Goal: Task Accomplishment & Management: Manage account settings

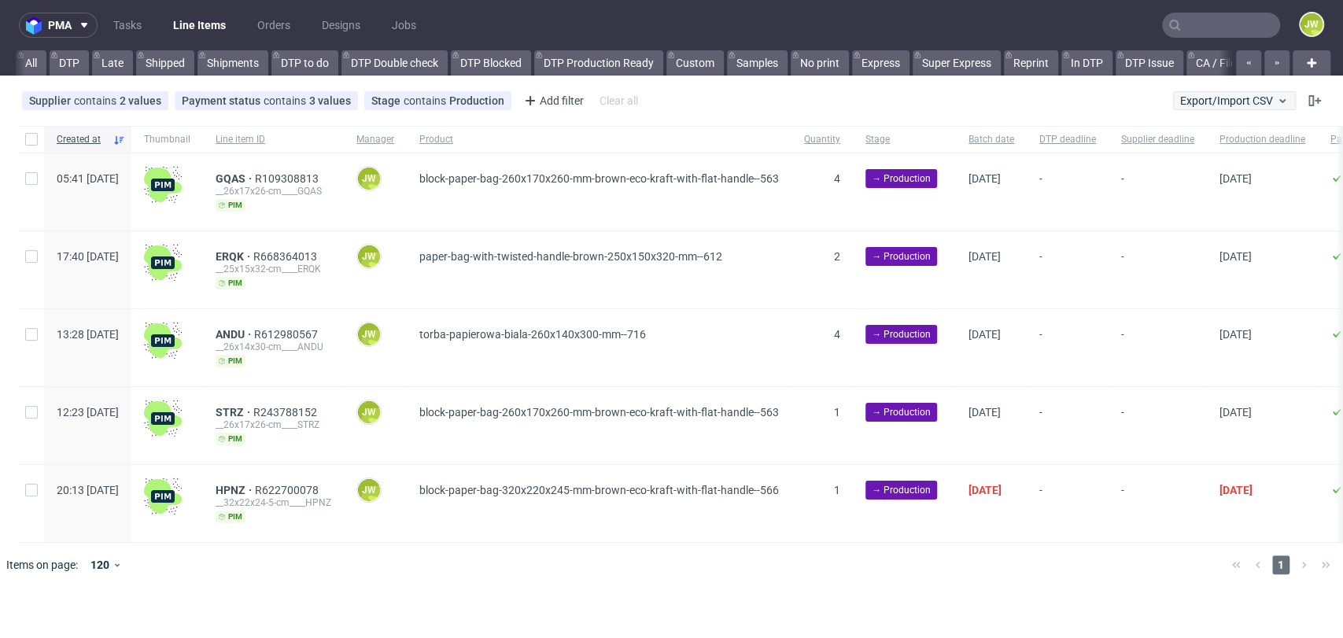
scroll to position [0, 2474]
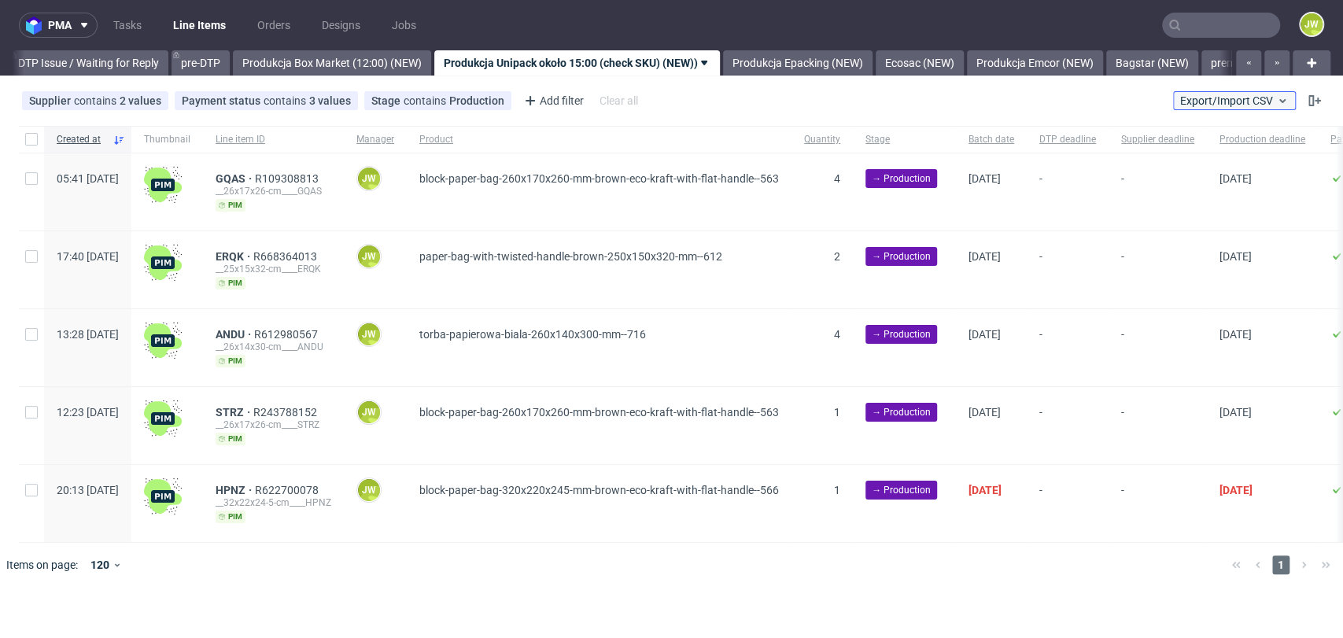
click at [1218, 98] on span "Export/Import CSV" at bounding box center [1234, 100] width 109 height 13
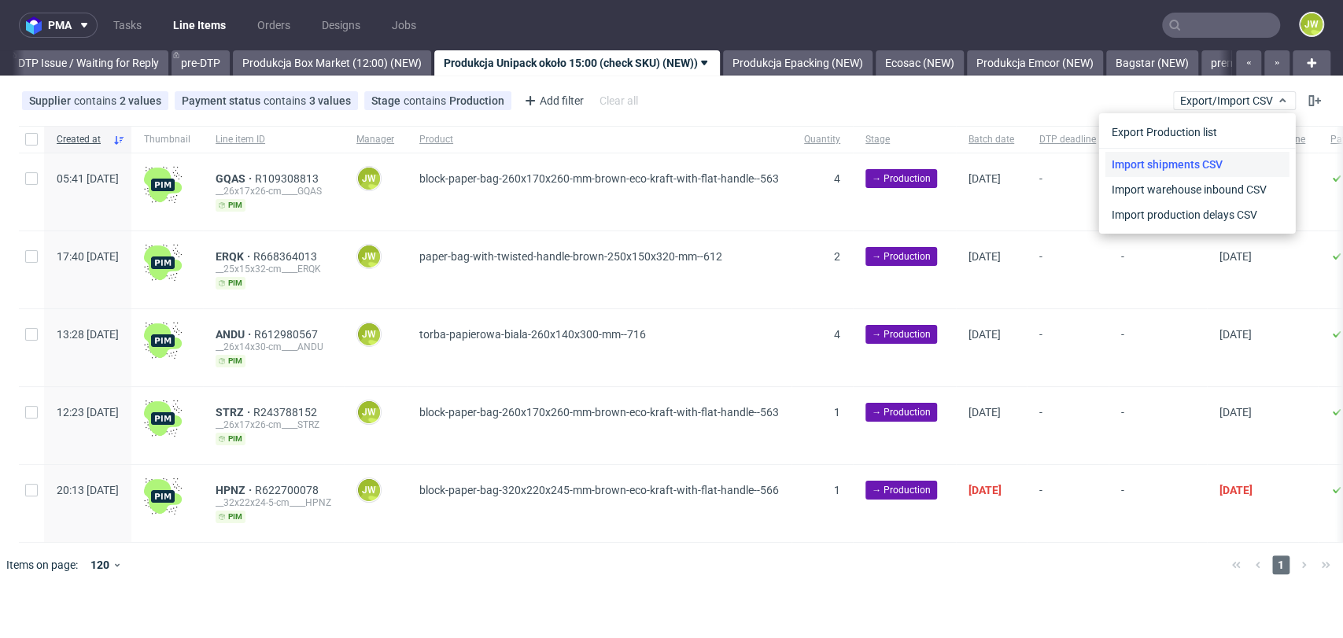
click at [1128, 167] on link "Import shipments CSV" at bounding box center [1197, 164] width 184 height 25
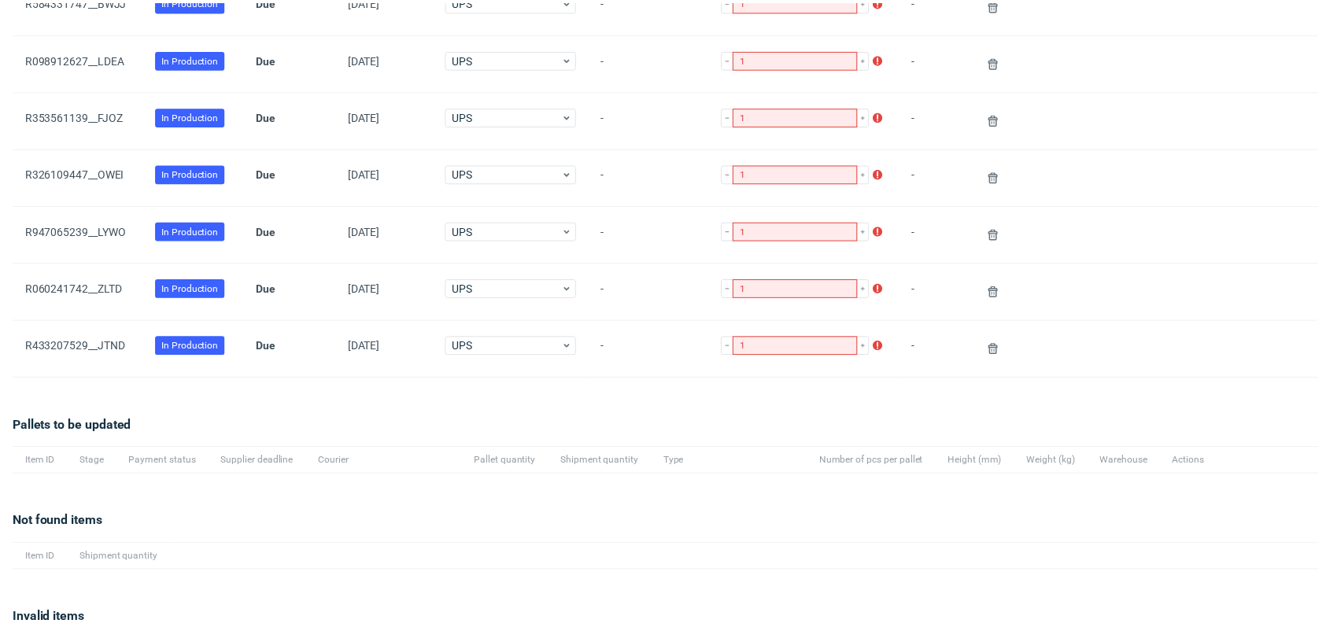
scroll to position [769, 0]
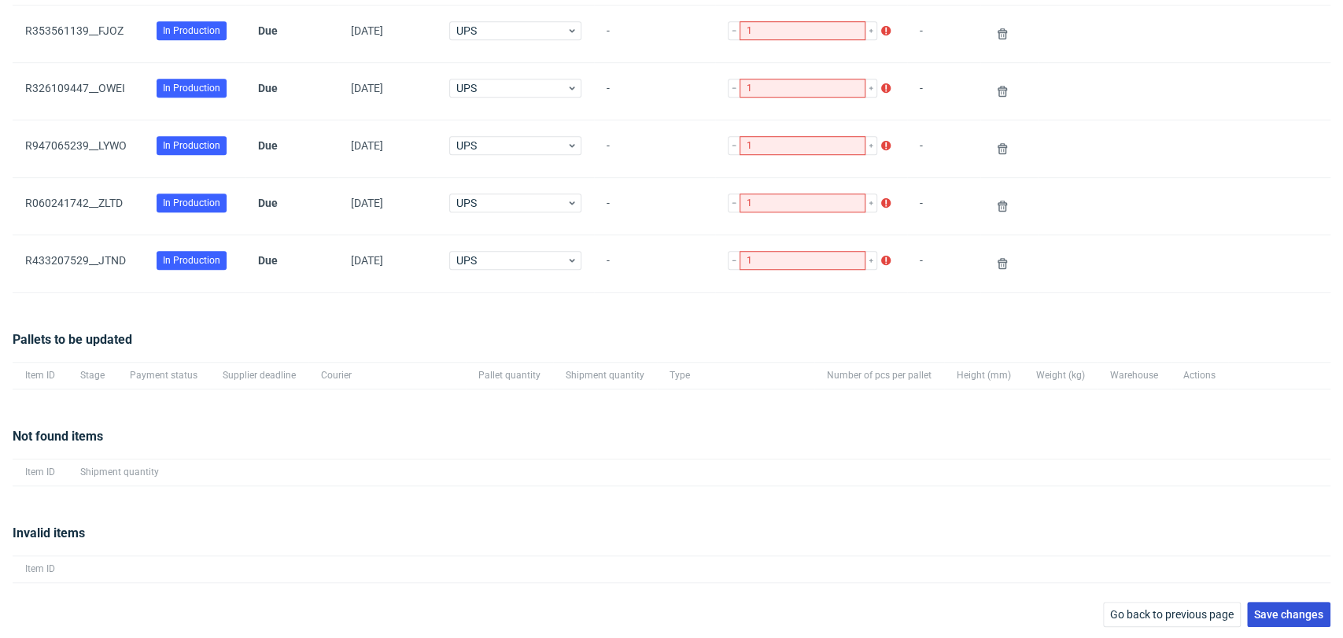
click at [1259, 603] on button "Save changes" at bounding box center [1288, 614] width 83 height 25
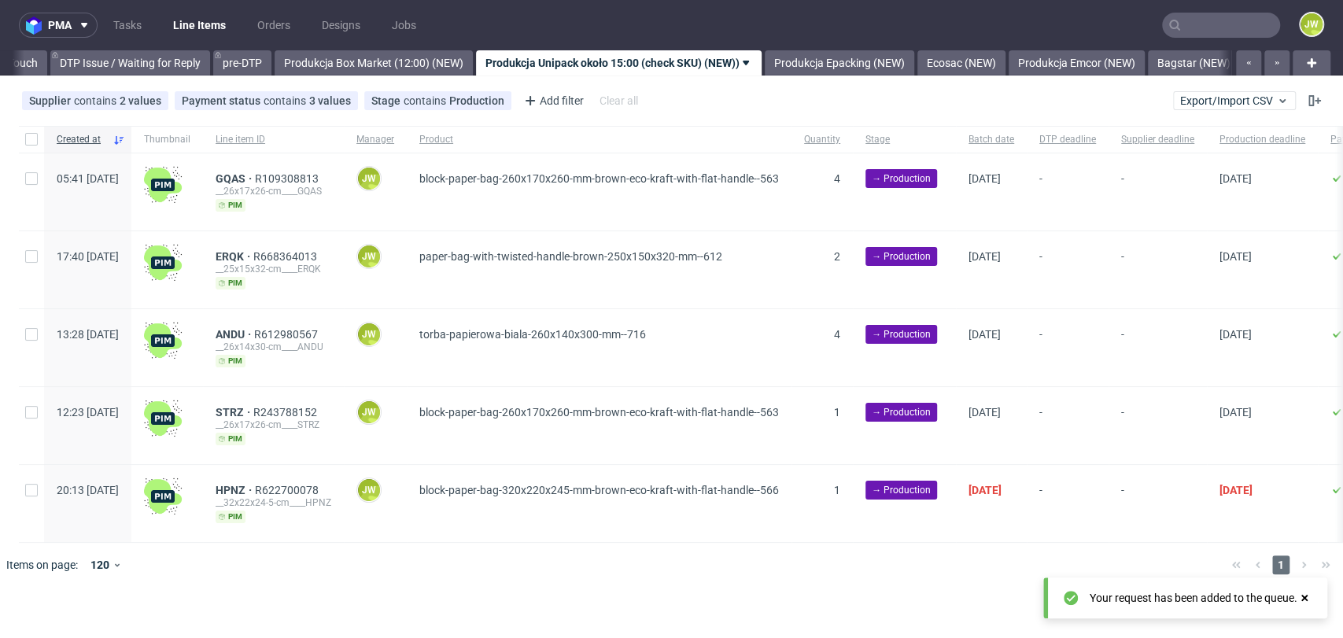
scroll to position [0, 2474]
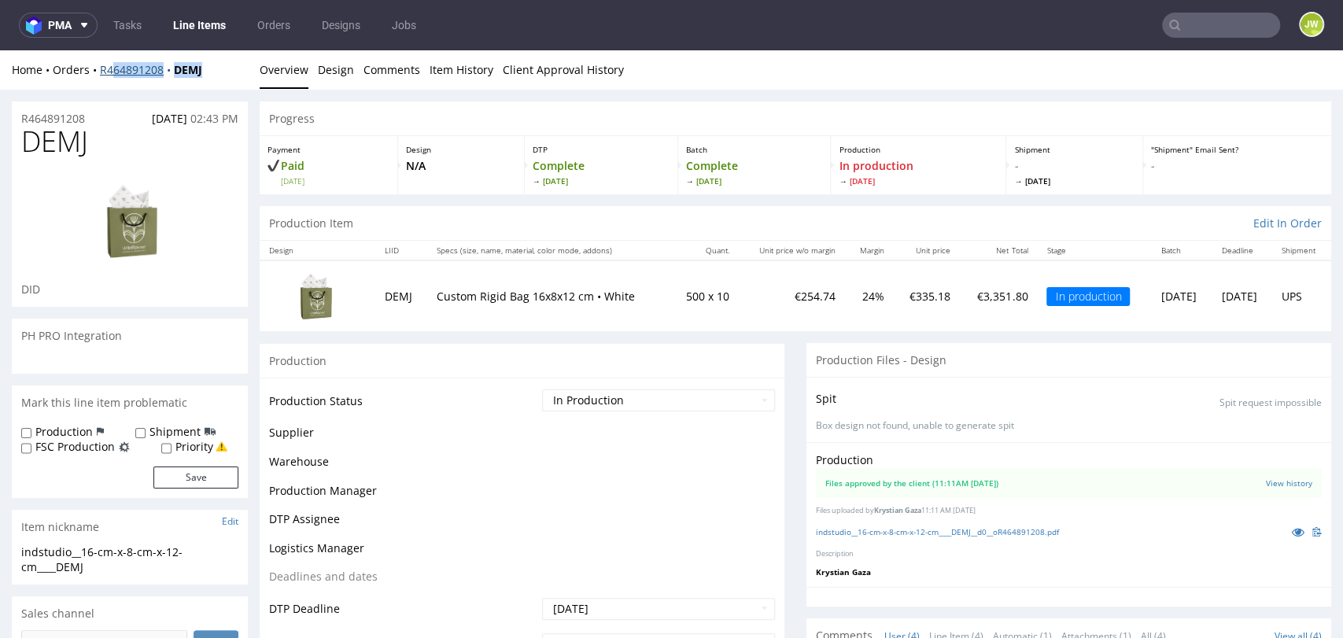
scroll to position [24, 0]
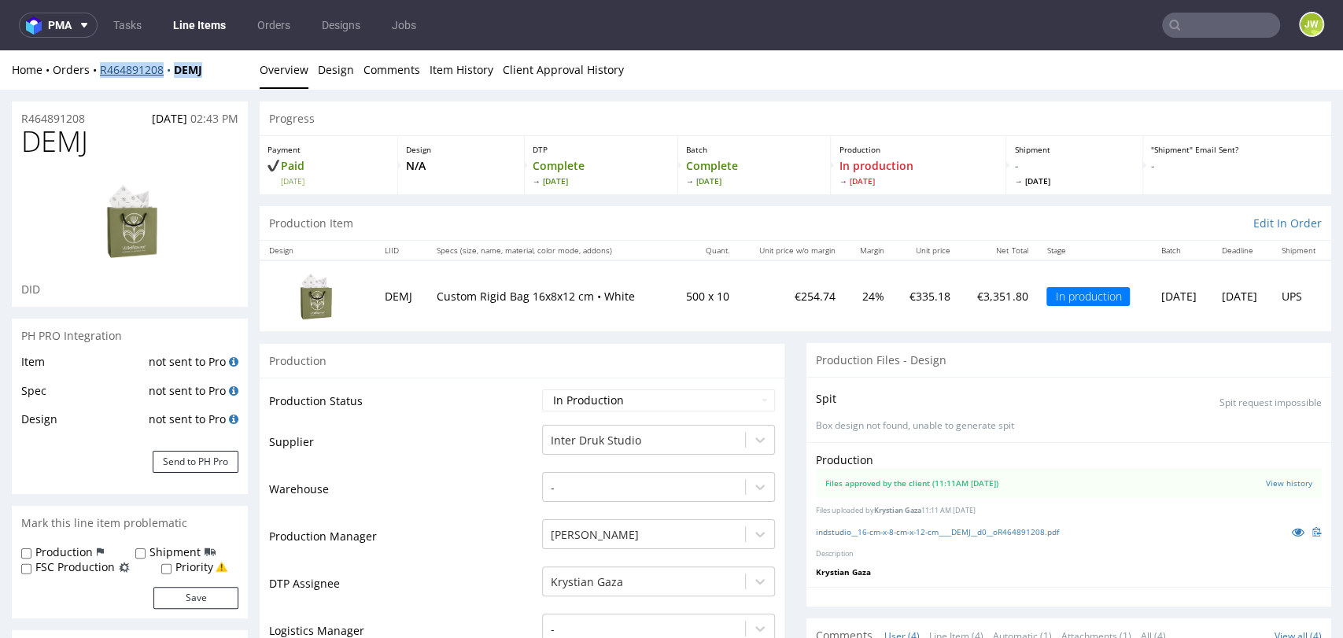
drag, startPoint x: 223, startPoint y: 76, endPoint x: 101, endPoint y: 71, distance: 122.0
click at [101, 71] on div "Home Orders R464891208 DEMJ Overview Design Comments Item History Client Approv…" at bounding box center [671, 69] width 1343 height 39
copy div "R464891208 DEMJ"
click at [222, 35] on link "Line Items" at bounding box center [200, 25] width 72 height 25
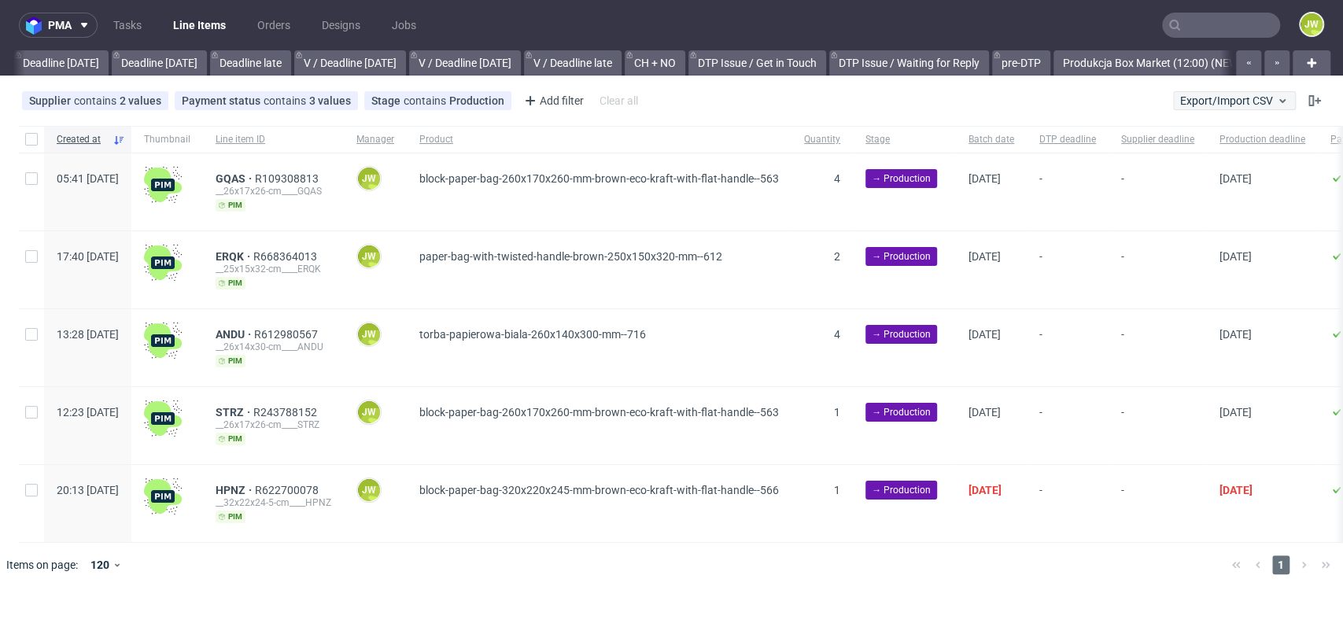
drag, startPoint x: 1213, startPoint y: 112, endPoint x: 1204, endPoint y: 100, distance: 14.6
click at [1212, 111] on div "Supplier contains 2 values Unipack, Unipack PH Payment status contains 3 values…" at bounding box center [671, 101] width 1343 height 38
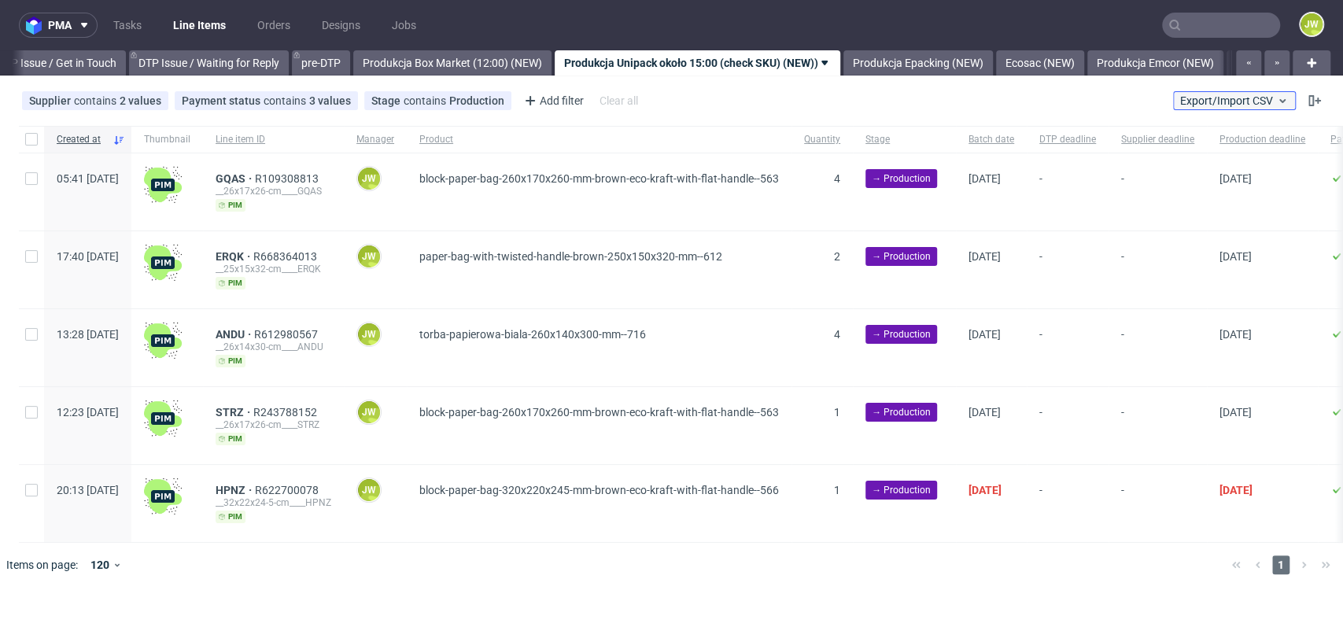
click at [1204, 100] on span "Export/Import CSV" at bounding box center [1234, 100] width 109 height 13
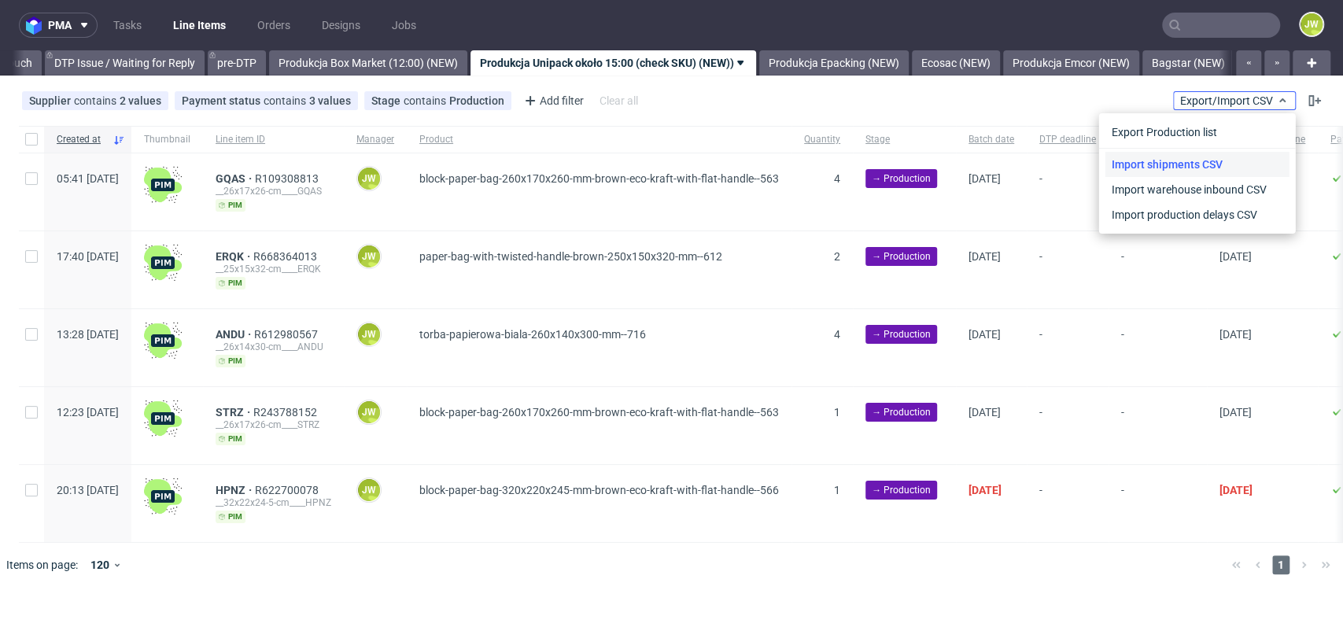
scroll to position [0, 2474]
click at [1175, 168] on link "Import shipments CSV" at bounding box center [1197, 164] width 184 height 25
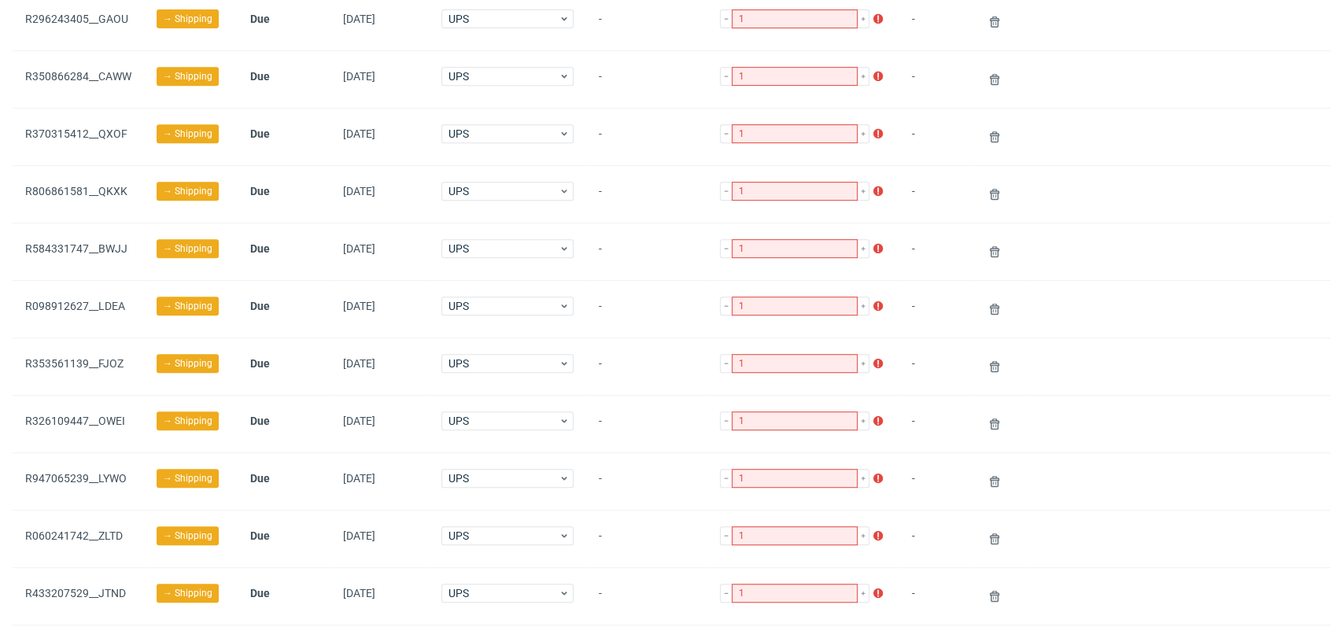
scroll to position [769, 0]
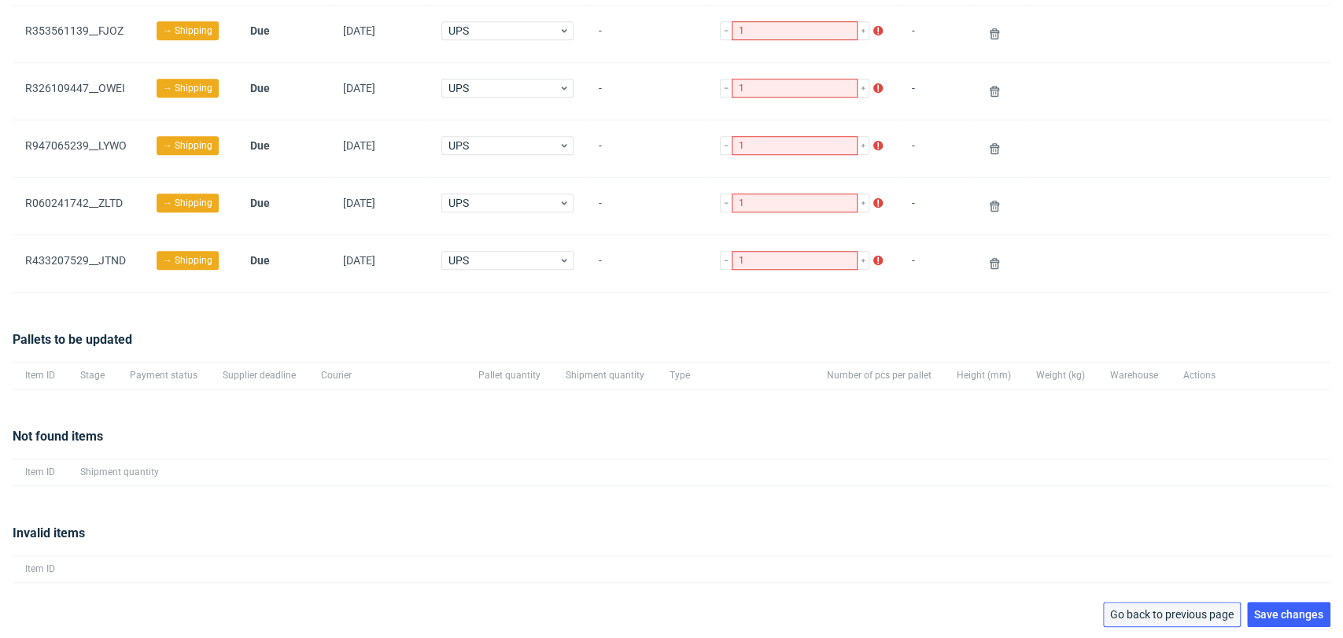
click at [1152, 622] on button "Go back to previous page" at bounding box center [1172, 614] width 138 height 25
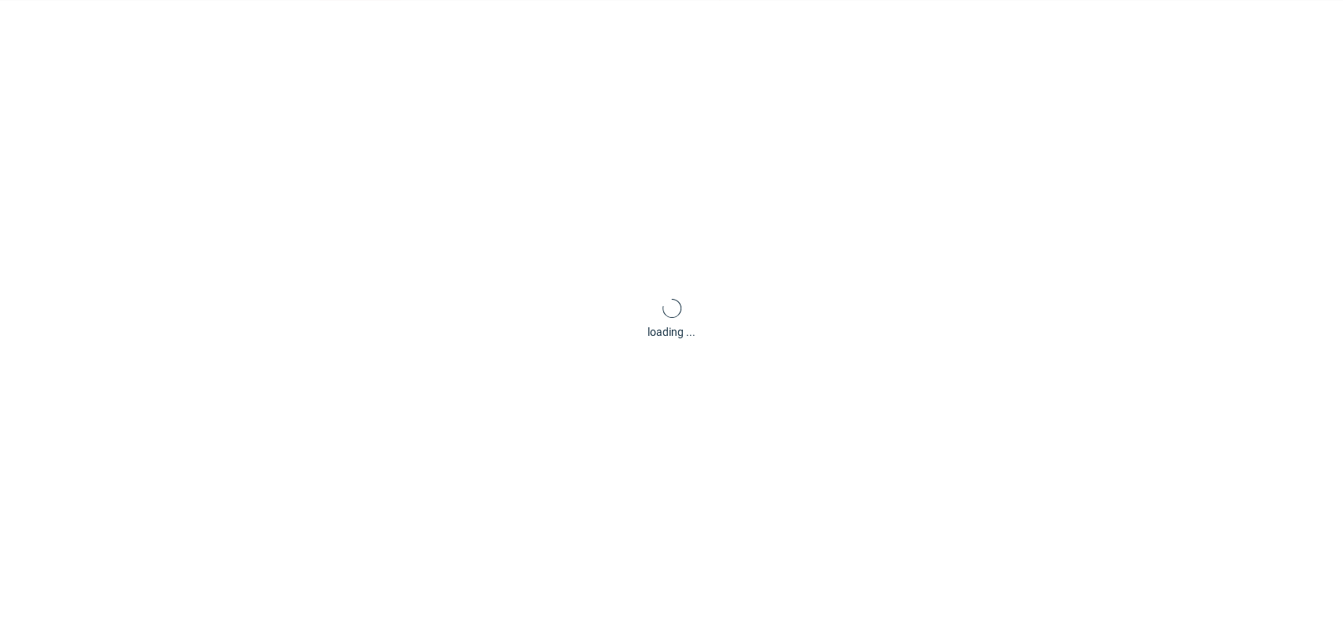
scroll to position [76, 0]
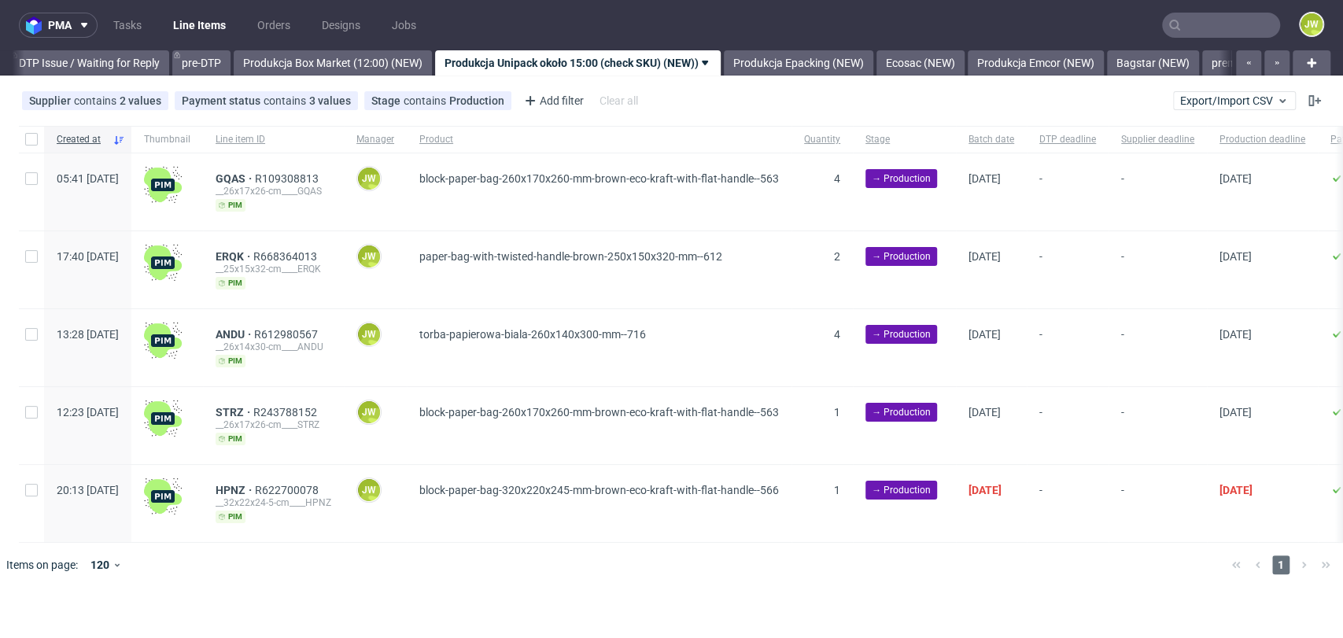
scroll to position [0, 2474]
drag, startPoint x: 1233, startPoint y: 109, endPoint x: 1227, endPoint y: 102, distance: 8.4
click at [1233, 108] on button "Export/Import CSV" at bounding box center [1234, 100] width 123 height 19
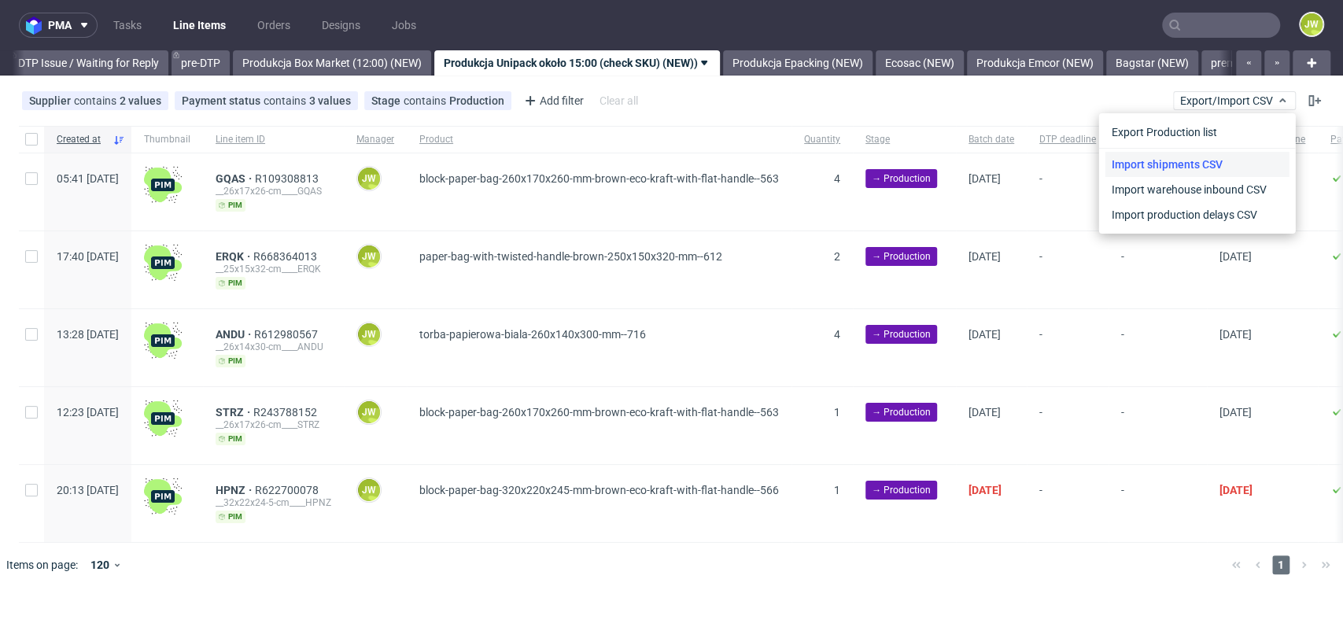
click at [1187, 152] on link "Import shipments CSV" at bounding box center [1197, 164] width 184 height 25
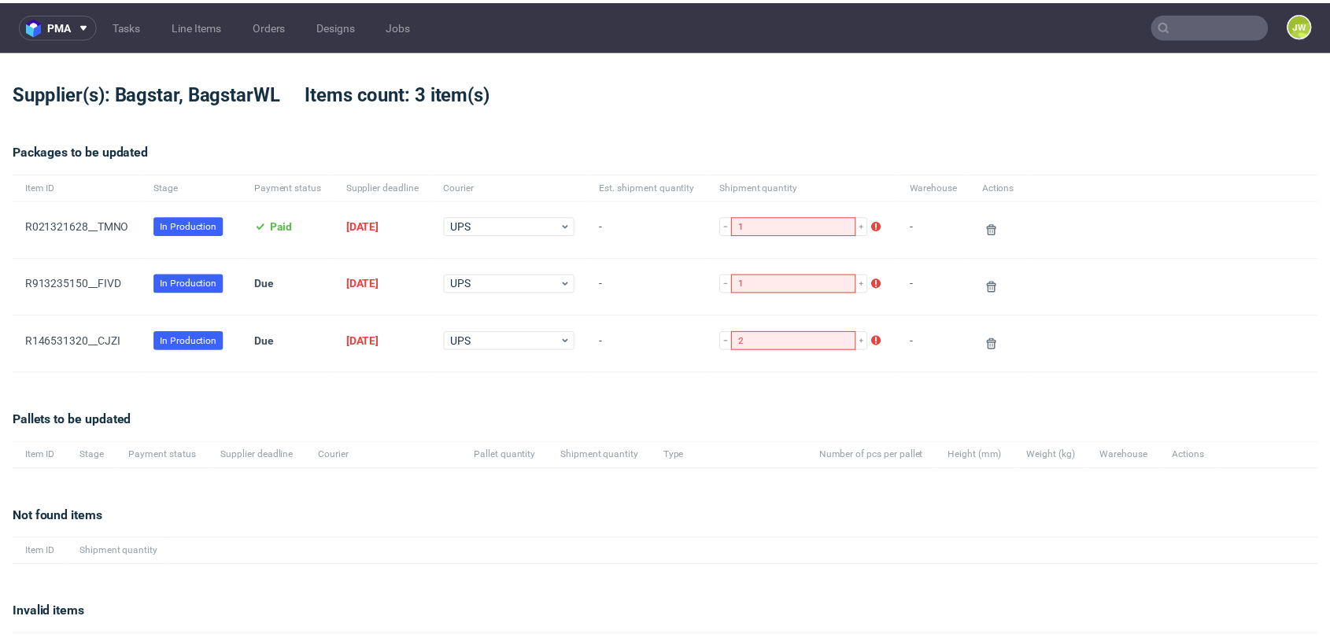
scroll to position [82, 0]
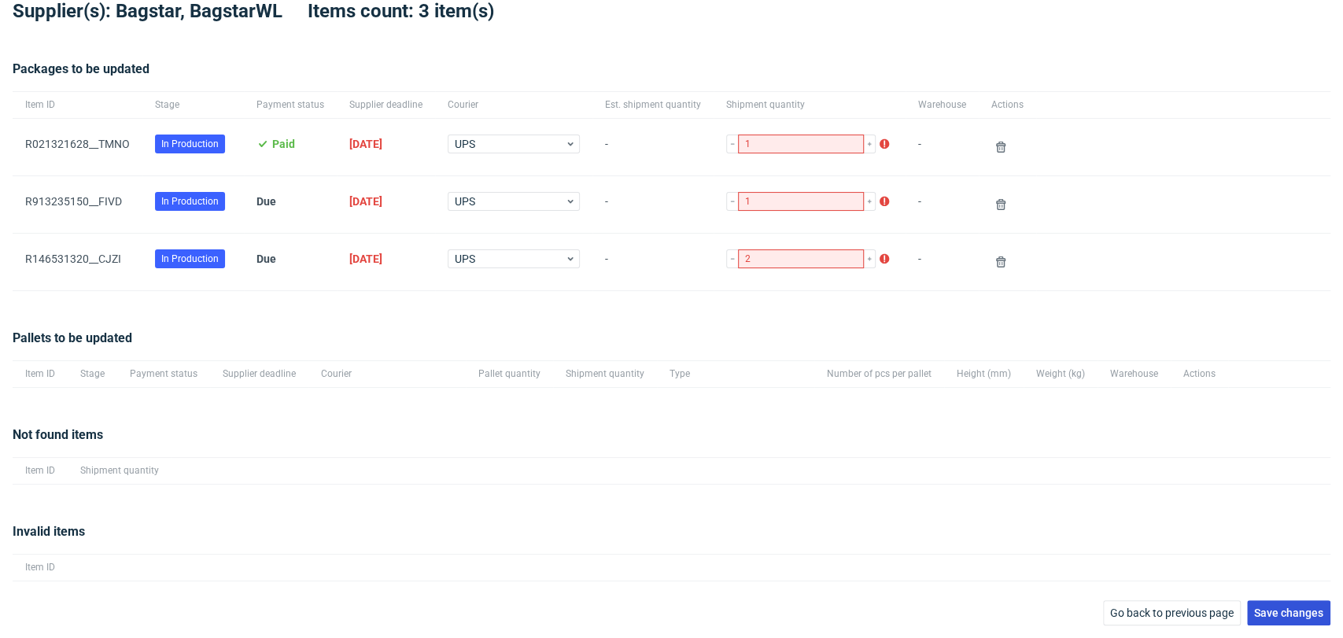
click at [1254, 607] on span "Save changes" at bounding box center [1288, 612] width 69 height 11
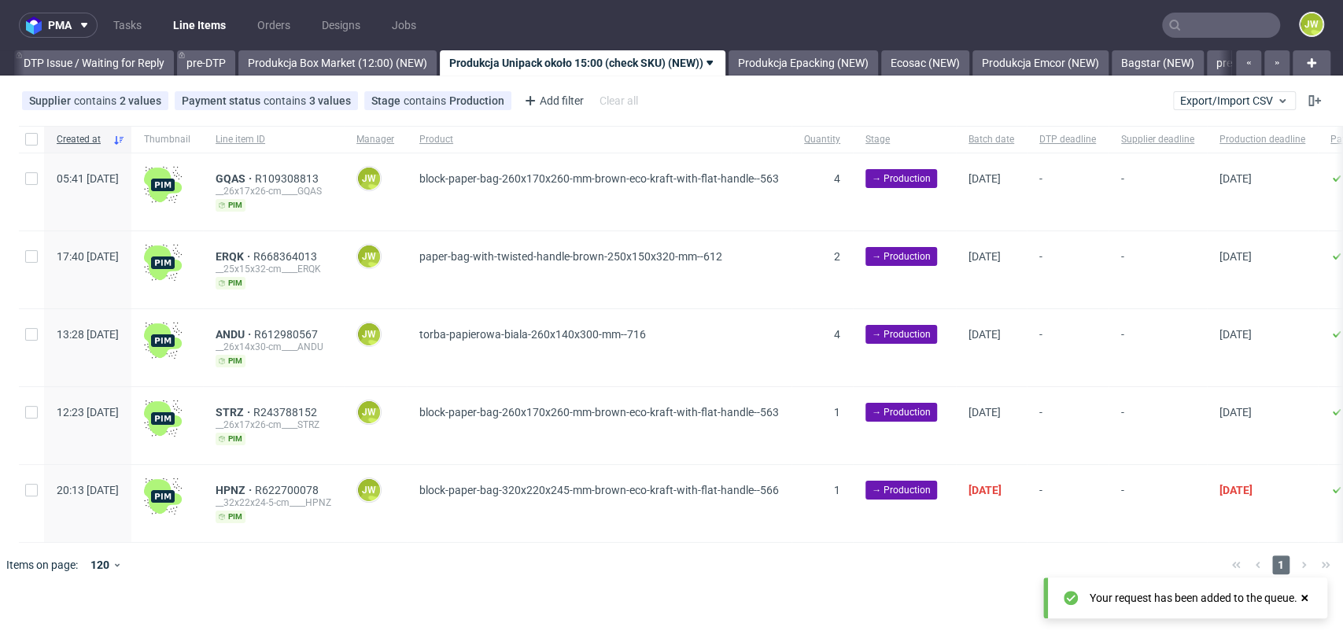
scroll to position [0, 2474]
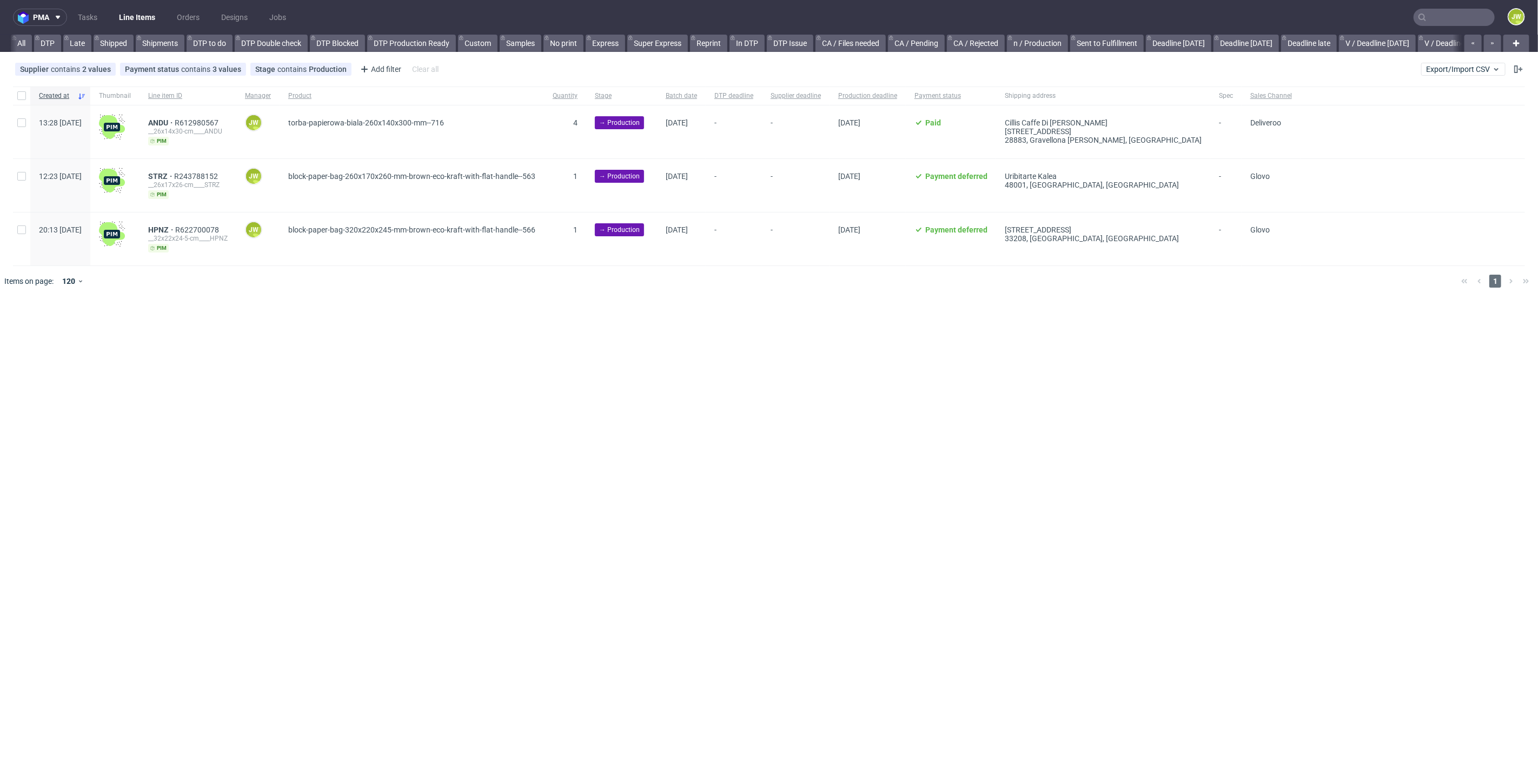
scroll to position [0, 1394]
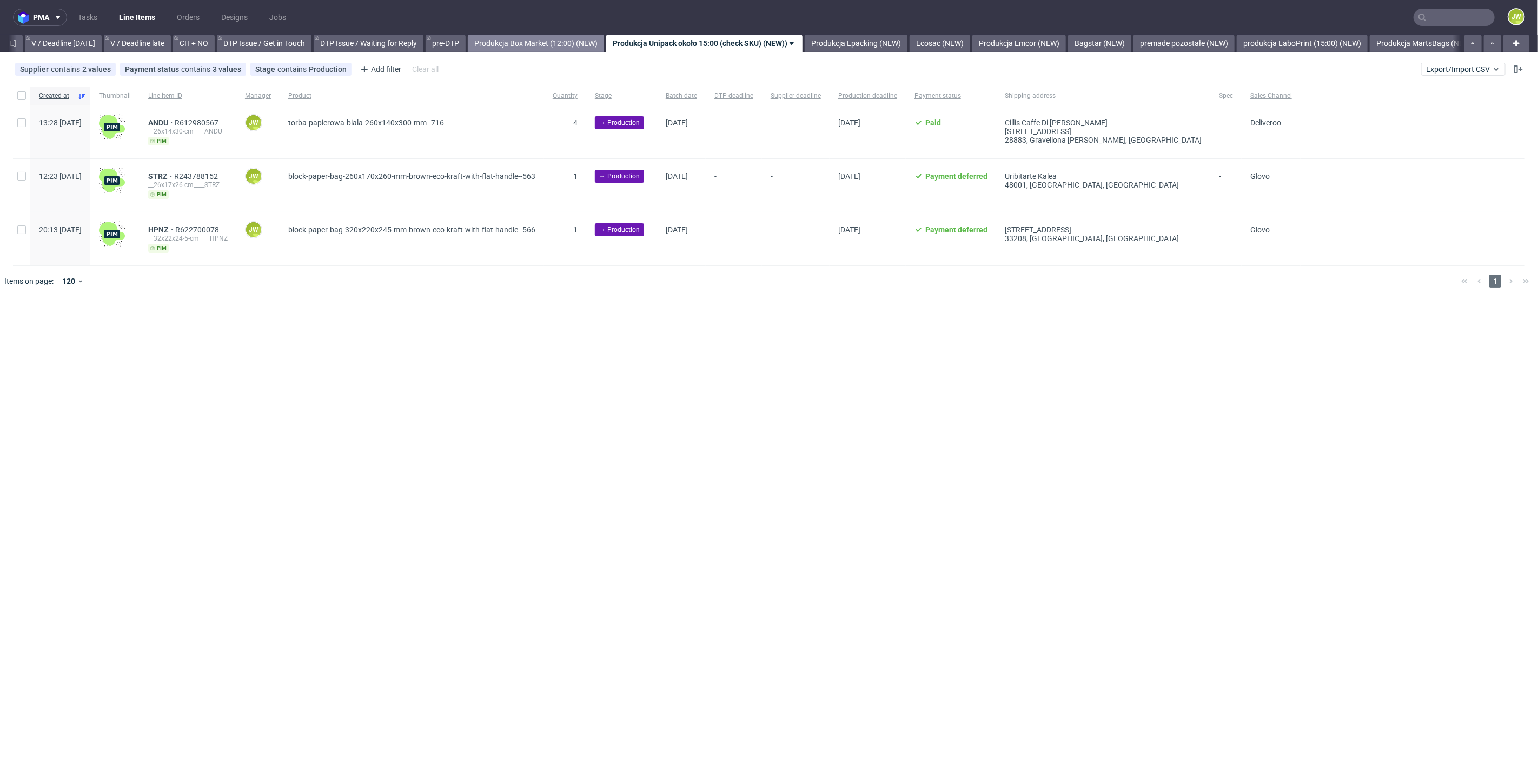
click at [543, 42] on link "Produkcja Box Market (12:00) (NEW)" at bounding box center [536, 43] width 136 height 17
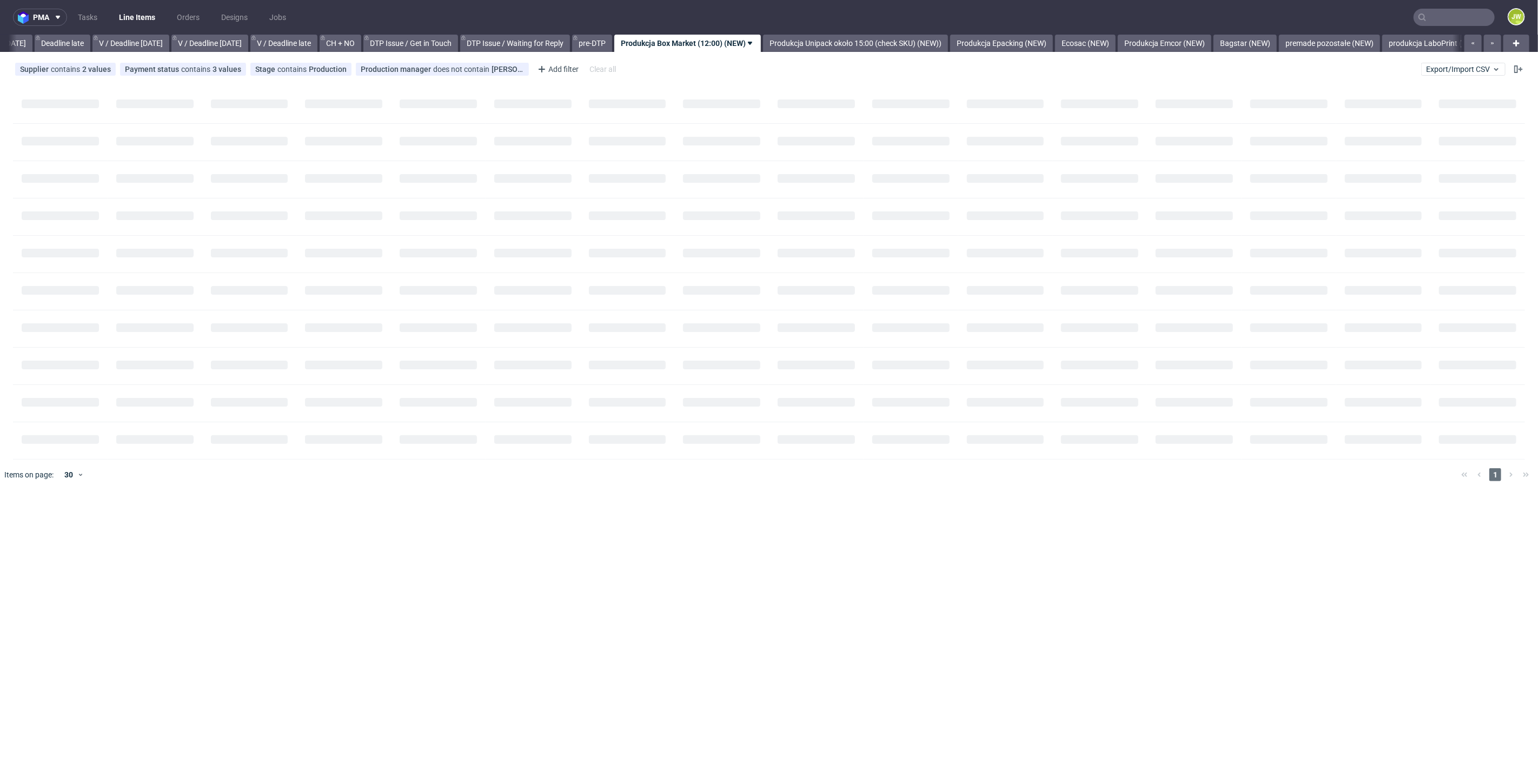
scroll to position [0, 1229]
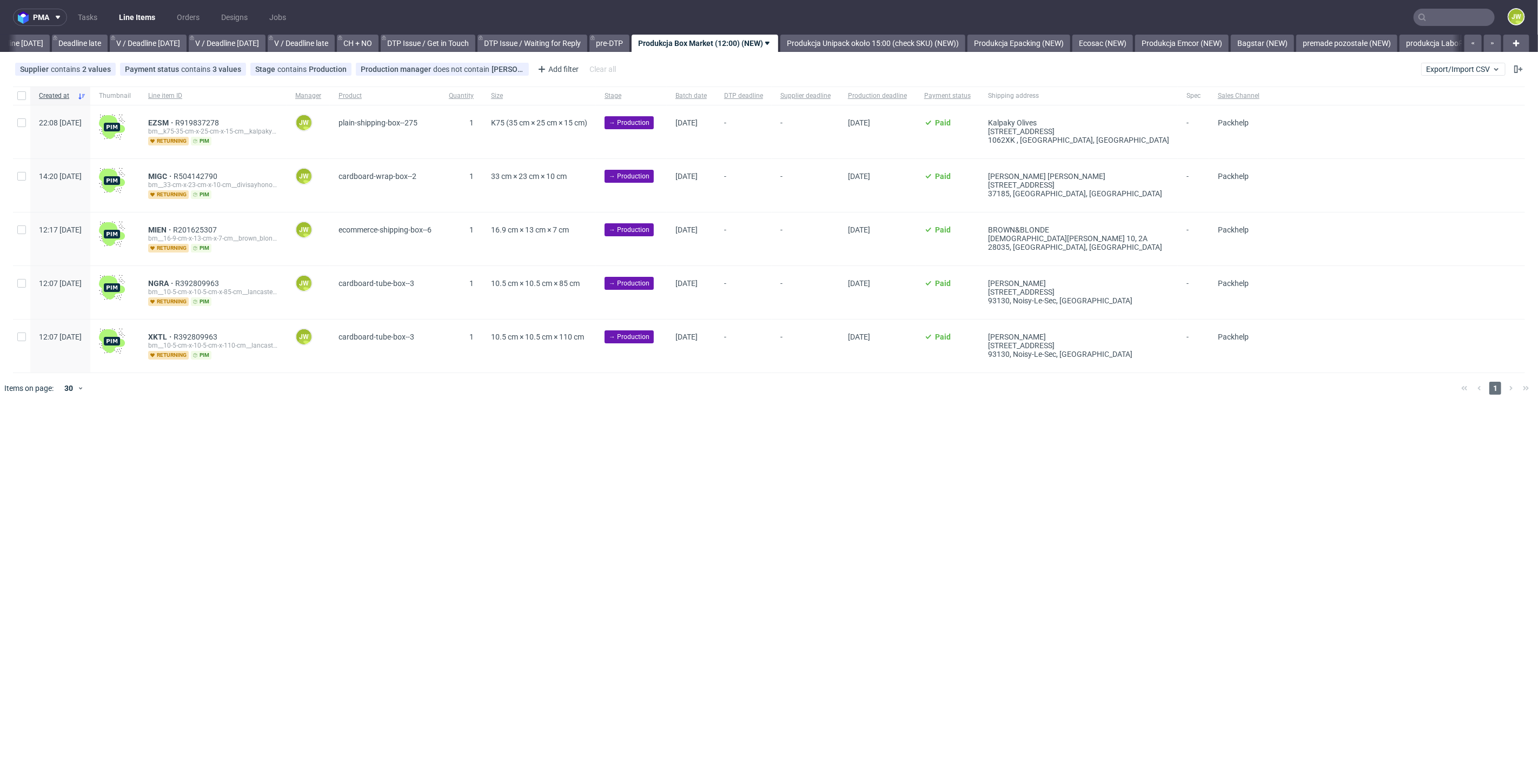
drag, startPoint x: 369, startPoint y: 456, endPoint x: 359, endPoint y: 434, distance: 24.2
click at [368, 456] on div "pma Tasks Line Items Orders Designs Jobs JW All DTP Late Shipped Shipments DTP …" at bounding box center [769, 392] width 1538 height 784
click at [22, 96] on input "checkbox" at bounding box center [21, 96] width 9 height 9
checkbox input "true"
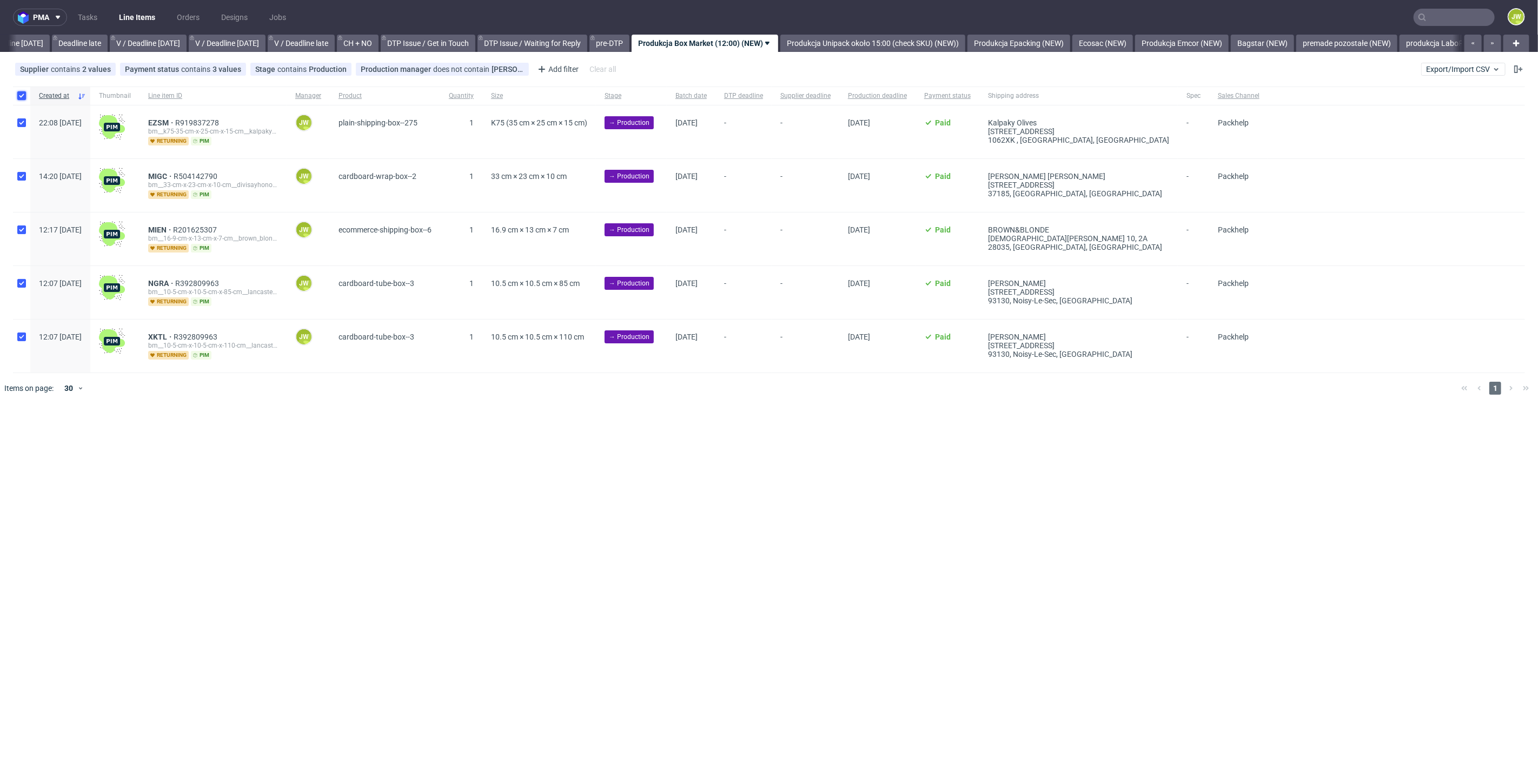
checkbox input "true"
click at [166, 437] on span "Change batch date" at bounding box center [190, 436] width 65 height 11
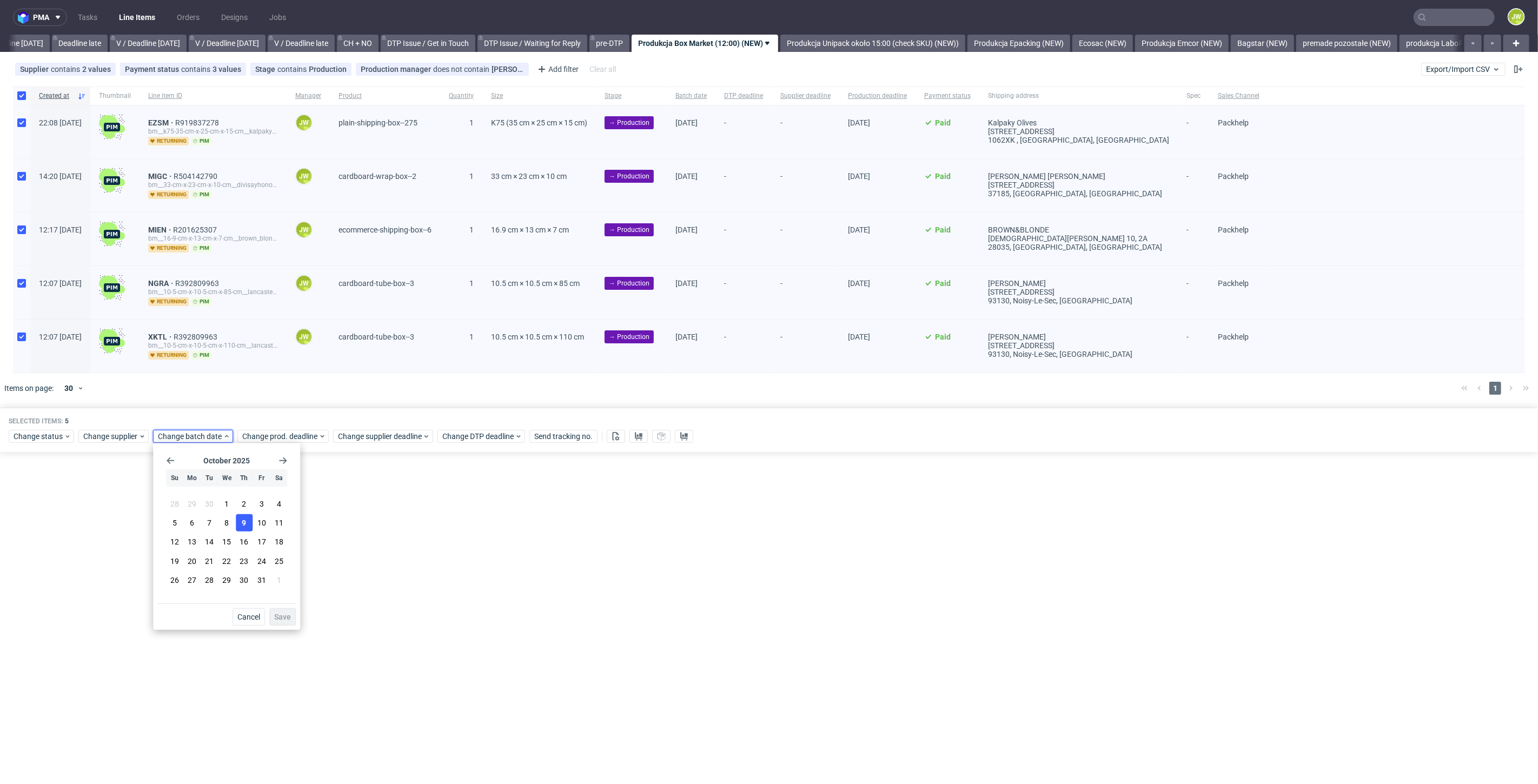
click at [242, 524] on span "9" at bounding box center [244, 523] width 4 height 11
drag, startPoint x: 283, startPoint y: 615, endPoint x: 285, endPoint y: 602, distance: 13.2
click at [283, 615] on span "Save" at bounding box center [283, 616] width 17 height 8
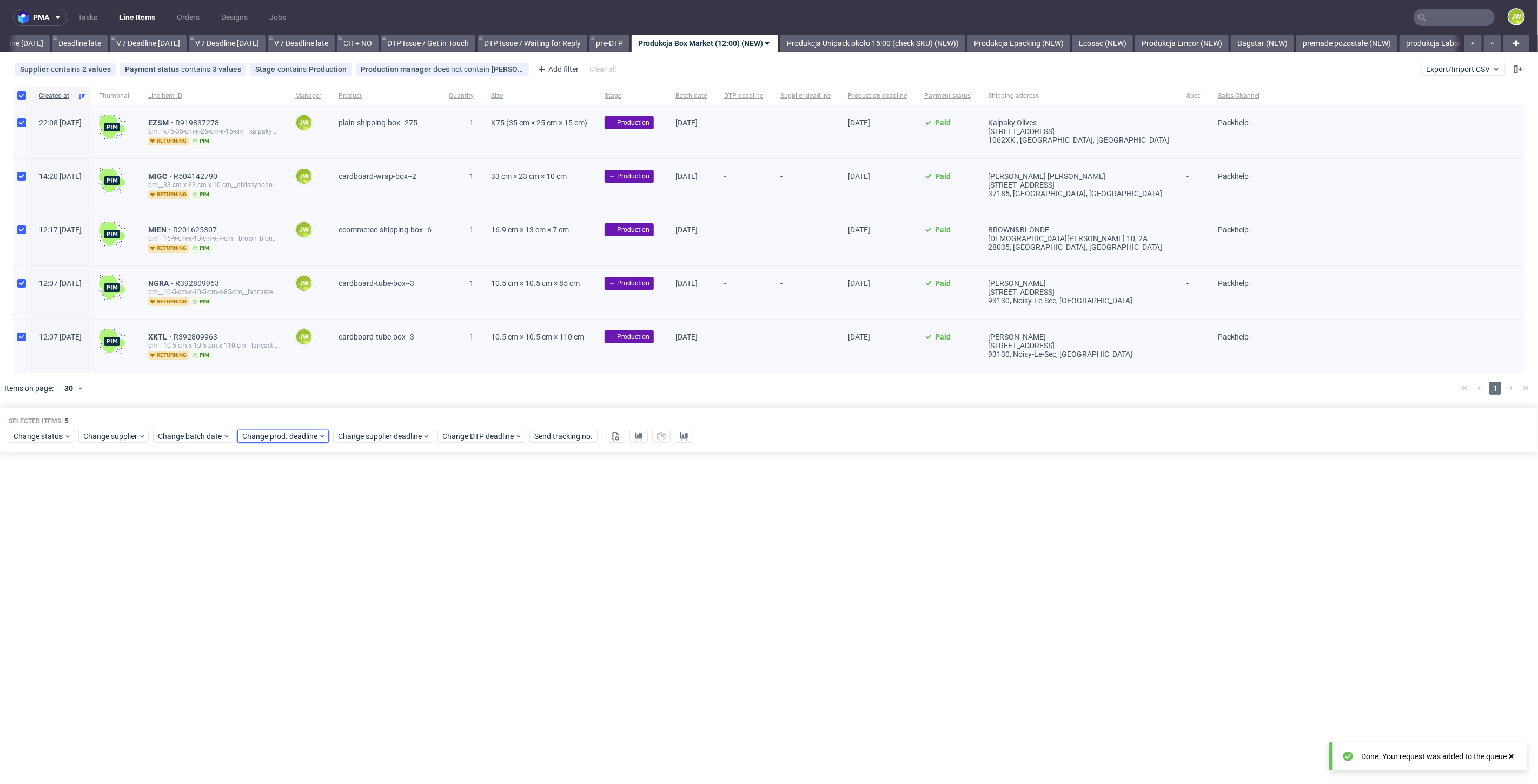
click at [267, 432] on span "Change prod. deadline" at bounding box center [280, 436] width 76 height 11
click at [339, 519] on button "10" at bounding box center [345, 522] width 17 height 17
drag, startPoint x: 359, startPoint y: 620, endPoint x: 365, endPoint y: 586, distance: 34.5
click at [360, 620] on span "Save" at bounding box center [366, 616] width 17 height 8
click at [360, 432] on span "Change supplier deadline" at bounding box center [380, 436] width 85 height 11
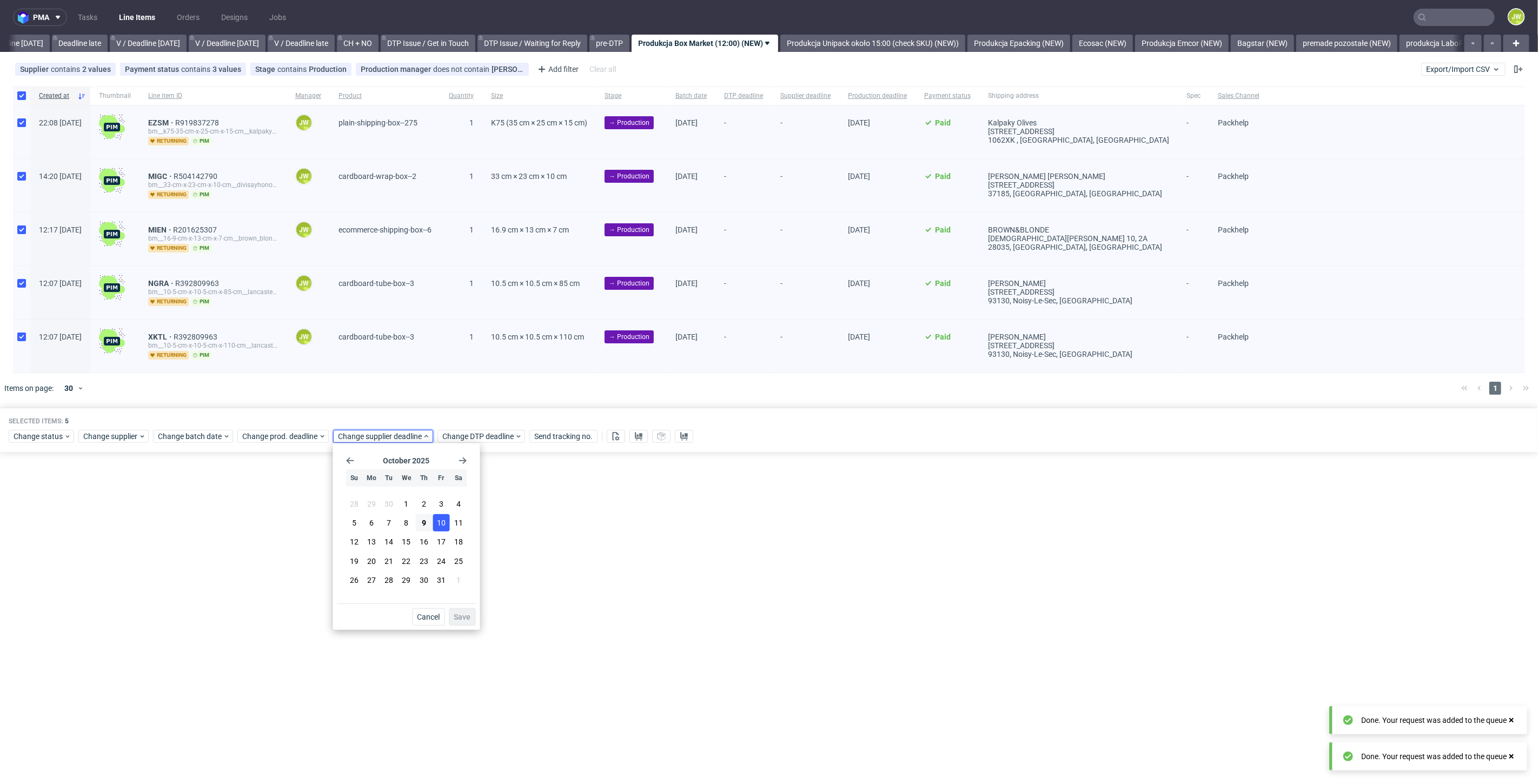
click at [441, 522] on span "10" at bounding box center [441, 523] width 9 height 11
click at [461, 616] on span "Save" at bounding box center [463, 616] width 17 height 8
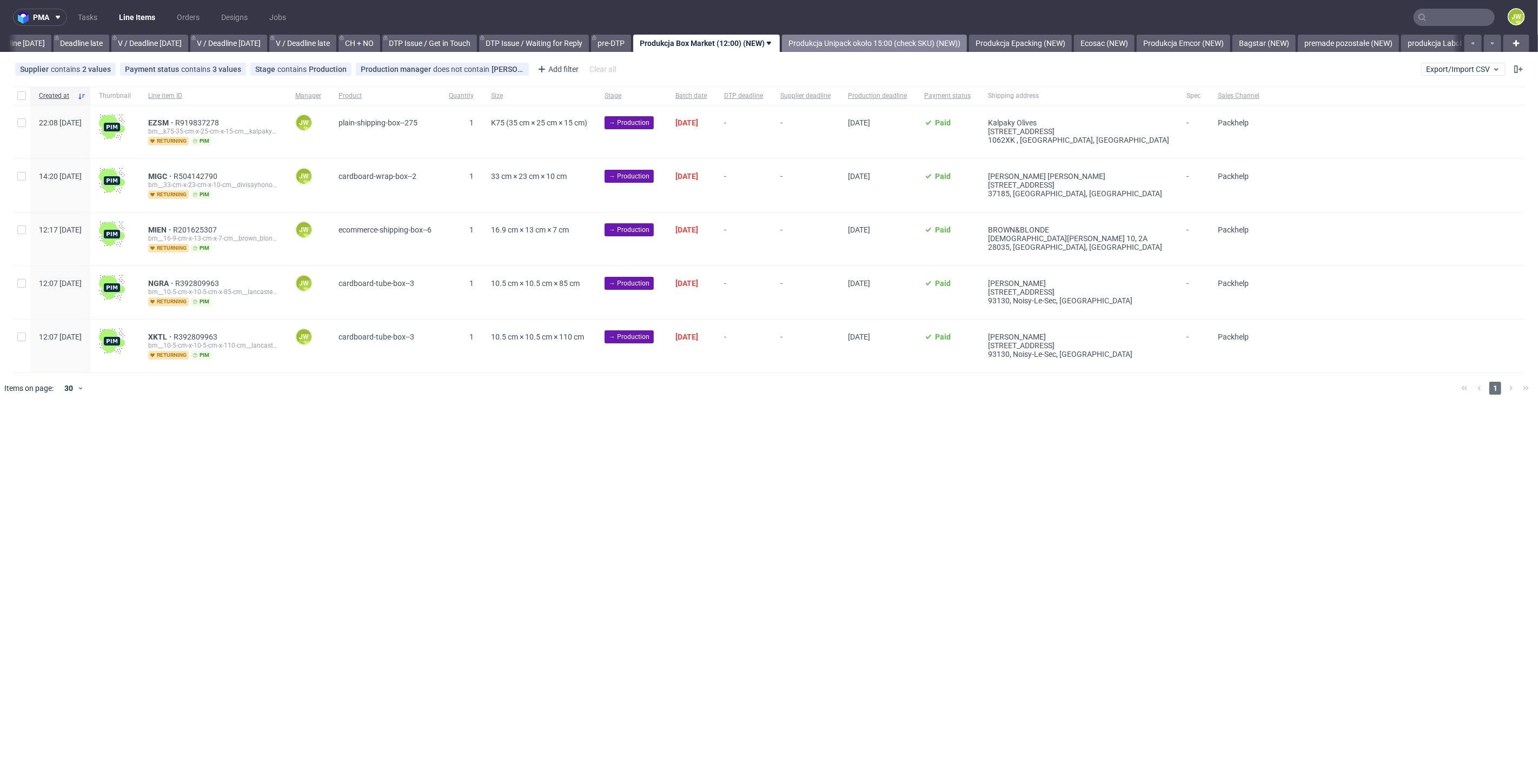
scroll to position [0, 1229]
click at [1018, 36] on link "Produkcja Epacking (NEW)" at bounding box center [1018, 43] width 102 height 17
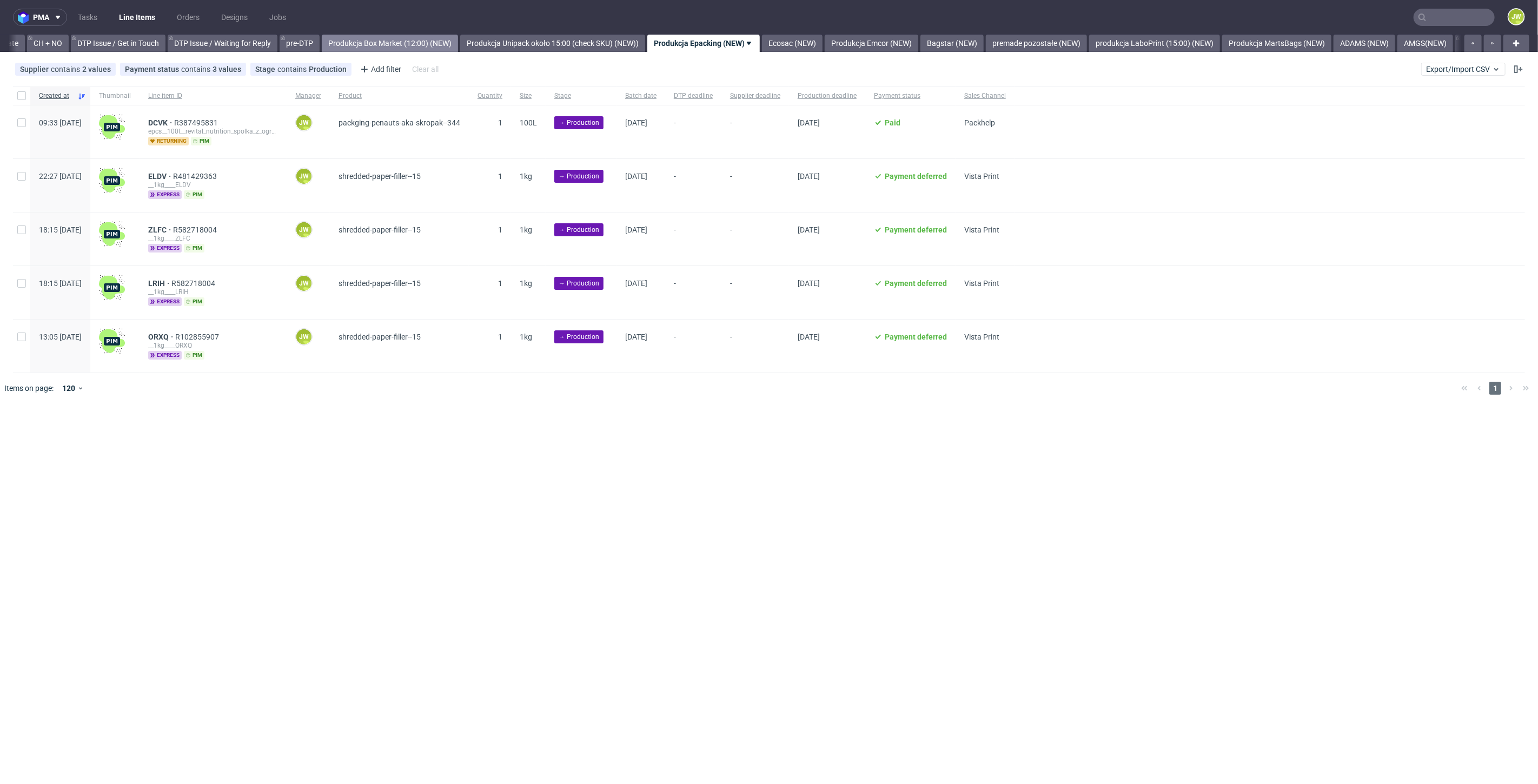
click at [428, 41] on link "Produkcja Box Market (12:00) (NEW)" at bounding box center [390, 43] width 136 height 17
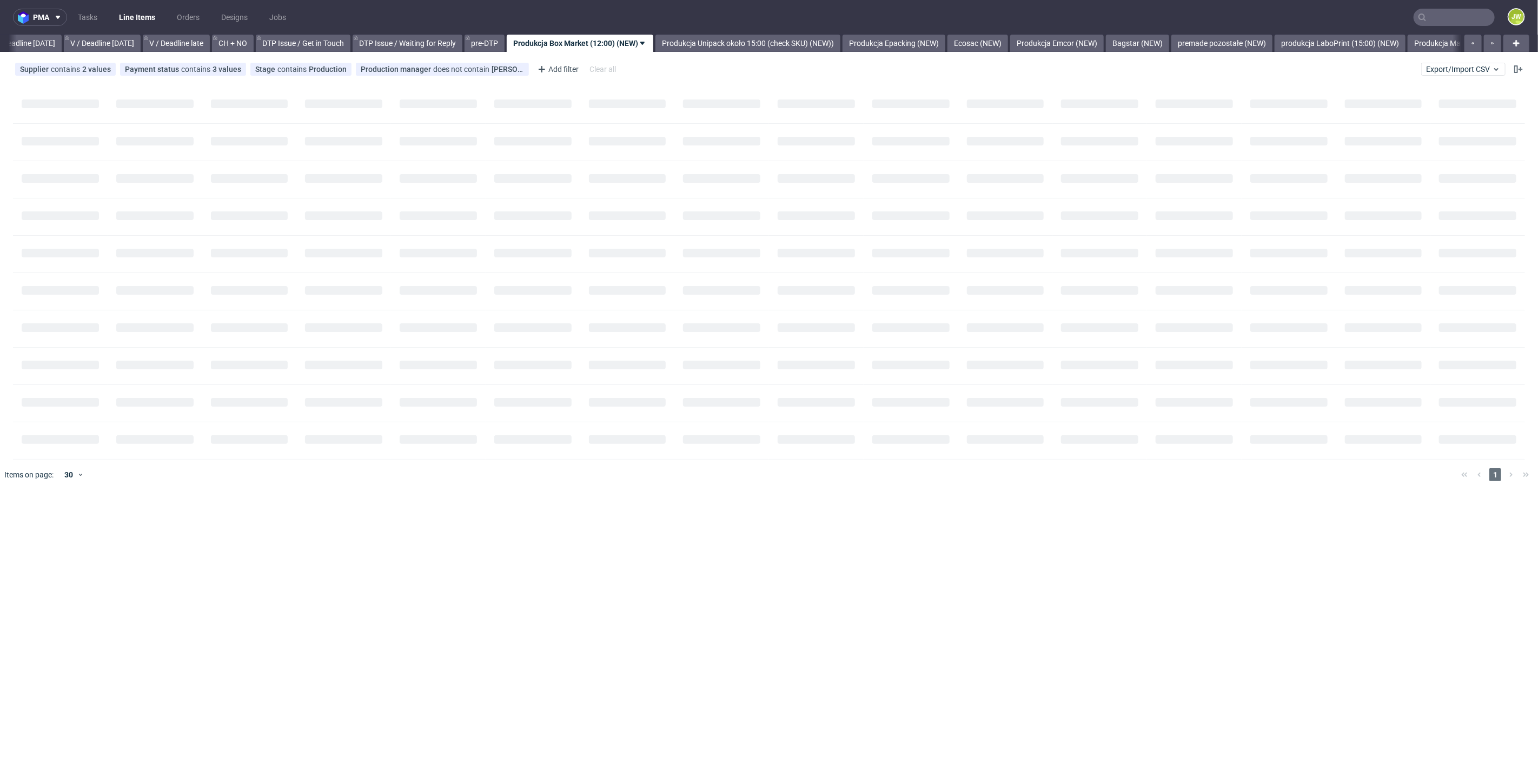
scroll to position [0, 1229]
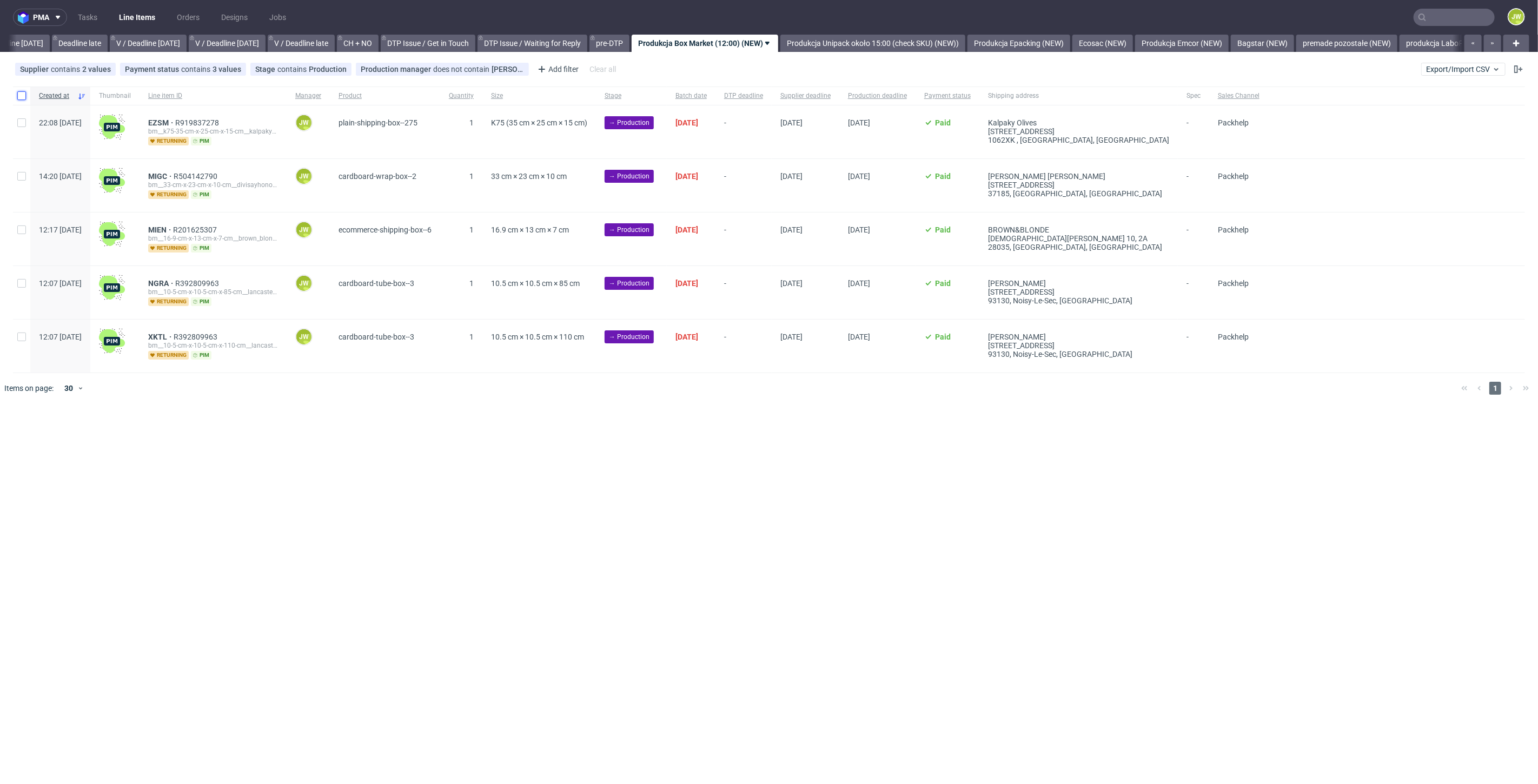
click at [17, 98] on input "checkbox" at bounding box center [21, 96] width 9 height 9
checkbox input "true"
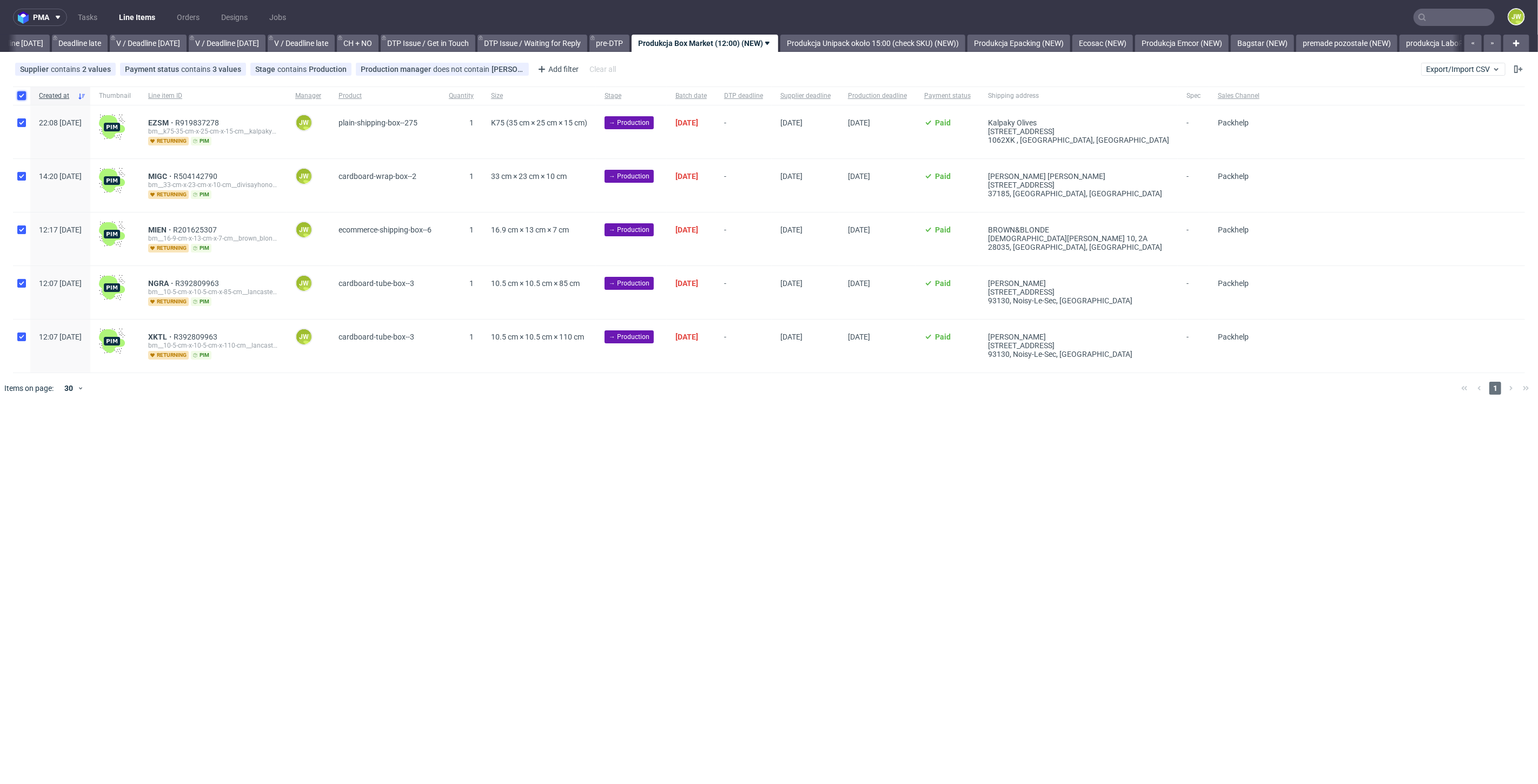
checkbox input "true"
click at [640, 435] on icon at bounding box center [639, 436] width 9 height 9
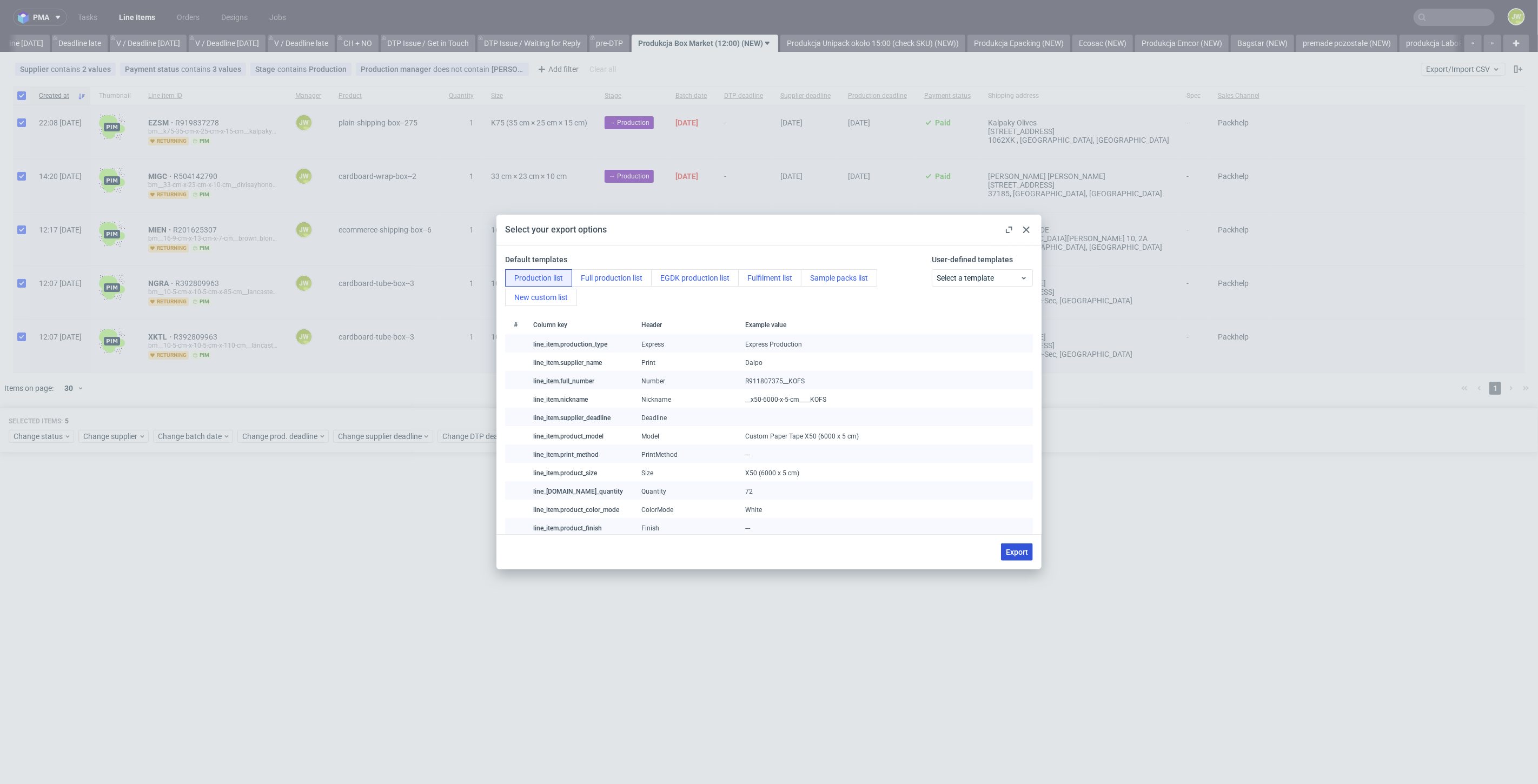
click at [1013, 550] on span "Export" at bounding box center [1017, 552] width 22 height 8
checkbox input "false"
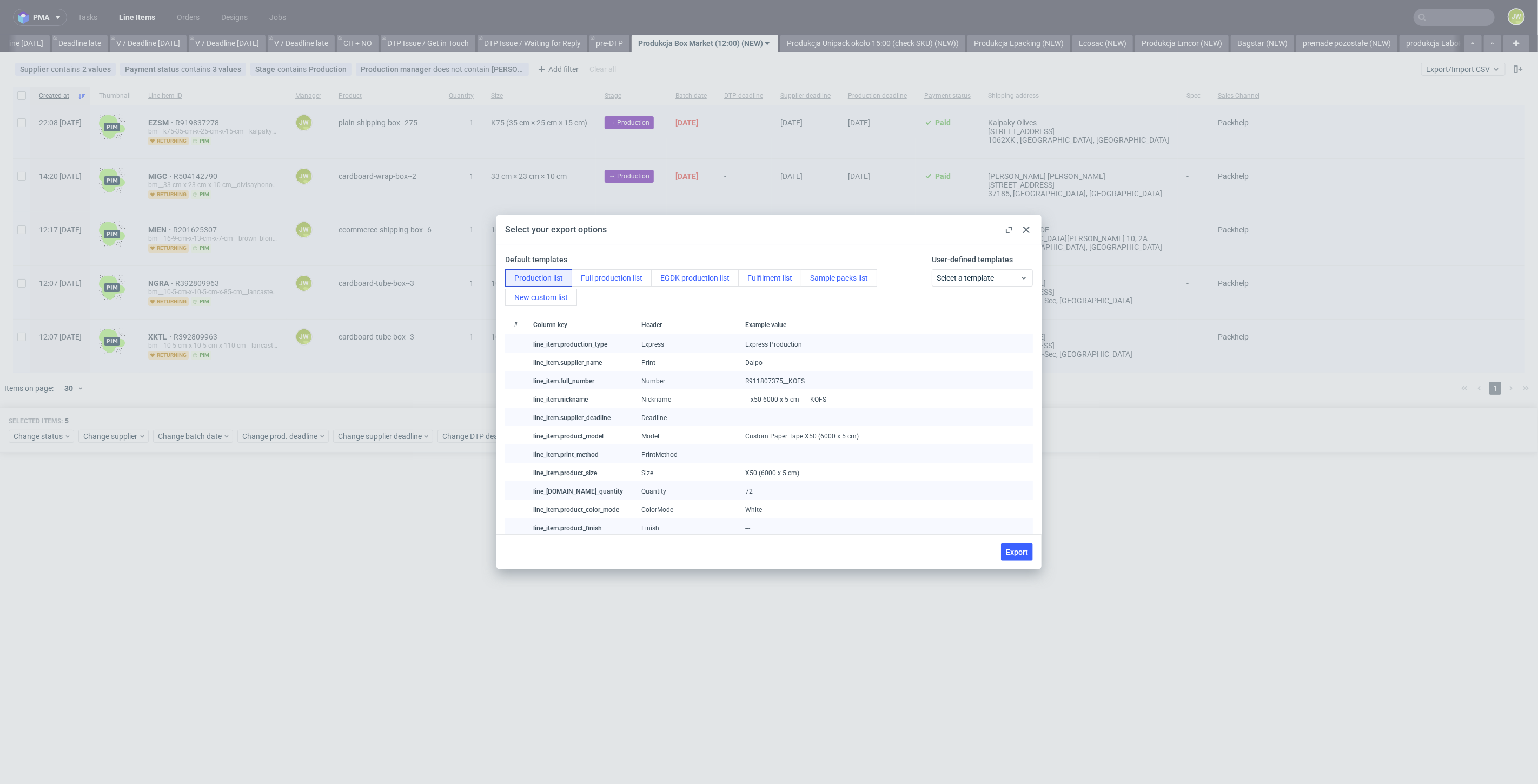
checkbox input "false"
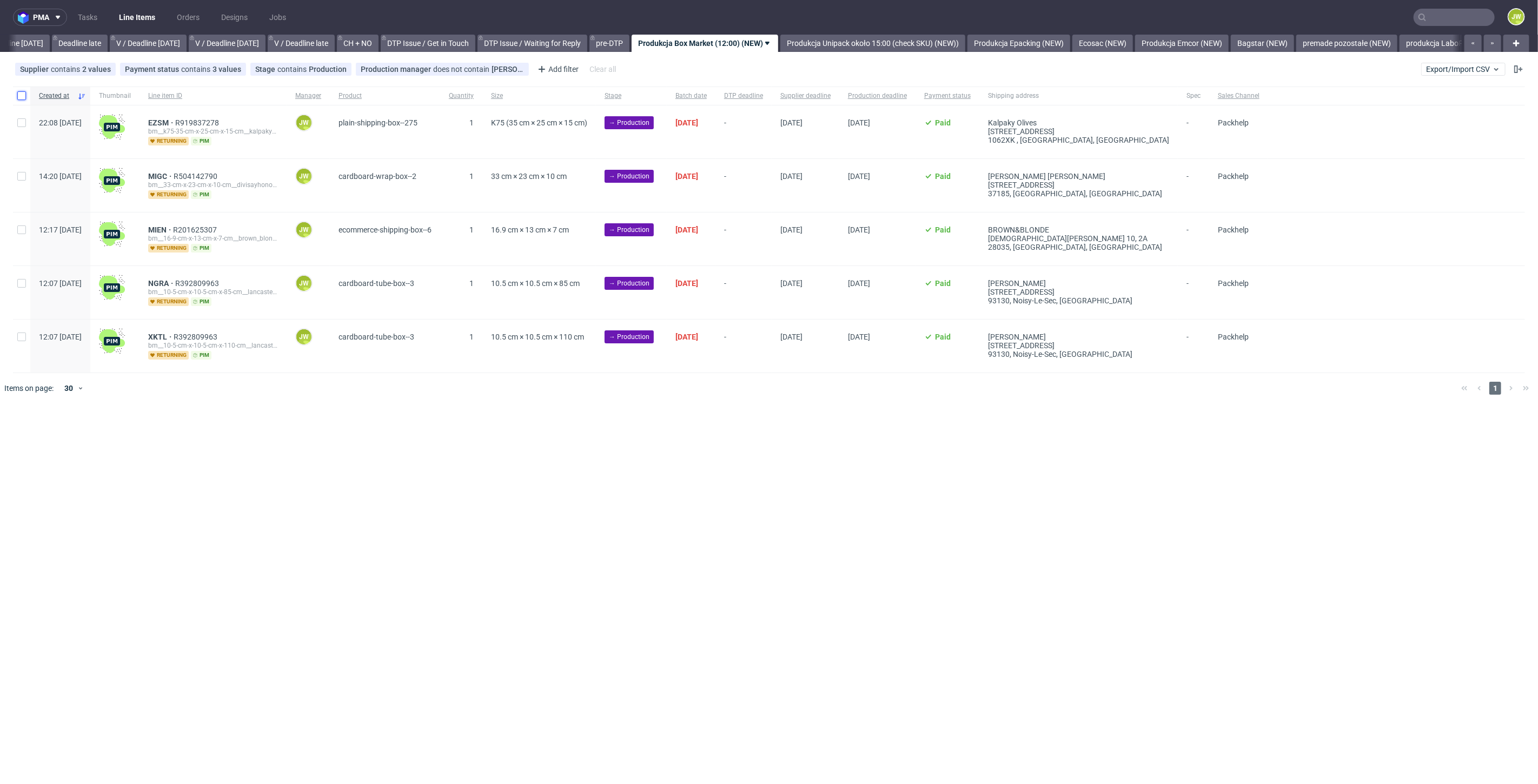
click at [23, 96] on input "checkbox" at bounding box center [21, 96] width 9 height 9
checkbox input "true"
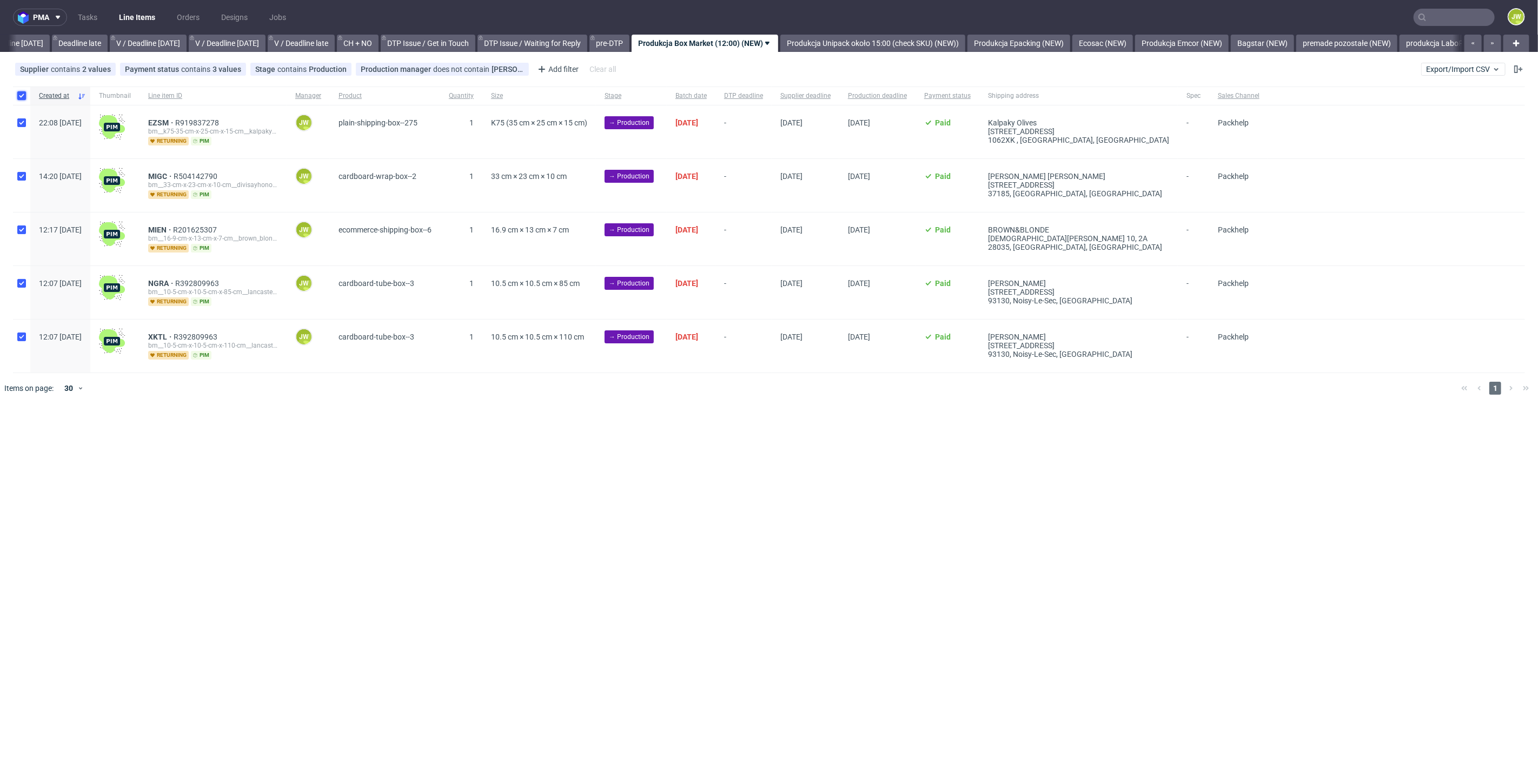
checkbox input "true"
click at [47, 440] on span "Change status" at bounding box center [39, 436] width 50 height 11
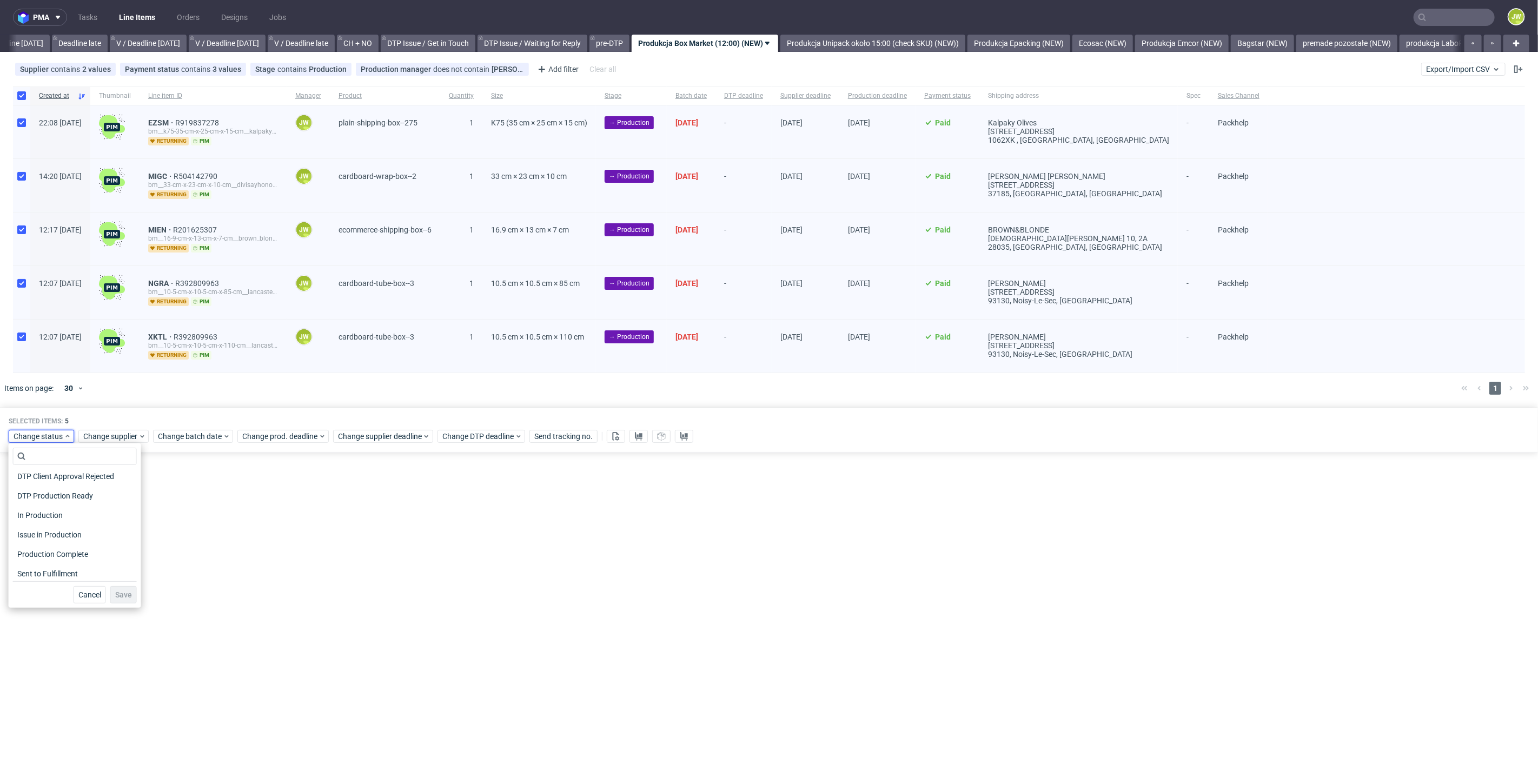
scroll to position [120, 0]
click at [21, 523] on div "Waiting for DTP Waiting for DTP Double Check In DTP Issue in DTP DTP Client App…" at bounding box center [75, 525] width 124 height 112
click at [20, 519] on span "In Production" at bounding box center [40, 515] width 54 height 15
click at [32, 513] on span "In Production" at bounding box center [40, 515] width 54 height 15
click at [116, 594] on span "Save" at bounding box center [124, 594] width 17 height 8
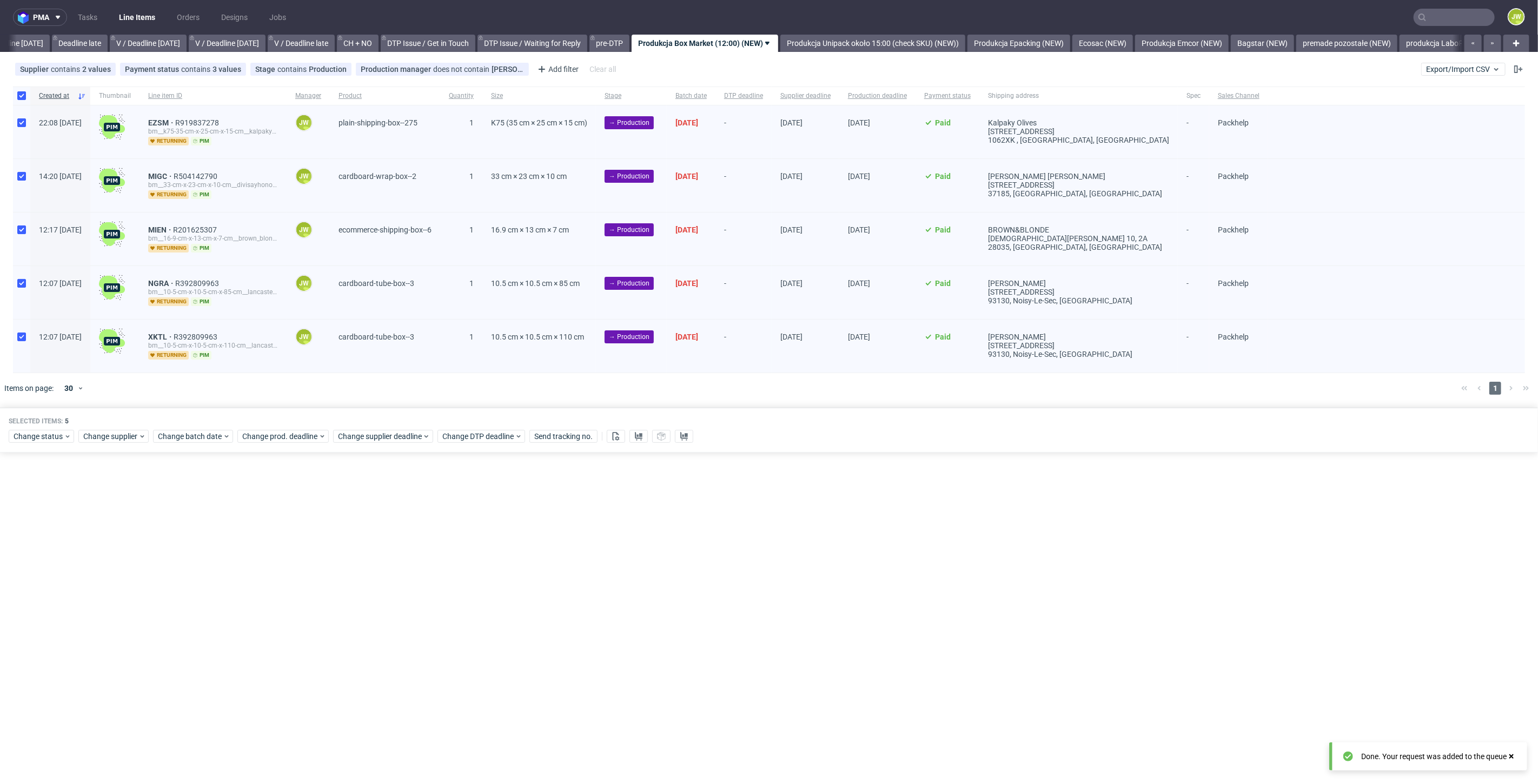
scroll to position [0, 1229]
click at [242, 582] on div "pma Tasks Line Items Orders Designs Jobs JW All DTP Late Shipped Shipments DTP …" at bounding box center [769, 392] width 1538 height 784
click at [1004, 45] on link "Produkcja Epacking (NEW)" at bounding box center [1018, 43] width 102 height 17
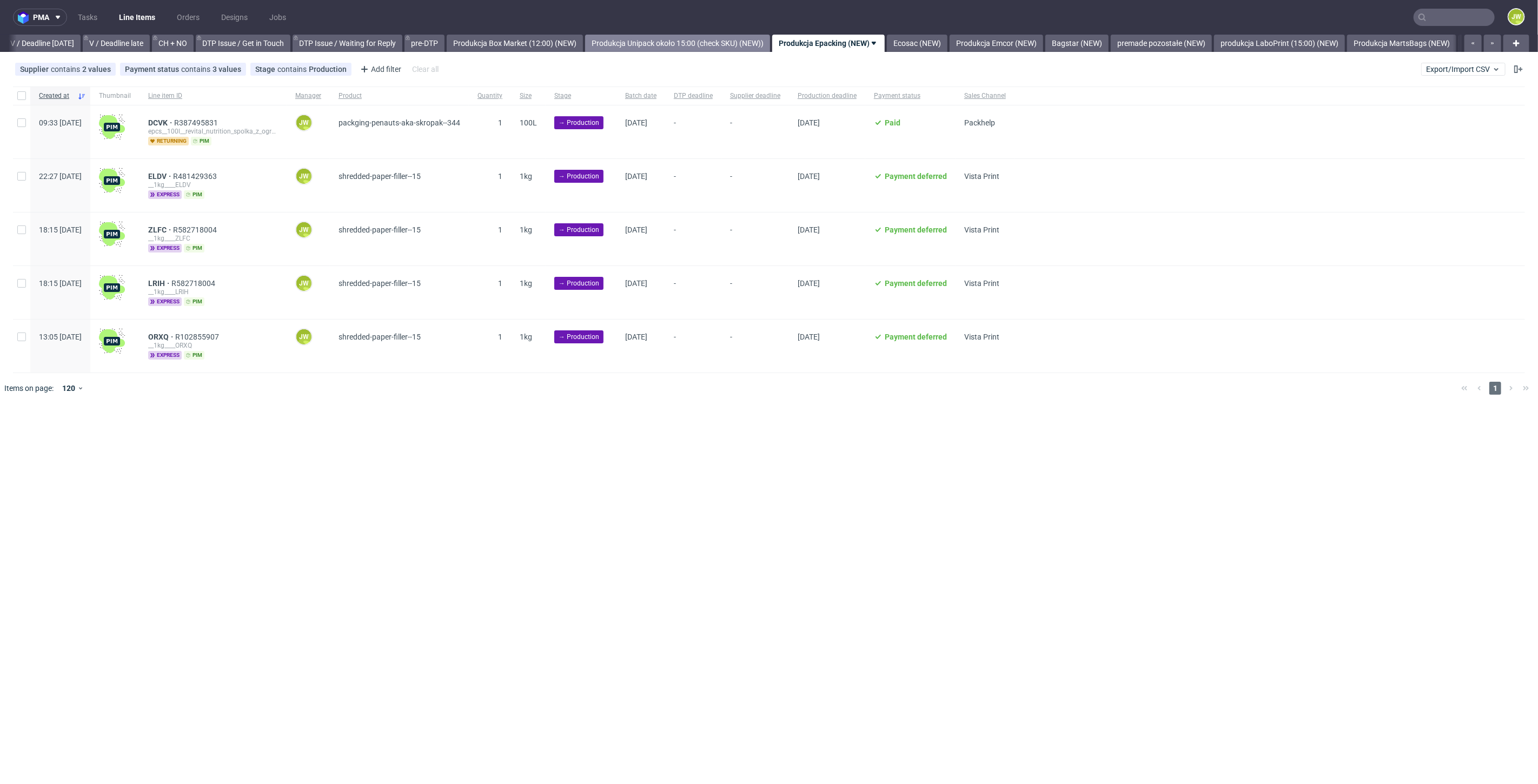
scroll to position [0, 1539]
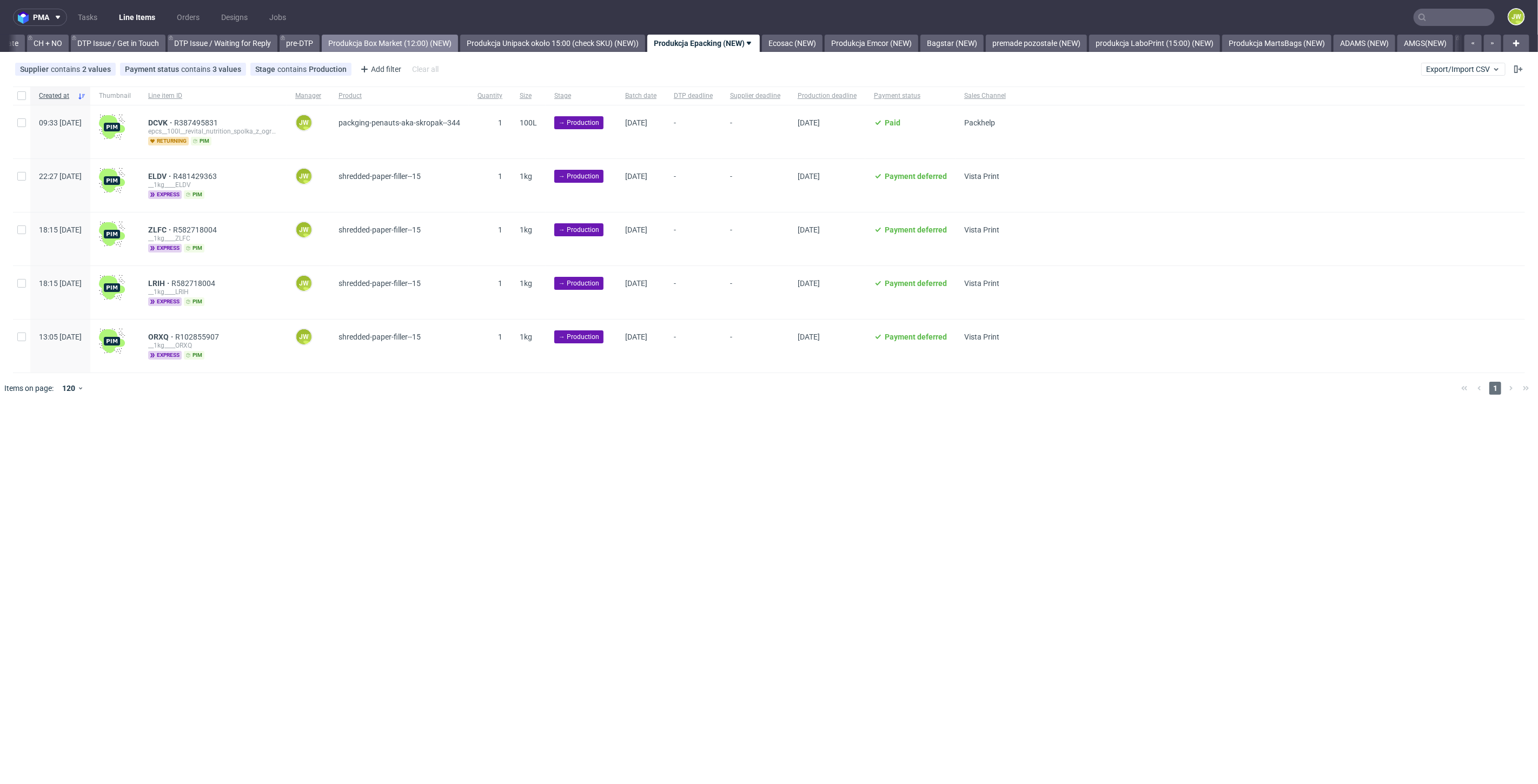
click at [437, 44] on link "Produkcja Box Market (12:00) (NEW)" at bounding box center [390, 43] width 136 height 17
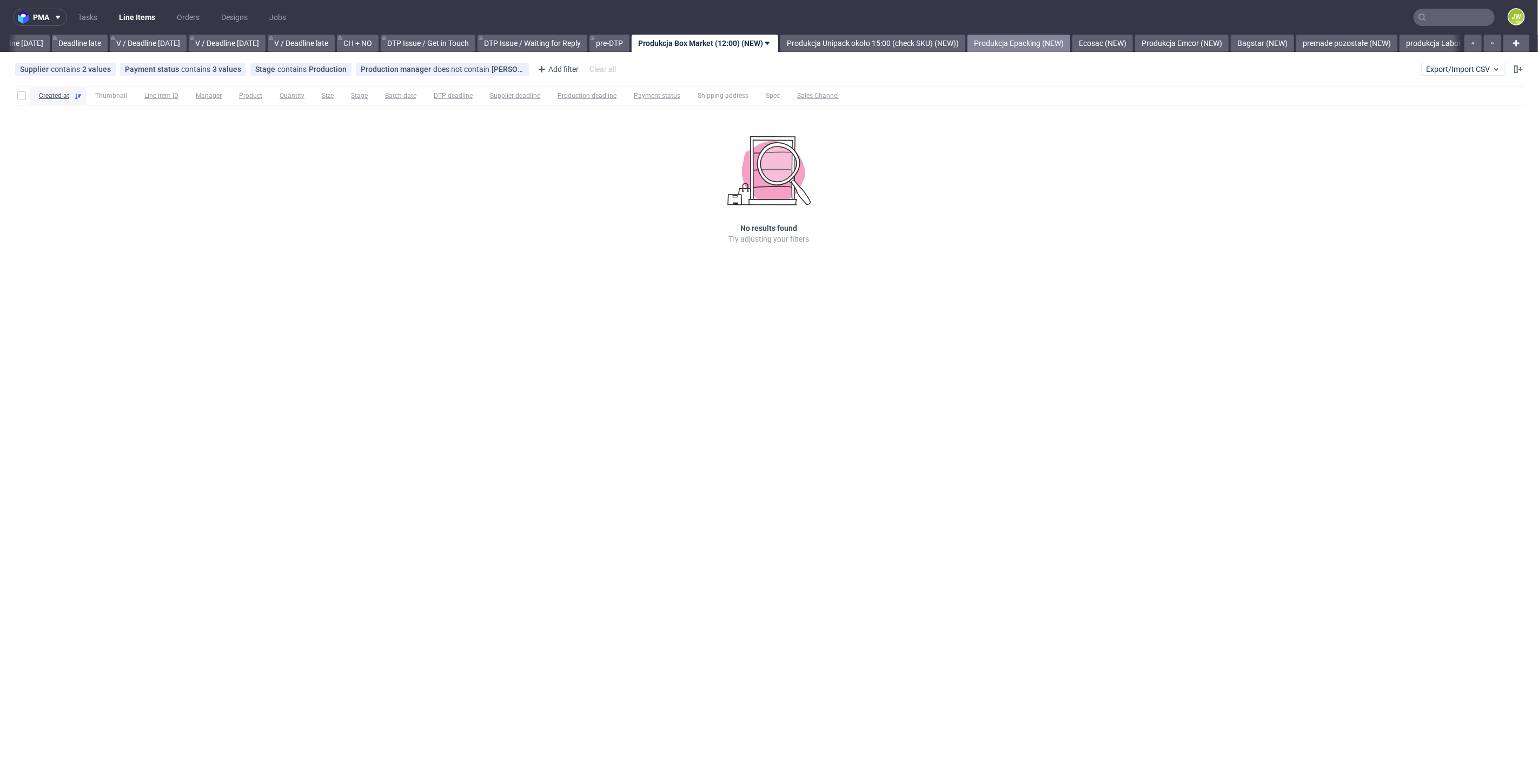
click at [1056, 43] on link "Produkcja Epacking (NEW)" at bounding box center [1018, 43] width 102 height 17
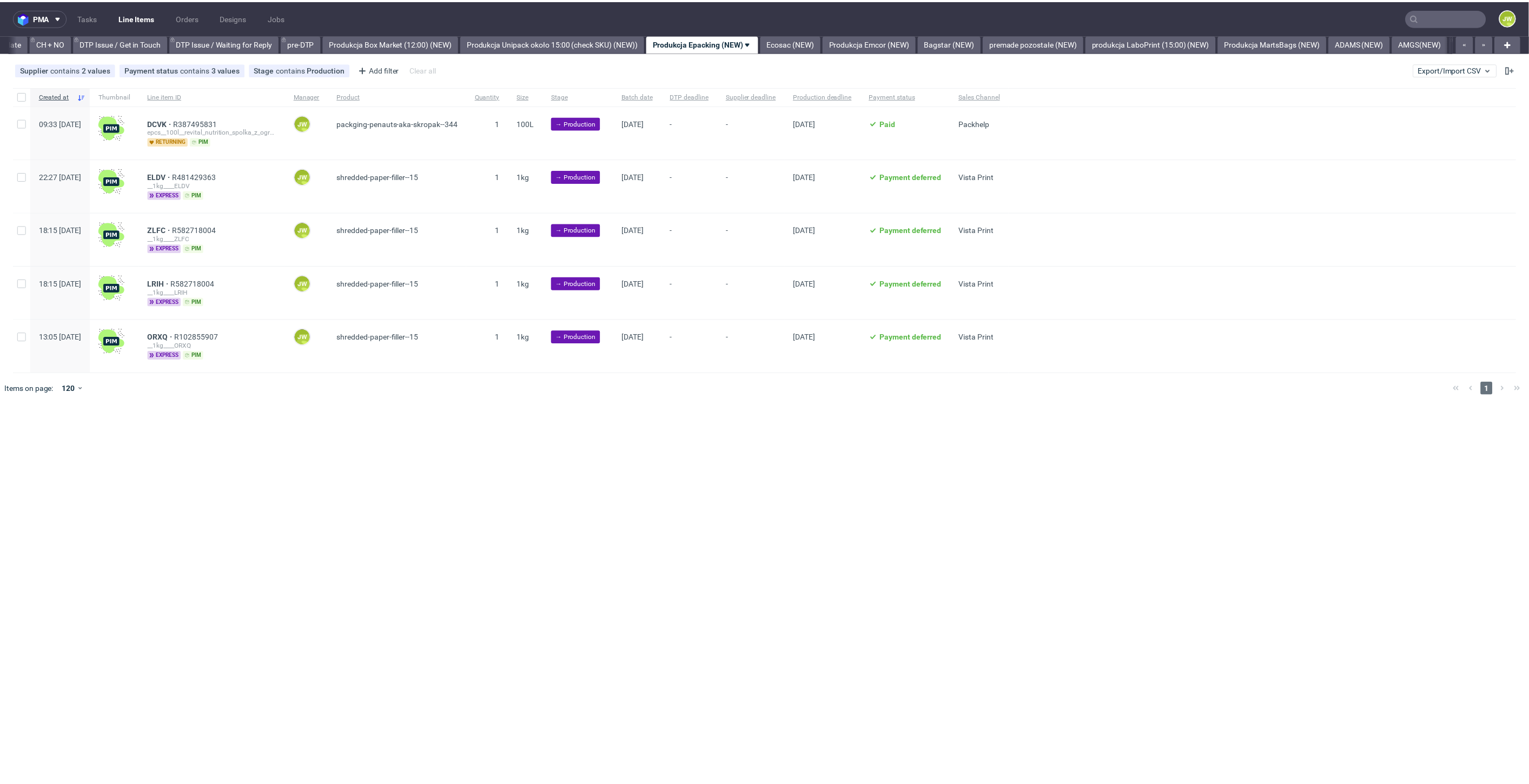
scroll to position [0, 1539]
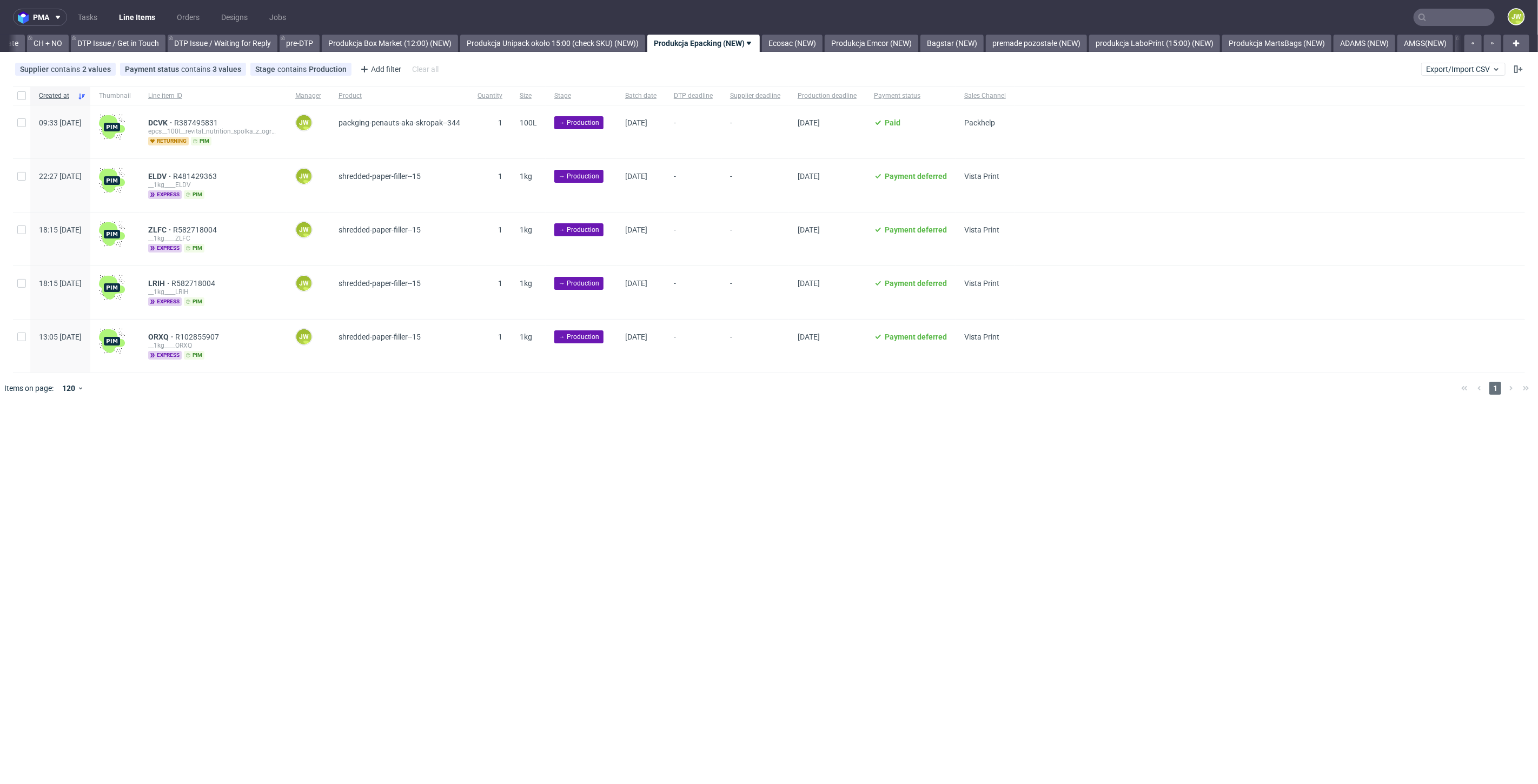
click at [17, 95] on div at bounding box center [21, 96] width 17 height 19
checkbox input "true"
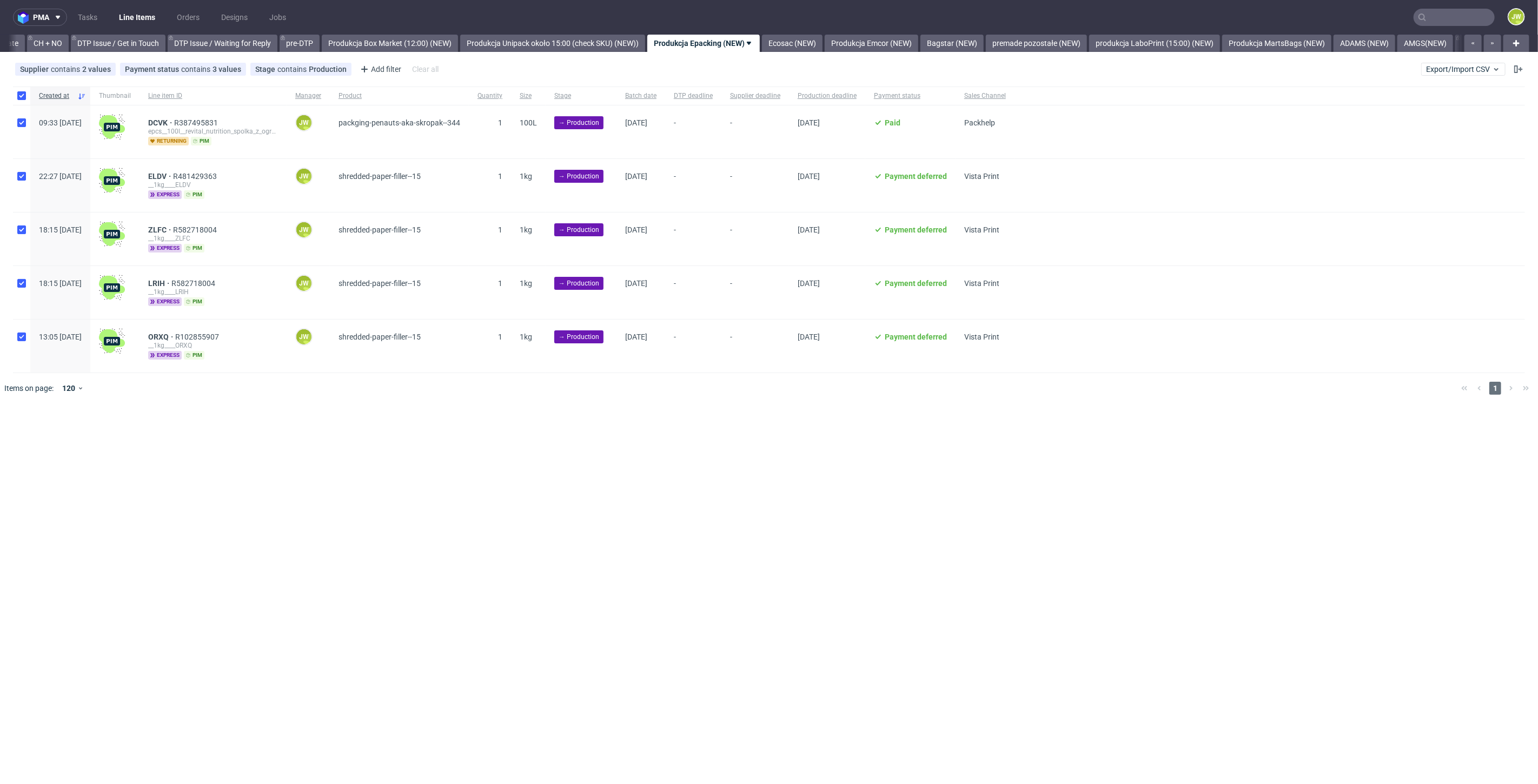
checkbox input "true"
click at [182, 431] on span "Change batch date" at bounding box center [190, 436] width 65 height 11
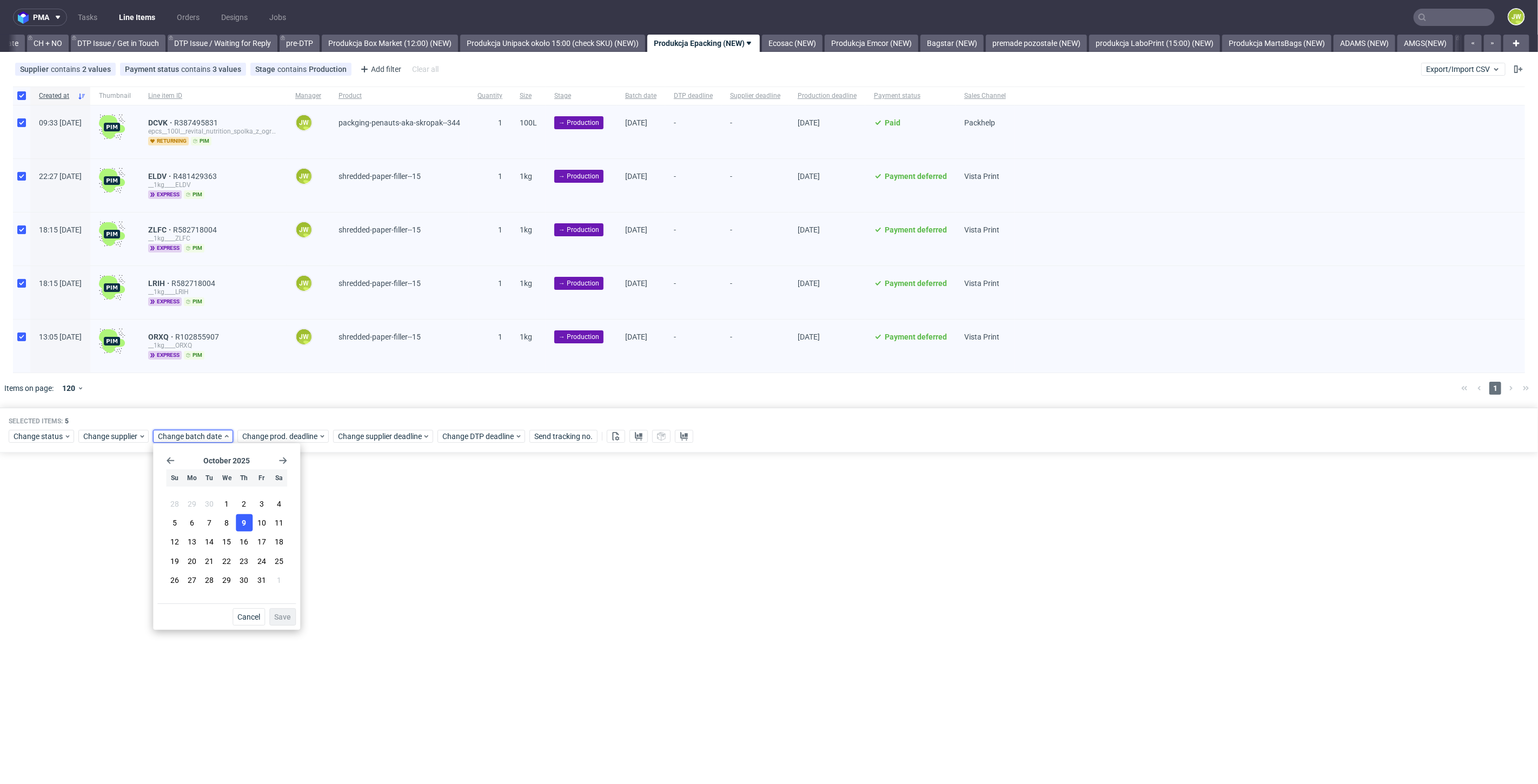
click at [239, 522] on button "9" at bounding box center [244, 522] width 17 height 17
click at [279, 620] on span "Save" at bounding box center [283, 616] width 17 height 8
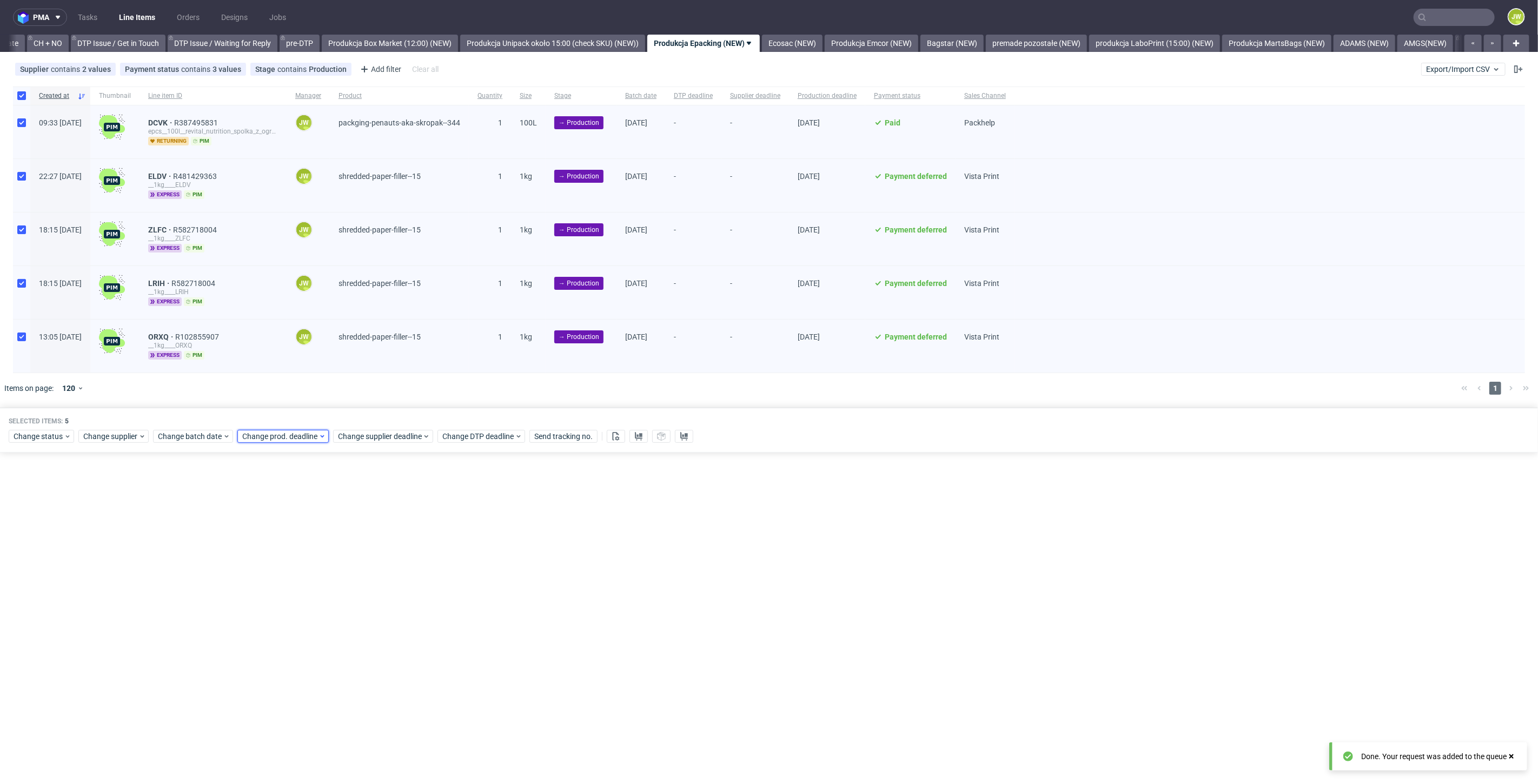
click at [268, 433] on span "Change prod. deadline" at bounding box center [280, 436] width 76 height 11
click at [343, 518] on span "10" at bounding box center [345, 523] width 9 height 11
drag, startPoint x: 364, startPoint y: 620, endPoint x: 360, endPoint y: 537, distance: 83.1
click at [364, 618] on span "Save" at bounding box center [366, 616] width 17 height 8
click at [349, 436] on span "Change supplier deadline" at bounding box center [380, 436] width 85 height 11
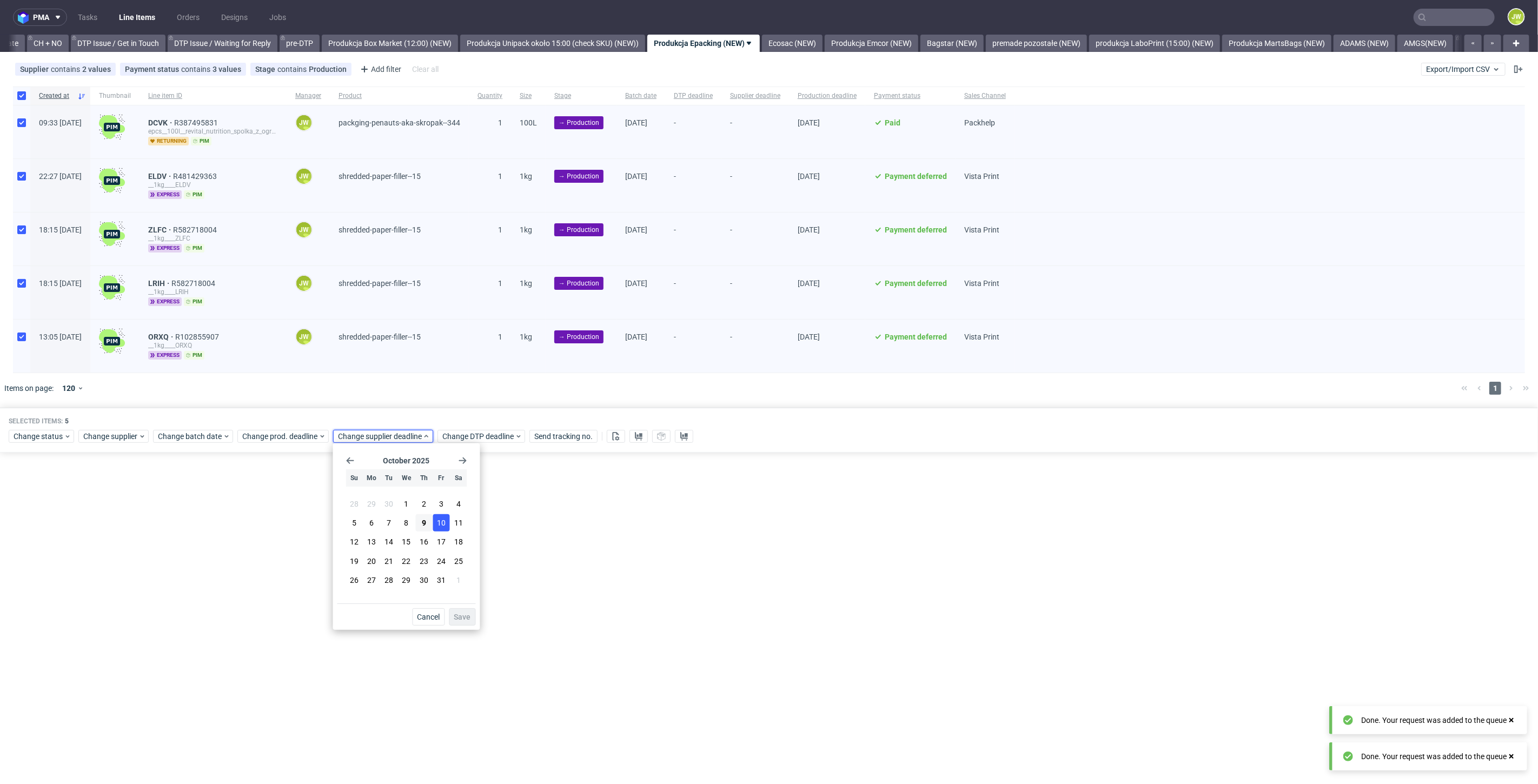
click at [437, 520] on span "10" at bounding box center [441, 523] width 9 height 11
click at [453, 623] on button "Save" at bounding box center [463, 616] width 27 height 17
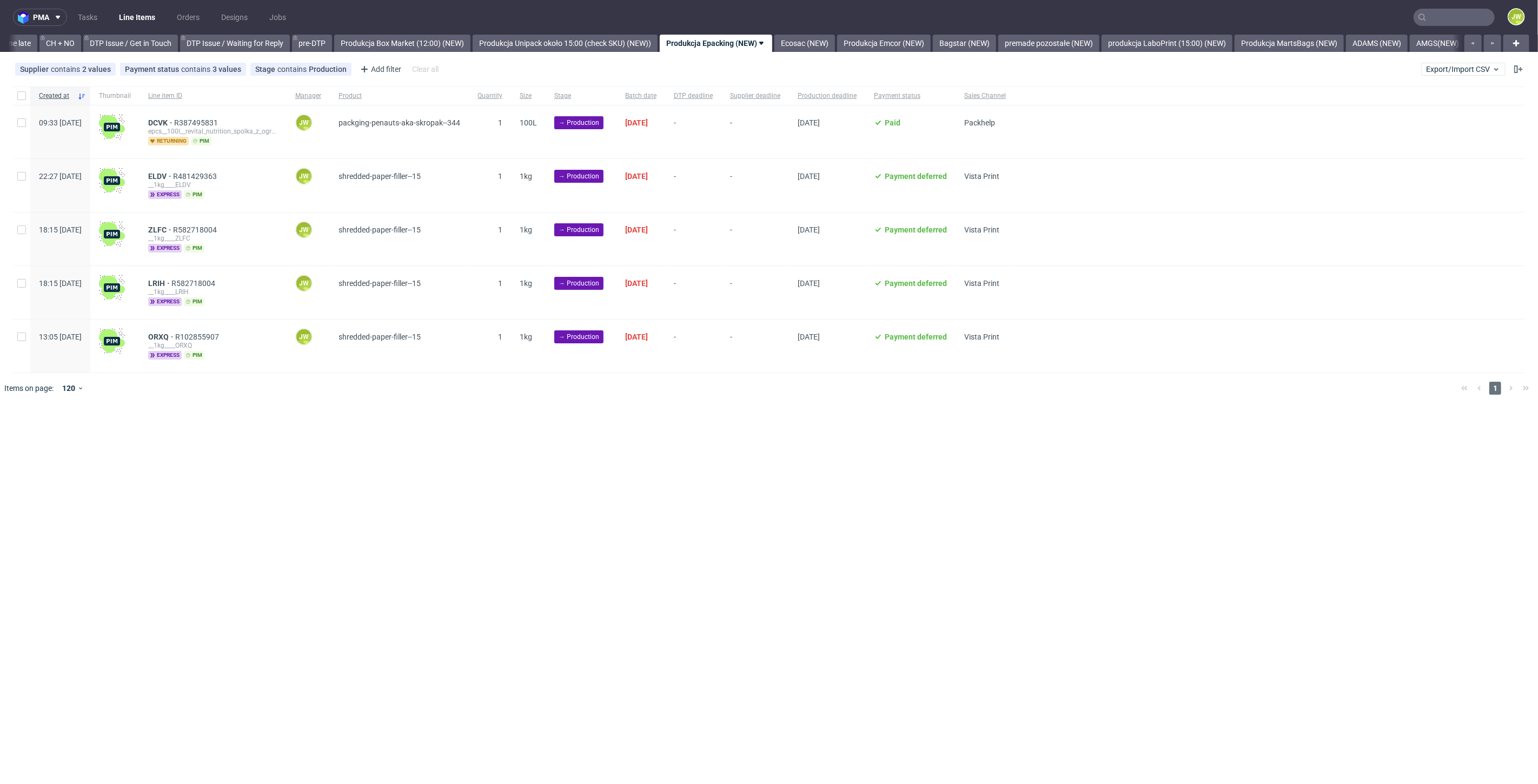
scroll to position [0, 1539]
click at [823, 39] on link "Ecosac (NEW)" at bounding box center [793, 43] width 61 height 17
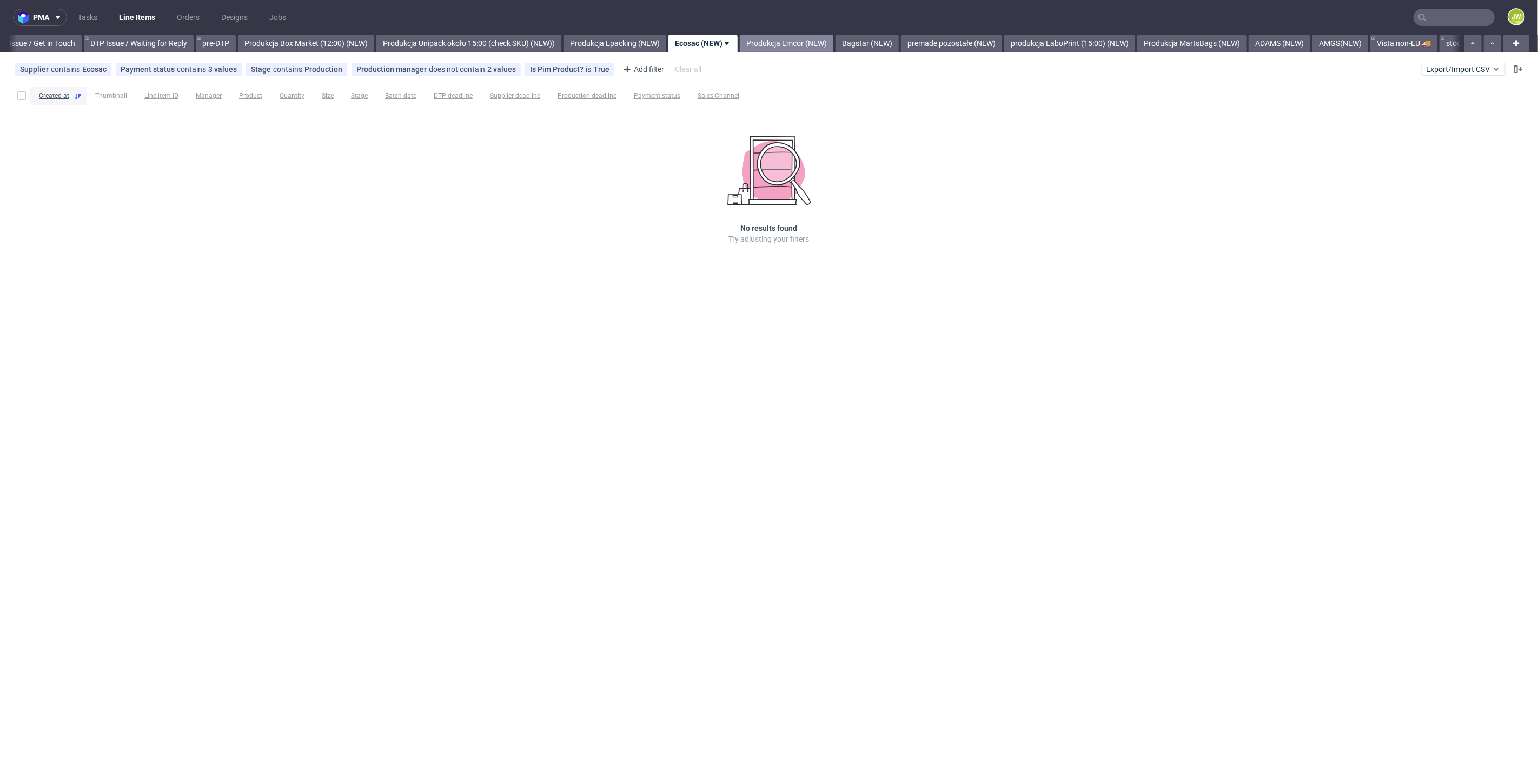
click at [800, 45] on link "Produkcja Emcor (NEW)" at bounding box center [787, 43] width 94 height 17
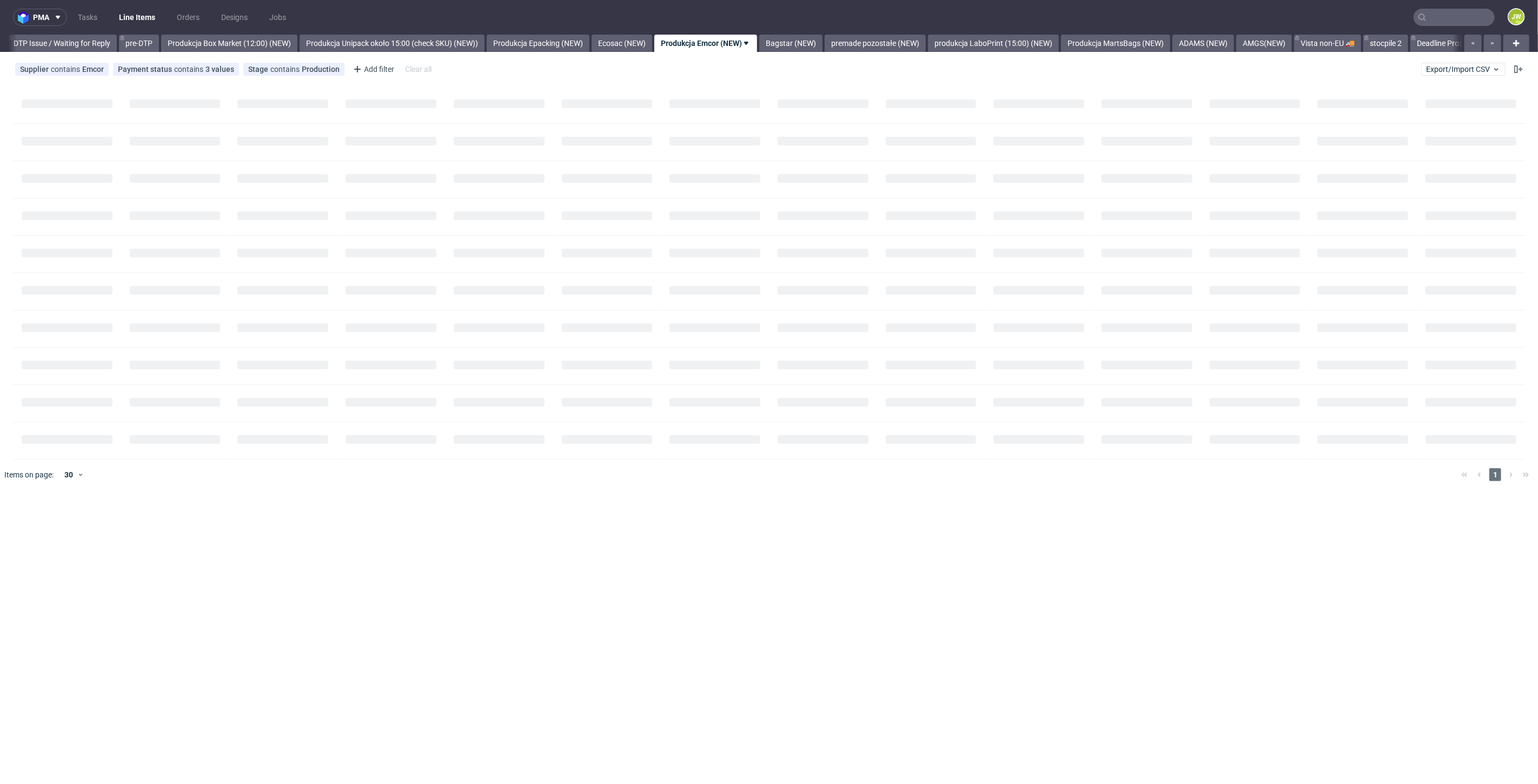
scroll to position [0, 1703]
click at [566, 35] on link "Produkcja Epacking (NEW)" at bounding box center [535, 43] width 102 height 17
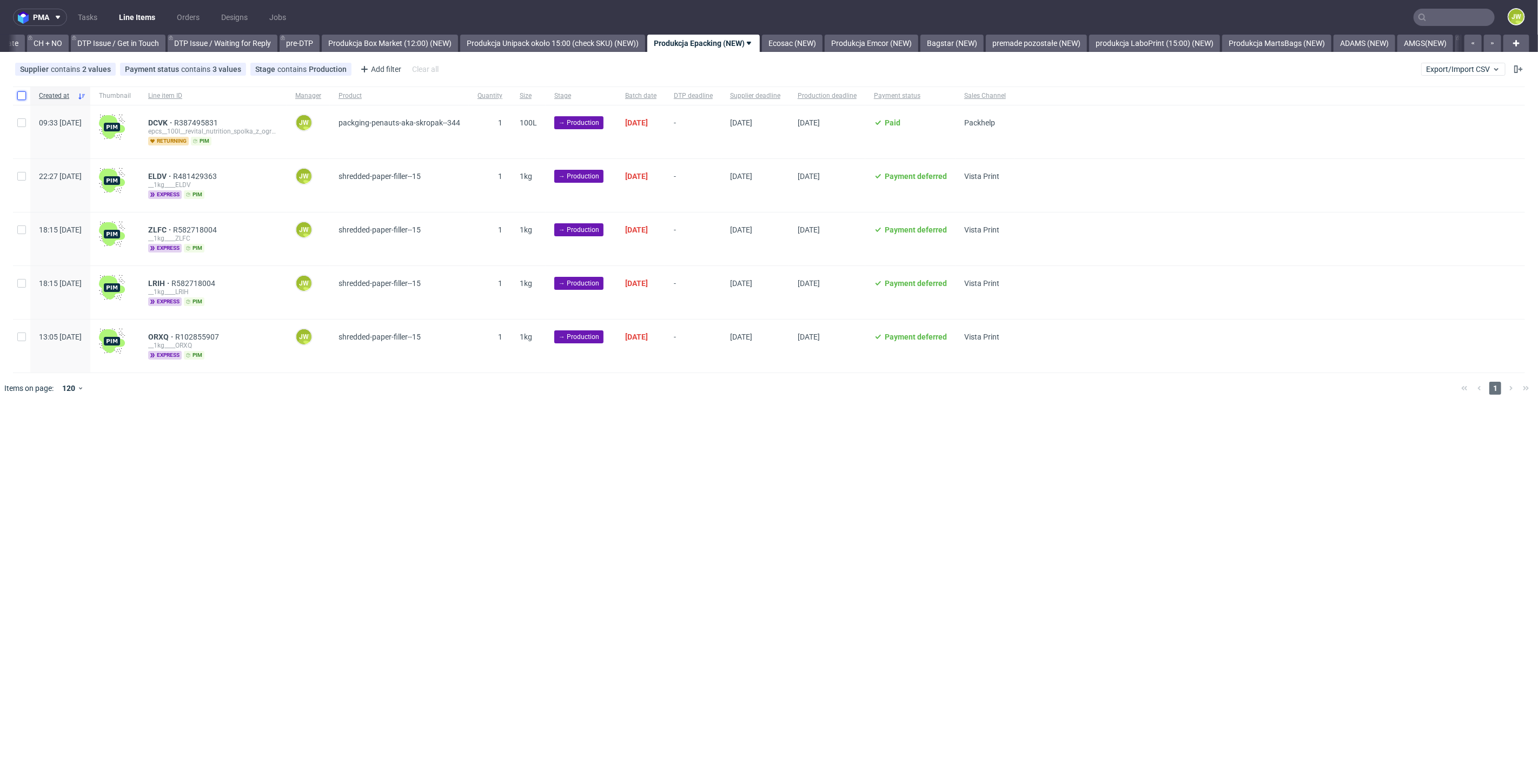
click at [21, 95] on input "checkbox" at bounding box center [21, 96] width 9 height 9
checkbox input "true"
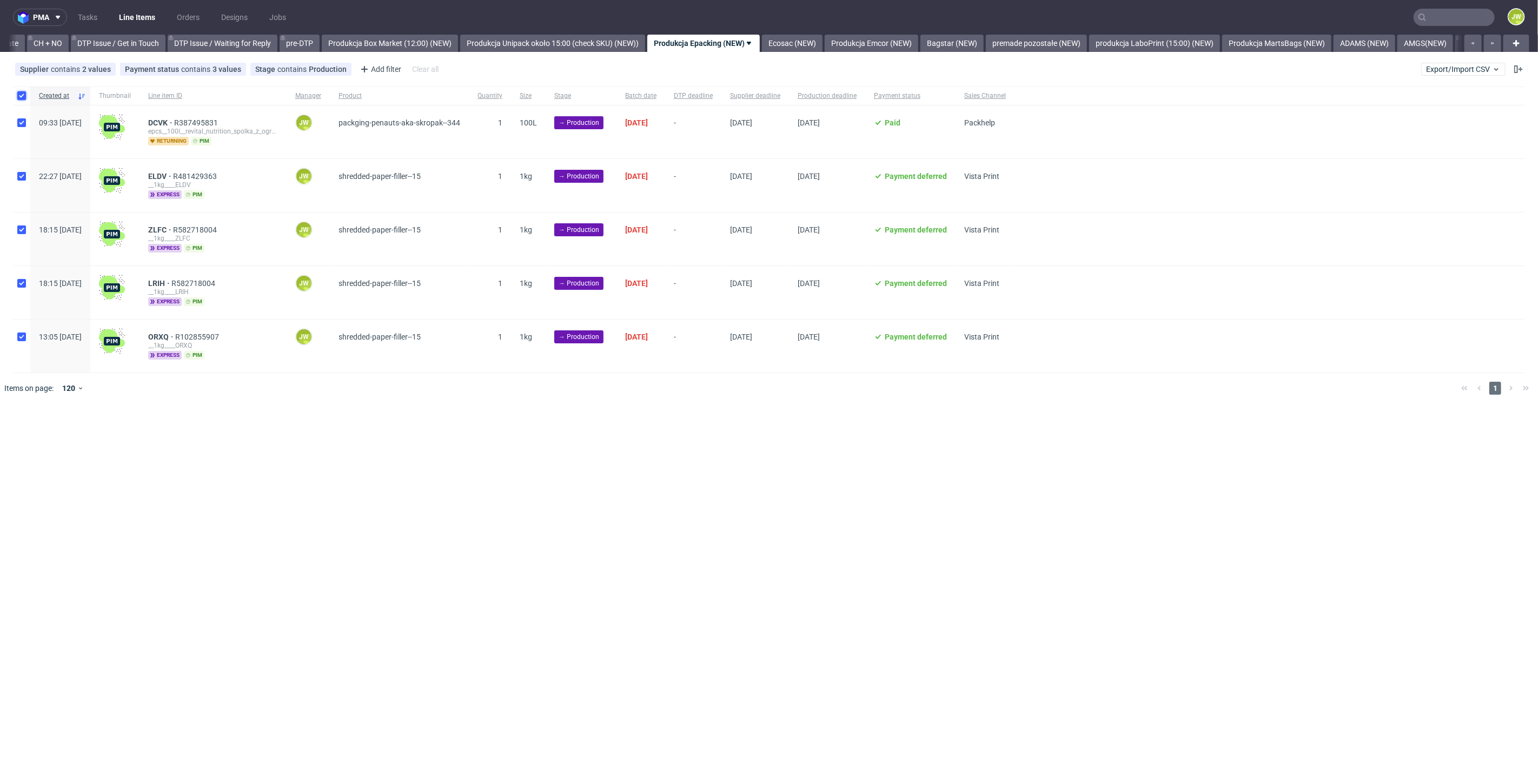
checkbox input "true"
click at [633, 440] on button at bounding box center [639, 436] width 19 height 13
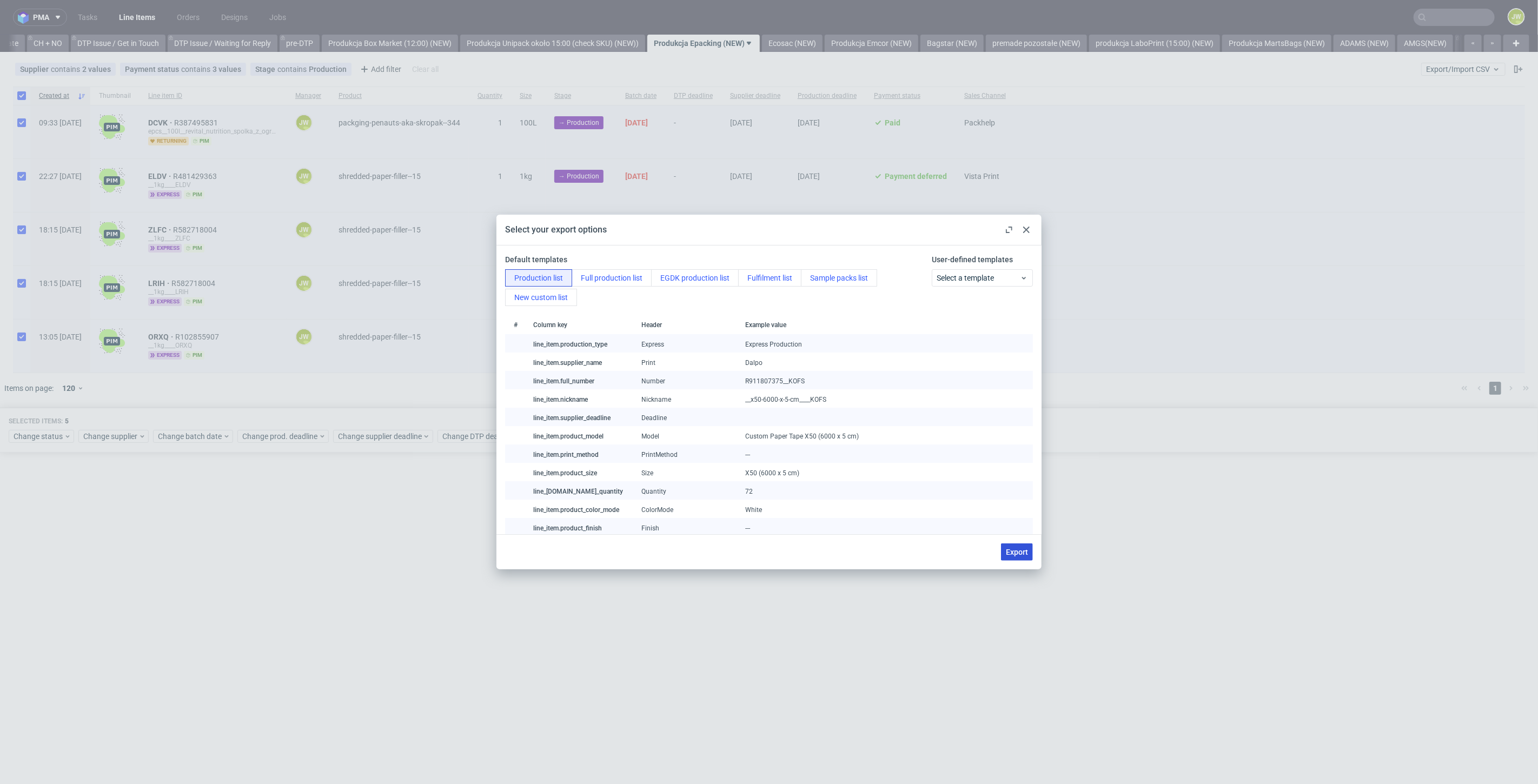
click at [1007, 554] on span "Export" at bounding box center [1017, 552] width 22 height 8
checkbox input "false"
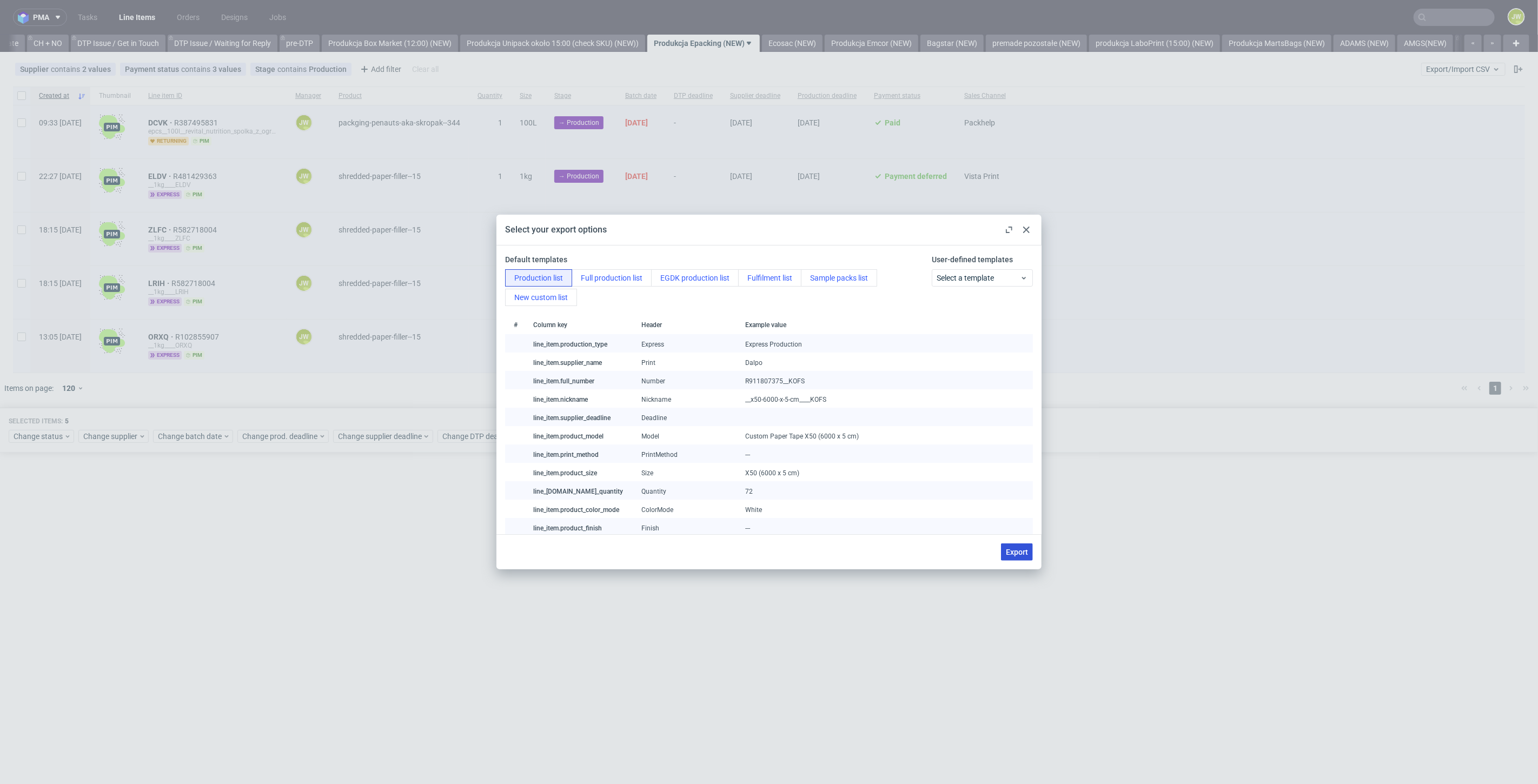
checkbox input "false"
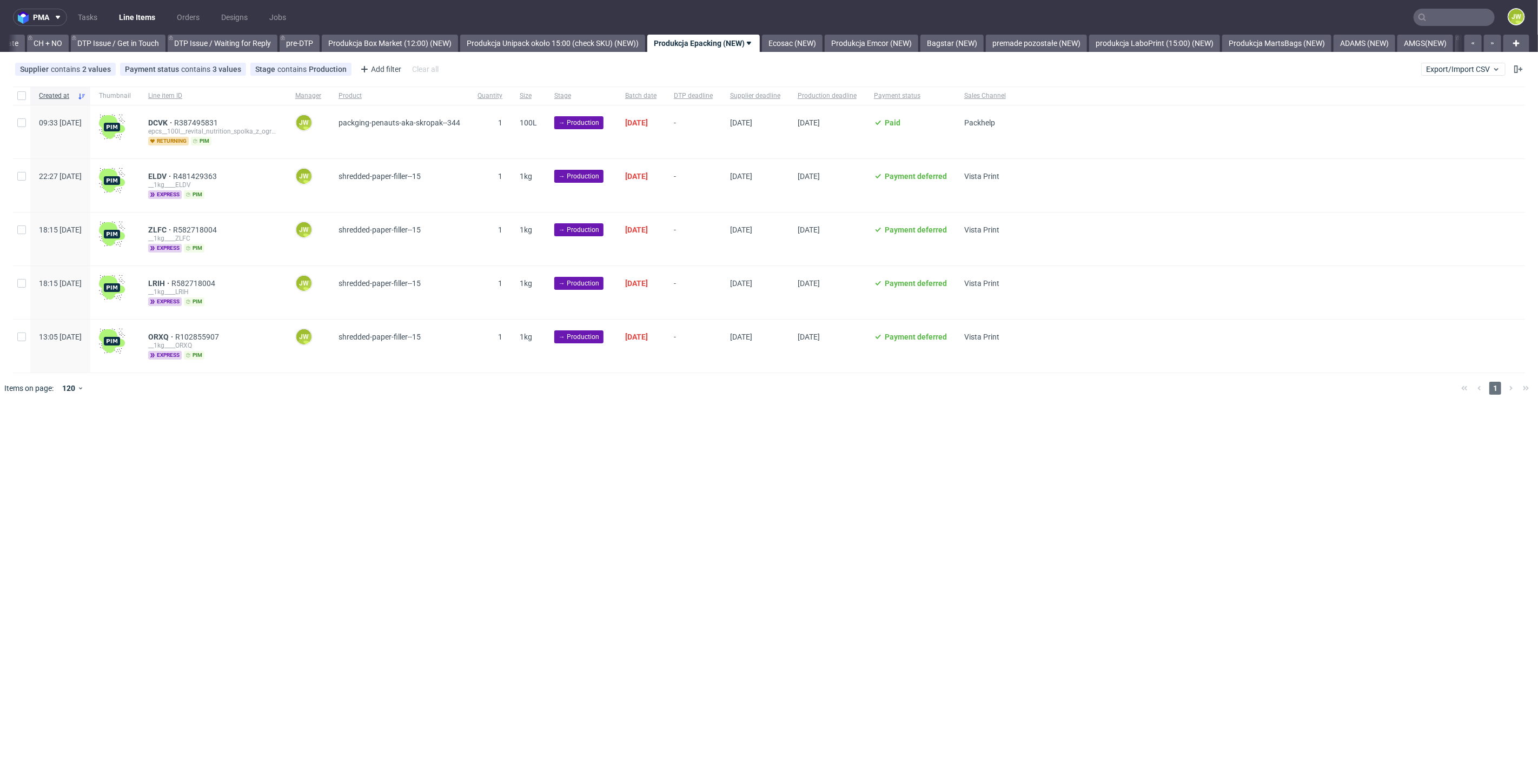
click at [15, 88] on div at bounding box center [21, 96] width 17 height 19
checkbox input "true"
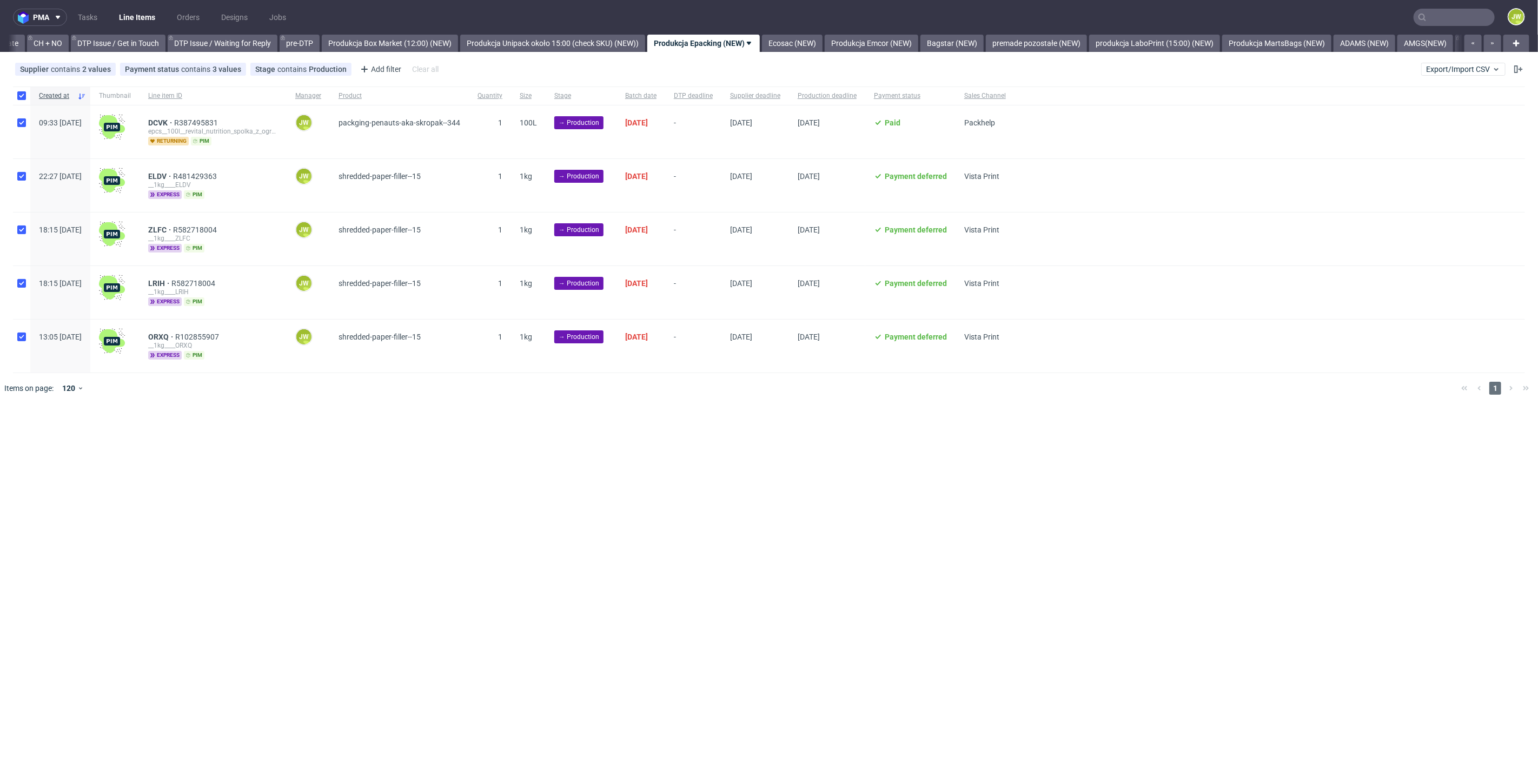
checkbox input "true"
click at [36, 438] on span "Change status" at bounding box center [39, 436] width 50 height 11
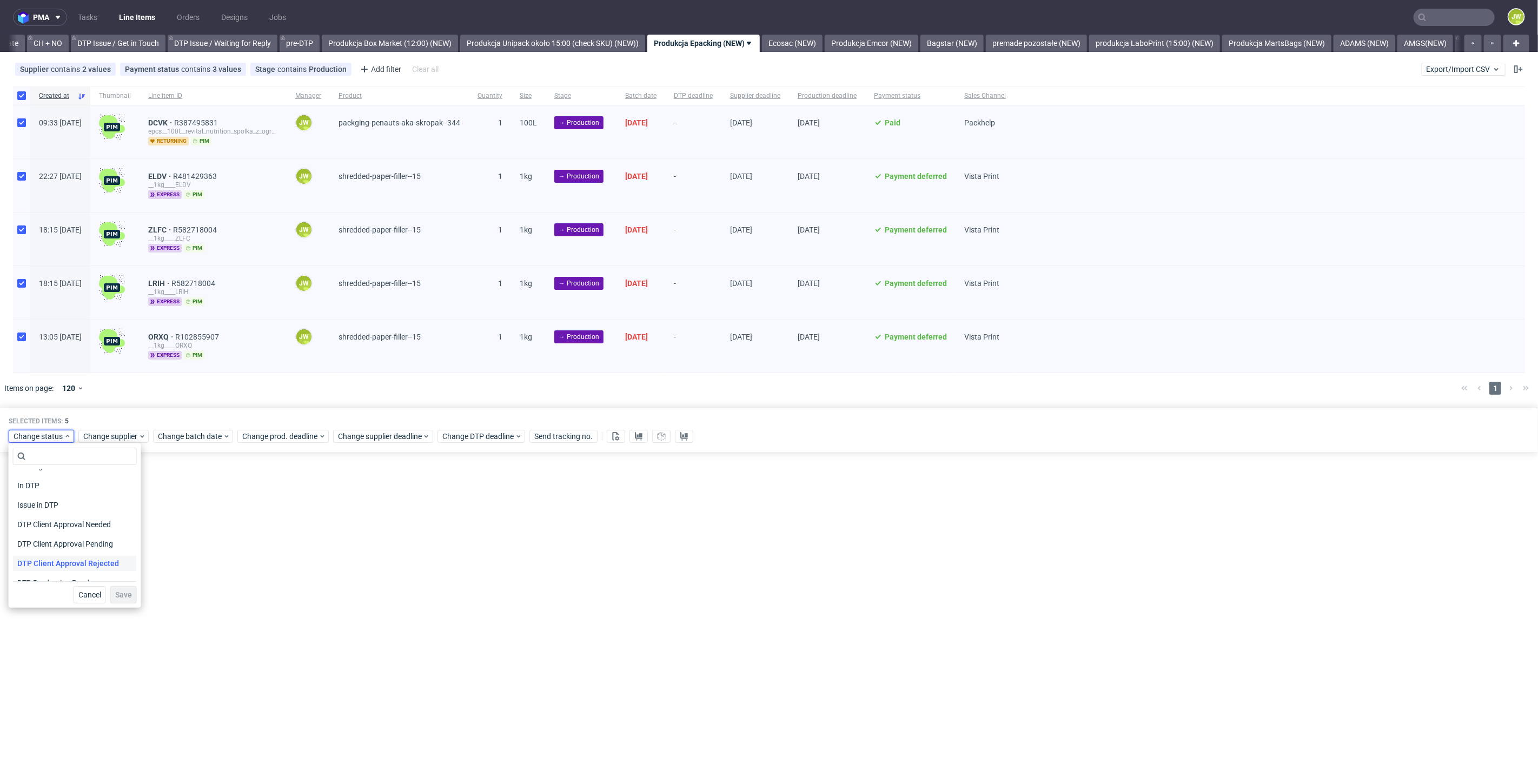
scroll to position [60, 0]
click at [34, 574] on span "In Production" at bounding box center [40, 574] width 54 height 15
click at [116, 593] on span "Save" at bounding box center [124, 594] width 17 height 8
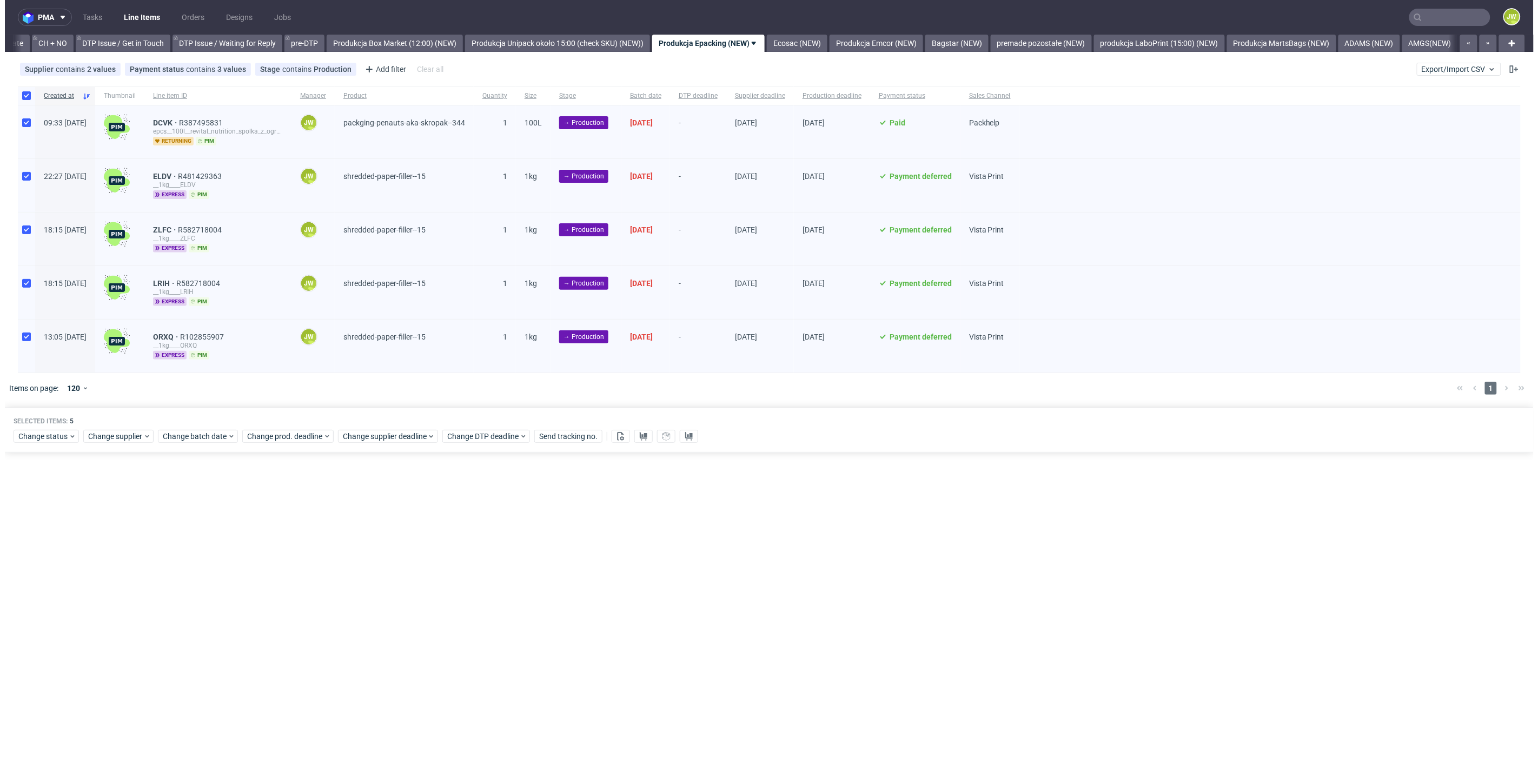
scroll to position [0, 1539]
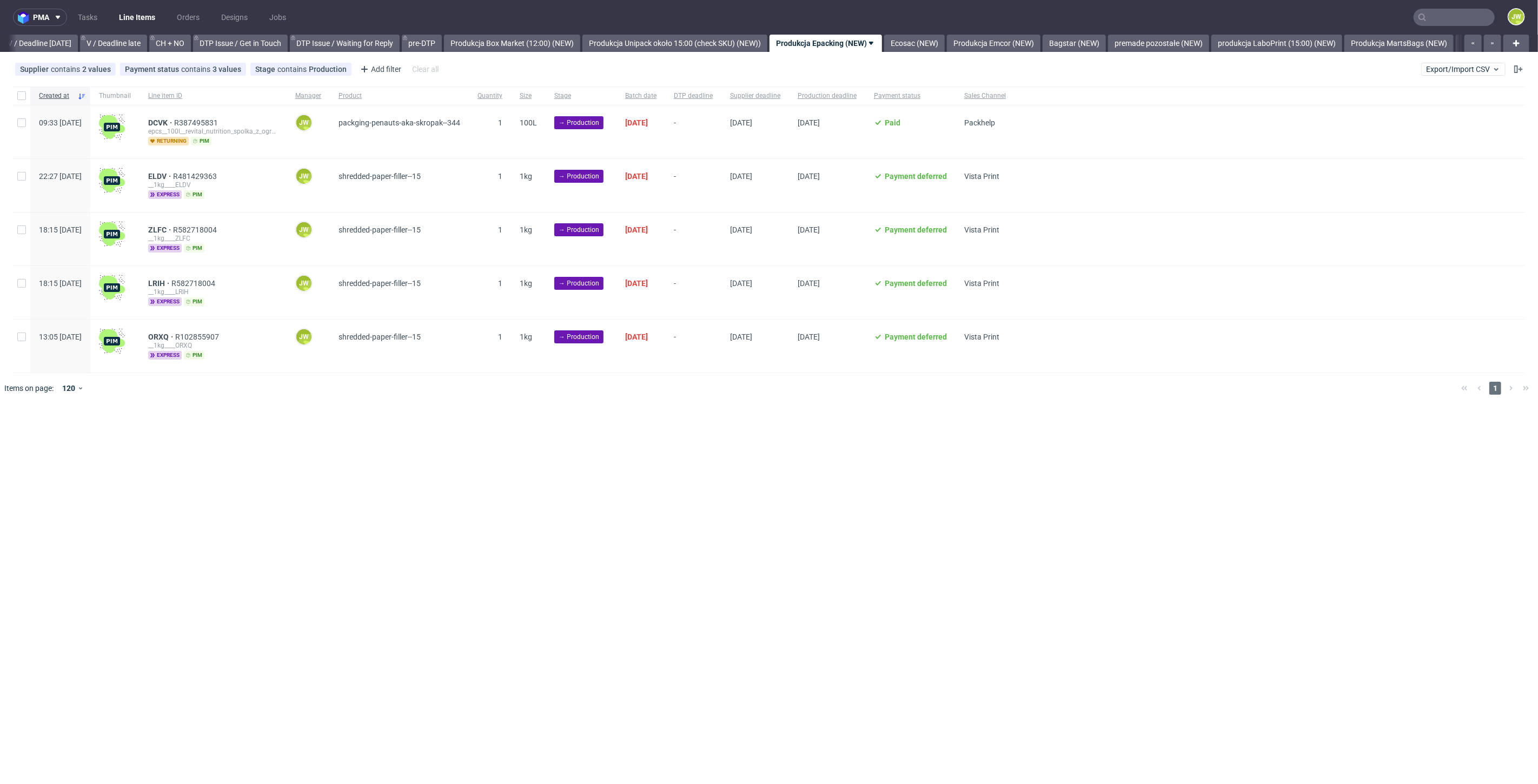
scroll to position [0, 1508]
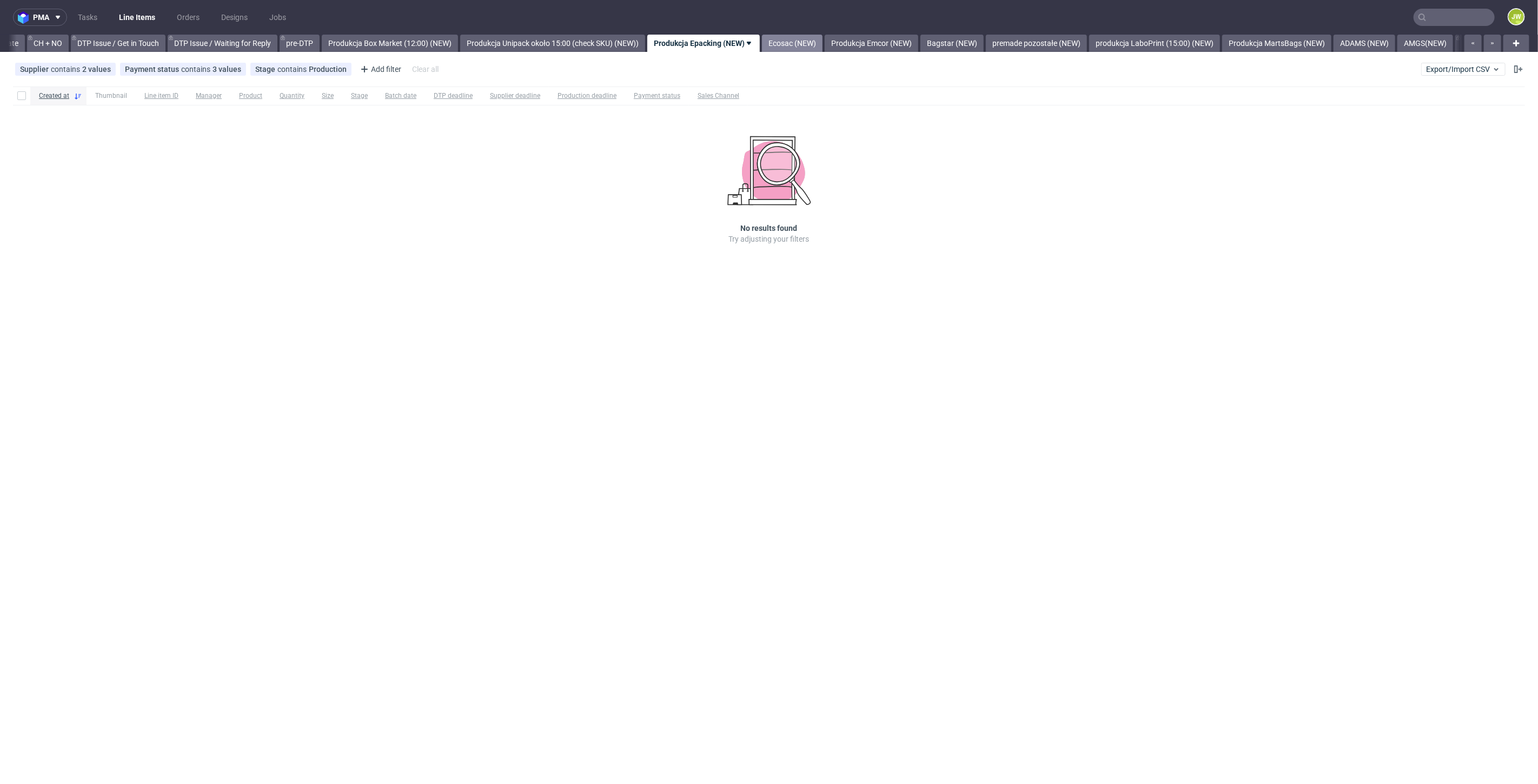
click at [823, 36] on link "Ecosac (NEW)" at bounding box center [793, 43] width 61 height 17
click at [883, 34] on link "Bagstar (NEW)" at bounding box center [868, 43] width 63 height 17
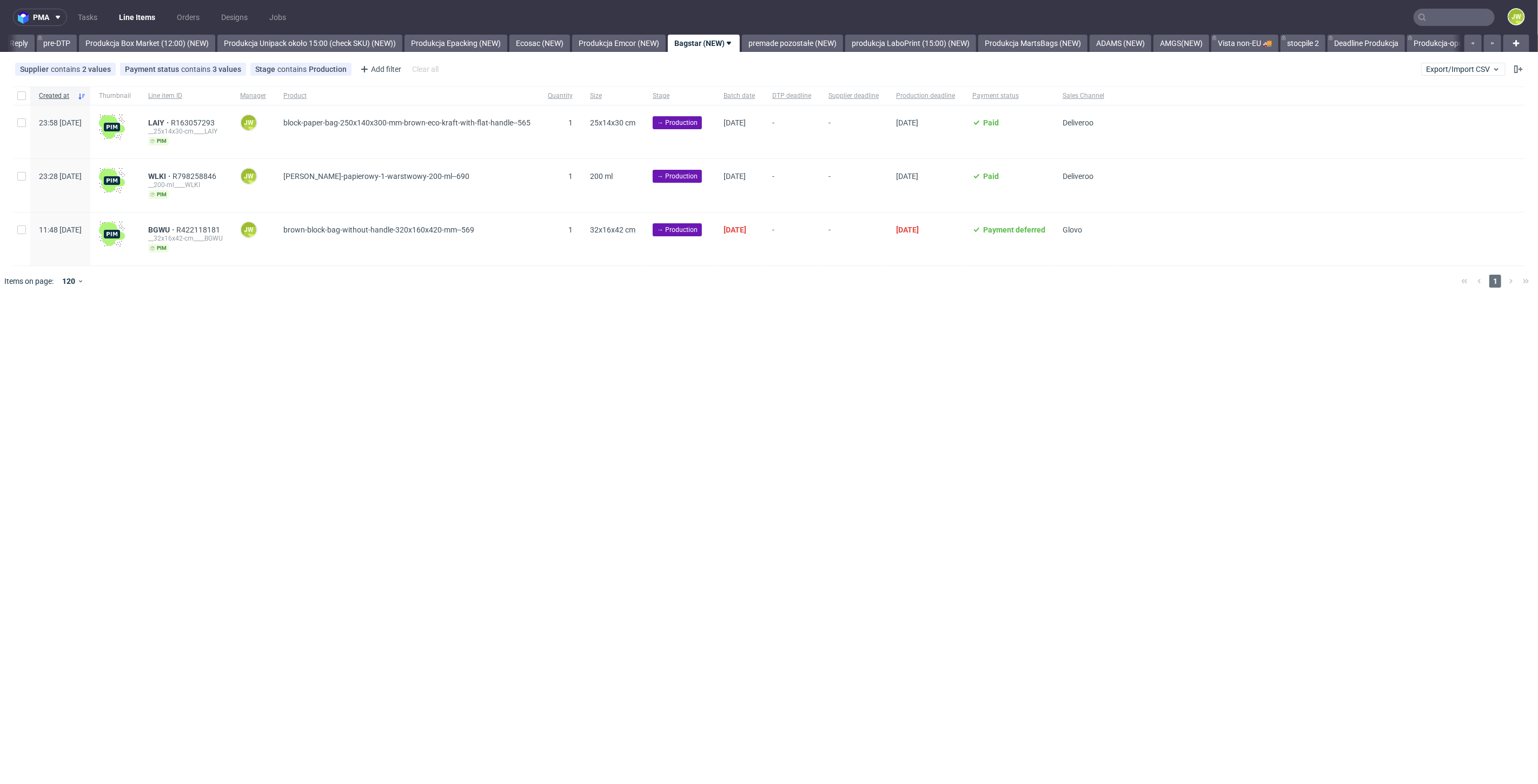
scroll to position [0, 1783]
click at [410, 501] on div "pma Tasks Line Items Orders Designs Jobs JW All DTP Late Shipped Shipments DTP …" at bounding box center [769, 392] width 1538 height 784
click at [17, 99] on input "checkbox" at bounding box center [21, 96] width 9 height 9
checkbox input "true"
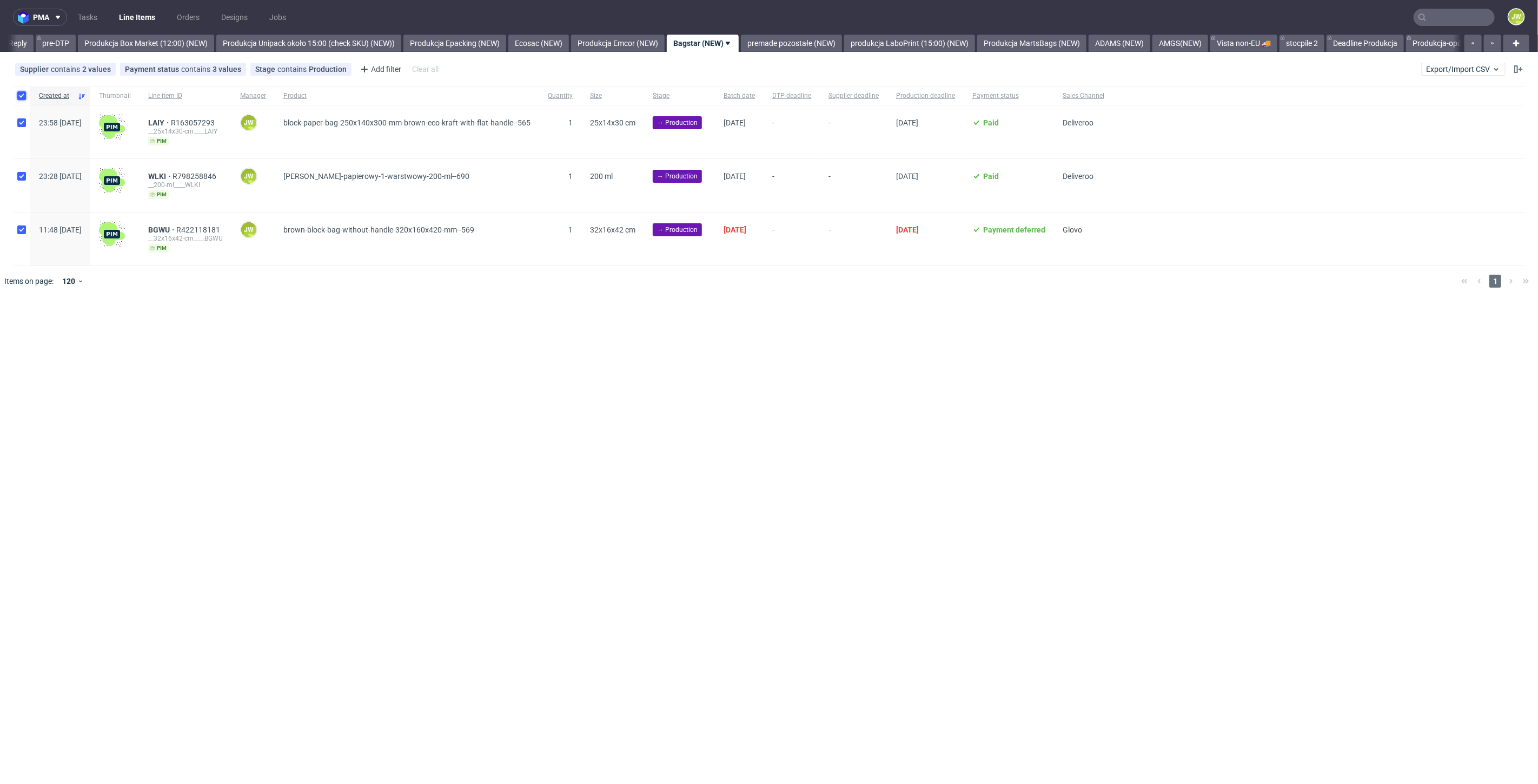
checkbox input "true"
click at [174, 333] on span "Change batch date" at bounding box center [190, 329] width 65 height 11
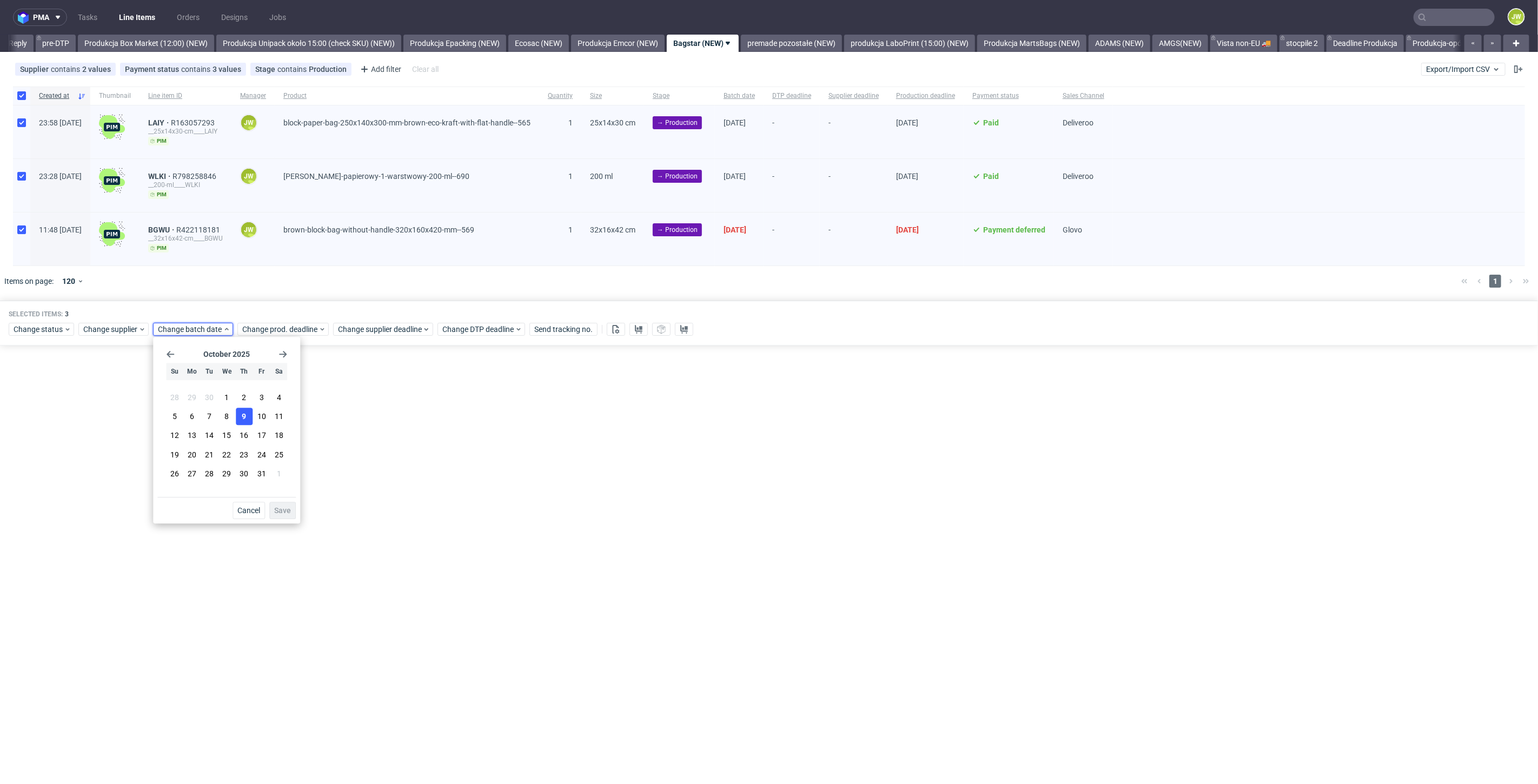
click at [242, 418] on span "9" at bounding box center [244, 417] width 4 height 11
click at [278, 505] on button "Save" at bounding box center [283, 510] width 27 height 17
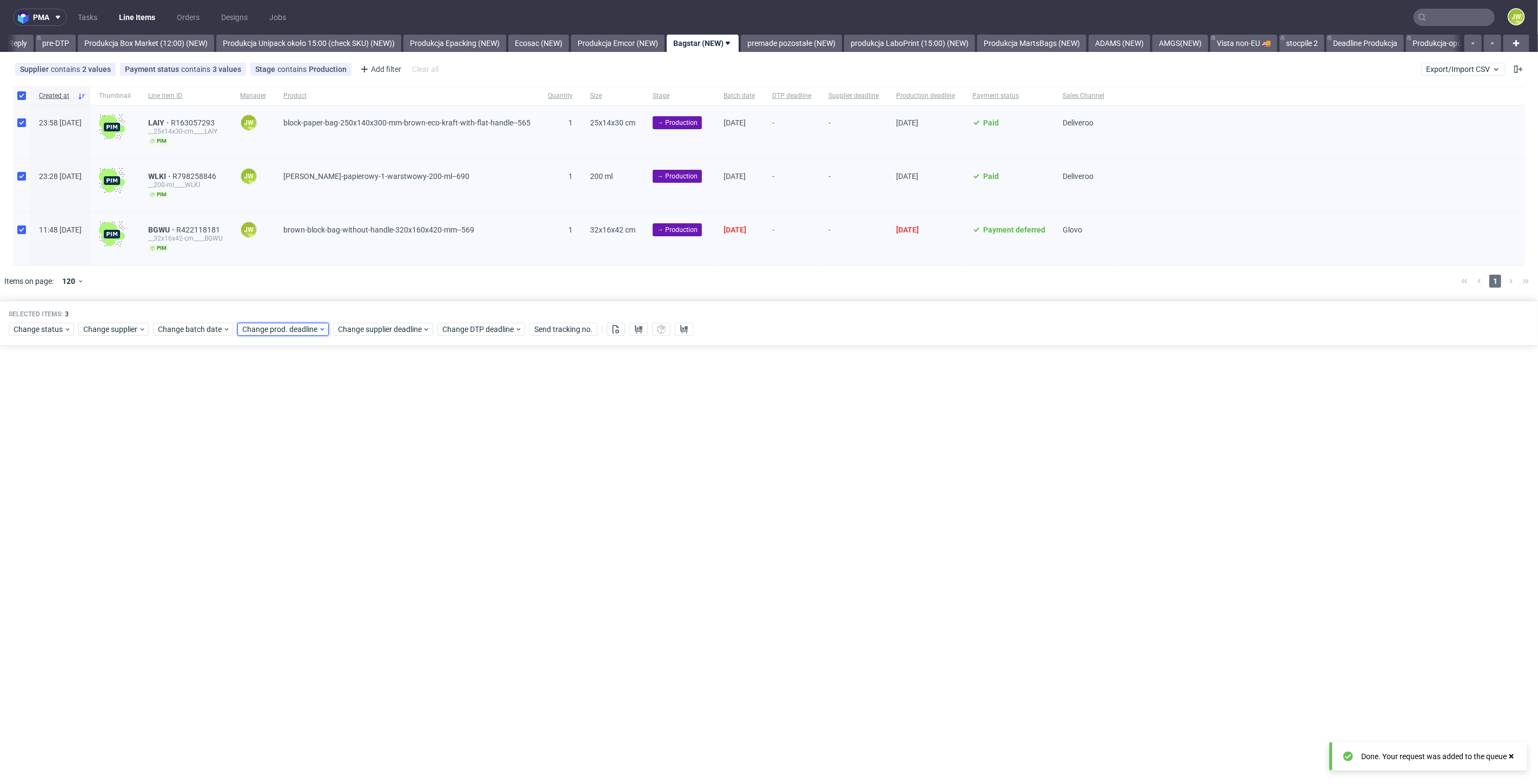
click at [262, 333] on span "Change prod. deadline" at bounding box center [280, 329] width 76 height 11
click at [338, 415] on button "10" at bounding box center [345, 416] width 17 height 17
drag, startPoint x: 366, startPoint y: 511, endPoint x: 364, endPoint y: 504, distance: 7.3
click at [365, 511] on span "Save" at bounding box center [366, 510] width 17 height 8
click at [351, 331] on span "Change supplier deadline" at bounding box center [380, 329] width 85 height 11
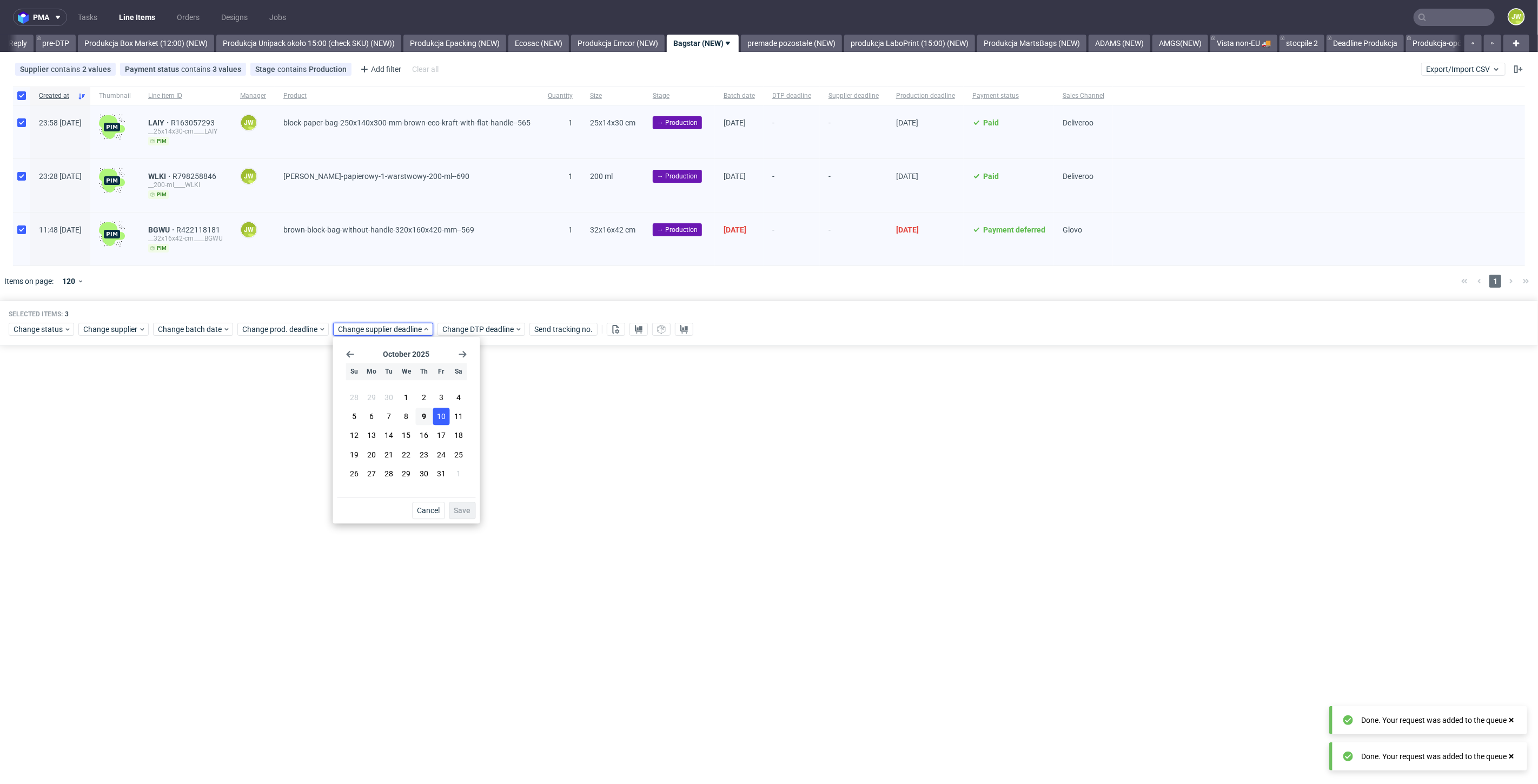
click at [441, 419] on span "10" at bounding box center [441, 417] width 9 height 11
drag, startPoint x: 457, startPoint y: 511, endPoint x: 388, endPoint y: 511, distance: 69.0
click at [457, 511] on span "Save" at bounding box center [463, 510] width 17 height 8
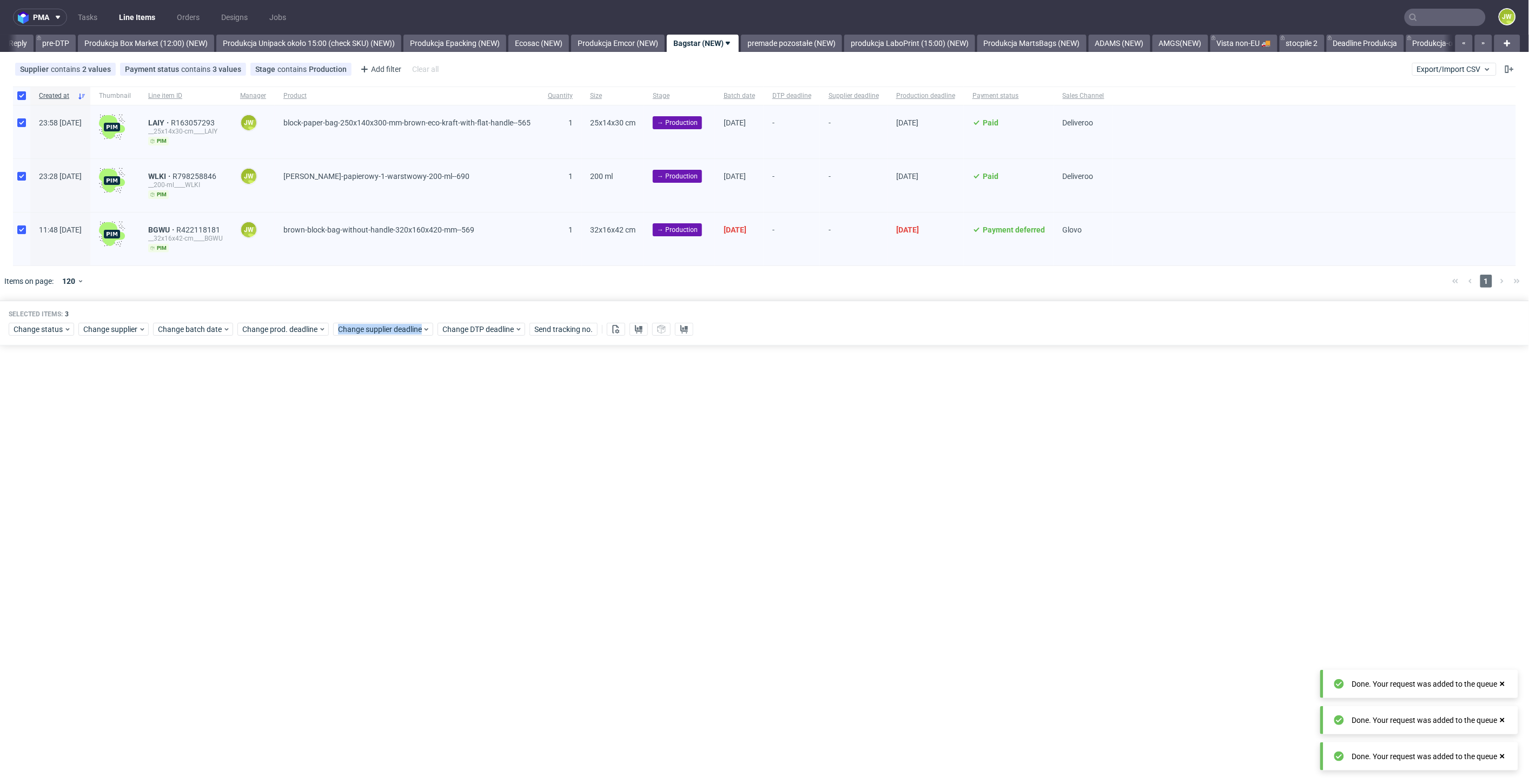
click at [333, 490] on div "pma Tasks Line Items Orders Designs Jobs JW All DTP Late Shipped Shipments DTP …" at bounding box center [764, 392] width 1529 height 784
click at [828, 47] on link "premade pozostałe (NEW)" at bounding box center [791, 43] width 101 height 17
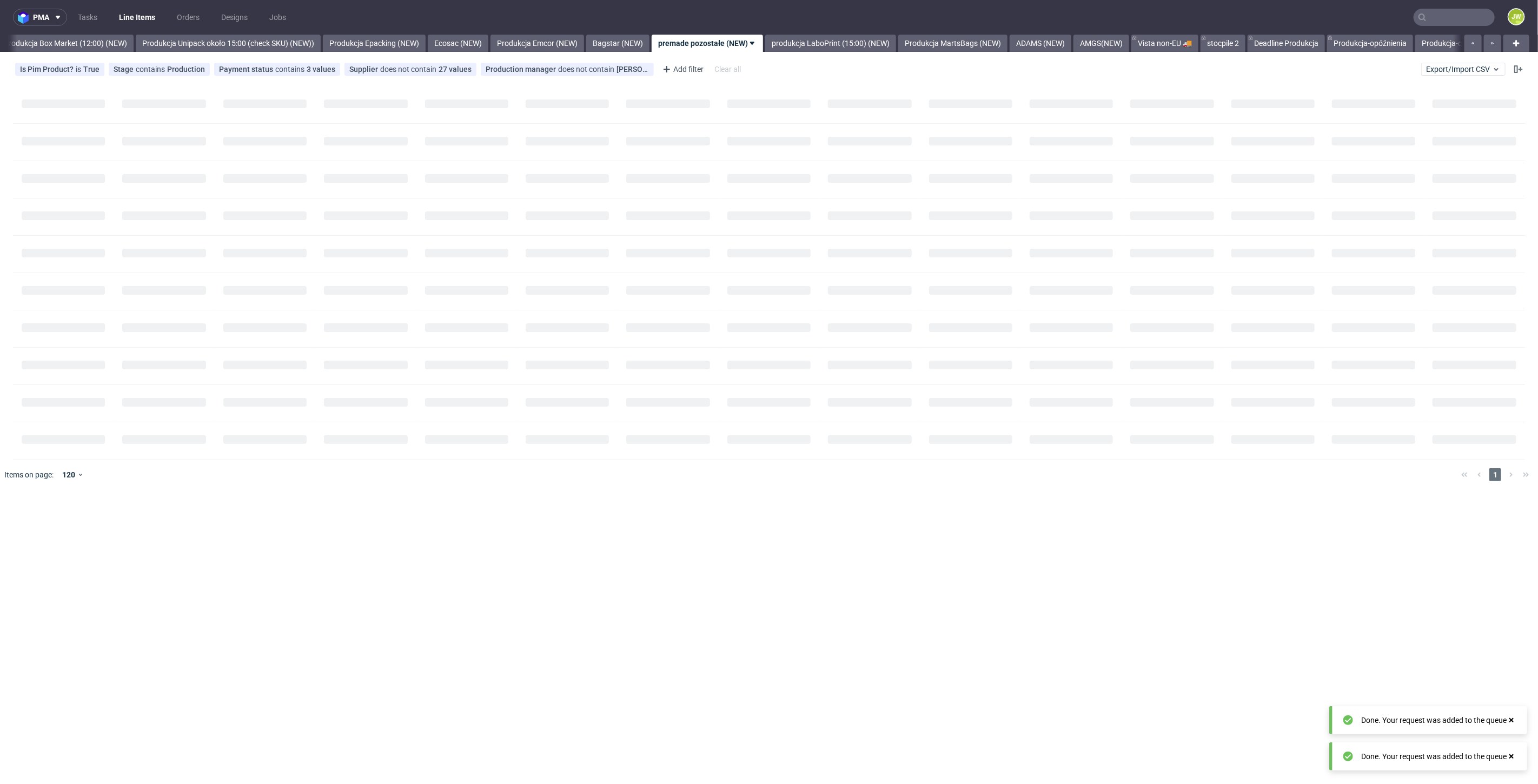
scroll to position [0, 1868]
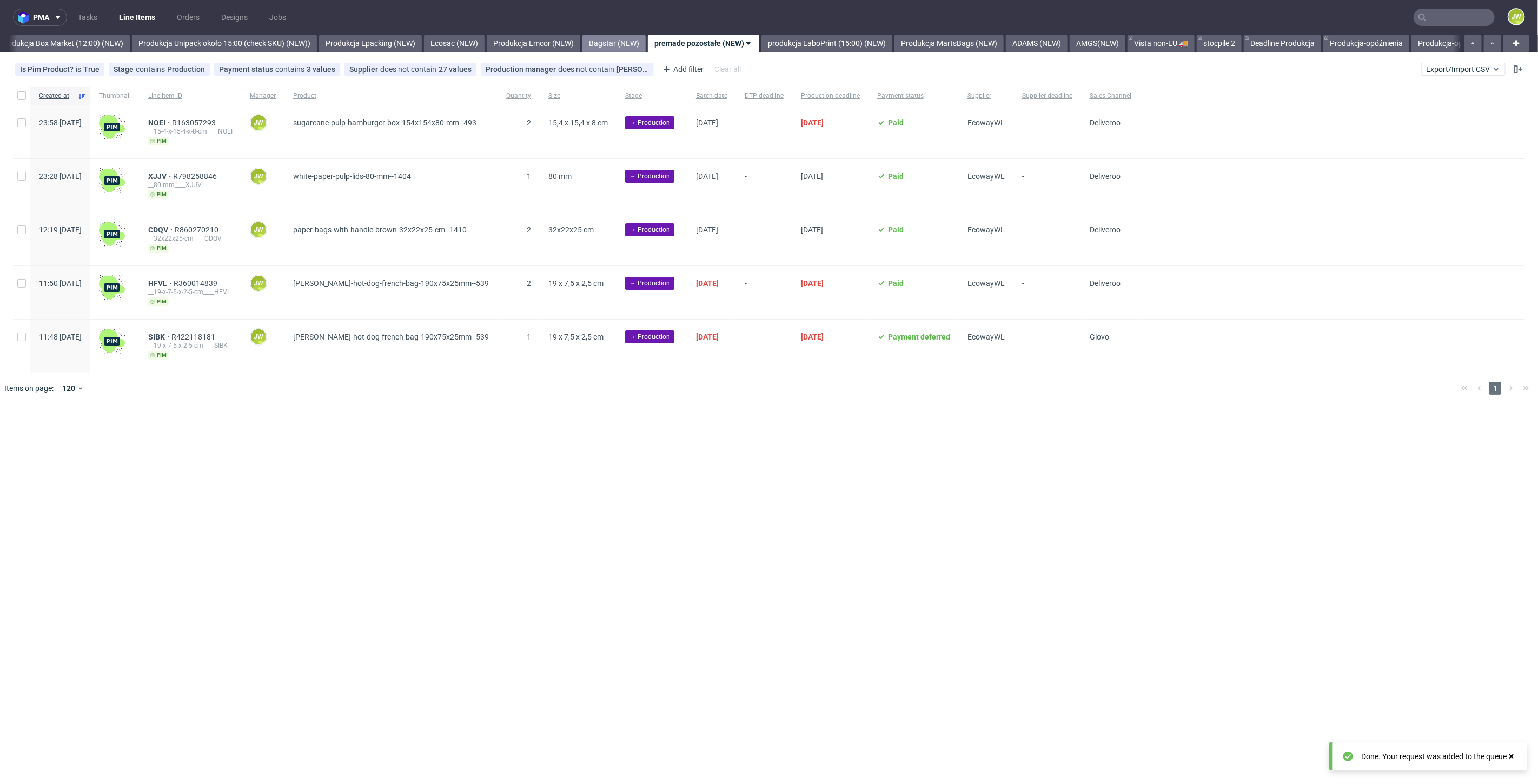
click at [633, 47] on link "Bagstar (NEW)" at bounding box center [614, 43] width 63 height 17
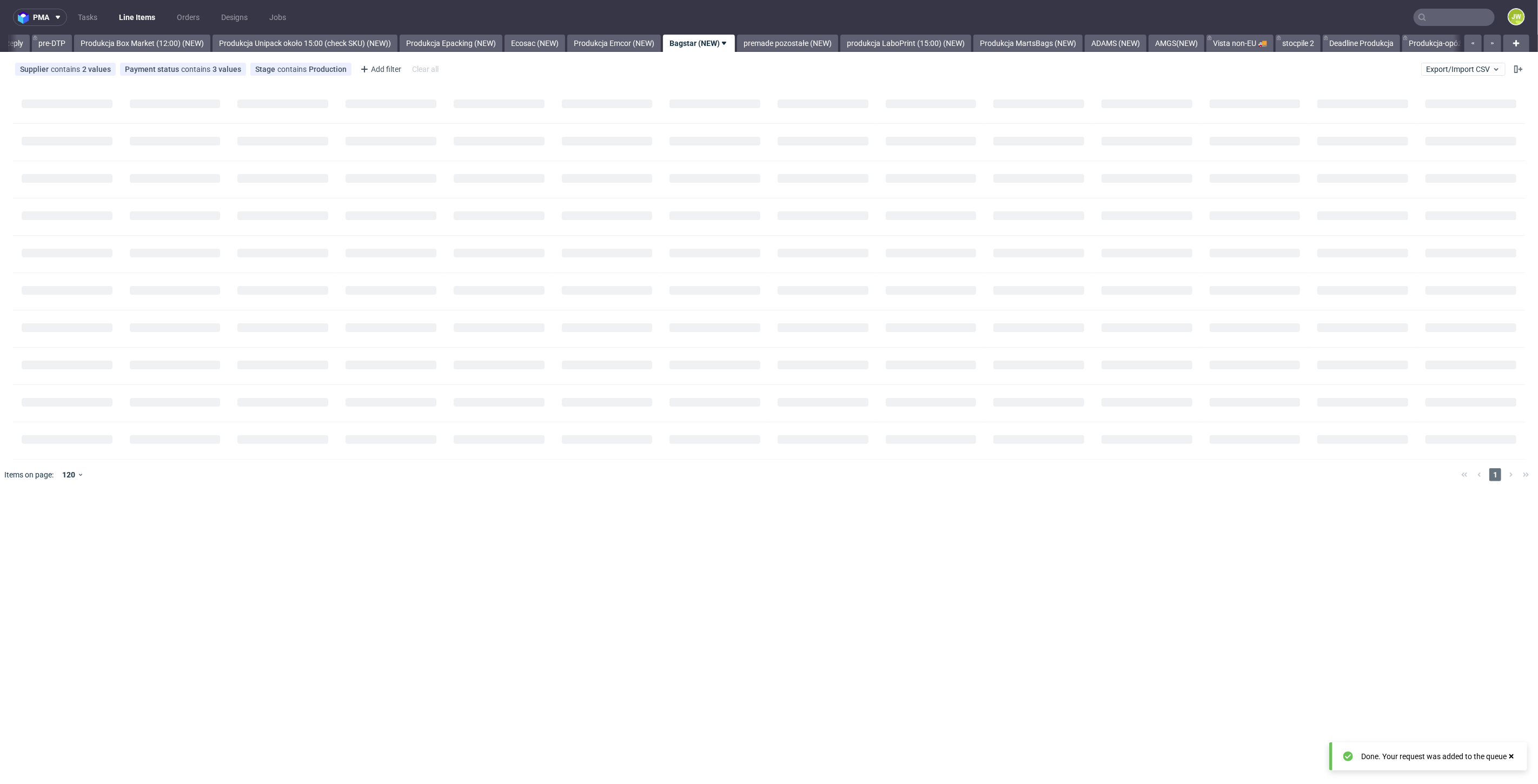
scroll to position [0, 1783]
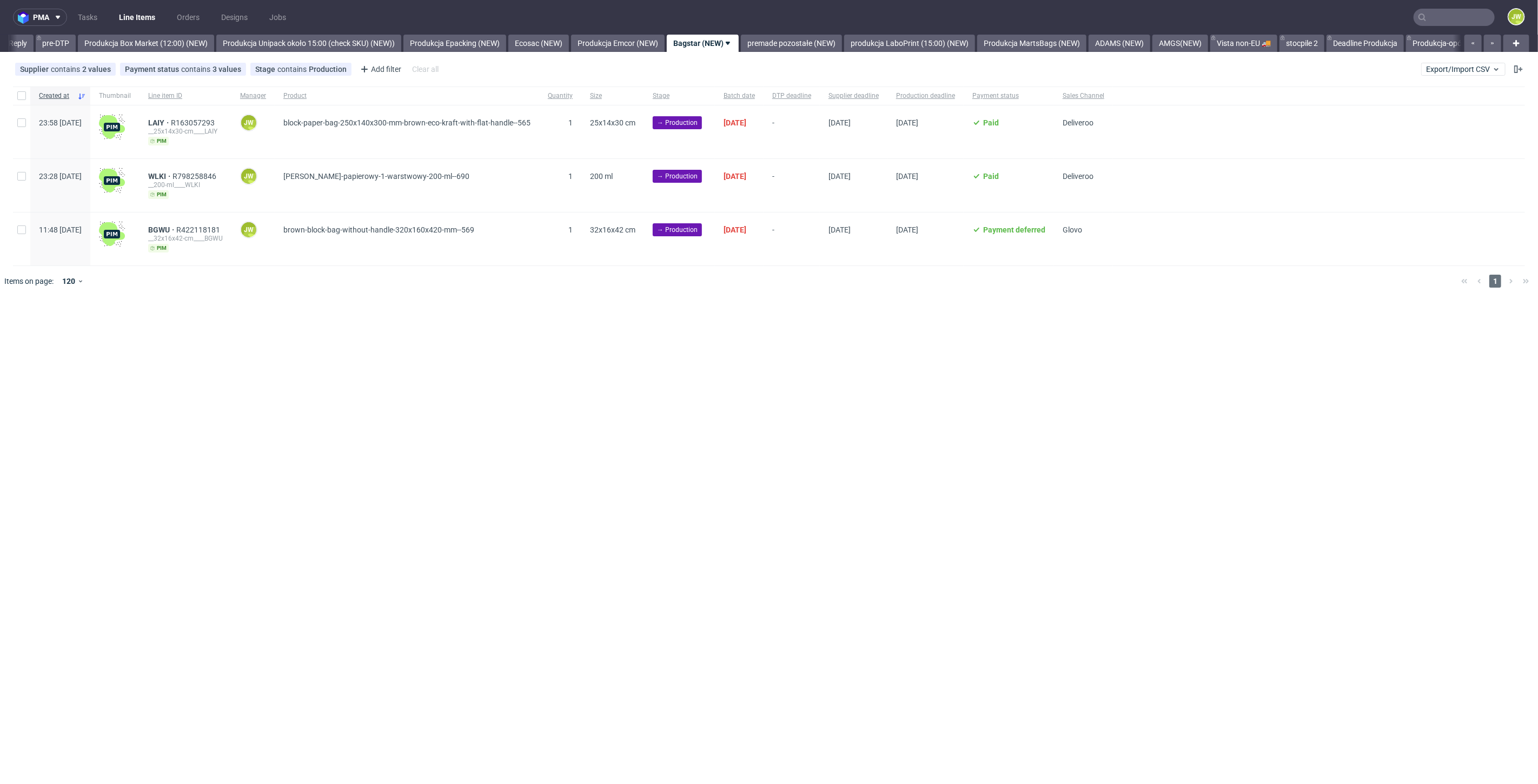
click at [569, 313] on div "pma Tasks Line Items Orders Designs Jobs JW All DTP Late Shipped Shipments DTP …" at bounding box center [769, 392] width 1538 height 784
click at [20, 98] on input "checkbox" at bounding box center [21, 96] width 9 height 9
checkbox input "true"
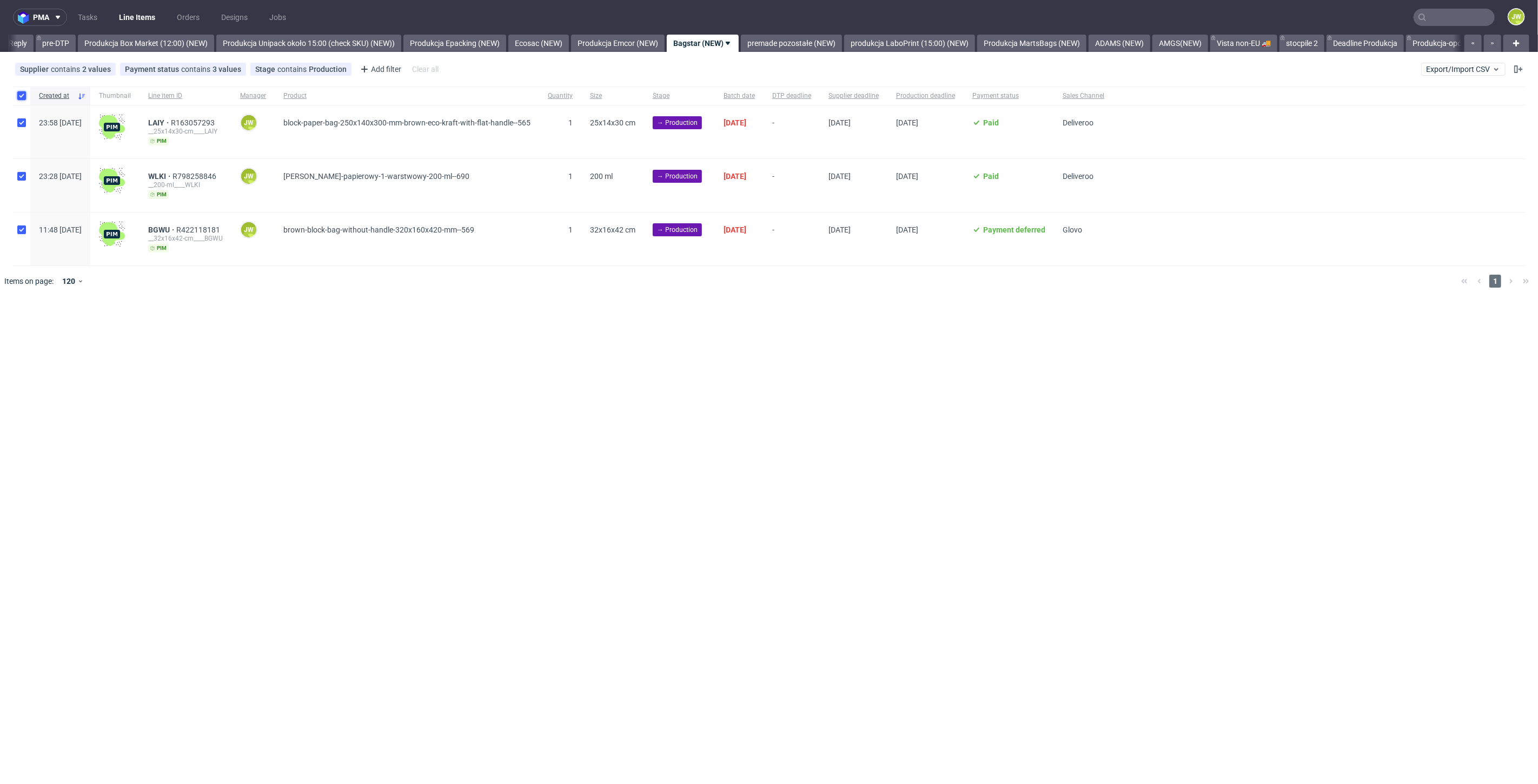
checkbox input "true"
click at [633, 331] on button at bounding box center [639, 329] width 19 height 13
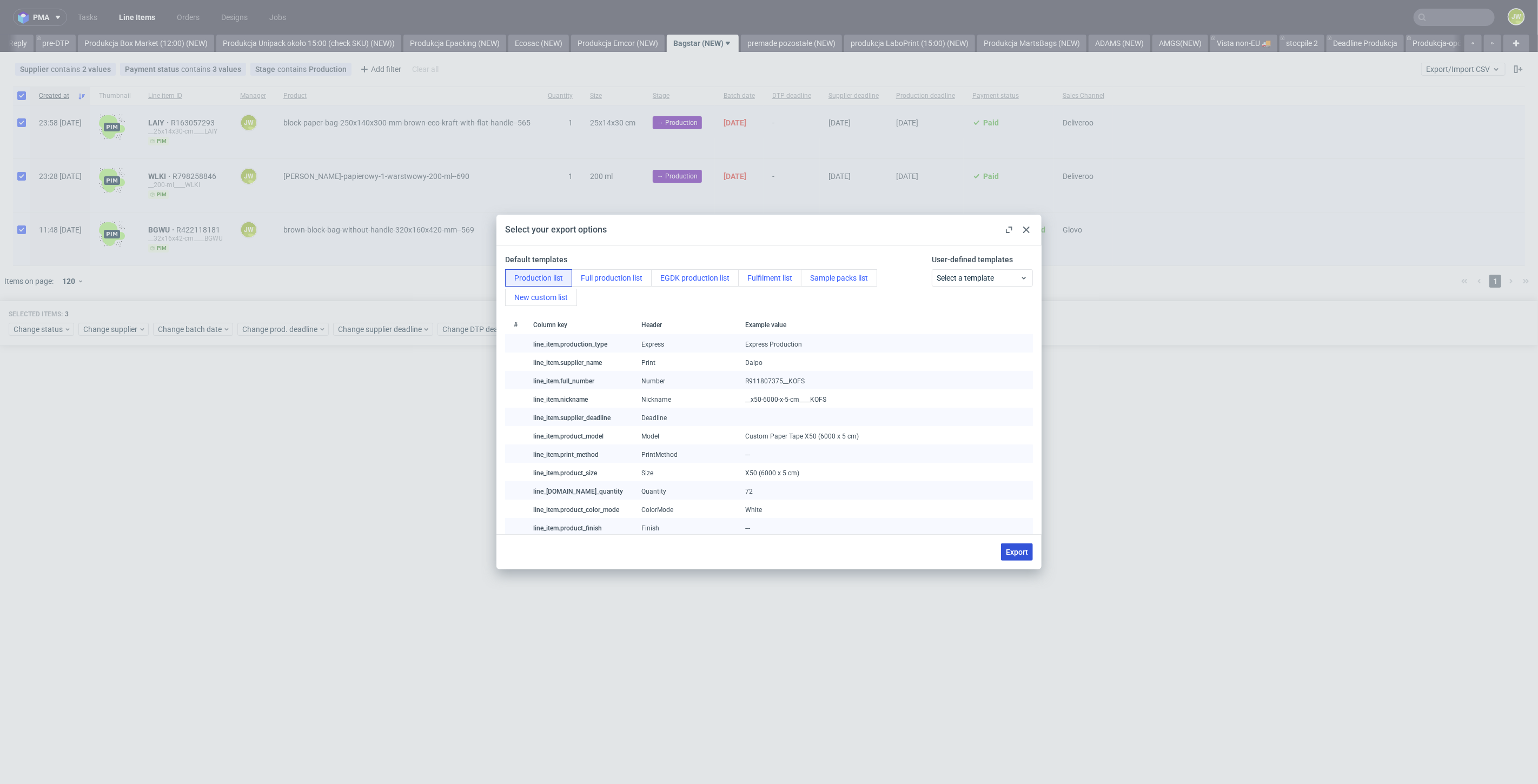
click at [1014, 557] on button "Export" at bounding box center [1017, 552] width 32 height 17
checkbox input "false"
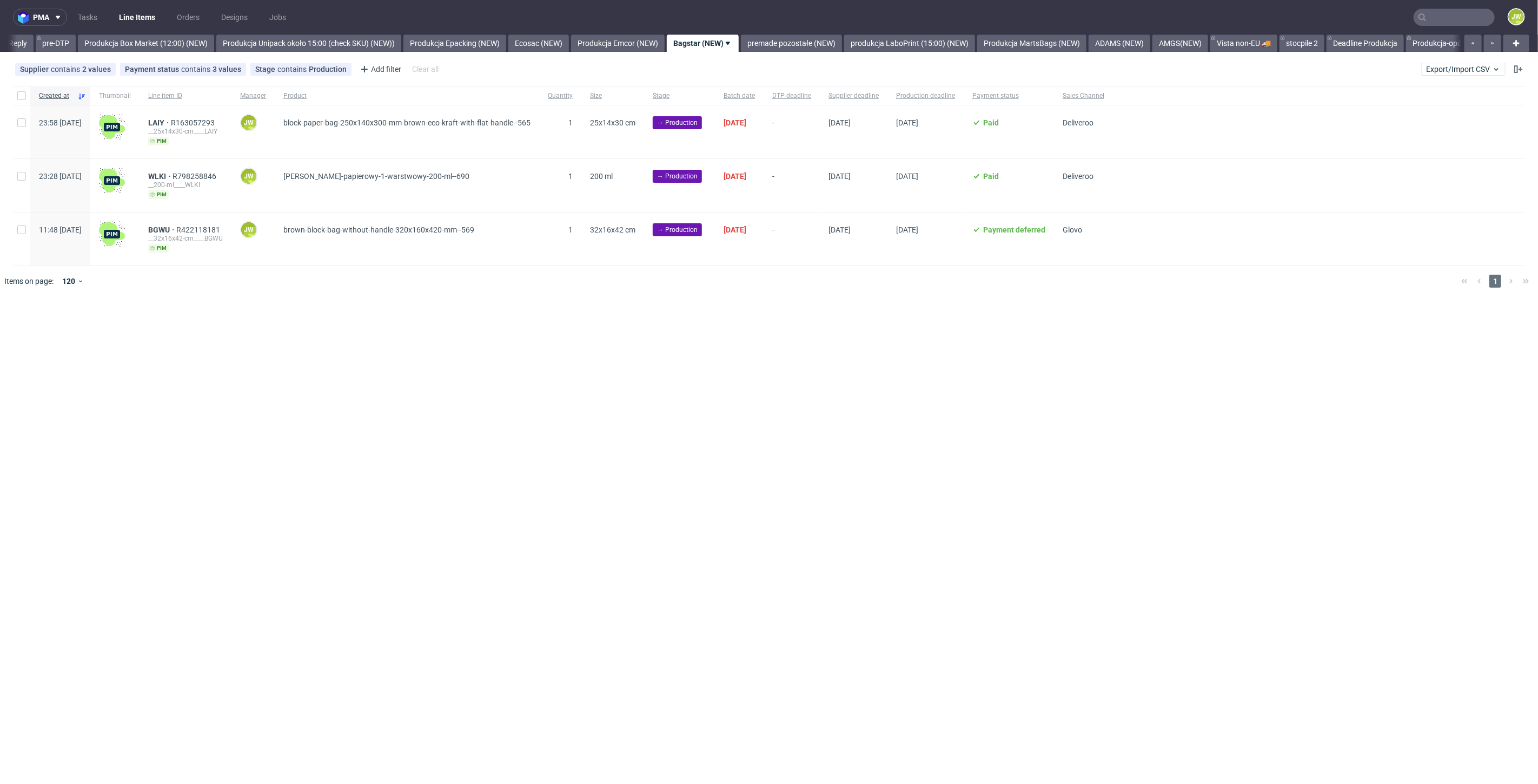
drag, startPoint x: 584, startPoint y: 515, endPoint x: 393, endPoint y: 428, distance: 209.9
click at [553, 493] on div "pma Tasks Line Items Orders Designs Jobs JW All DTP Late Shipped Shipments DTP …" at bounding box center [769, 392] width 1538 height 784
click at [19, 95] on input "checkbox" at bounding box center [21, 96] width 9 height 9
checkbox input "true"
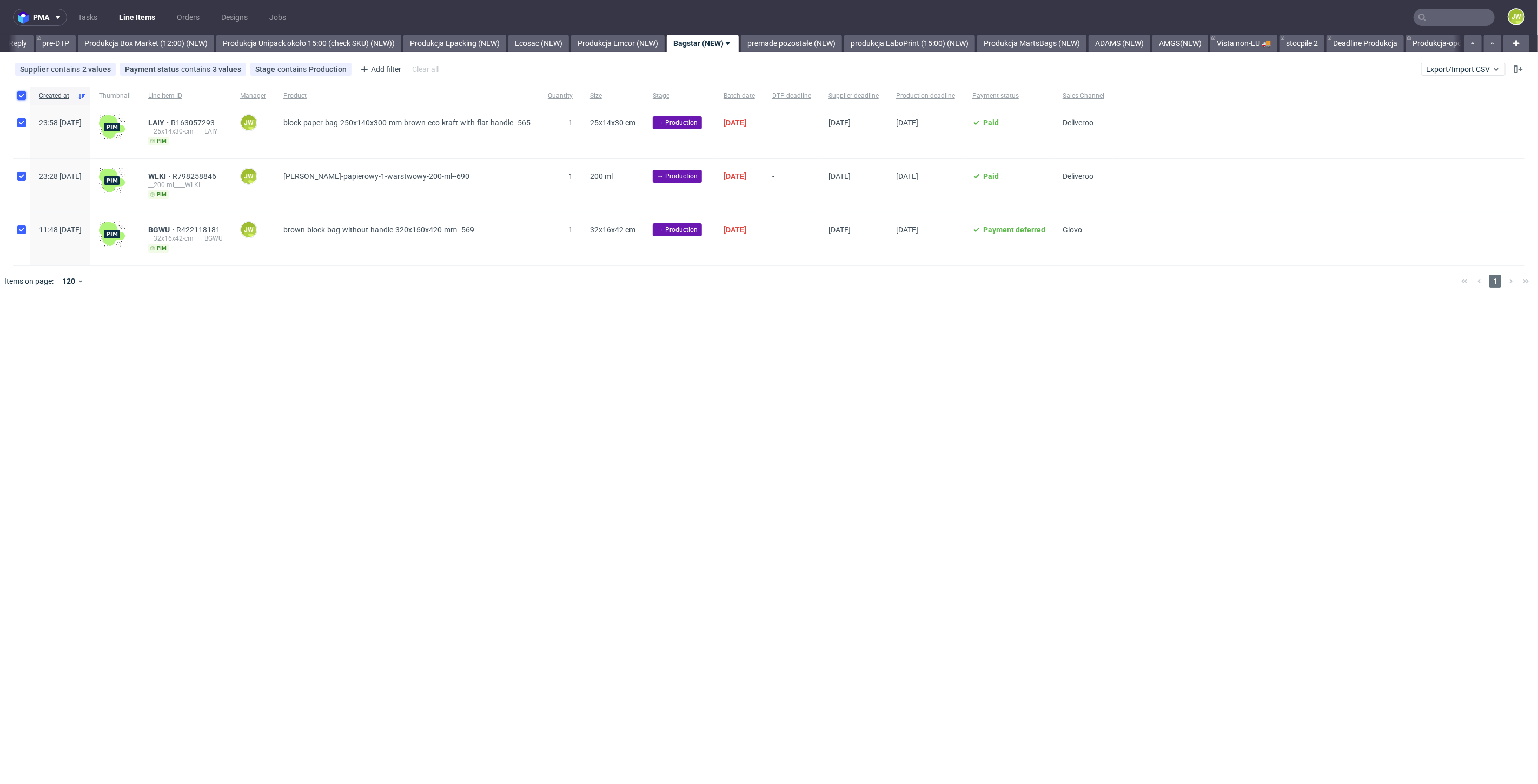
checkbox input "true"
click at [34, 326] on span "Change status" at bounding box center [39, 329] width 50 height 11
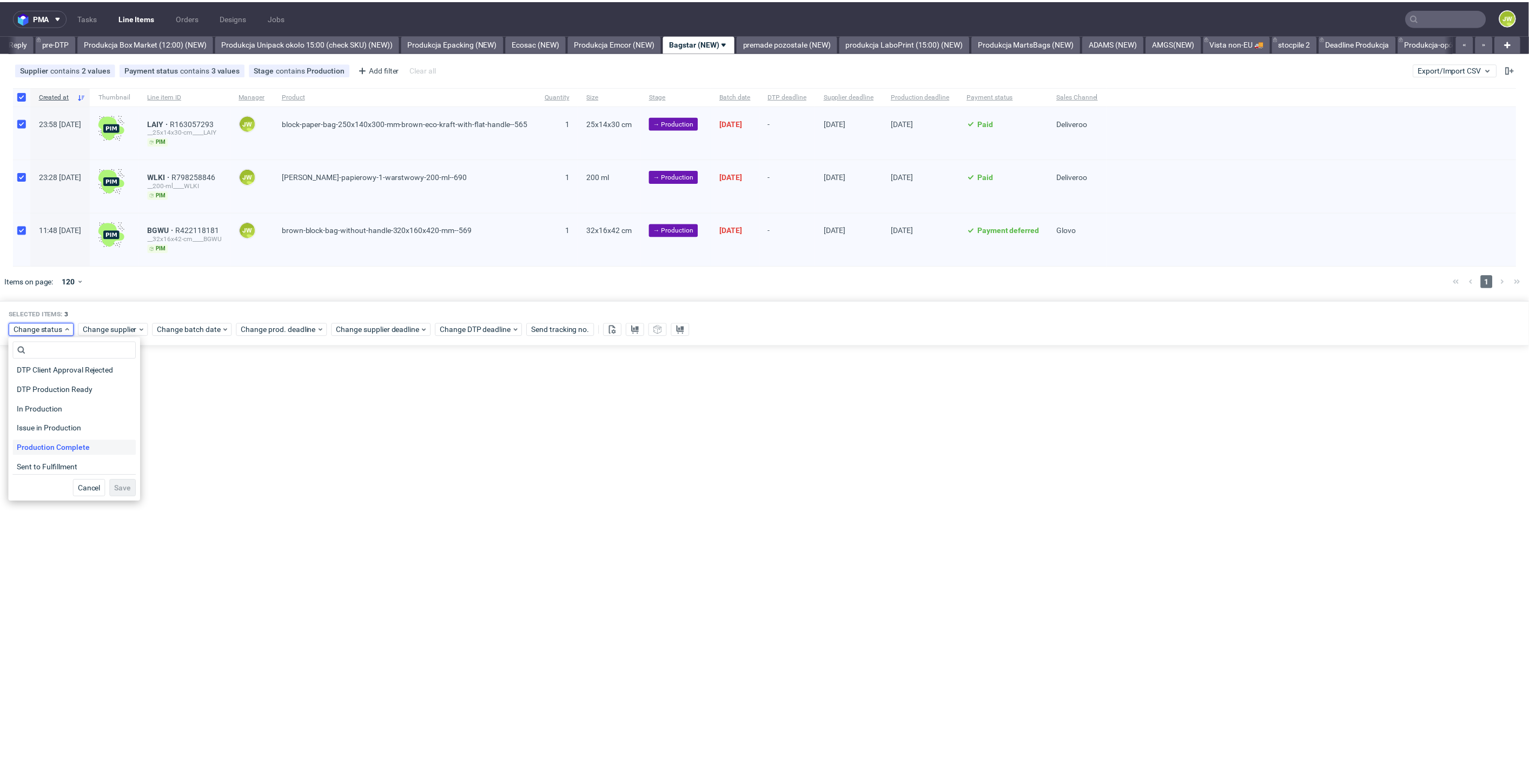
scroll to position [120, 0]
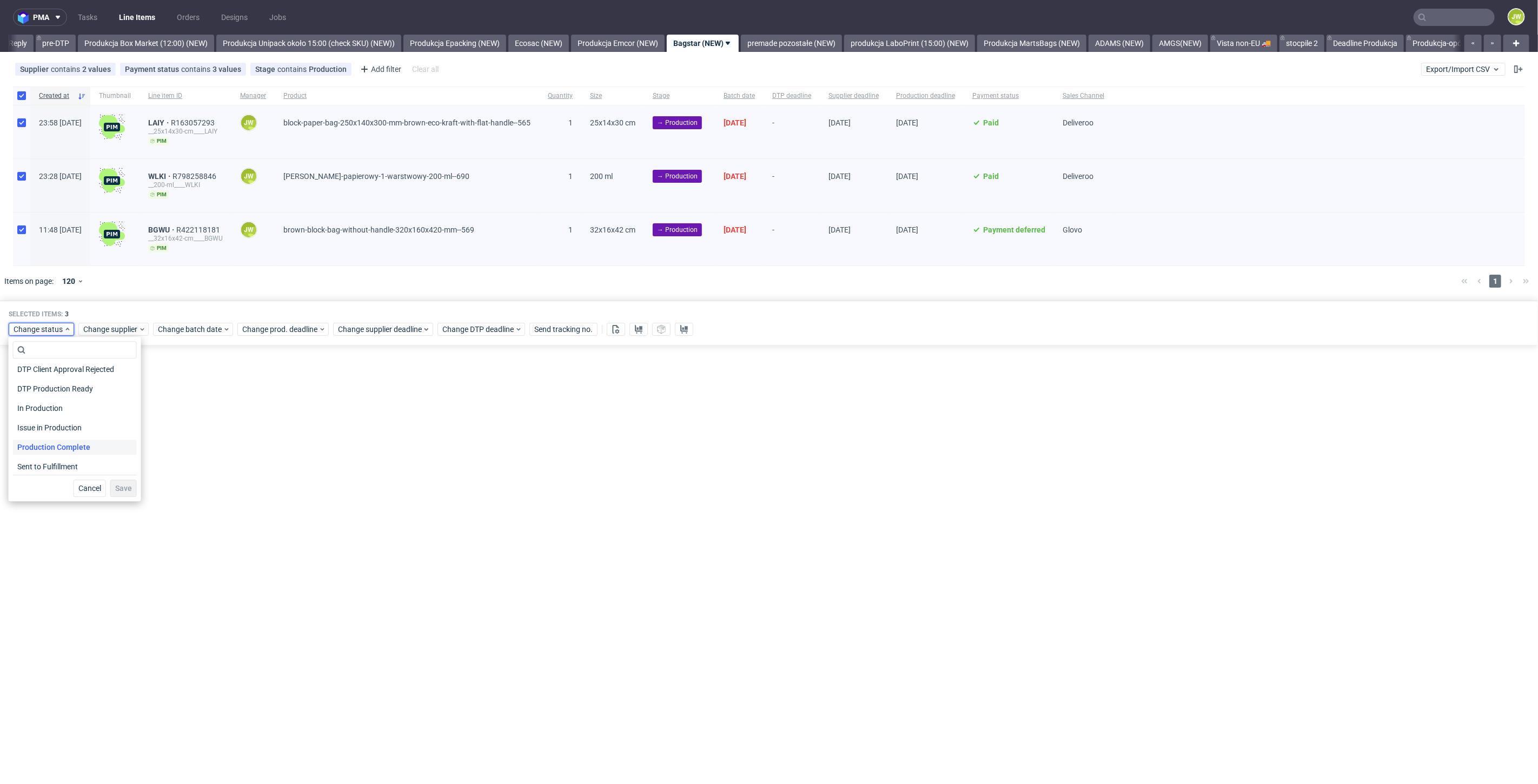
drag, startPoint x: 34, startPoint y: 411, endPoint x: 60, endPoint y: 445, distance: 42.8
click at [34, 411] on span "In Production" at bounding box center [40, 408] width 54 height 15
click at [110, 490] on button "Save" at bounding box center [123, 488] width 27 height 17
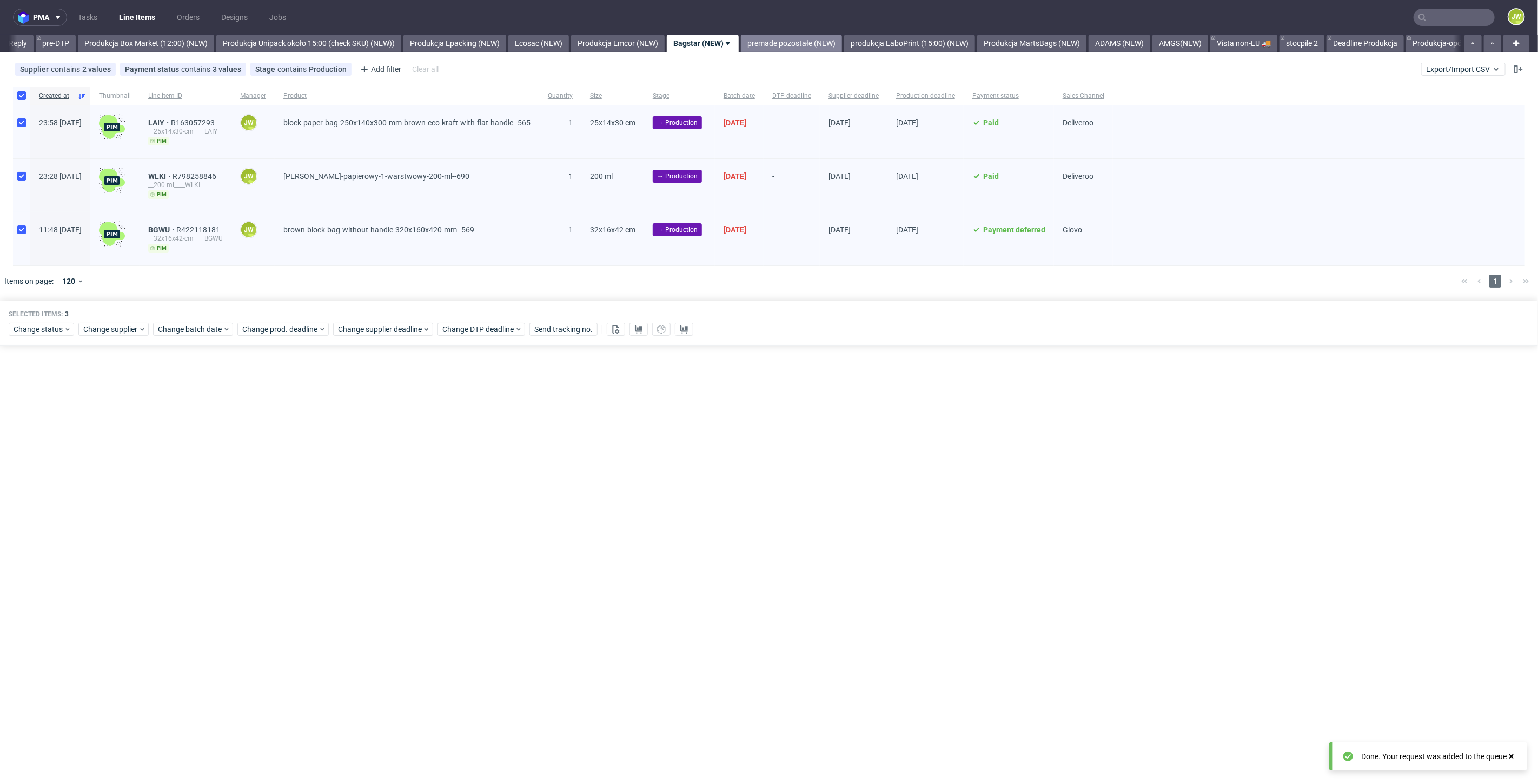
click at [813, 39] on link "premade pozostałe (NEW)" at bounding box center [791, 43] width 101 height 17
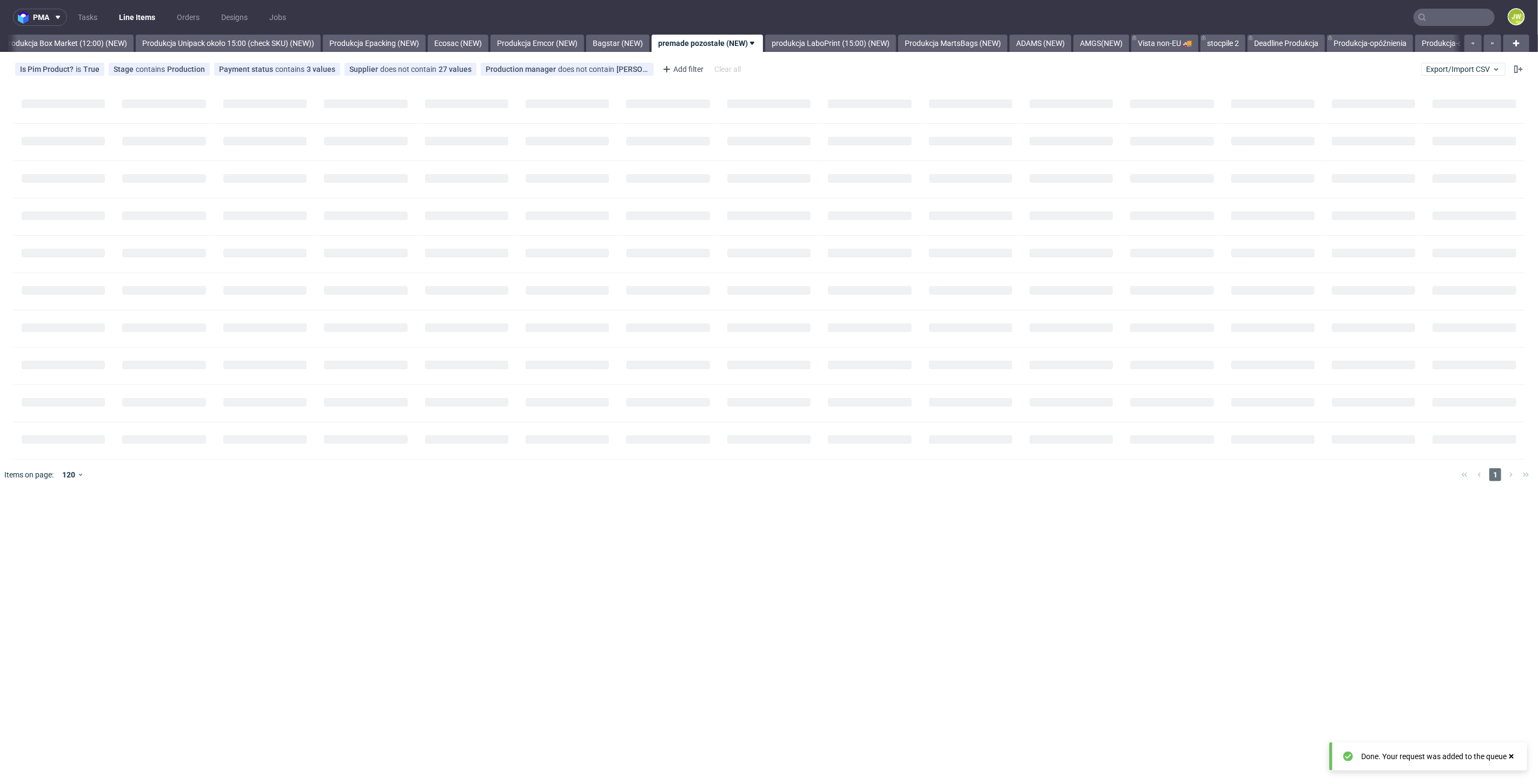
scroll to position [0, 1868]
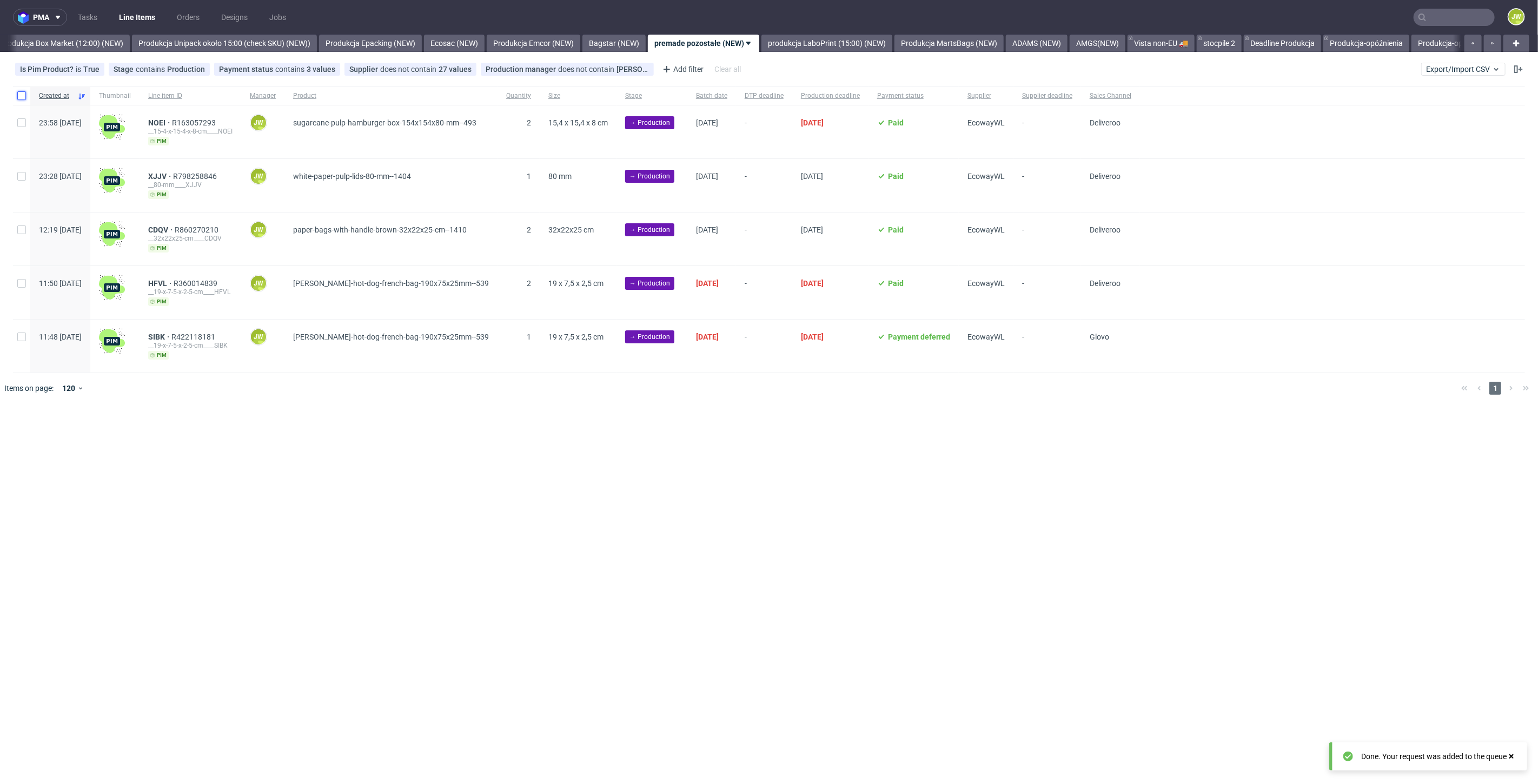
drag, startPoint x: 19, startPoint y: 96, endPoint x: 193, endPoint y: 338, distance: 298.1
click at [19, 96] on input "checkbox" at bounding box center [21, 96] width 9 height 9
checkbox input "true"
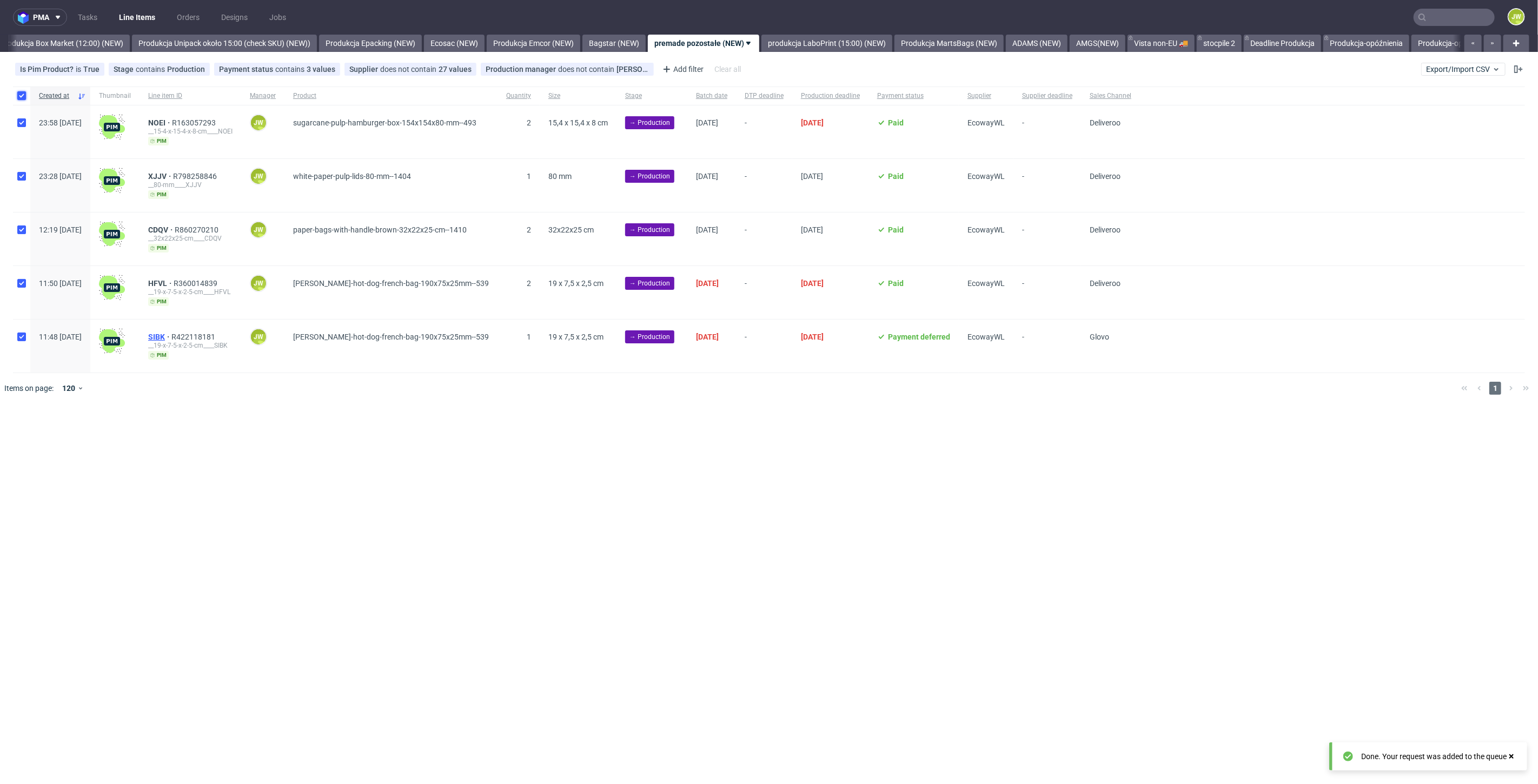
checkbox input "true"
click at [193, 434] on span "Change batch date" at bounding box center [190, 436] width 65 height 11
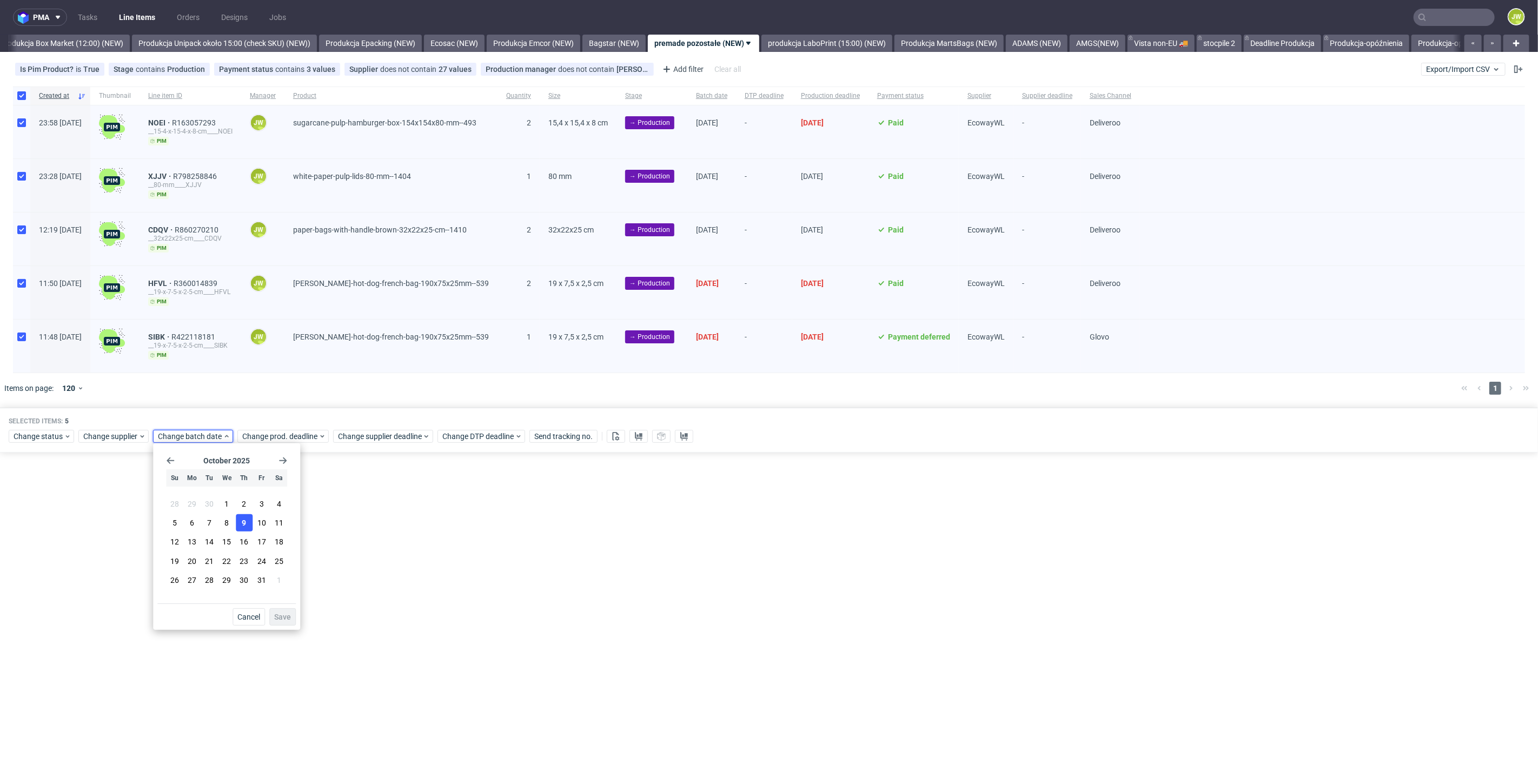
click at [244, 521] on span "9" at bounding box center [244, 523] width 4 height 11
drag, startPoint x: 275, startPoint y: 615, endPoint x: 275, endPoint y: 587, distance: 28.0
click at [275, 614] on span "Save" at bounding box center [283, 616] width 17 height 8
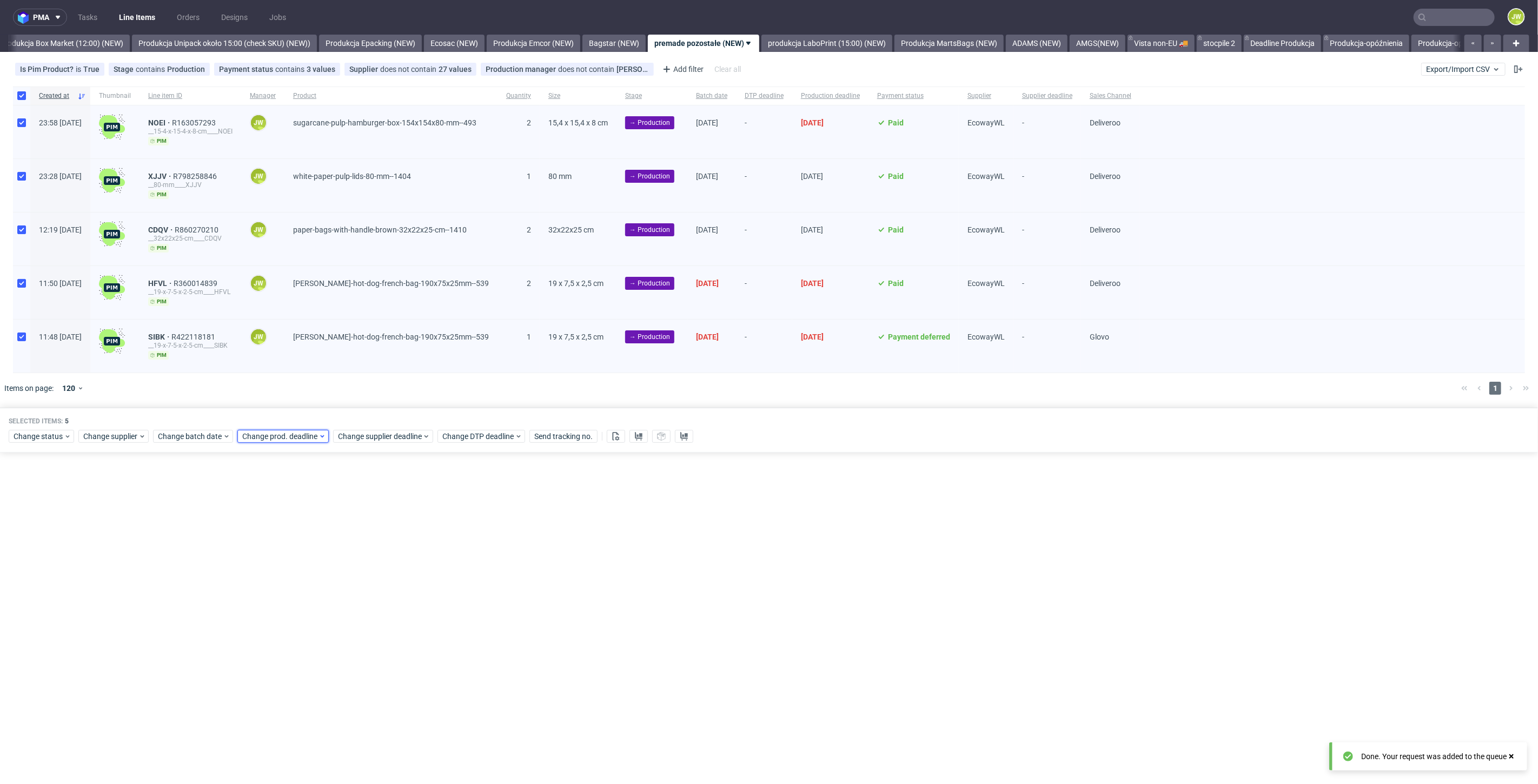
click at [263, 434] on span "Change prod. deadline" at bounding box center [280, 436] width 76 height 11
click at [273, 544] on span "13" at bounding box center [275, 541] width 9 height 11
drag, startPoint x: 359, startPoint y: 620, endPoint x: 361, endPoint y: 609, distance: 11.2
click at [360, 620] on button "Save" at bounding box center [366, 616] width 27 height 17
click at [371, 432] on span "Change supplier deadline" at bounding box center [380, 436] width 85 height 11
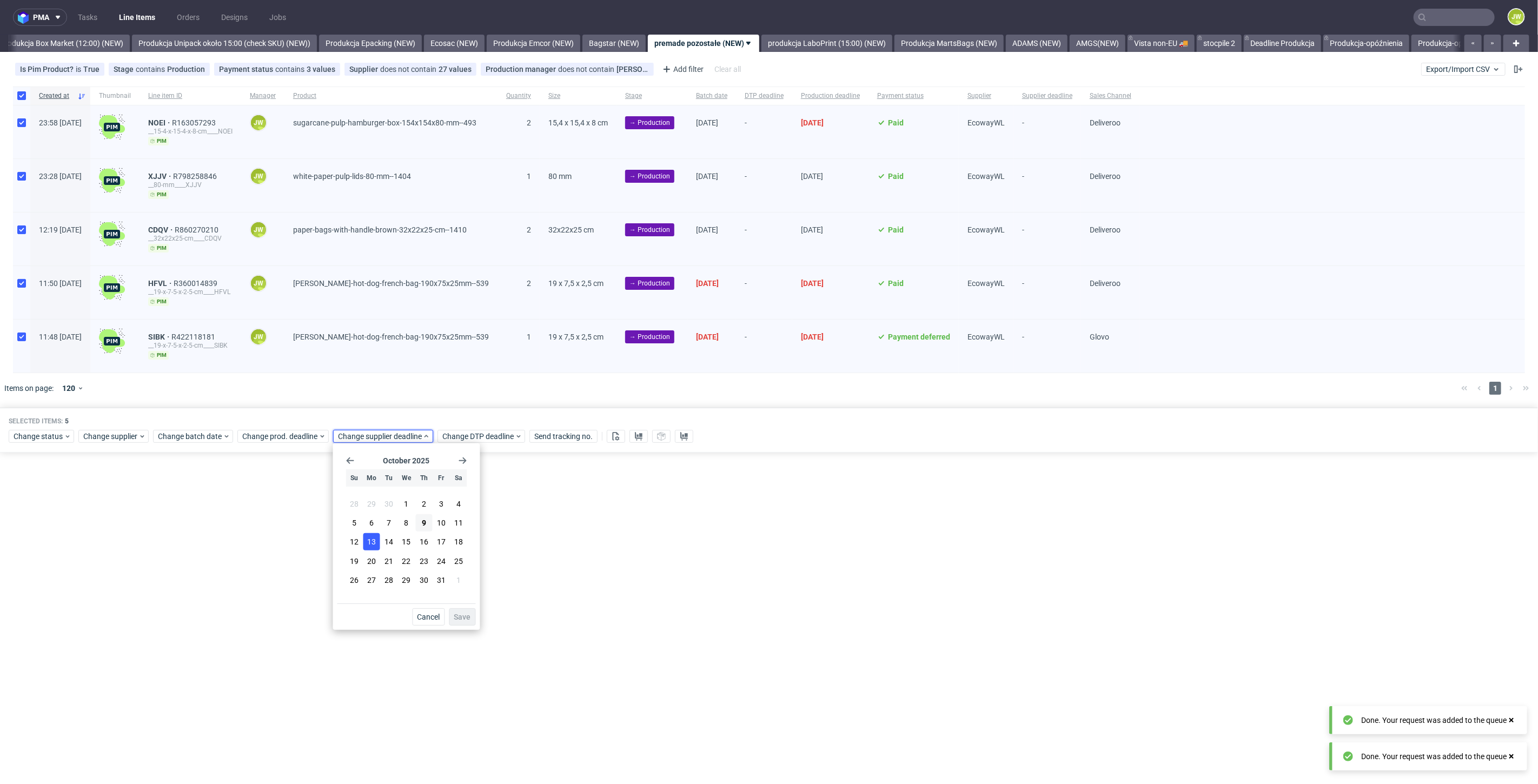
click at [367, 544] on span "13" at bounding box center [371, 541] width 9 height 11
drag, startPoint x: 463, startPoint y: 616, endPoint x: 464, endPoint y: 590, distance: 26.0
click at [464, 616] on span "Save" at bounding box center [463, 616] width 17 height 8
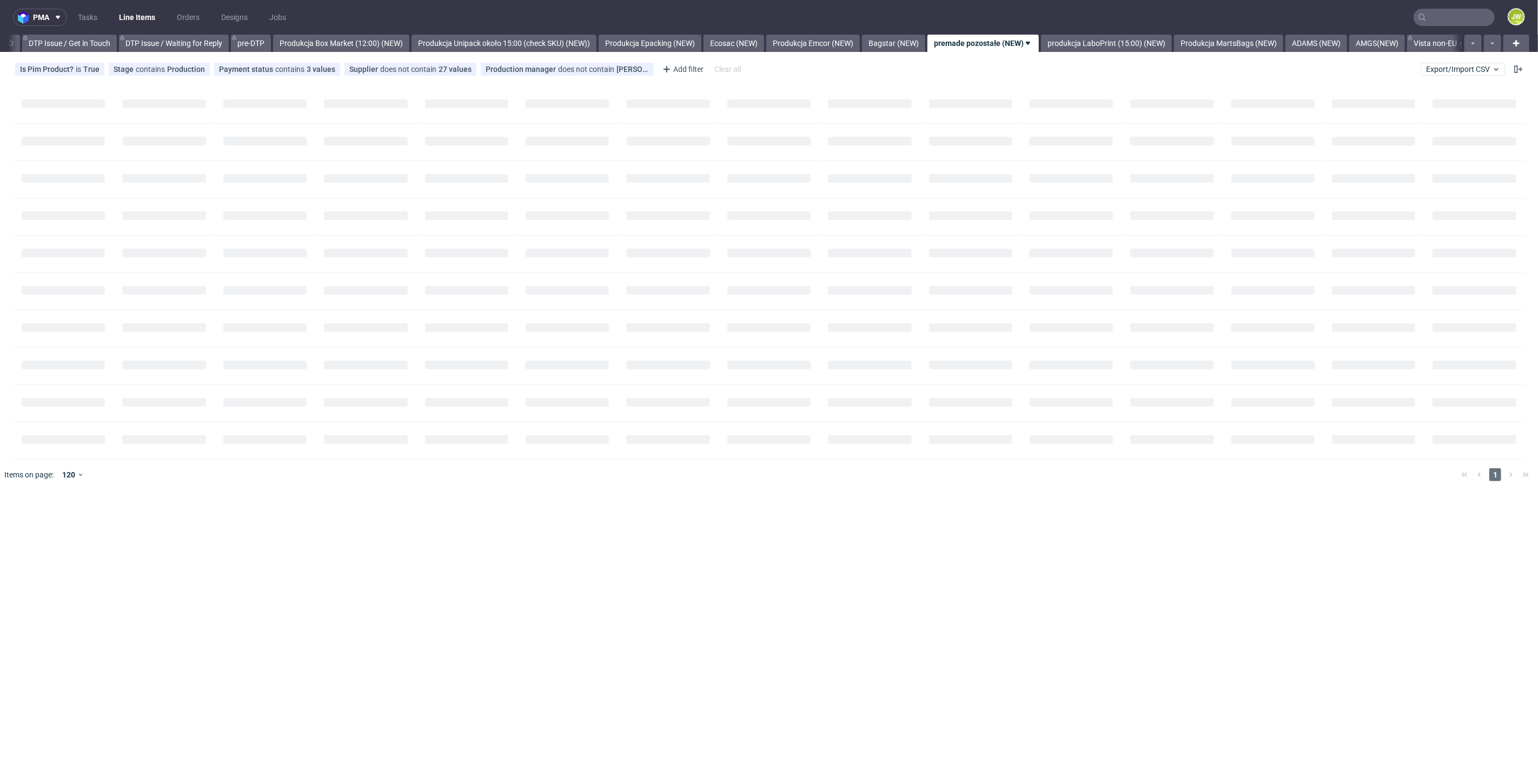
scroll to position [0, 1718]
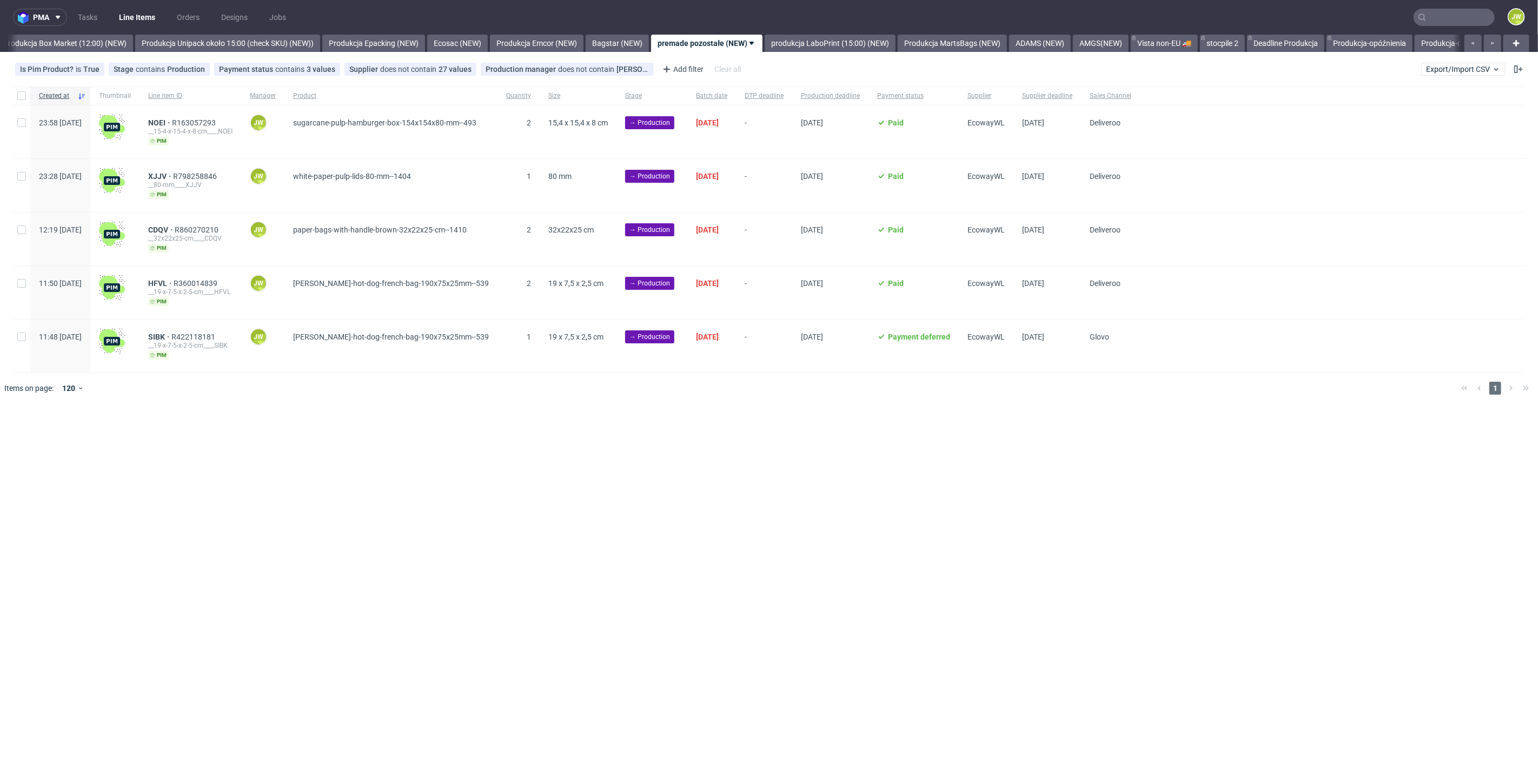
scroll to position [0, 1868]
drag, startPoint x: 591, startPoint y: 406, endPoint x: 499, endPoint y: 305, distance: 136.6
click at [591, 404] on div "pma Tasks Line Items Orders Designs Jobs JW All DTP Late Shipped Shipments DTP …" at bounding box center [769, 392] width 1538 height 784
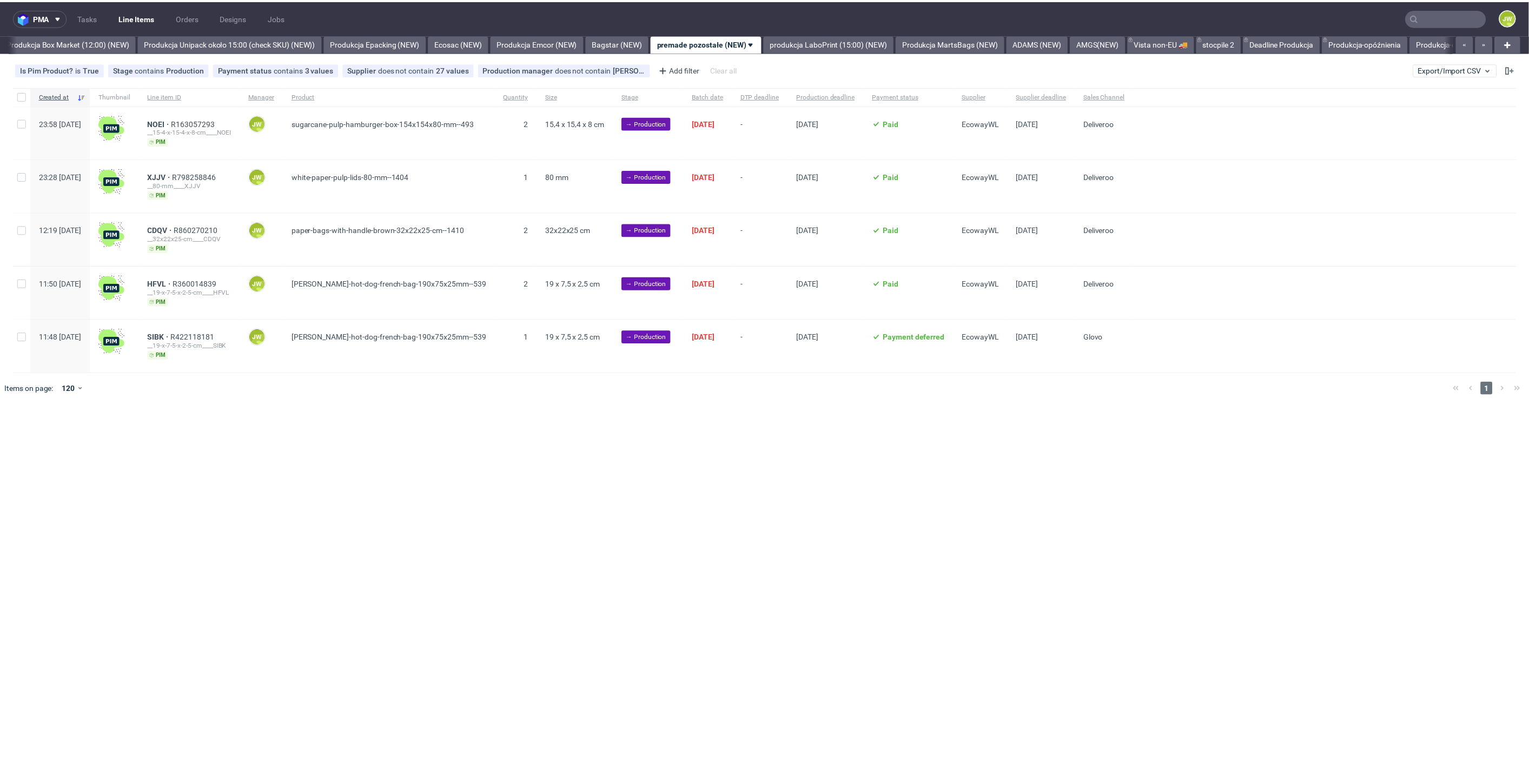
scroll to position [0, 1868]
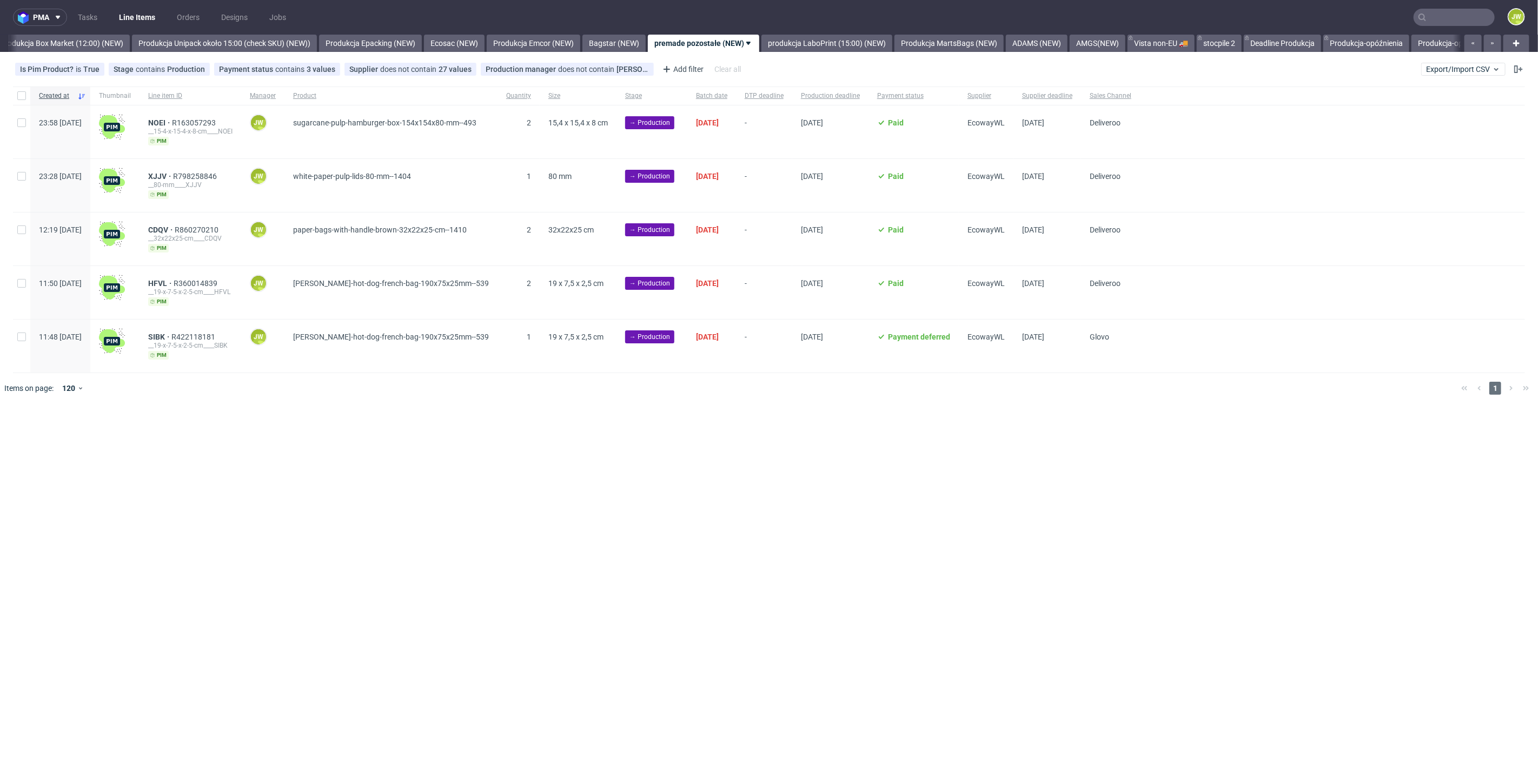
click at [28, 99] on div at bounding box center [21, 96] width 17 height 19
checkbox input "true"
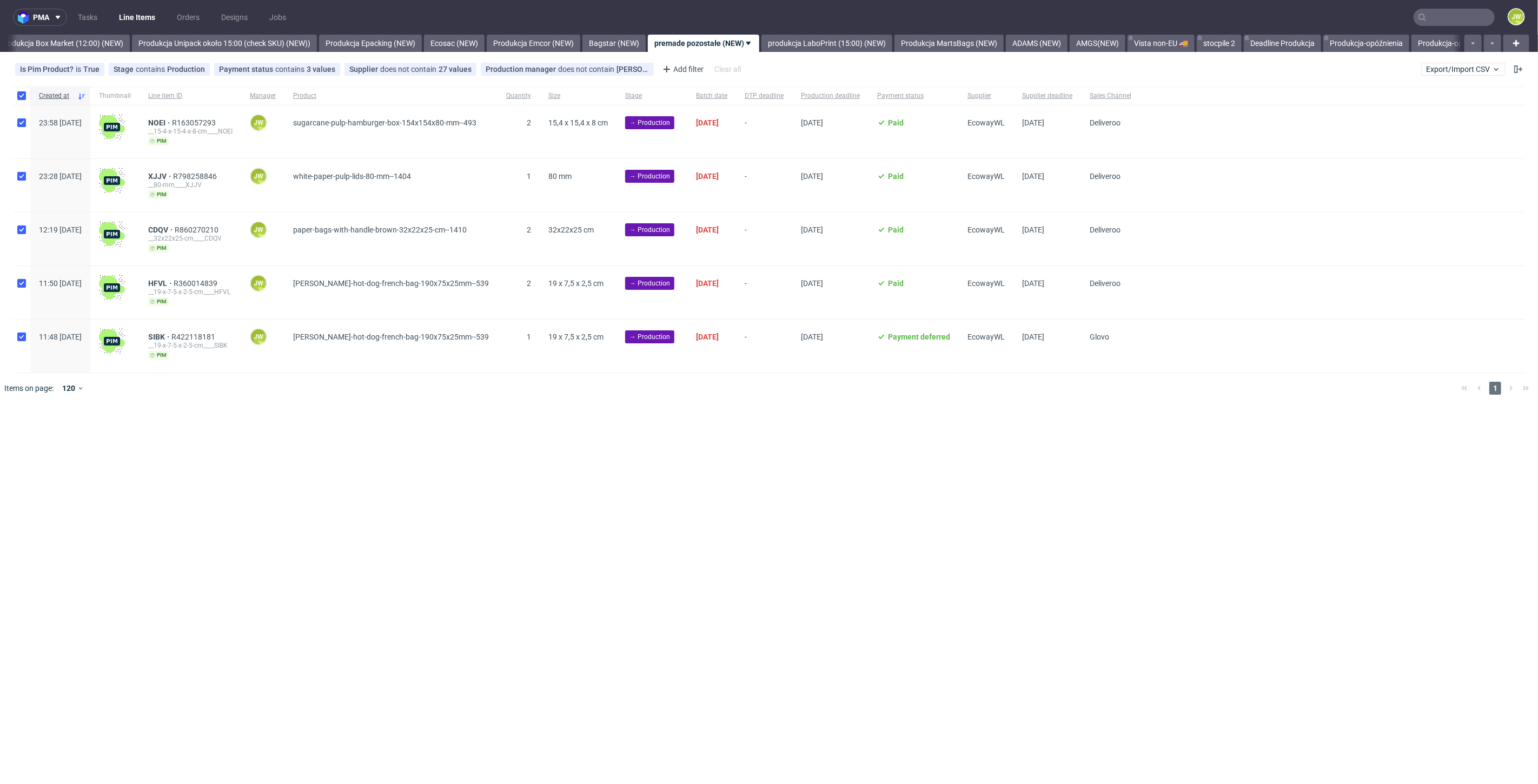
checkbox input "true"
click at [643, 433] on use at bounding box center [639, 436] width 8 height 9
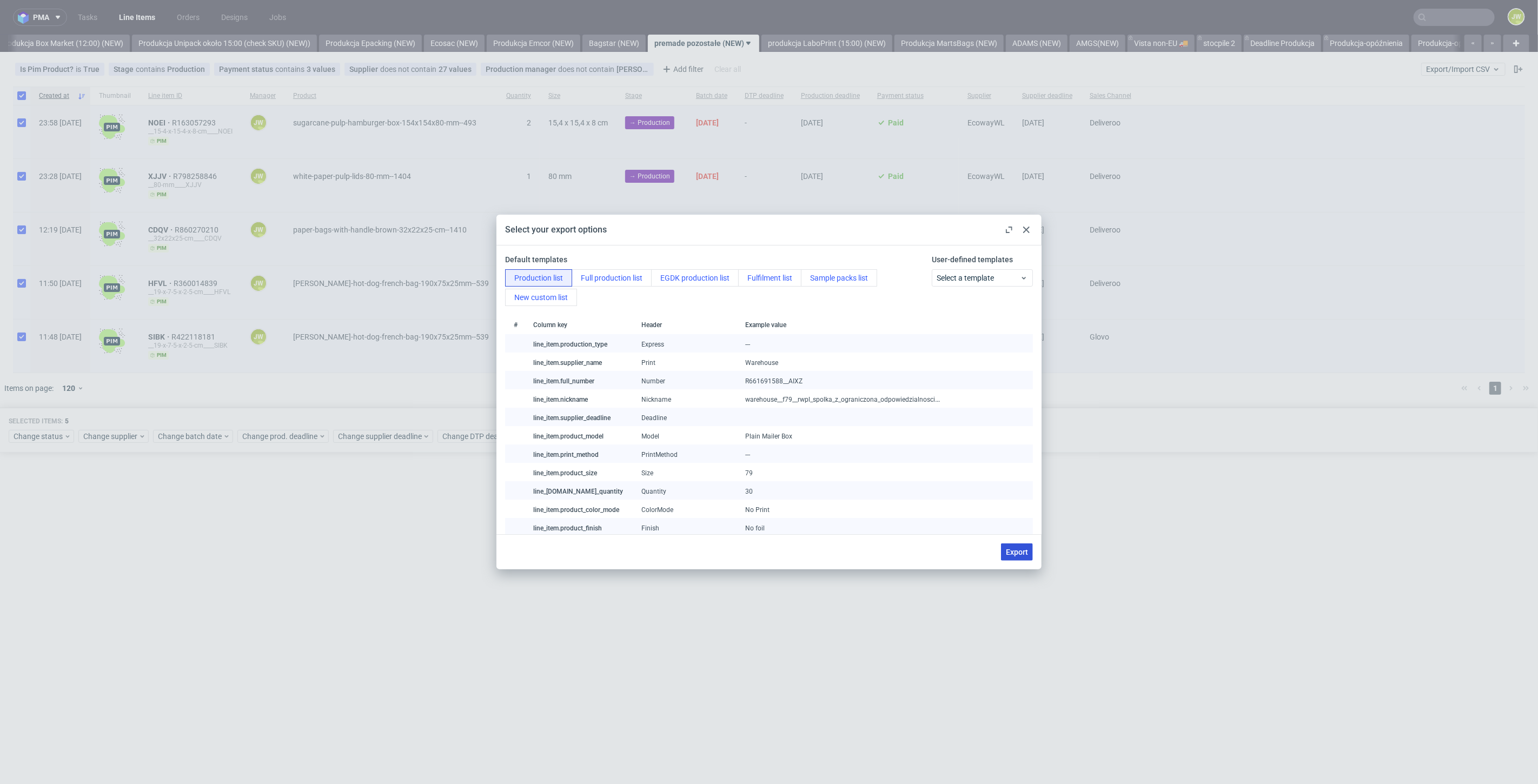
click at [1018, 559] on button "Export" at bounding box center [1017, 552] width 32 height 17
checkbox input "false"
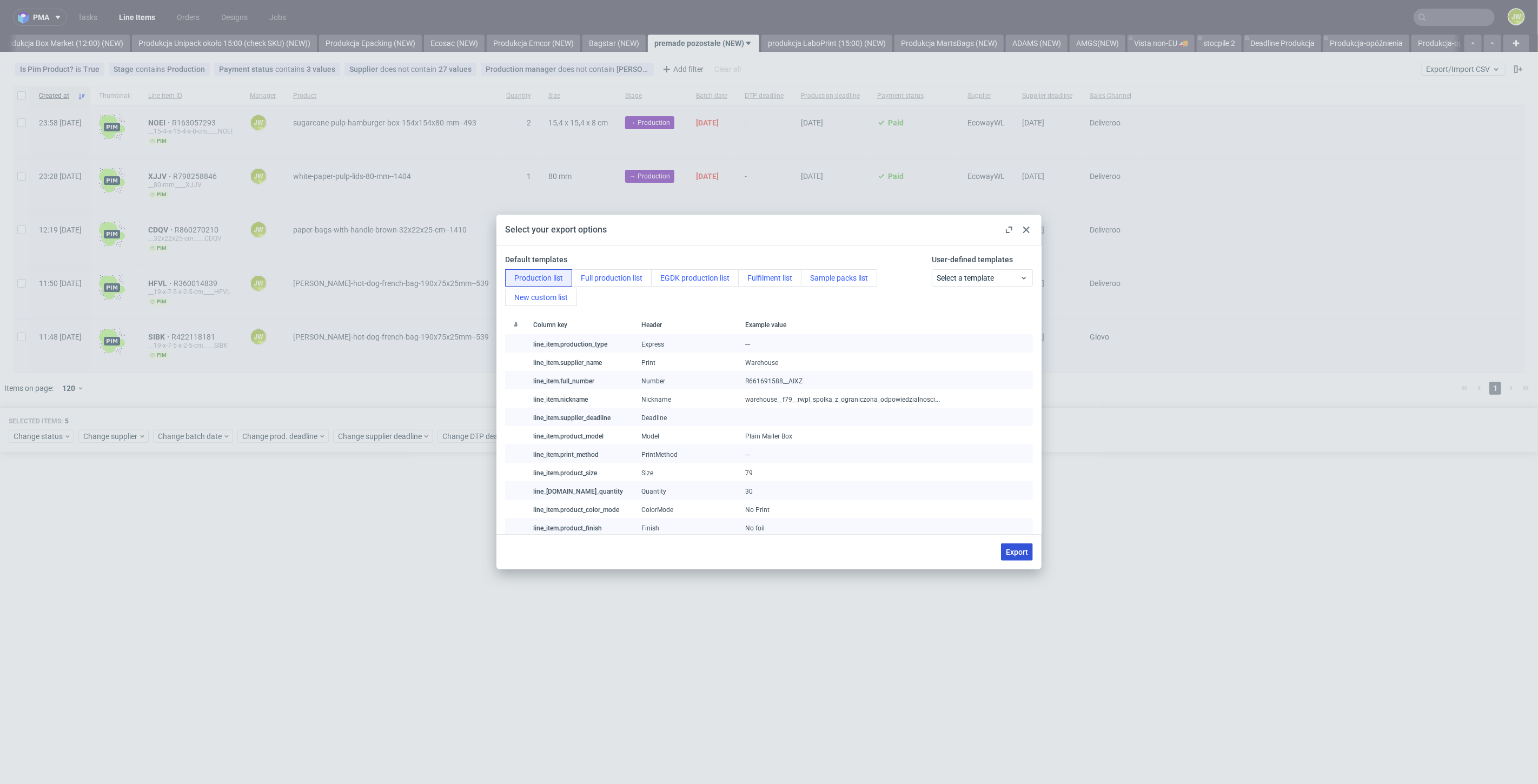
checkbox input "false"
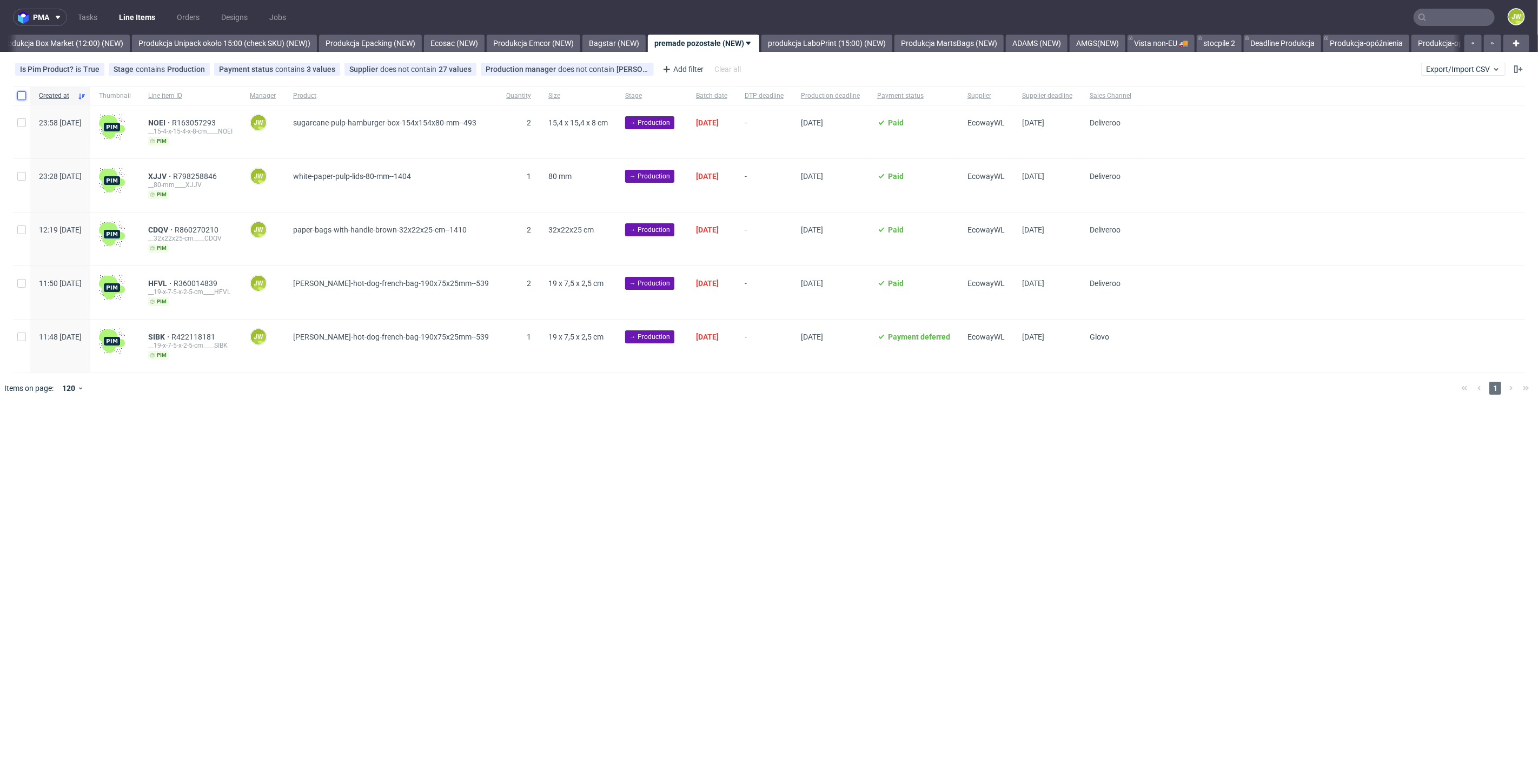
click at [25, 98] on input "checkbox" at bounding box center [21, 96] width 9 height 9
checkbox input "true"
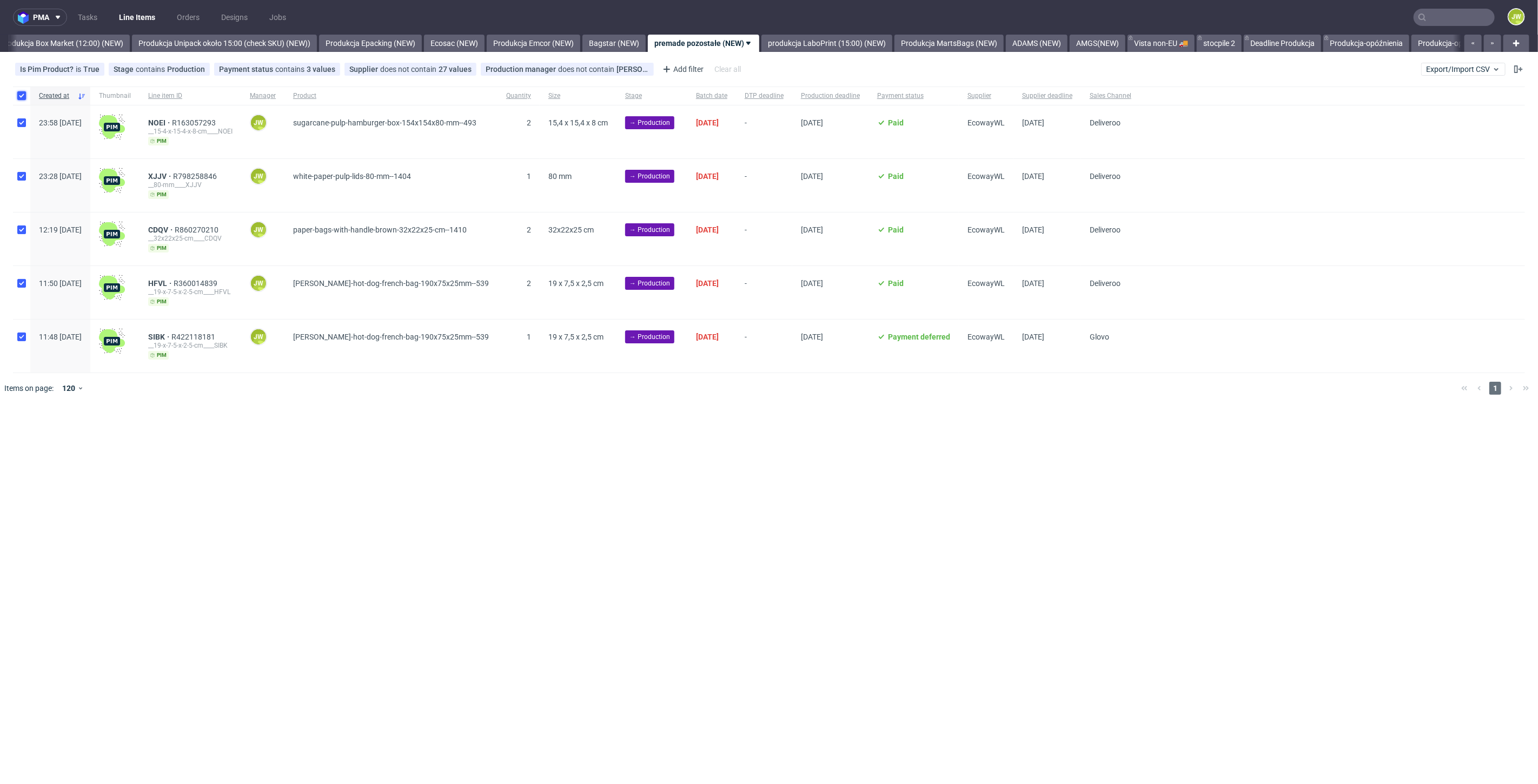
checkbox input "true"
click at [38, 439] on span "Change status" at bounding box center [39, 436] width 50 height 11
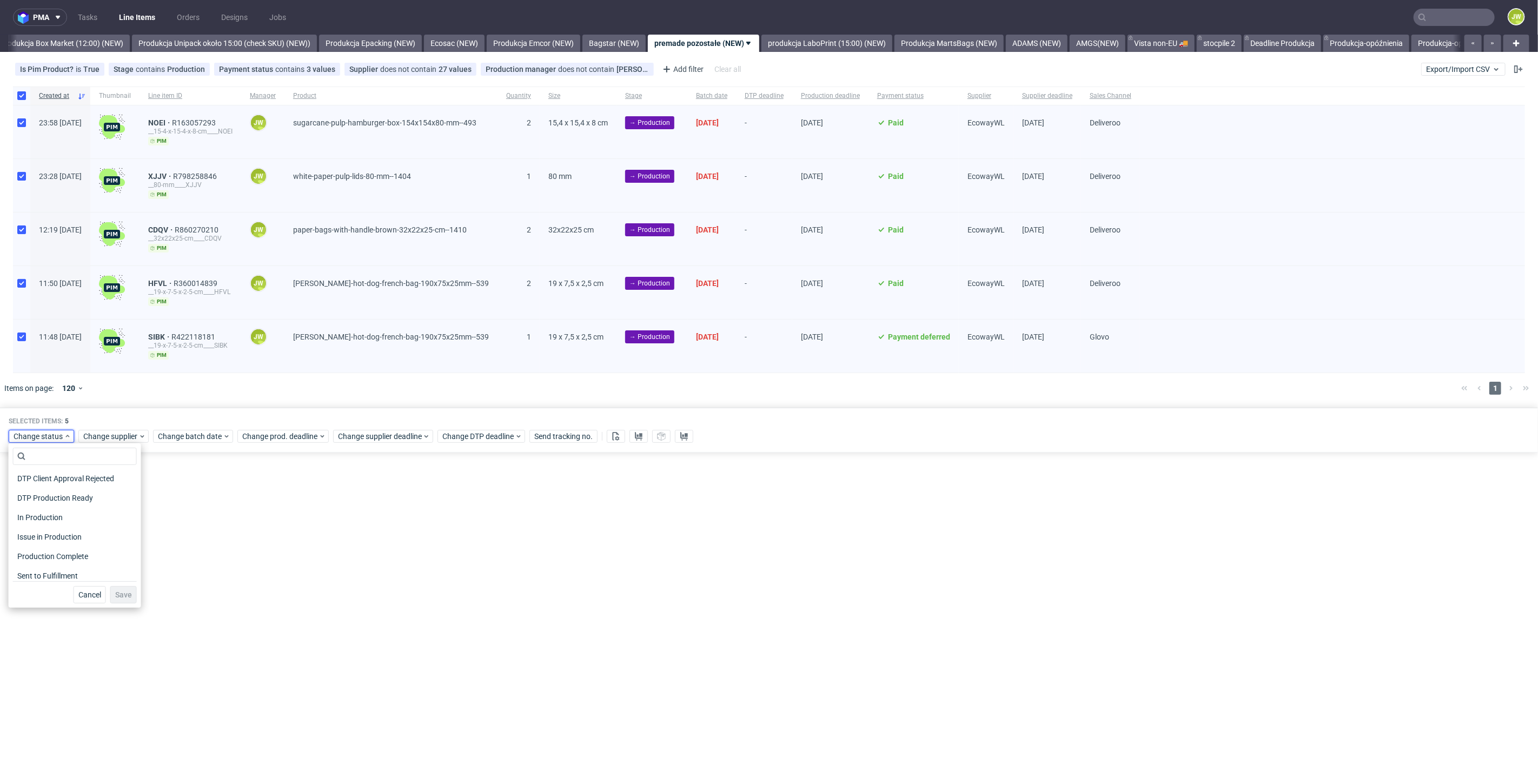
scroll to position [120, 0]
click at [29, 517] on span "In Production" at bounding box center [40, 515] width 54 height 15
click at [110, 593] on button "Save" at bounding box center [123, 594] width 27 height 17
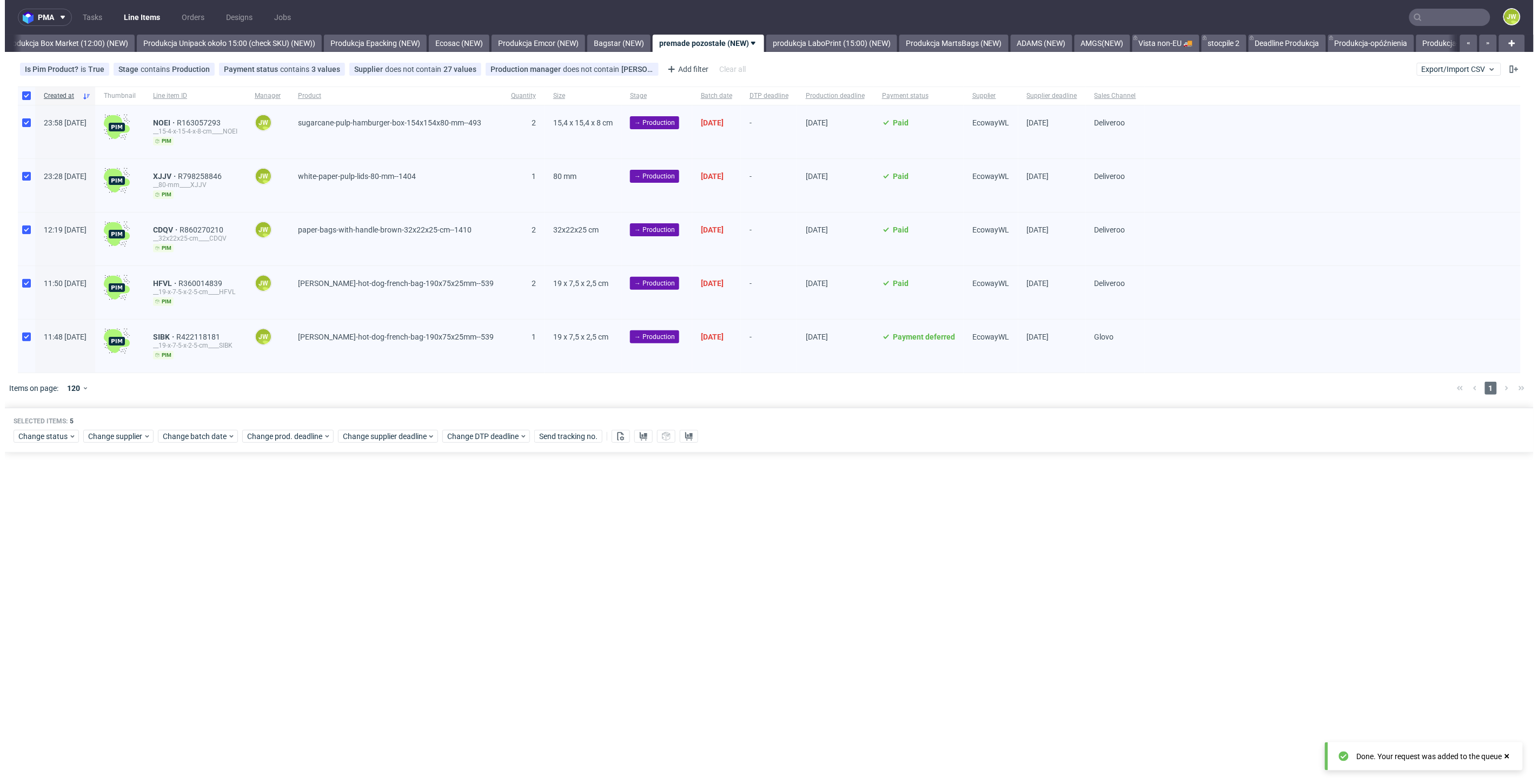
scroll to position [0, 1868]
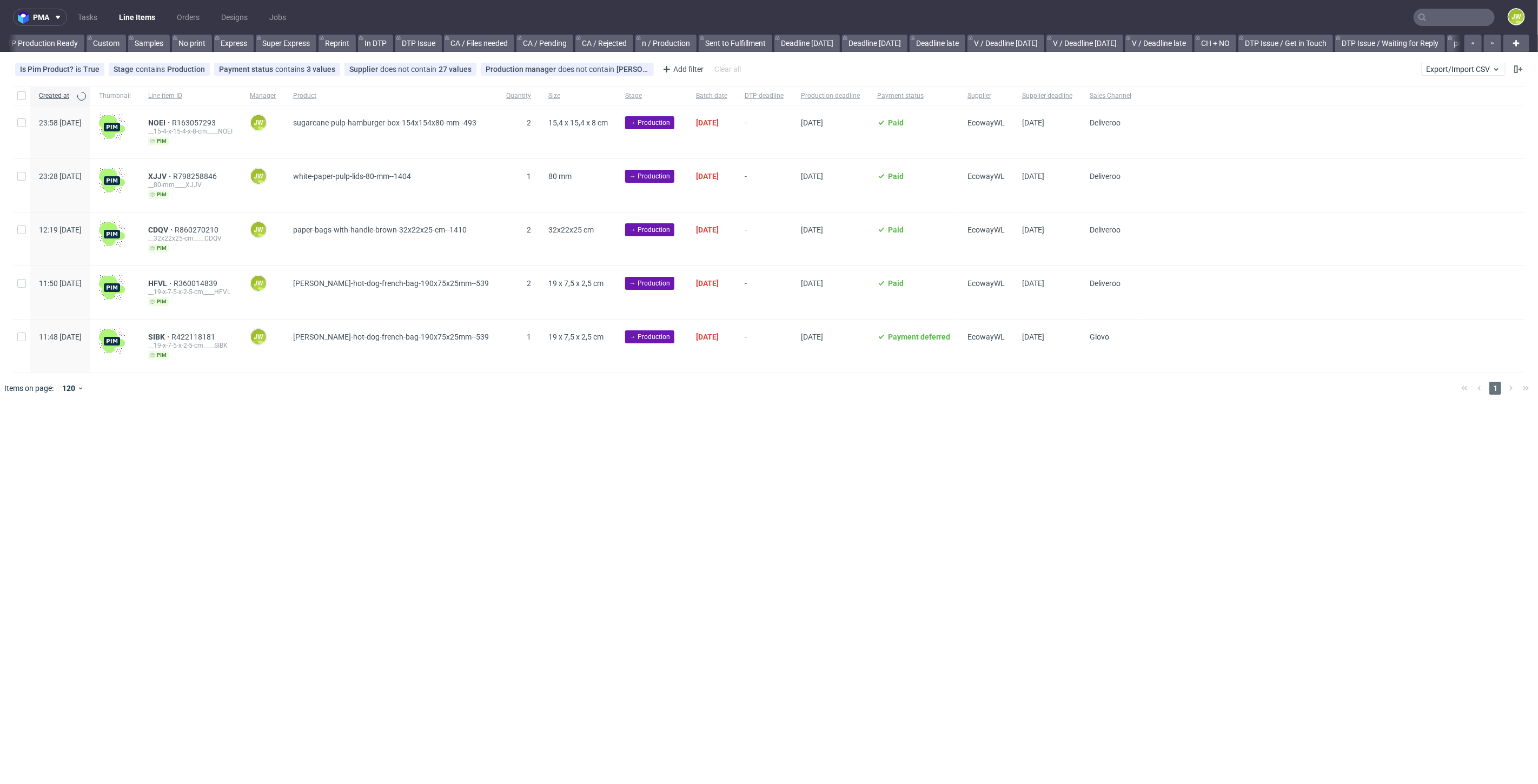
scroll to position [0, 1364]
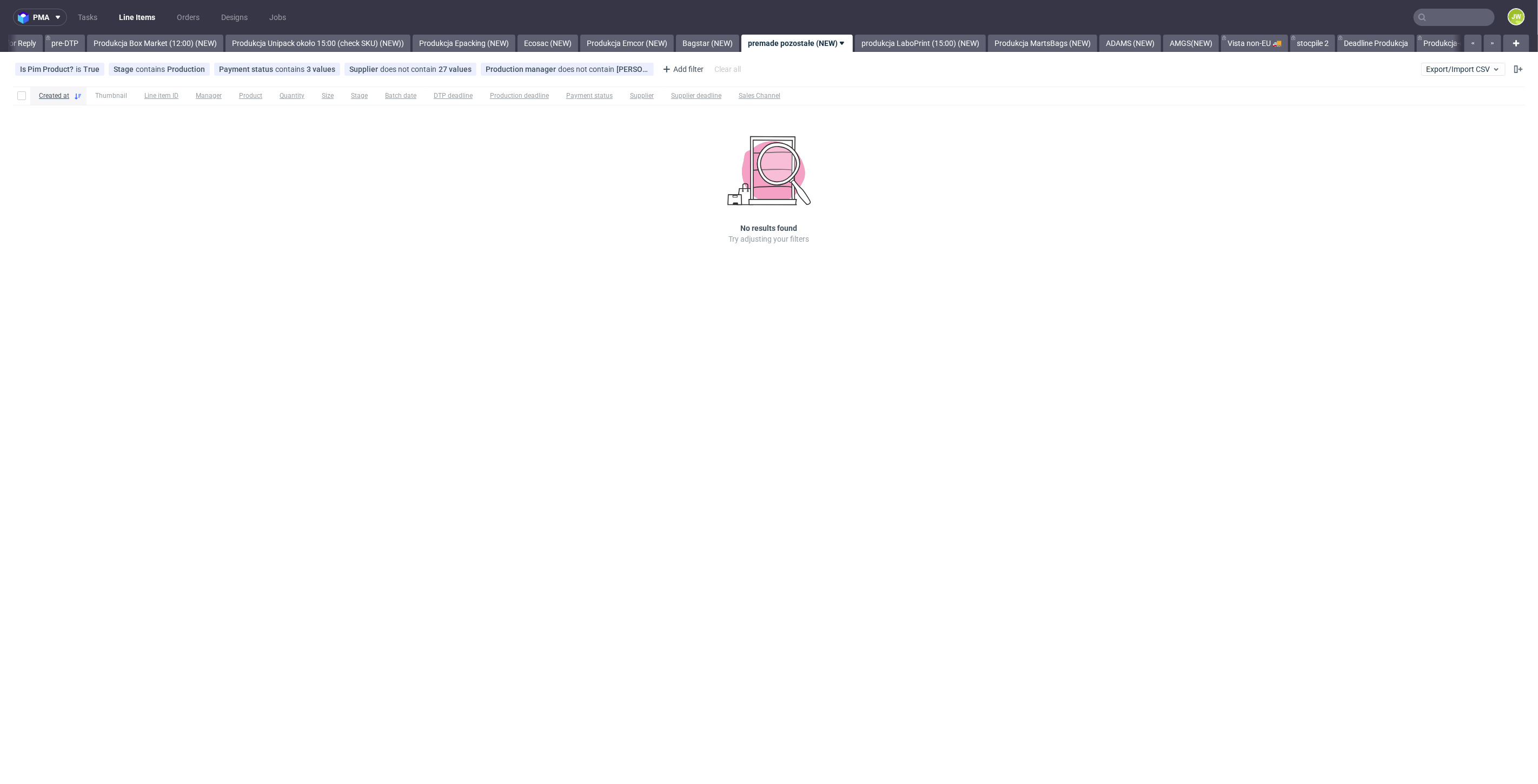
scroll to position [0, 1830]
click at [866, 42] on link "produkcja LaboPrint (15:00) (NEW)" at bounding box center [827, 43] width 131 height 17
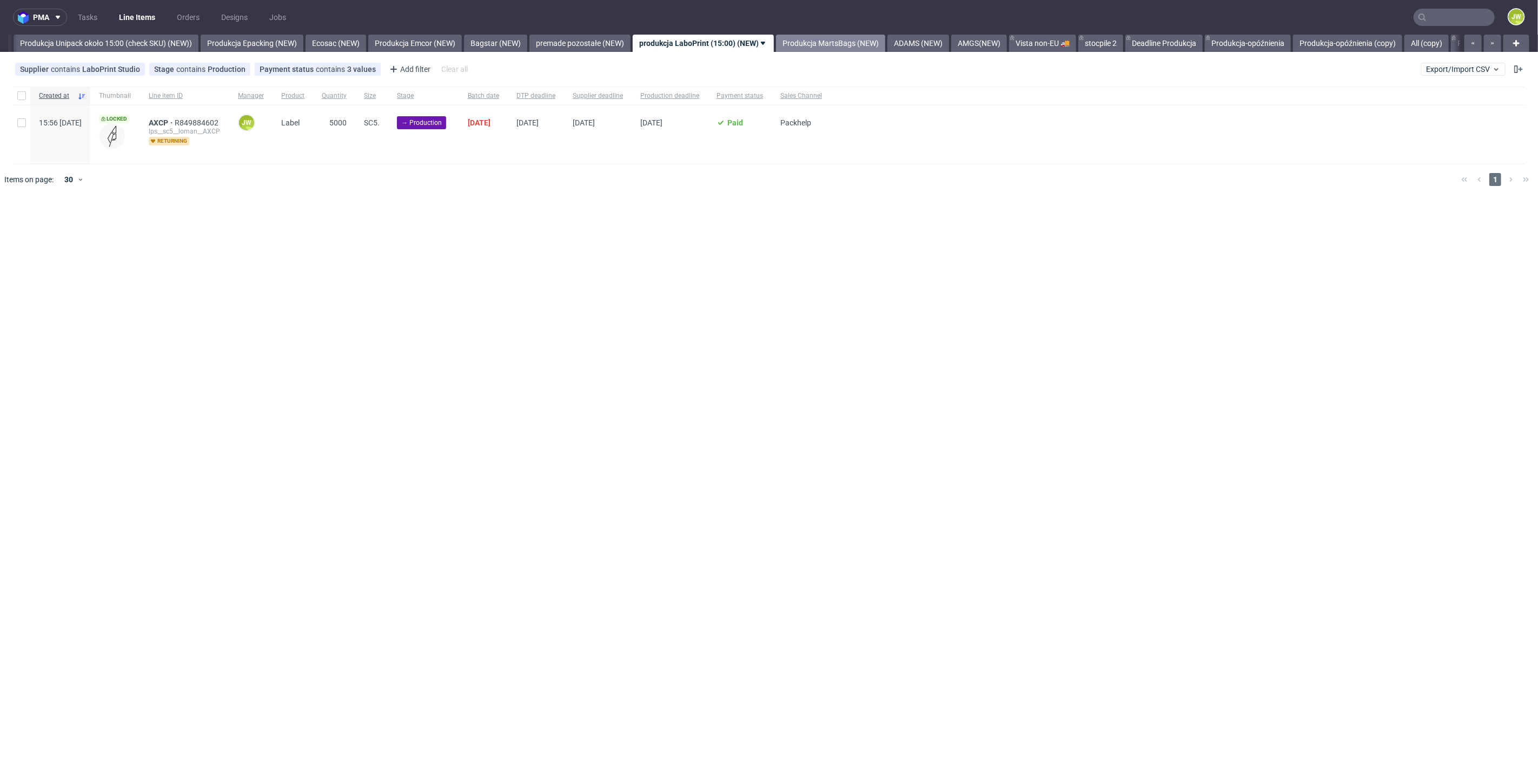
click at [856, 41] on link "Produkcja MartsBags (NEW)" at bounding box center [831, 43] width 109 height 17
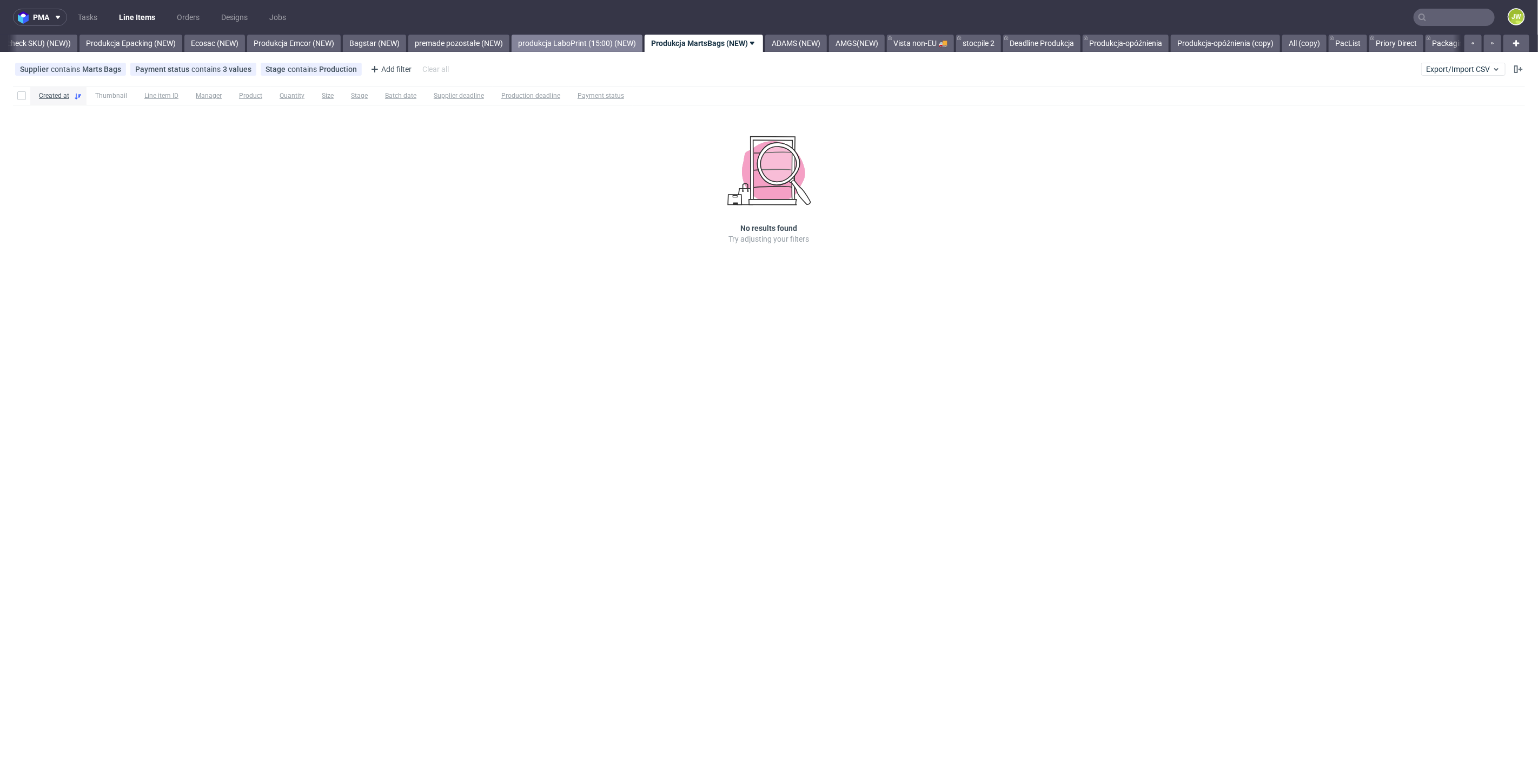
click at [625, 47] on link "produkcja LaboPrint (15:00) (NEW)" at bounding box center [577, 43] width 131 height 17
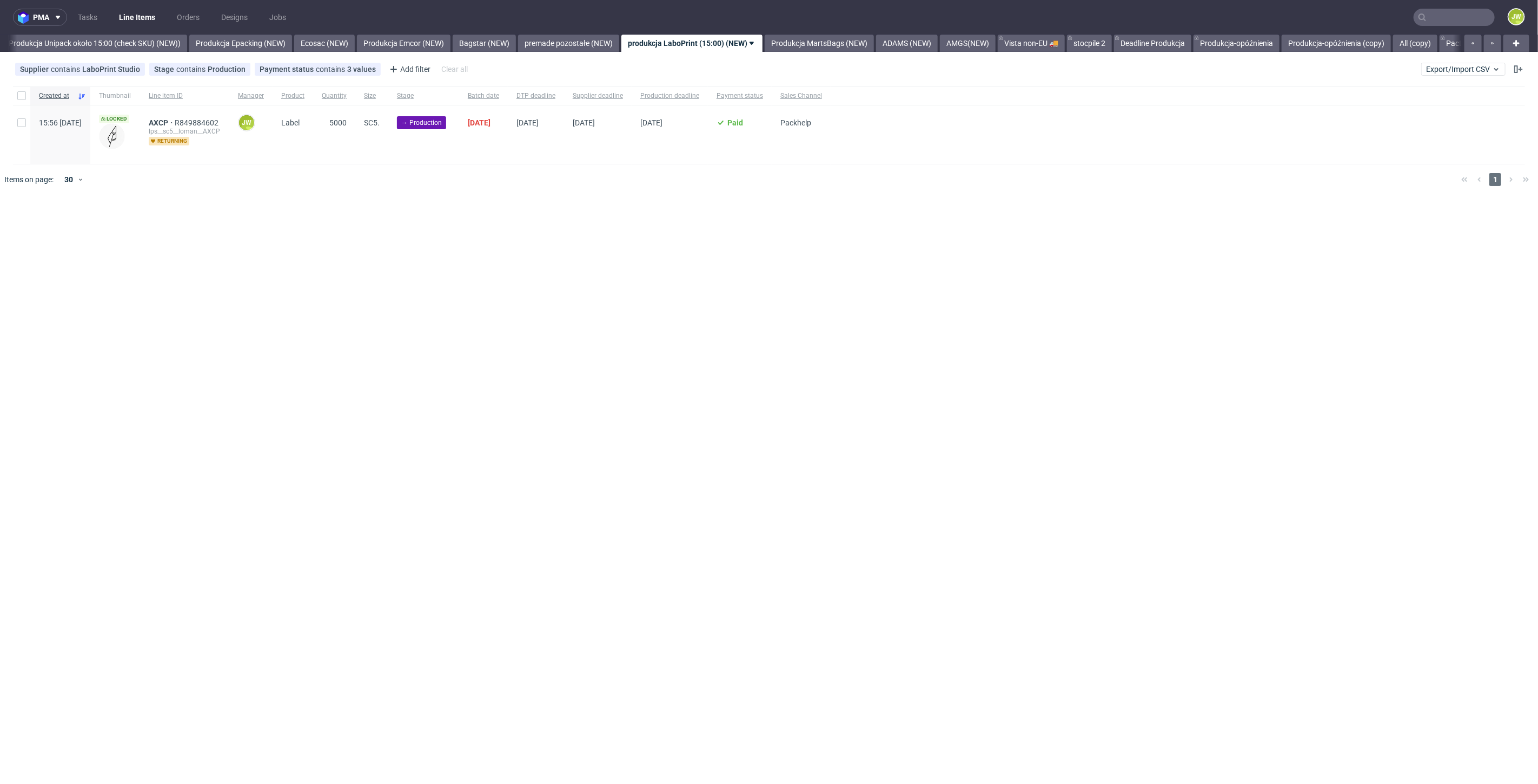
scroll to position [0, 1986]
click at [24, 95] on input "checkbox" at bounding box center [21, 96] width 9 height 9
checkbox input "true"
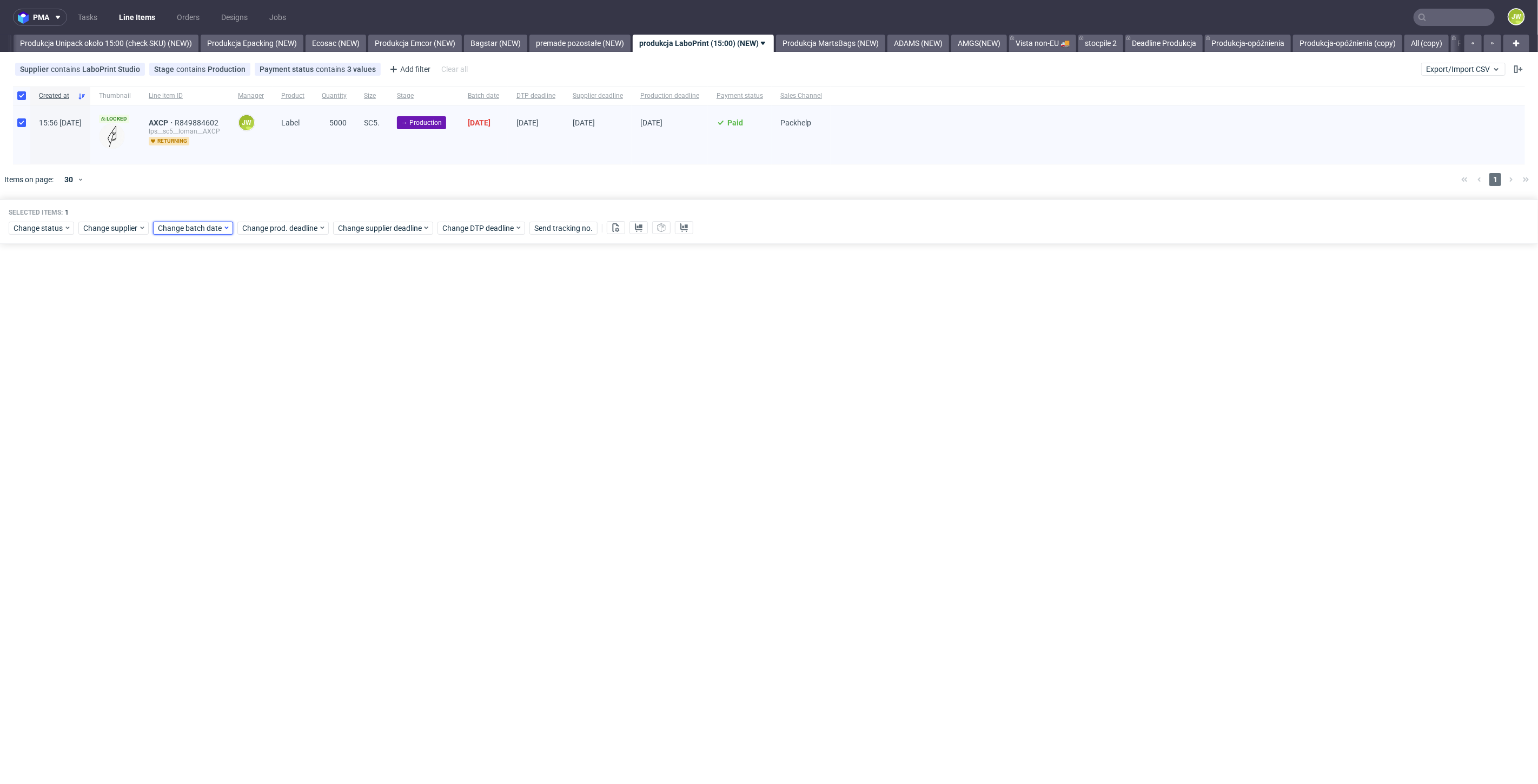
click at [201, 234] on div "Change batch date" at bounding box center [193, 228] width 80 height 13
click at [240, 318] on button "9" at bounding box center [244, 316] width 17 height 17
drag, startPoint x: 288, startPoint y: 411, endPoint x: 285, endPoint y: 397, distance: 14.3
click at [288, 412] on span "Save" at bounding box center [283, 410] width 17 height 8
click at [276, 233] on span "Change prod. deadline" at bounding box center [280, 228] width 76 height 11
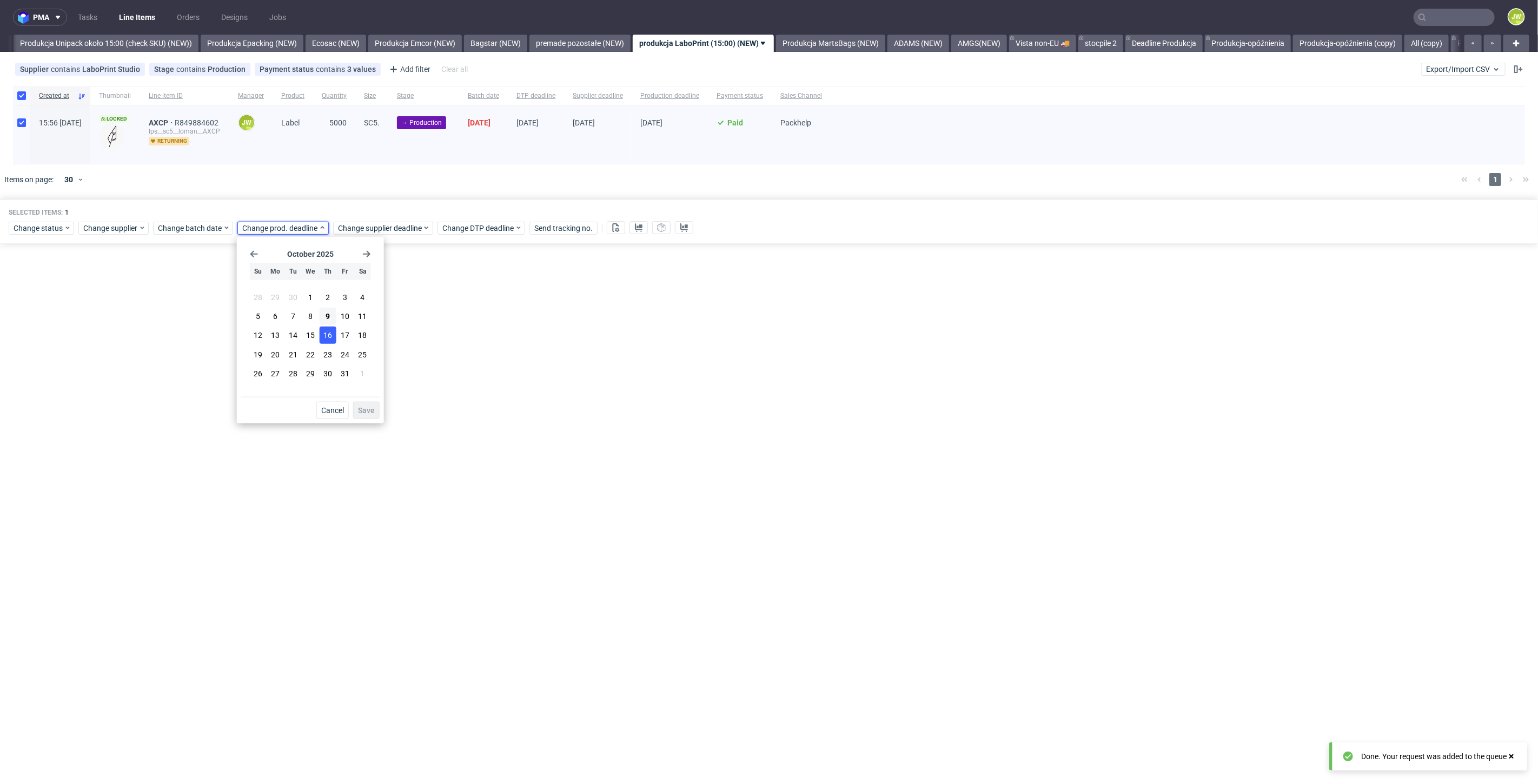
click at [323, 333] on span "16" at bounding box center [327, 335] width 9 height 11
click at [372, 414] on button "Save" at bounding box center [366, 410] width 27 height 17
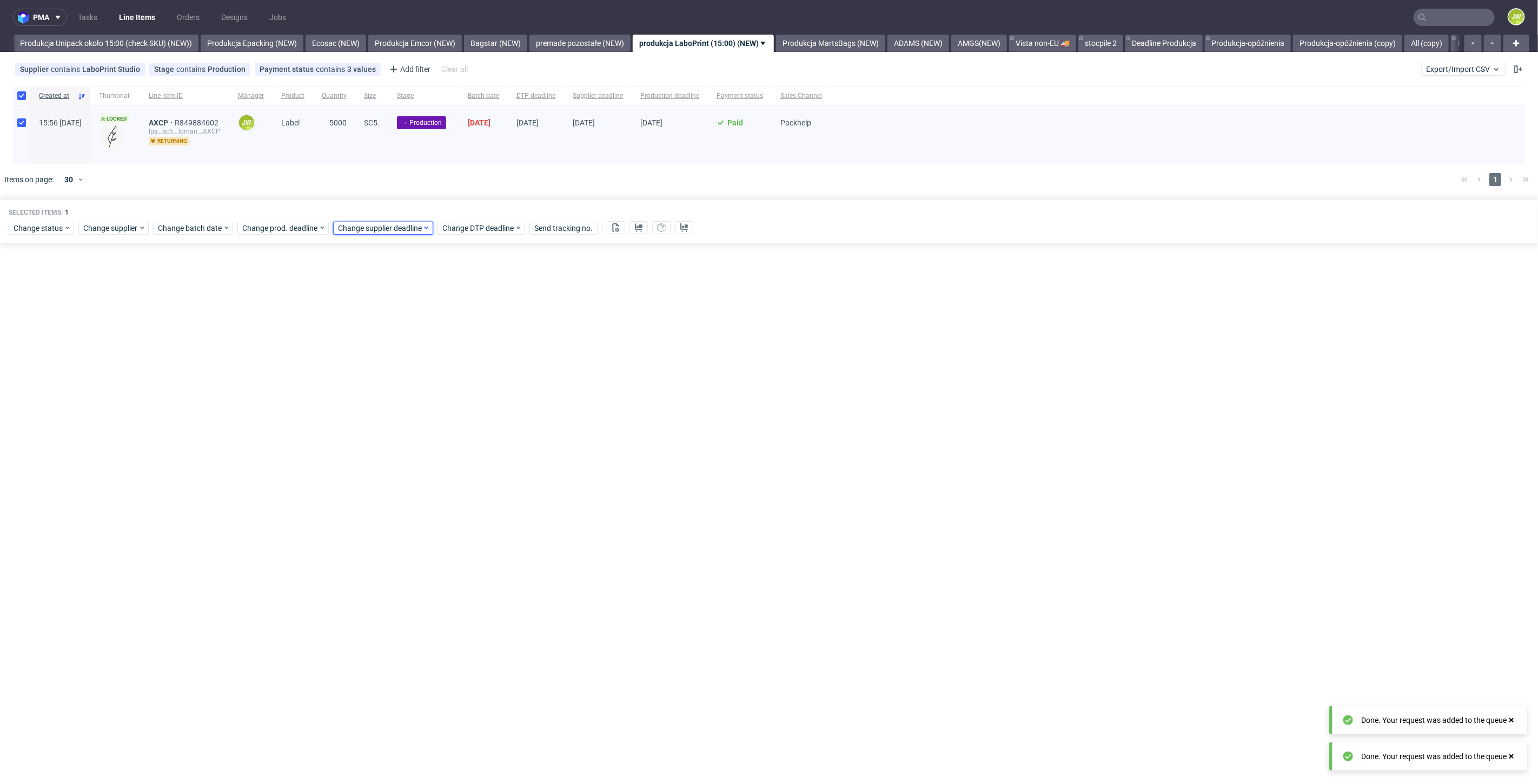
click at [371, 229] on span "Change supplier deadline" at bounding box center [380, 228] width 85 height 11
click at [419, 328] on button "16" at bounding box center [424, 335] width 17 height 17
click at [454, 403] on button "Save" at bounding box center [463, 410] width 27 height 17
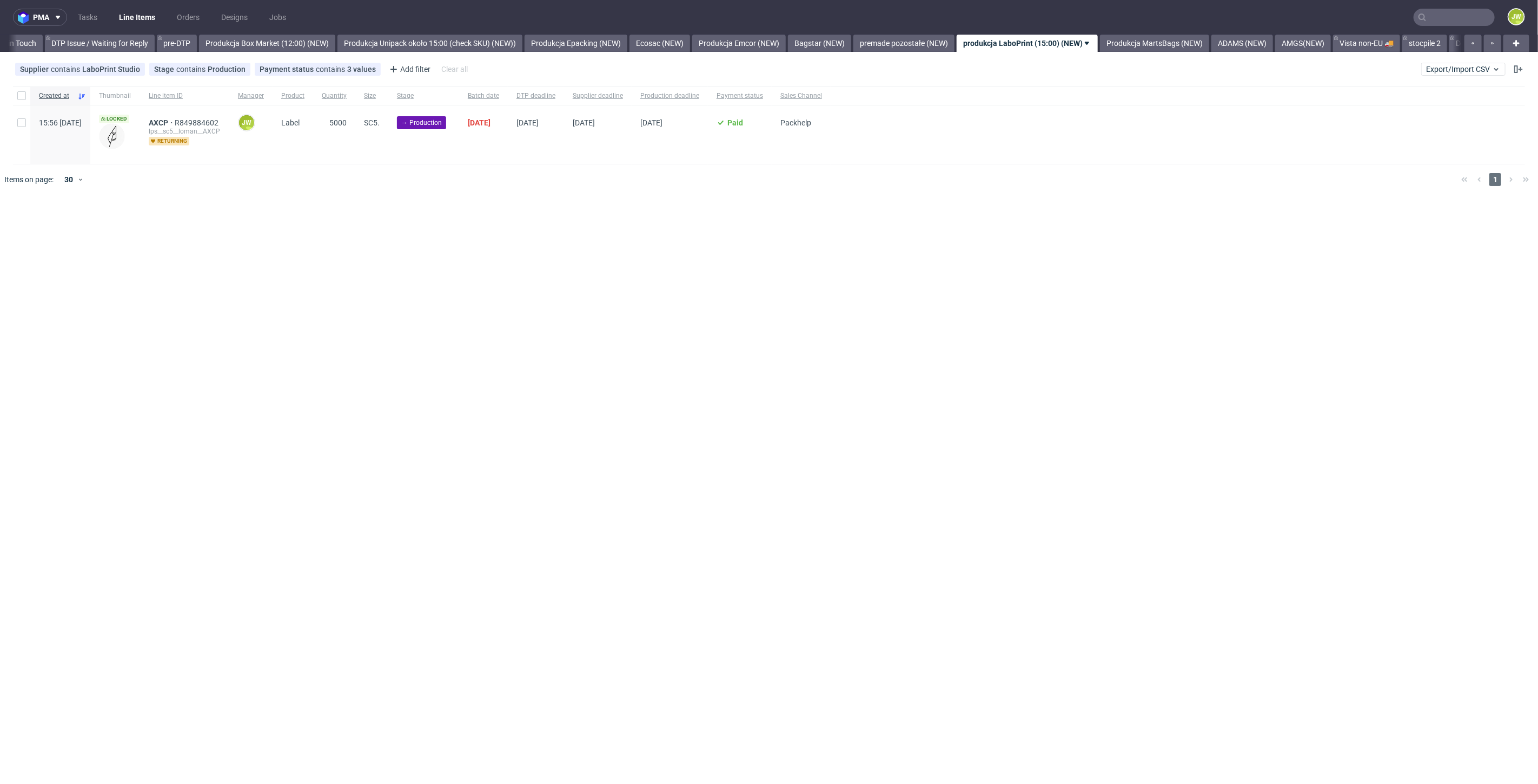
scroll to position [0, 1825]
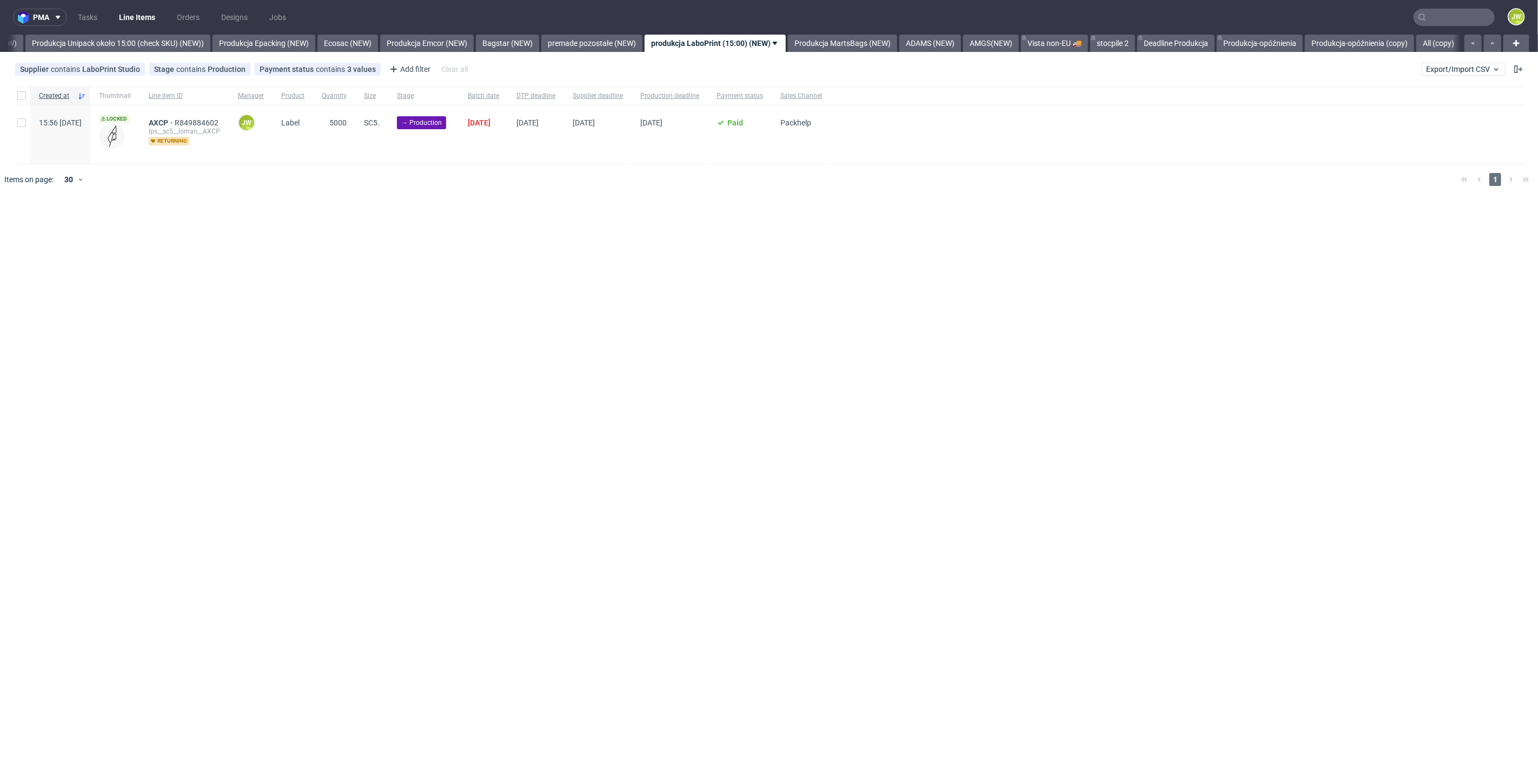
scroll to position [0, 1986]
click at [21, 93] on input "checkbox" at bounding box center [21, 96] width 9 height 9
checkbox input "true"
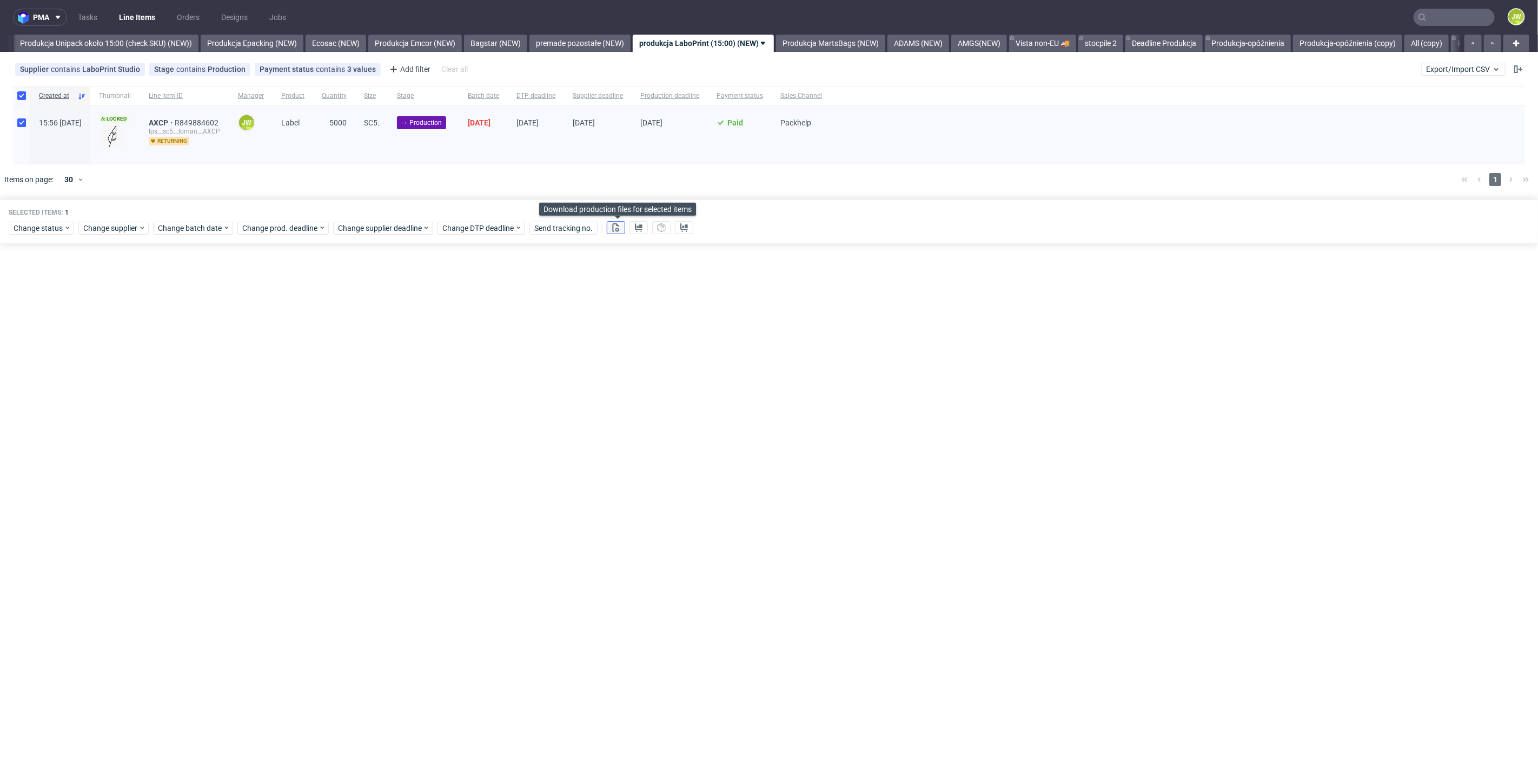
drag, startPoint x: 614, startPoint y: 230, endPoint x: 626, endPoint y: 229, distance: 12.0
click at [614, 229] on use at bounding box center [616, 227] width 7 height 9
click at [639, 227] on use at bounding box center [639, 227] width 8 height 9
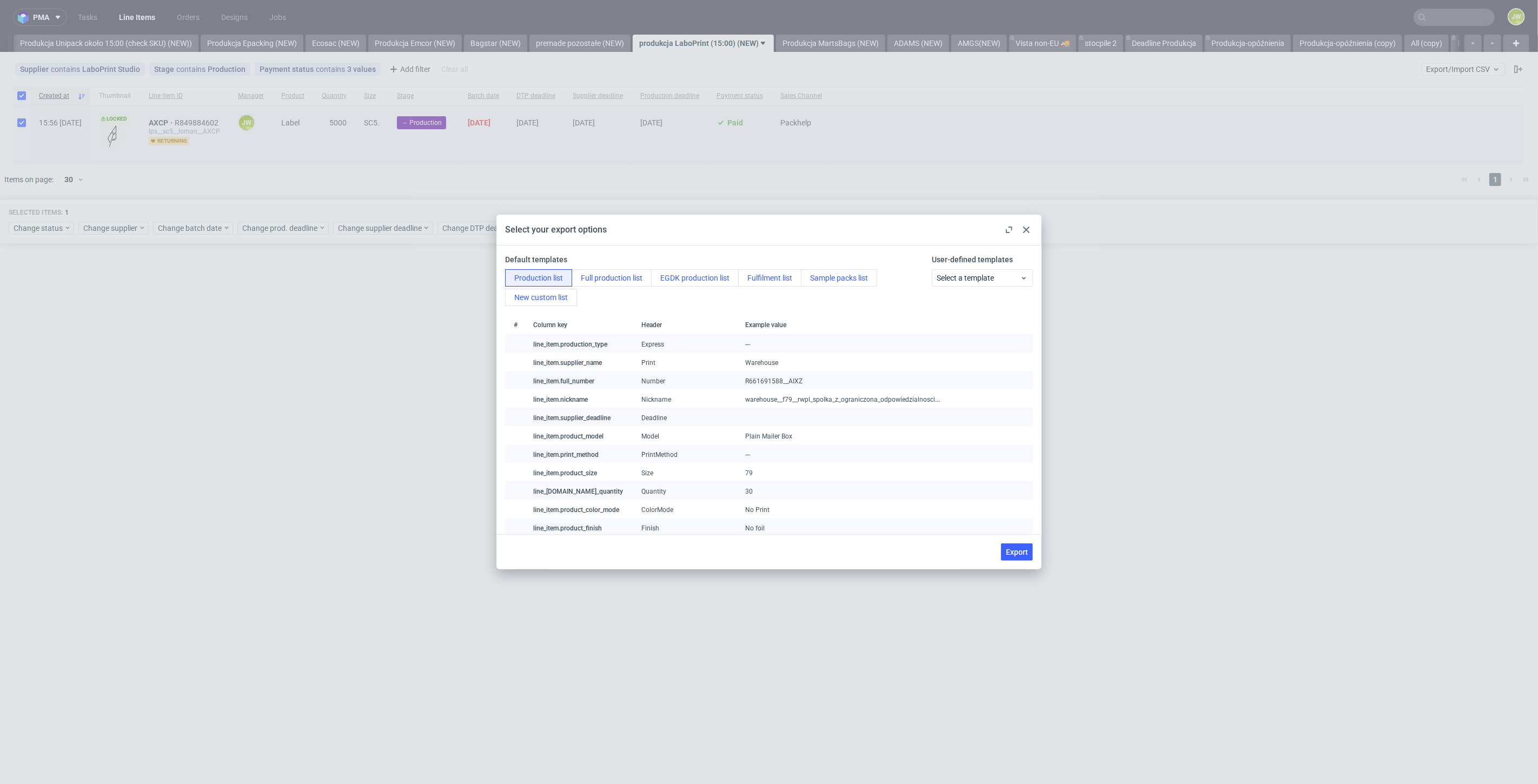
click at [1015, 555] on span "Export" at bounding box center [1017, 552] width 22 height 8
checkbox input "false"
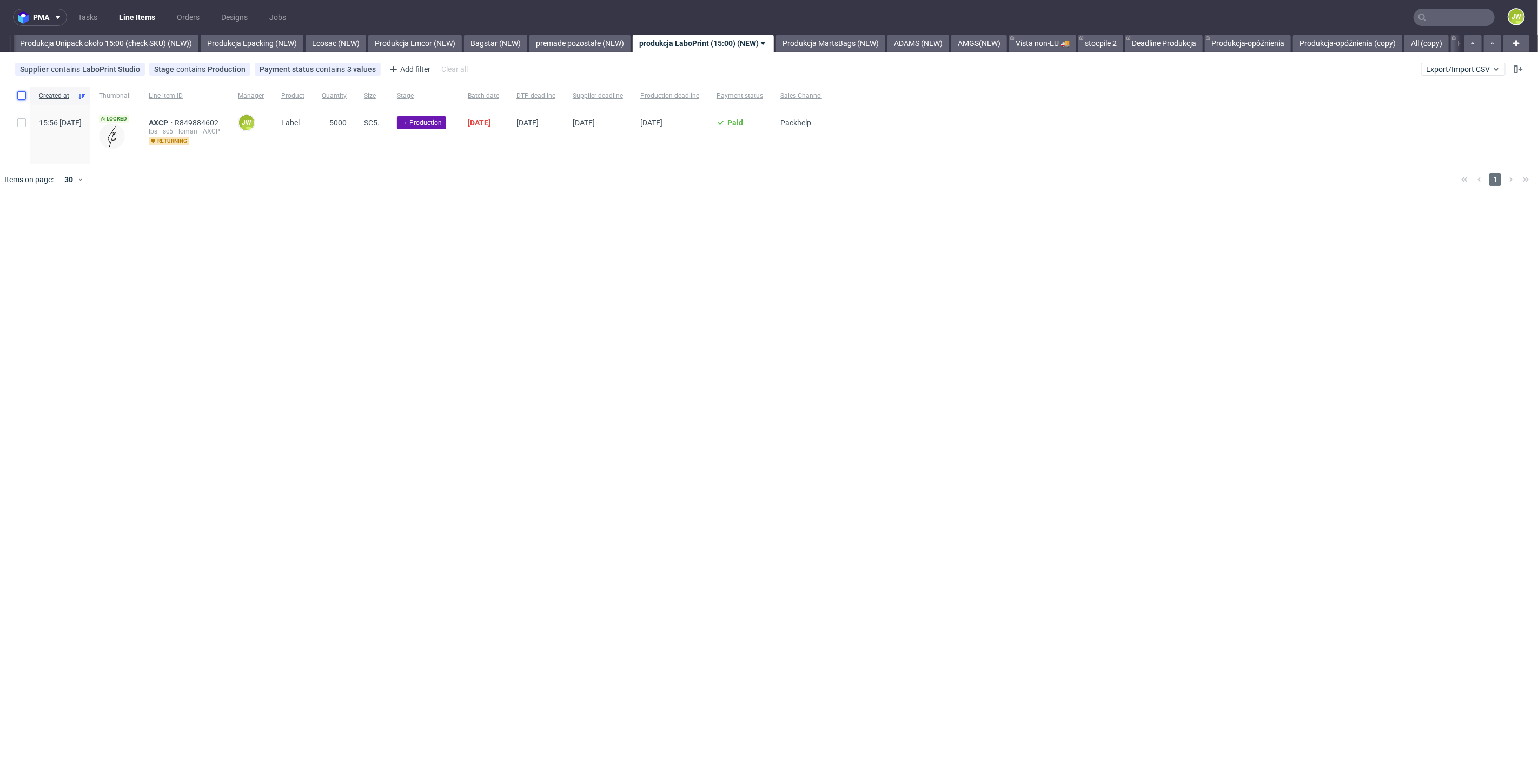
drag, startPoint x: 18, startPoint y: 93, endPoint x: 34, endPoint y: 155, distance: 64.0
click at [18, 93] on input "checkbox" at bounding box center [21, 96] width 9 height 9
checkbox input "true"
drag, startPoint x: 45, startPoint y: 240, endPoint x: 42, endPoint y: 230, distance: 10.4
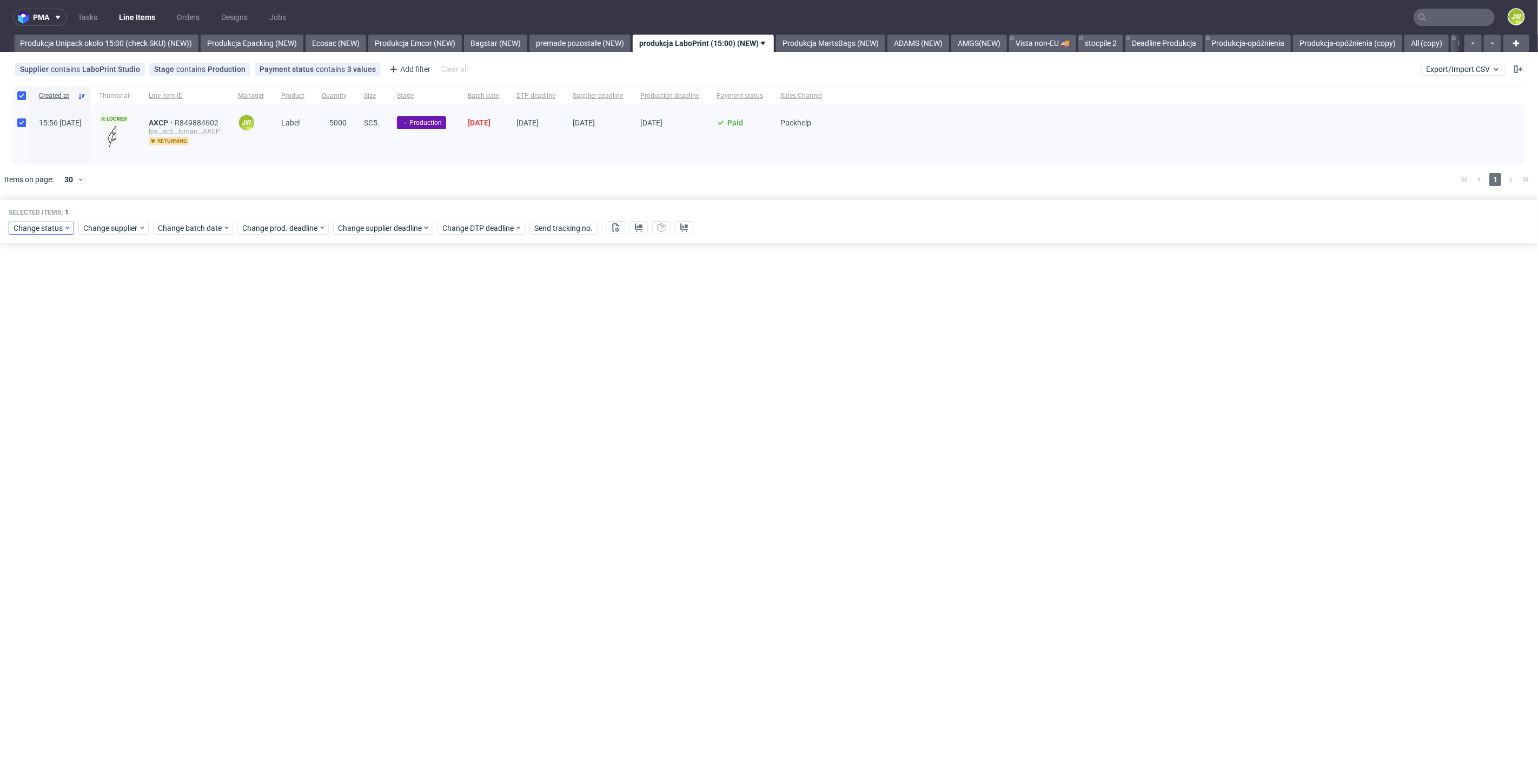
click at [45, 238] on div "Selected items: 1 Change status Change supplier Change batch date Change prod. …" at bounding box center [769, 221] width 1538 height 45
click at [42, 230] on span "Change status" at bounding box center [39, 228] width 50 height 11
click at [32, 306] on span "In Production" at bounding box center [40, 308] width 54 height 15
click at [121, 394] on button "Save" at bounding box center [123, 388] width 27 height 17
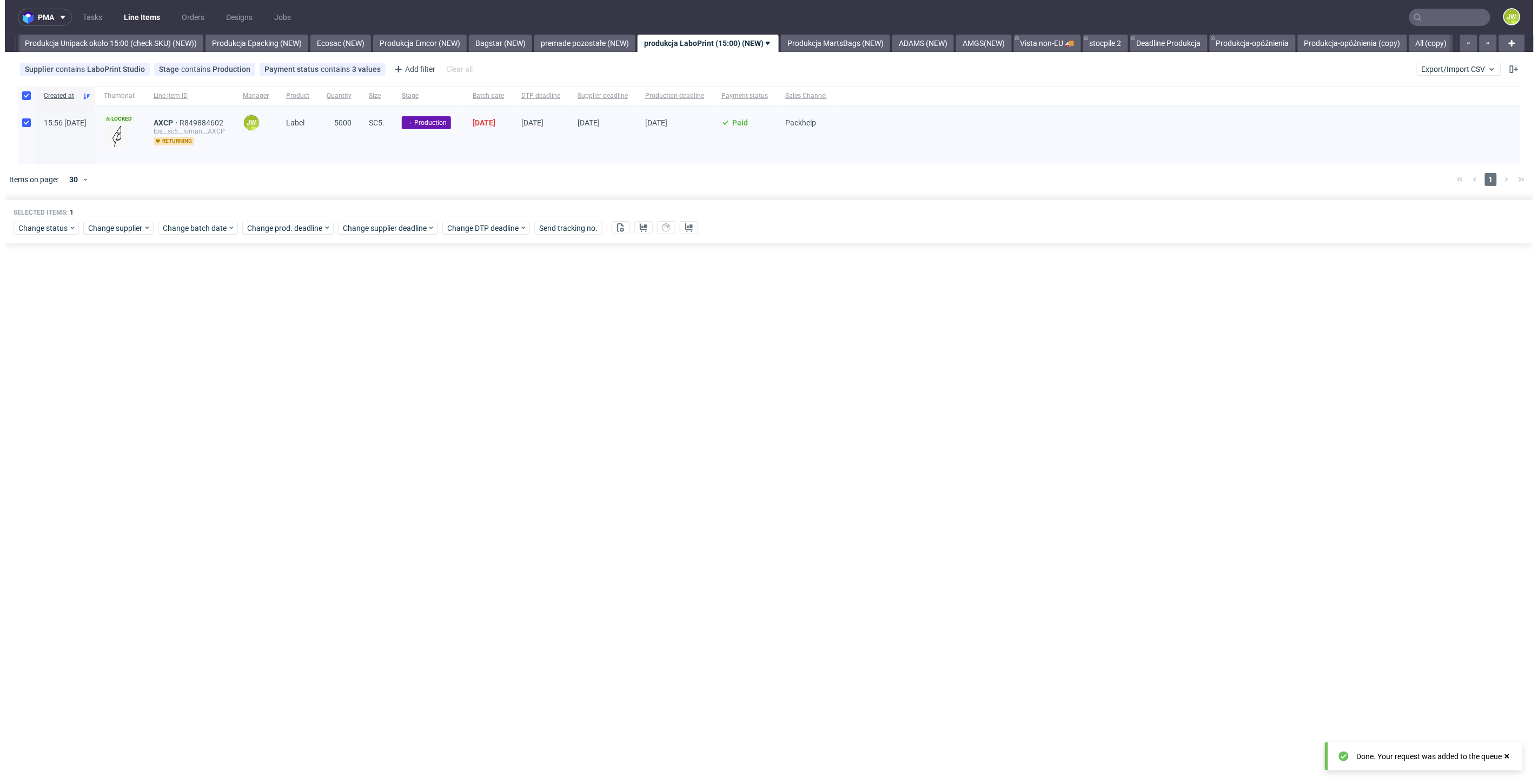
scroll to position [0, 1986]
click at [820, 44] on link "Produkcja MartsBags (NEW)" at bounding box center [831, 43] width 109 height 17
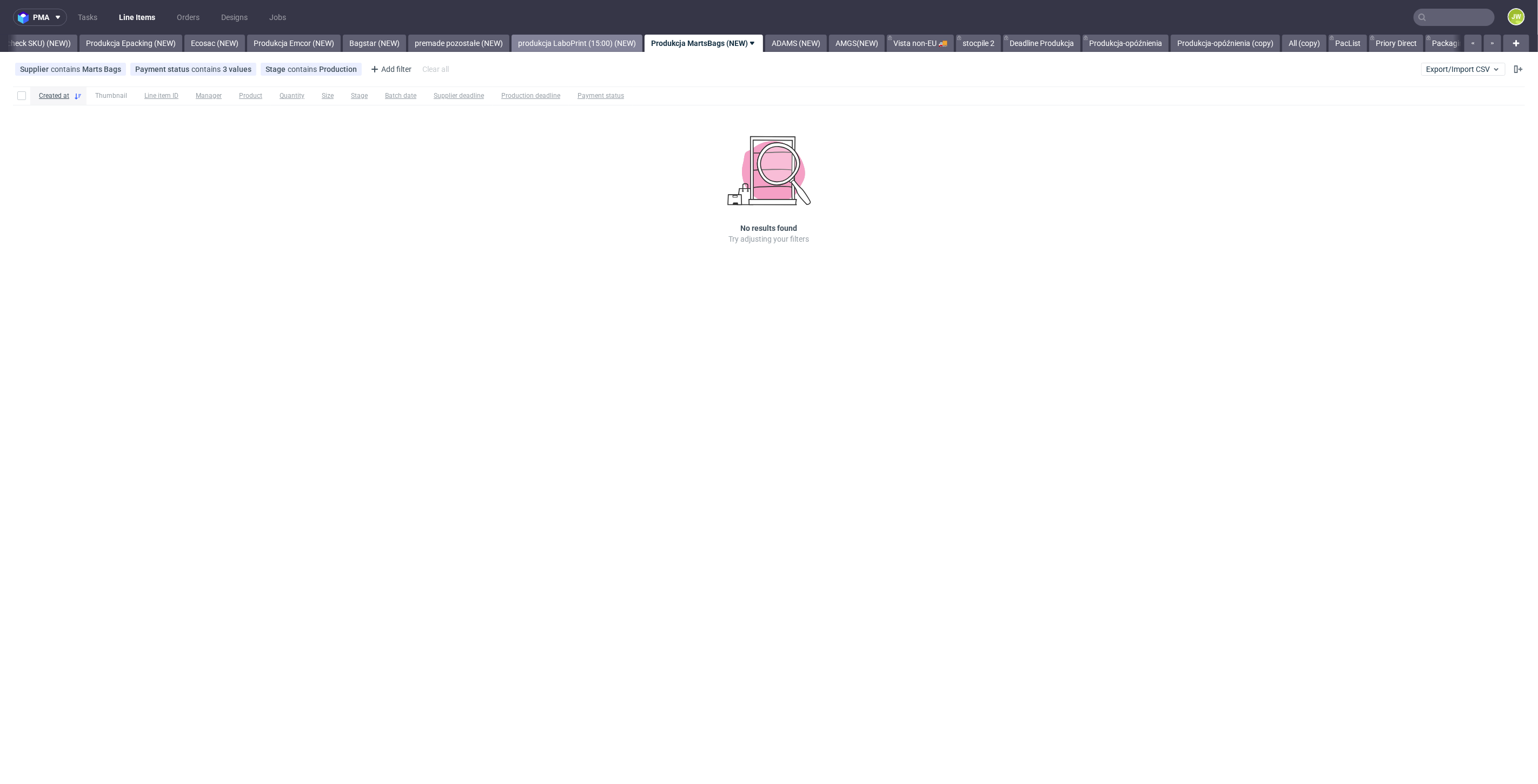
click at [569, 43] on link "produkcja LaboPrint (15:00) (NEW)" at bounding box center [577, 43] width 131 height 17
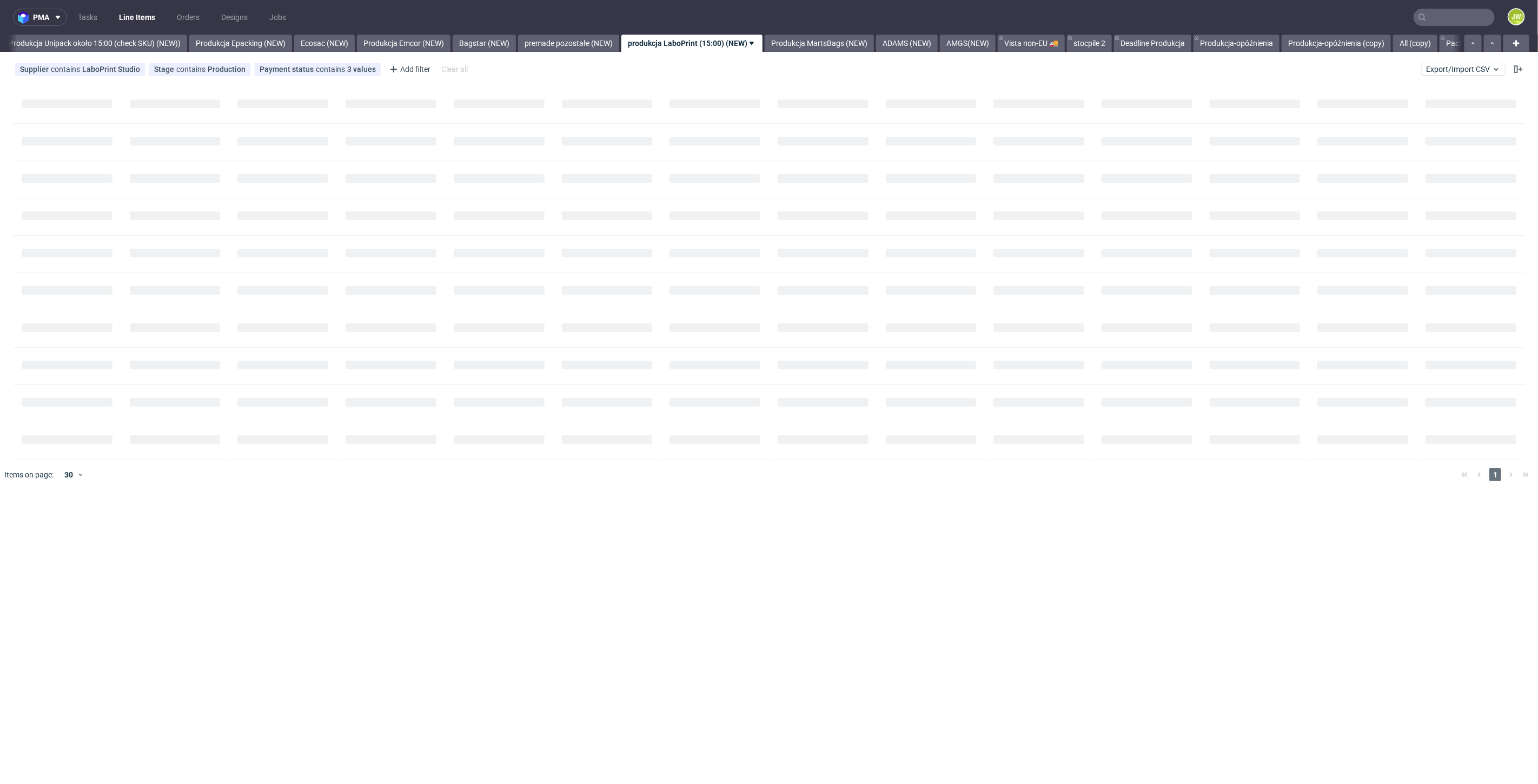
scroll to position [0, 1986]
click at [944, 47] on link "ADAMS (NEW)" at bounding box center [919, 43] width 62 height 17
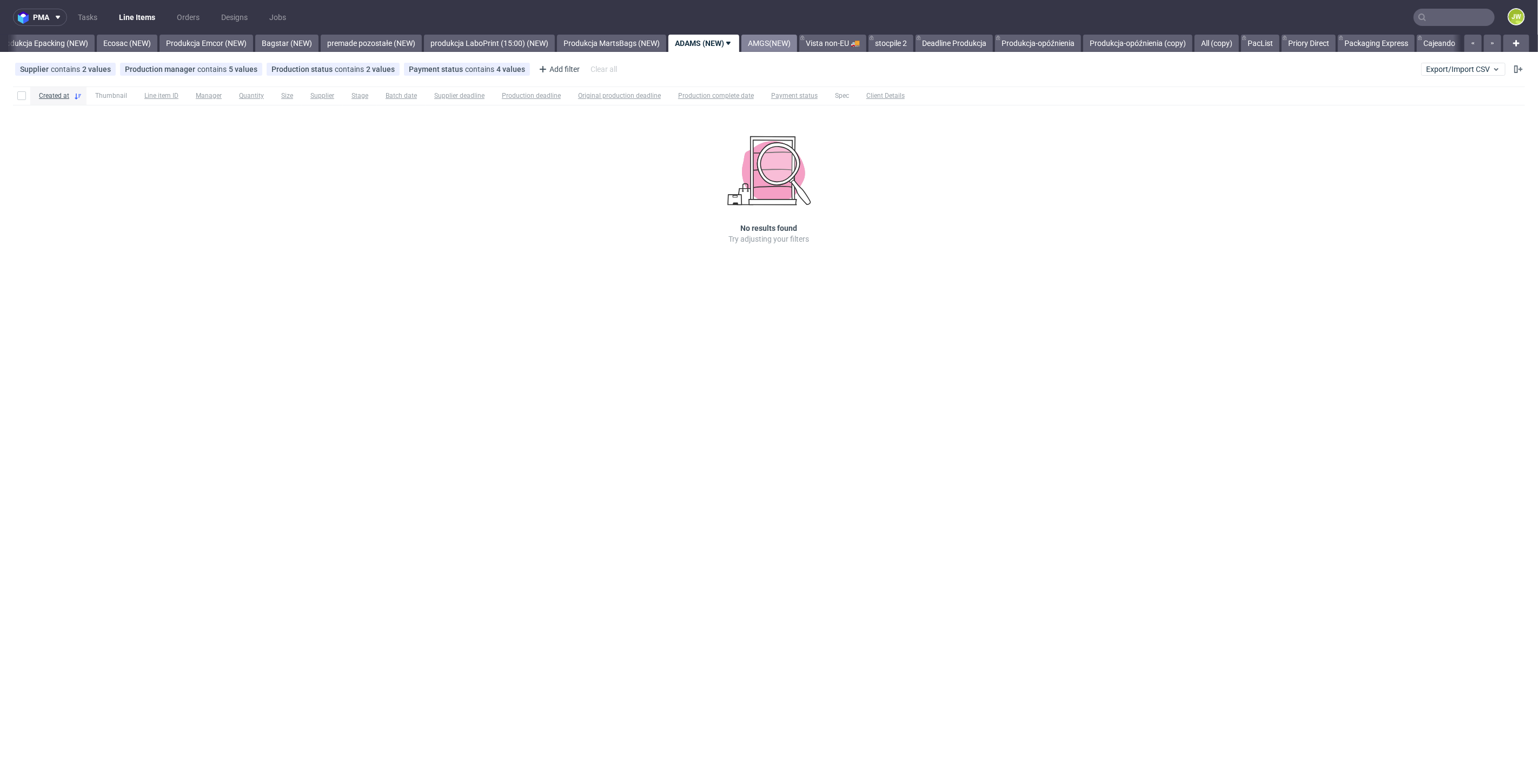
click at [798, 47] on link "AMGS(NEW)" at bounding box center [769, 43] width 56 height 17
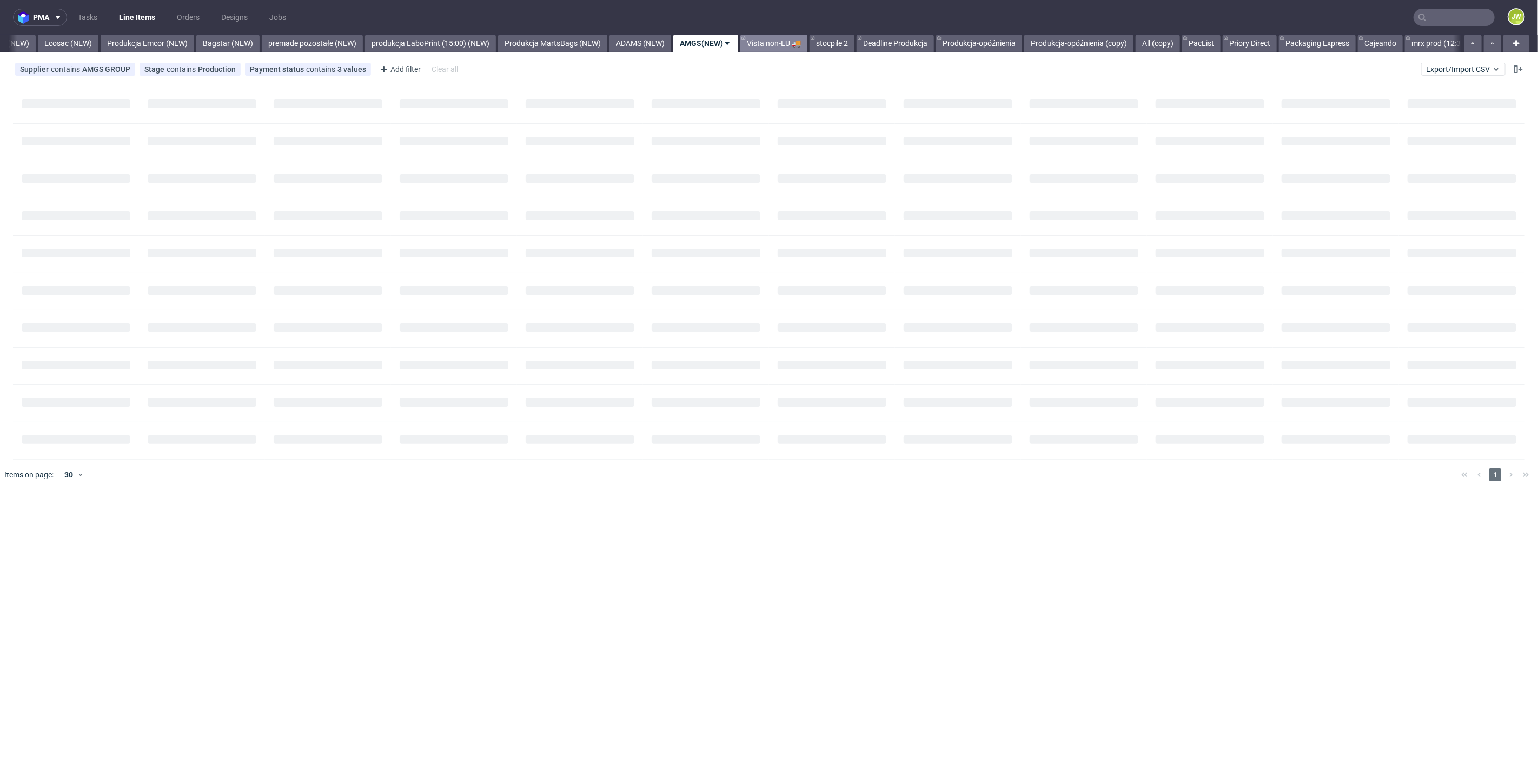
scroll to position [0, 2256]
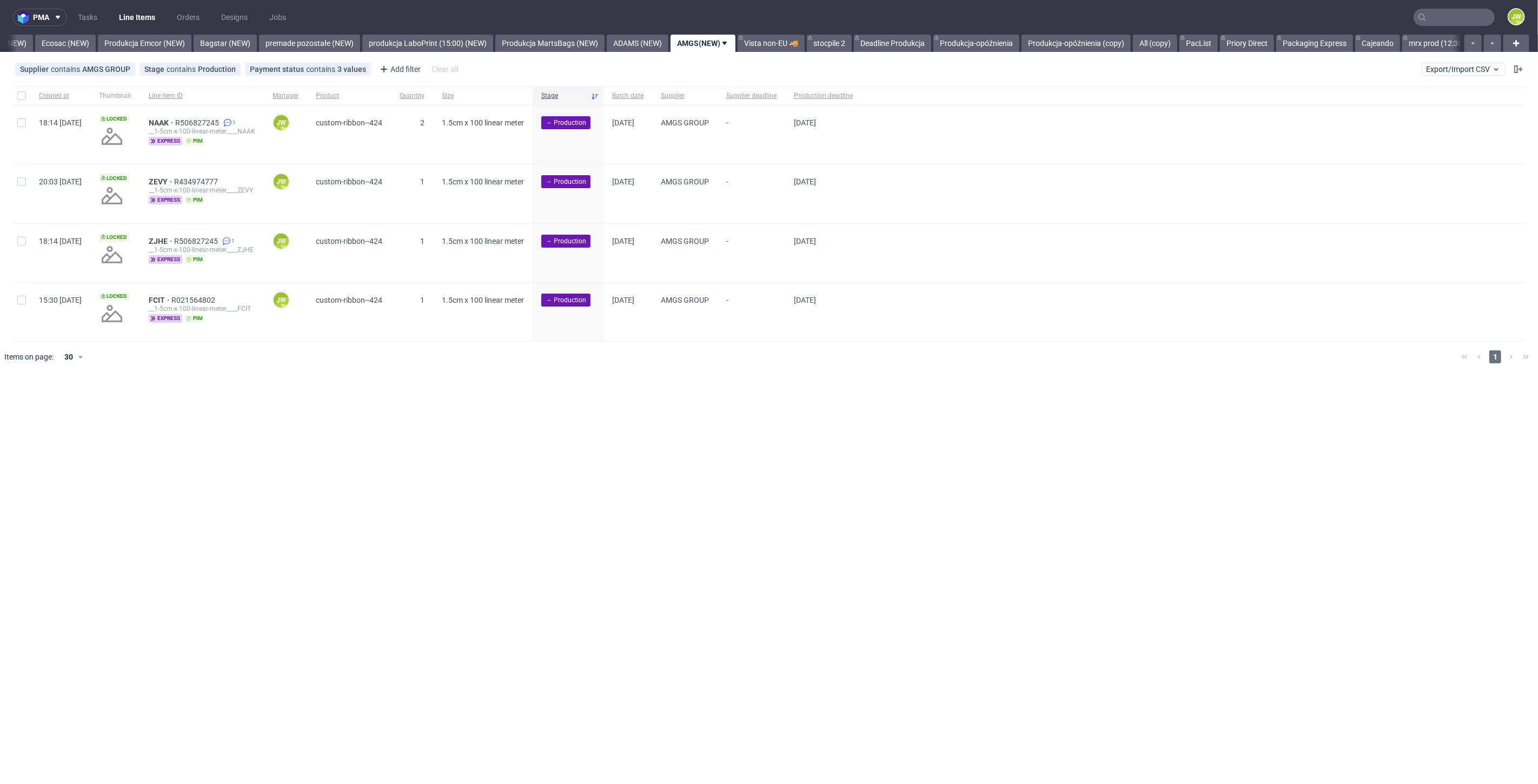
click at [430, 392] on div "pma Tasks Line Items Orders Designs Jobs JW All DTP Late Shipped Shipments DTP …" at bounding box center [769, 392] width 1538 height 784
click at [175, 120] on span "NAAK" at bounding box center [162, 122] width 27 height 9
click at [174, 242] on span "ZJHE" at bounding box center [161, 241] width 25 height 9
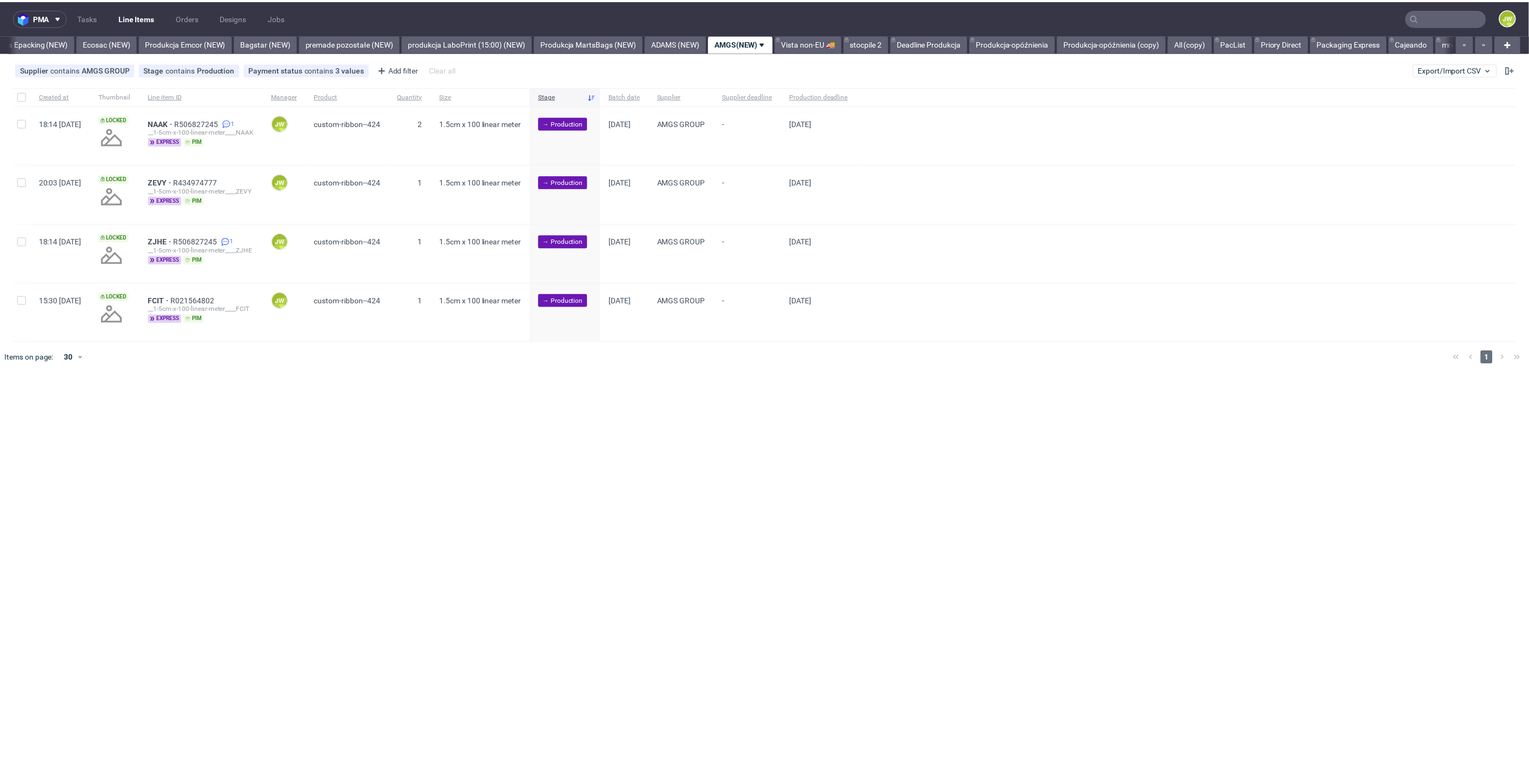
scroll to position [0, 2256]
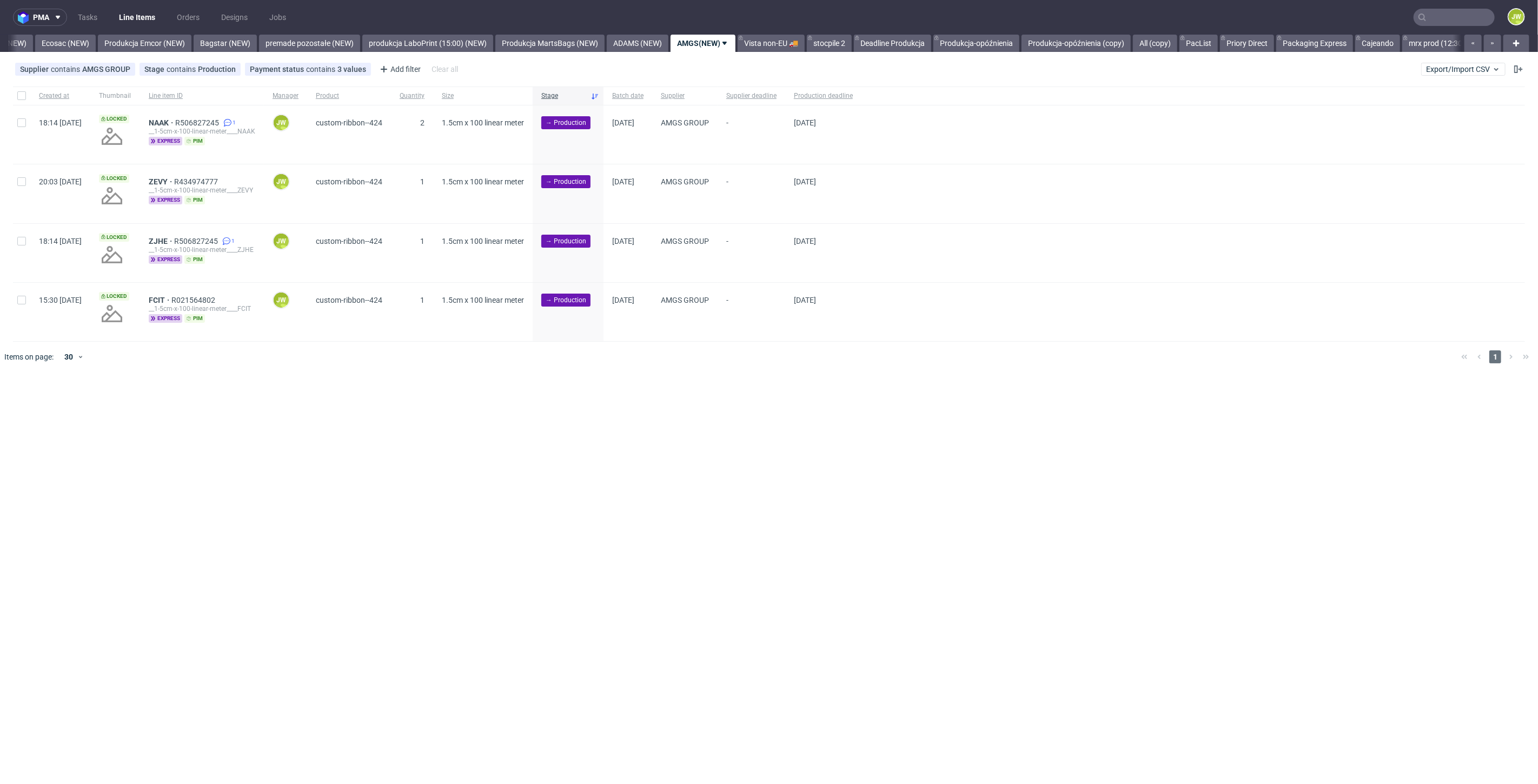
click at [606, 455] on div "pma Tasks Line Items Orders Designs Jobs JW All DTP Late Shipped Shipments DTP …" at bounding box center [769, 392] width 1538 height 784
click at [26, 98] on div at bounding box center [21, 96] width 17 height 19
checkbox input "true"
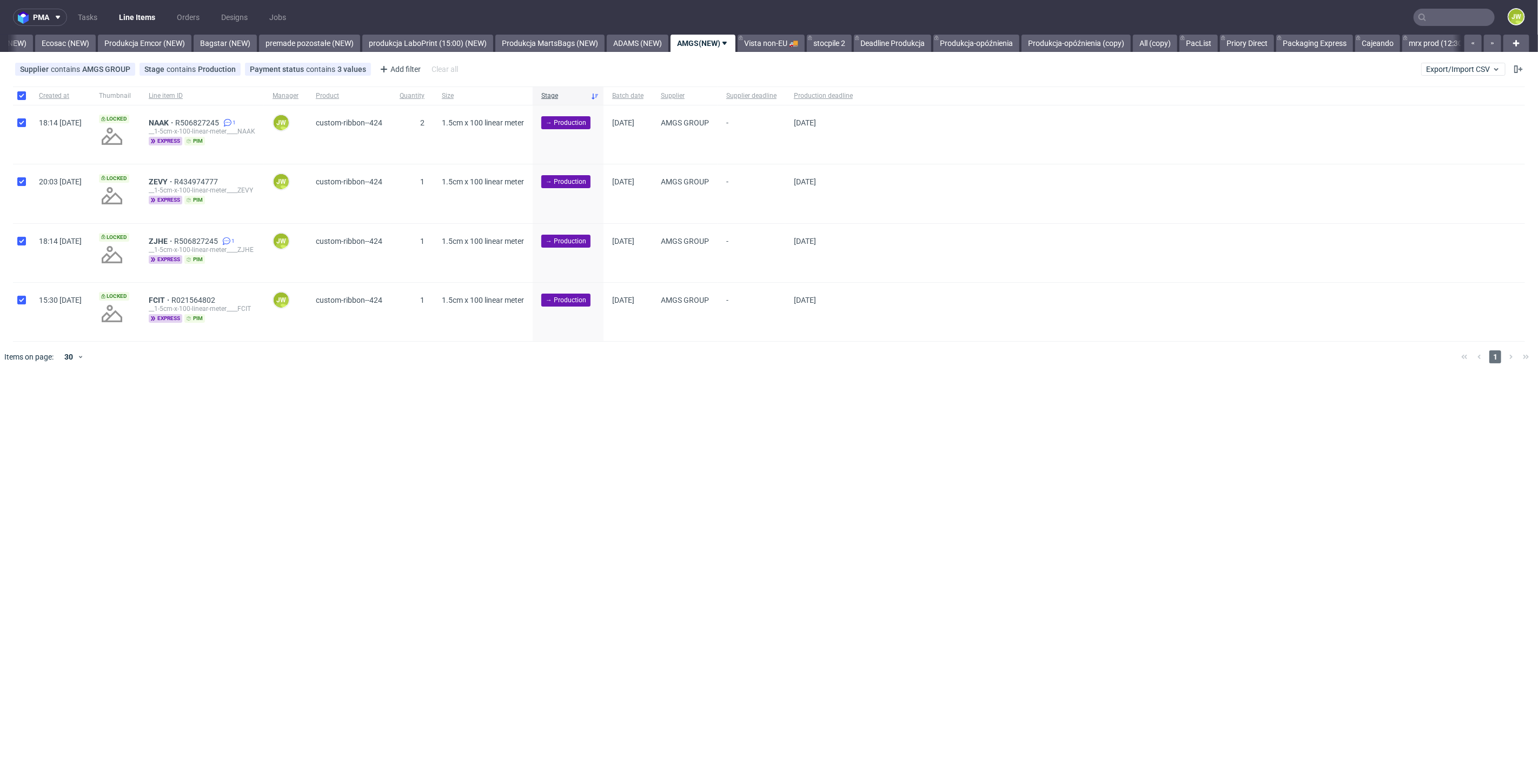
checkbox input "true"
click at [164, 400] on span "Change batch date" at bounding box center [190, 405] width 65 height 11
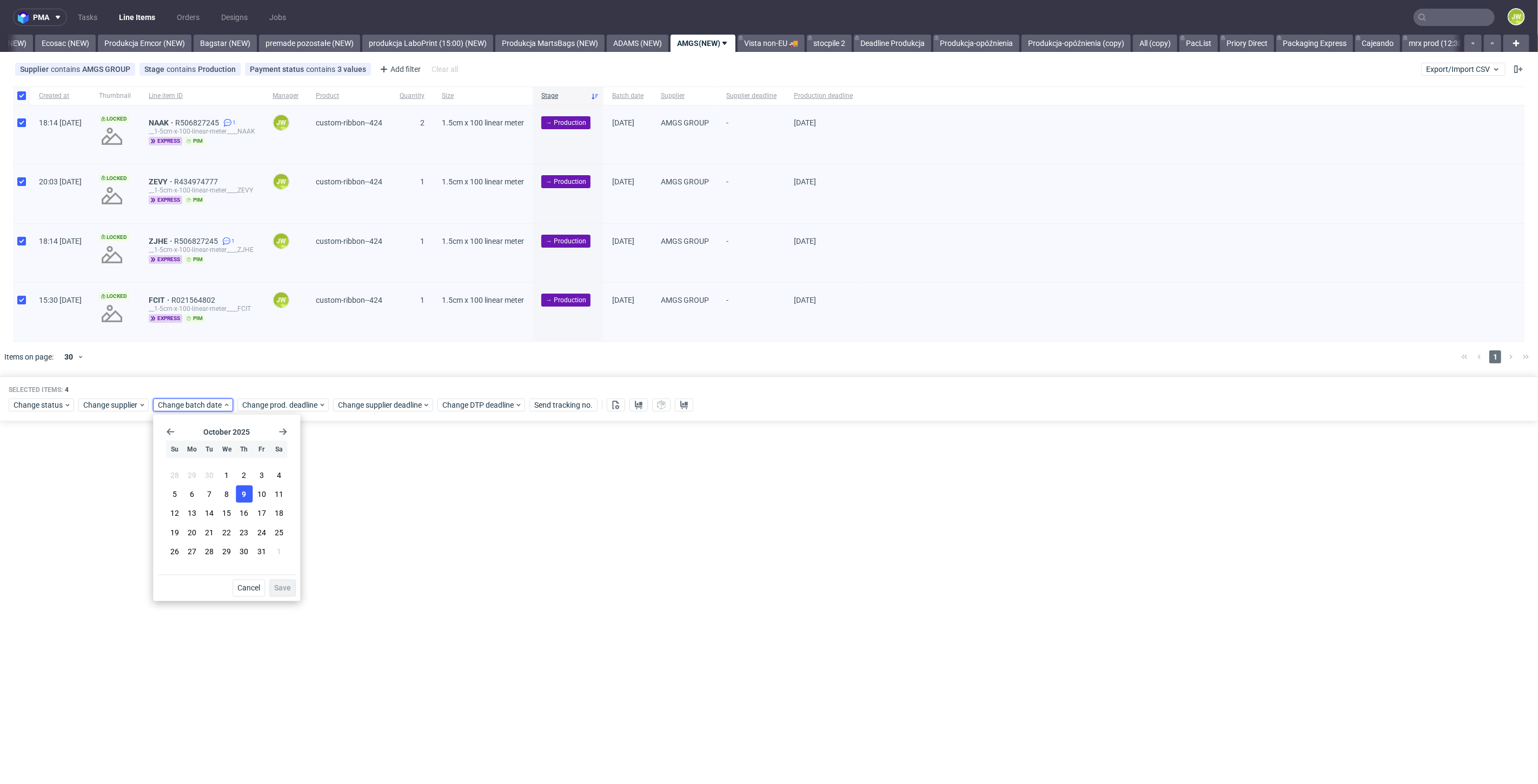
click at [240, 486] on button "9" at bounding box center [244, 493] width 17 height 17
click at [281, 590] on span "Save" at bounding box center [283, 587] width 17 height 8
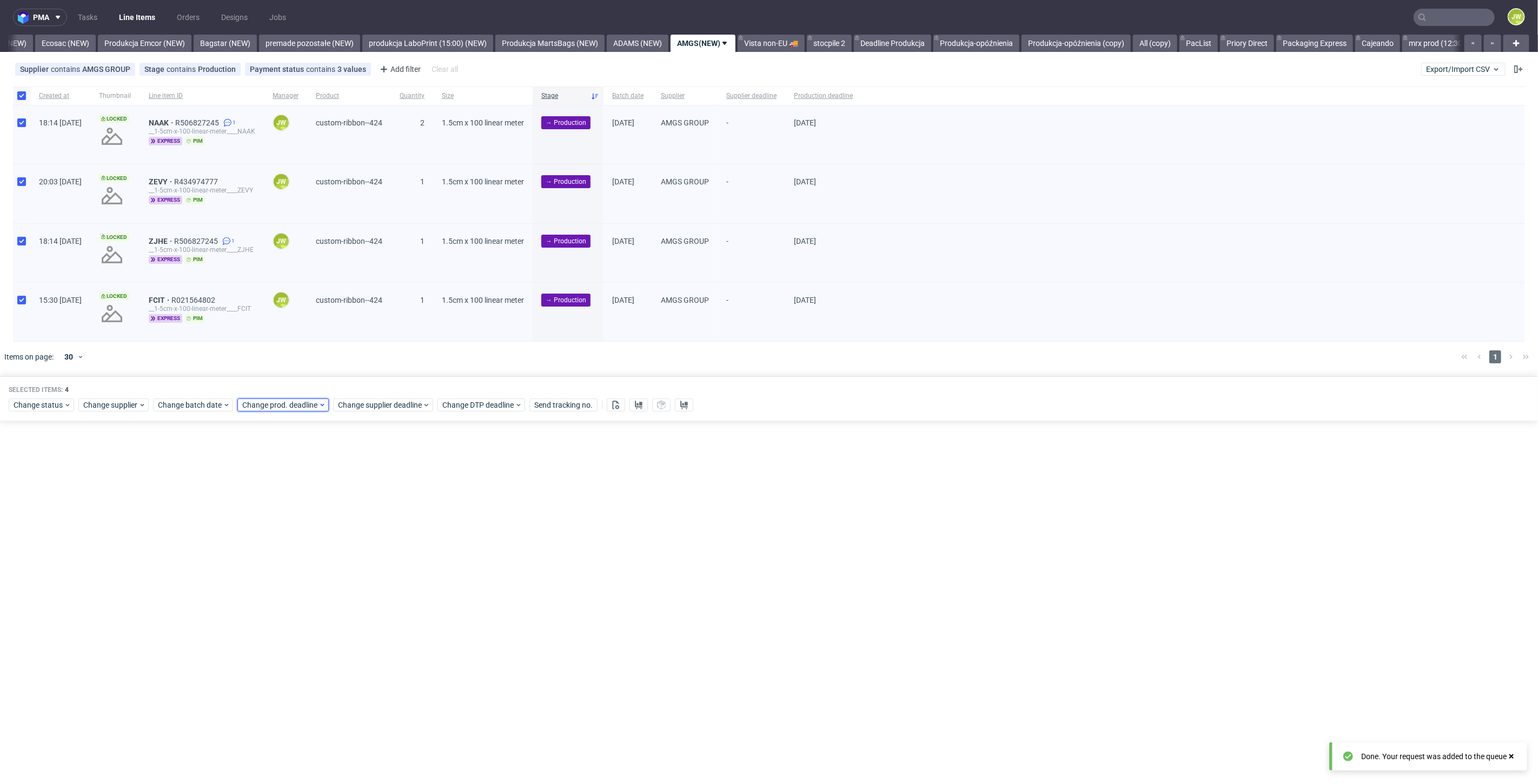
click at [287, 402] on span "Change prod. deadline" at bounding box center [280, 405] width 76 height 11
drag, startPoint x: 323, startPoint y: 511, endPoint x: 327, endPoint y: 528, distance: 17.5
click at [325, 511] on span "16" at bounding box center [327, 513] width 9 height 11
drag, startPoint x: 366, startPoint y: 584, endPoint x: 394, endPoint y: 460, distance: 127.1
click at [366, 584] on span "Save" at bounding box center [366, 587] width 17 height 8
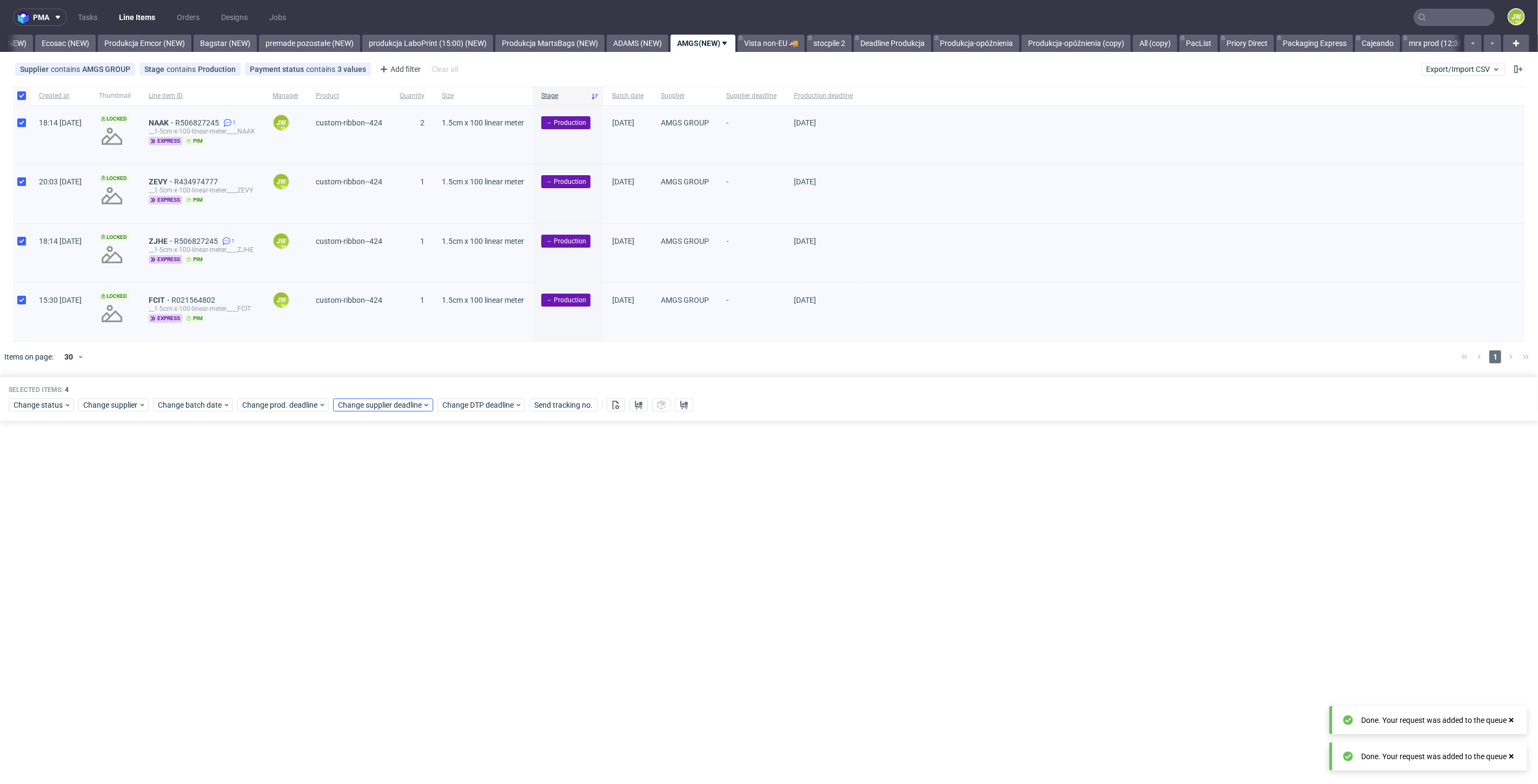
click at [390, 412] on div "Change status Change supplier Change batch date Change prod. deadline Change su…" at bounding box center [769, 404] width 1521 height 16
click at [389, 407] on span "Change supplier deadline" at bounding box center [380, 405] width 85 height 11
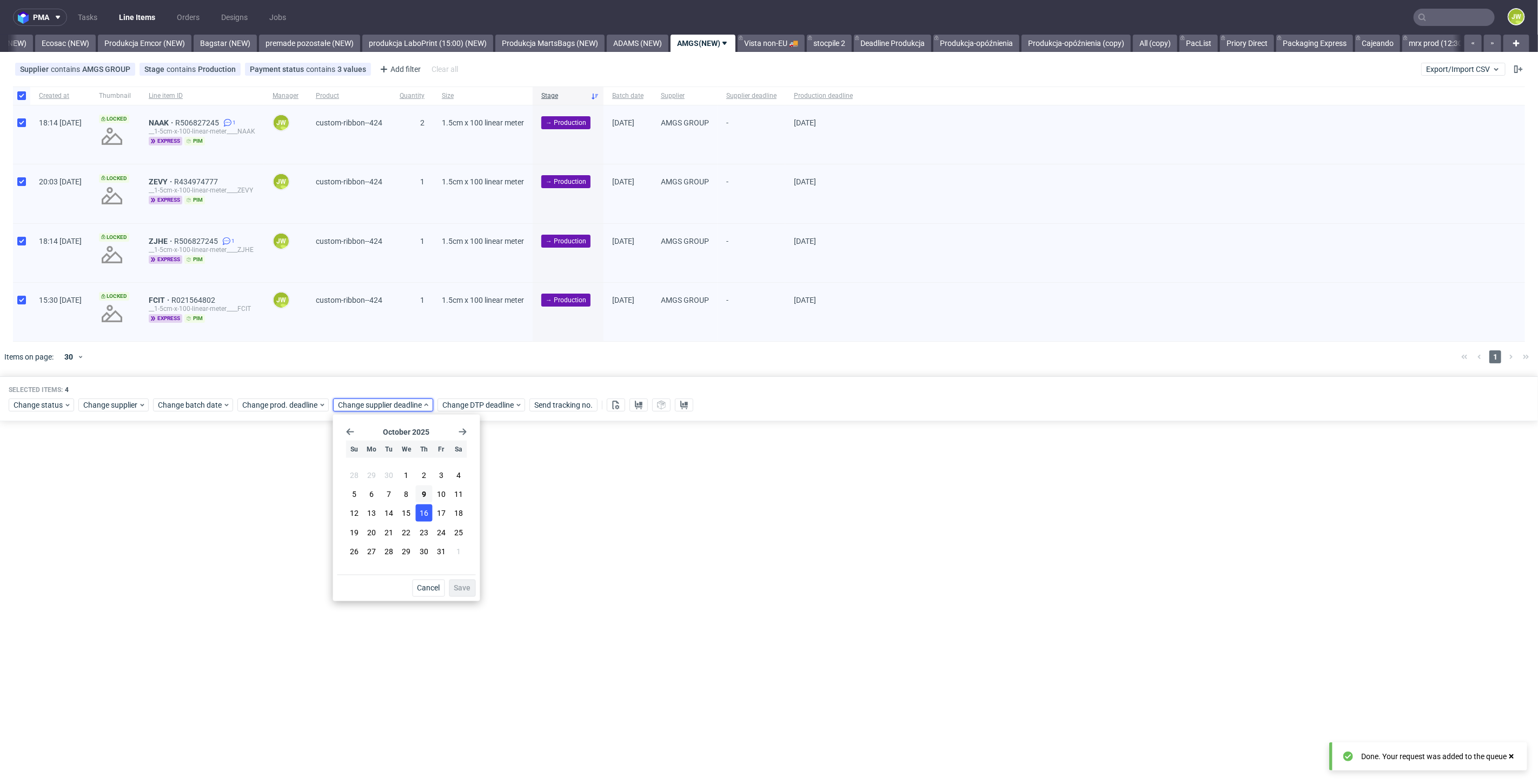
click at [420, 514] on span "16" at bounding box center [424, 513] width 9 height 11
click at [460, 586] on span "Save" at bounding box center [463, 587] width 17 height 8
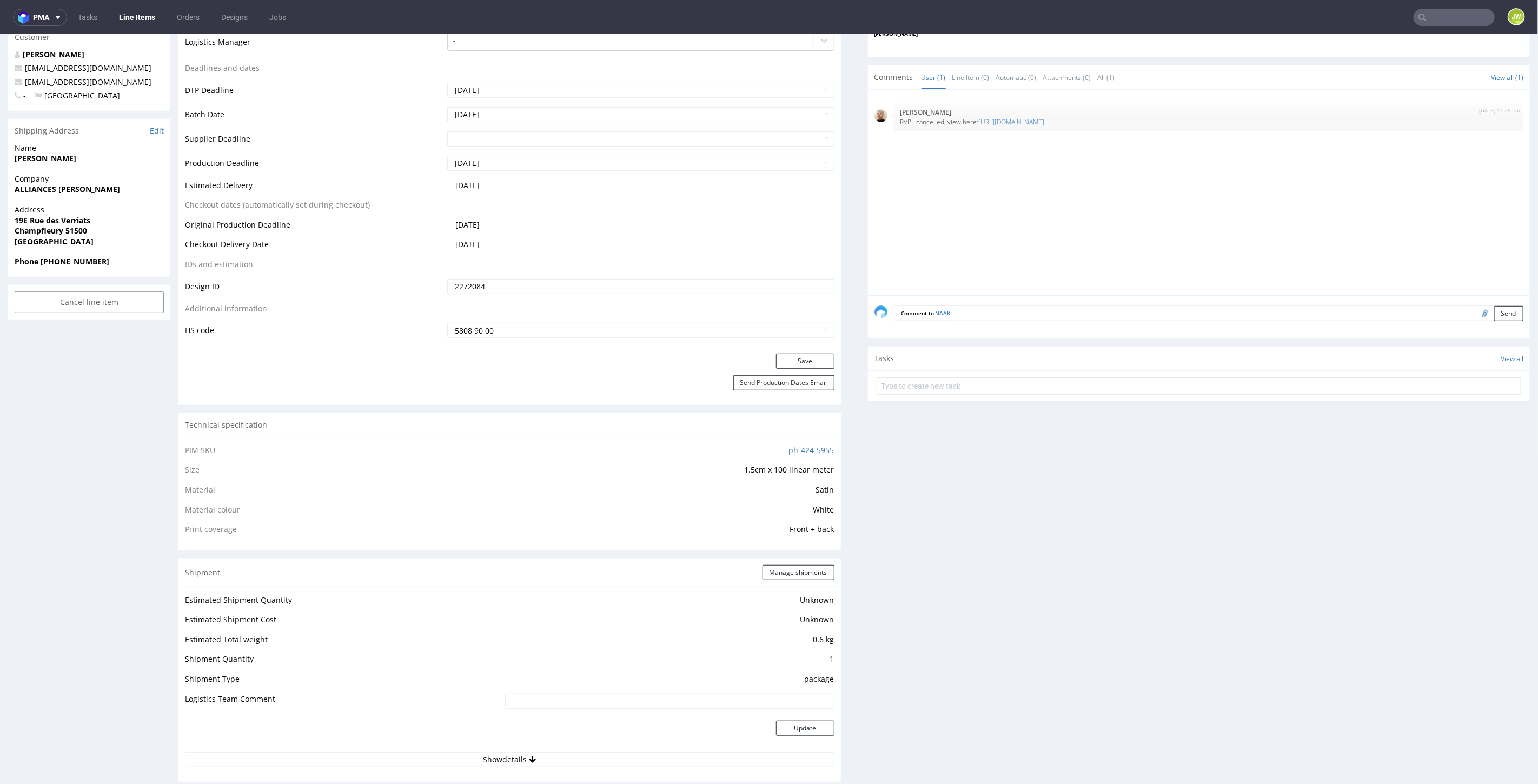
scroll to position [224, 0]
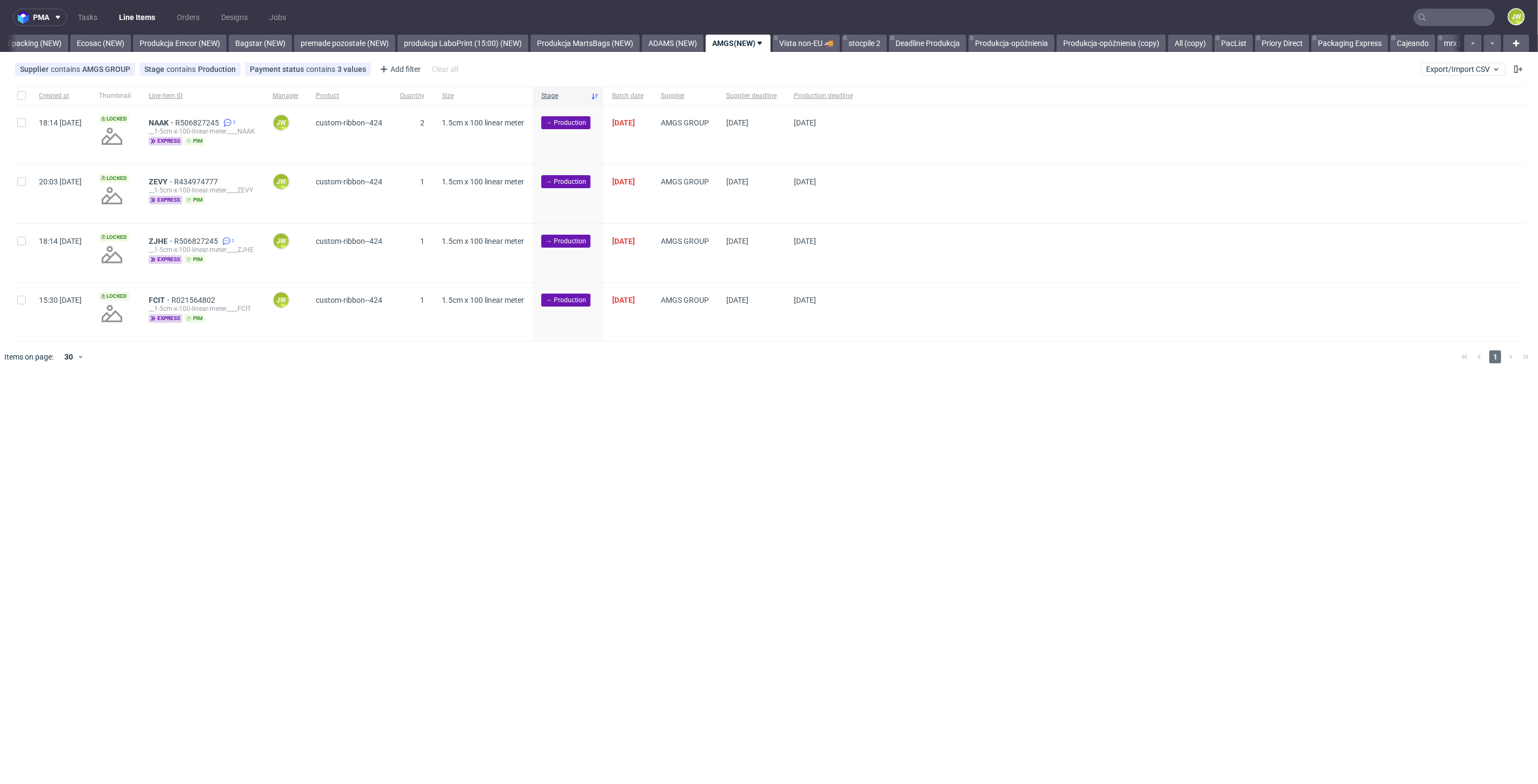
scroll to position [0, 2256]
click at [650, 478] on div "pma Tasks Line Items Orders Designs Jobs JW All DTP Late Shipped Shipments DTP …" at bounding box center [769, 392] width 1538 height 784
click at [624, 402] on div "pma Tasks Line Items Orders Designs Jobs JW All DTP Late Shipped Shipments DTP …" at bounding box center [769, 392] width 1538 height 784
click at [586, 440] on div "pma Tasks Line Items Orders Designs Jobs JW All DTP Late Shipped Shipments DTP …" at bounding box center [769, 392] width 1538 height 784
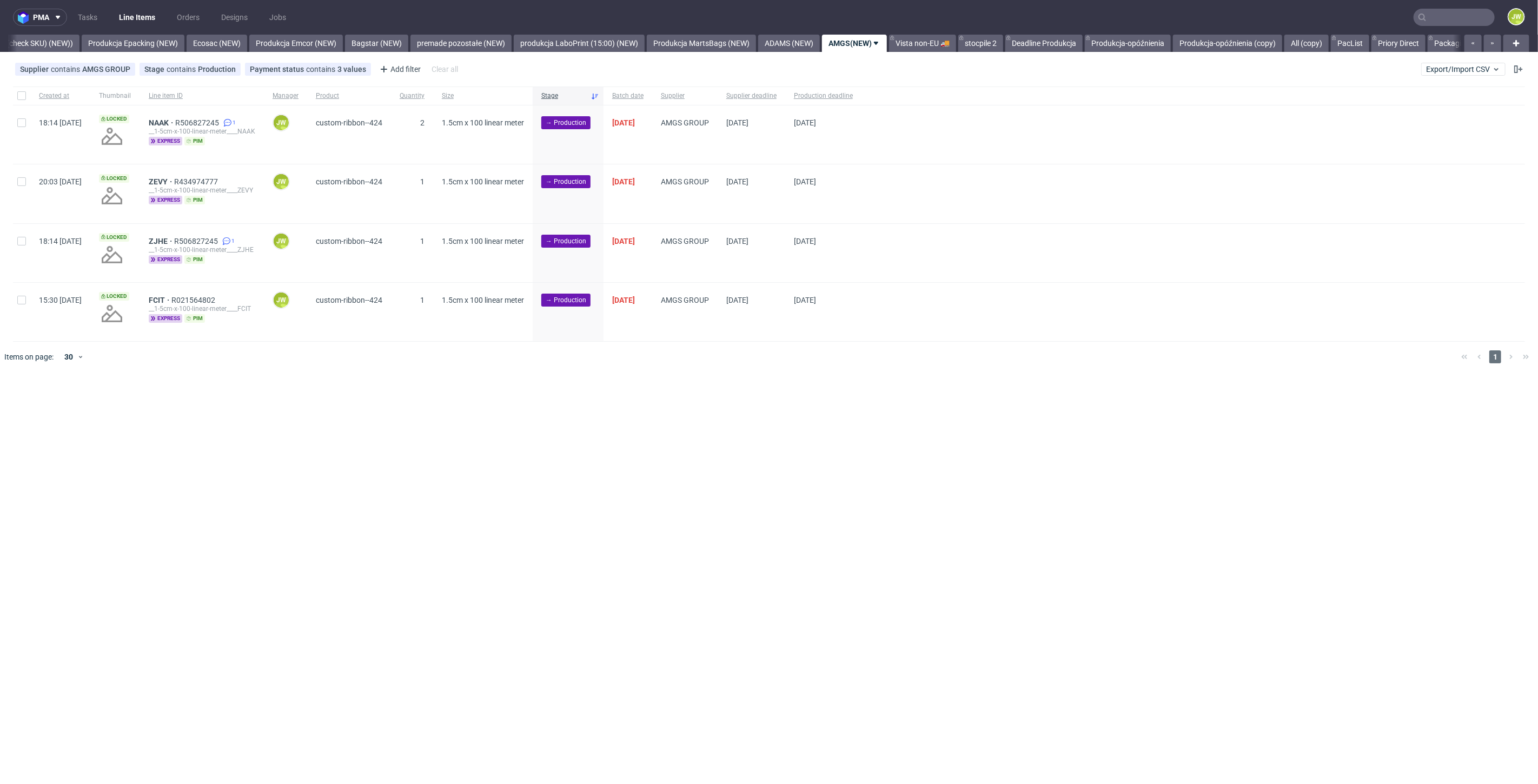
click at [591, 444] on div "pma Tasks Line Items Orders Designs Jobs JW All DTP Late Shipped Shipments DTP …" at bounding box center [769, 392] width 1538 height 784
click at [19, 96] on input "checkbox" at bounding box center [21, 96] width 9 height 9
checkbox input "true"
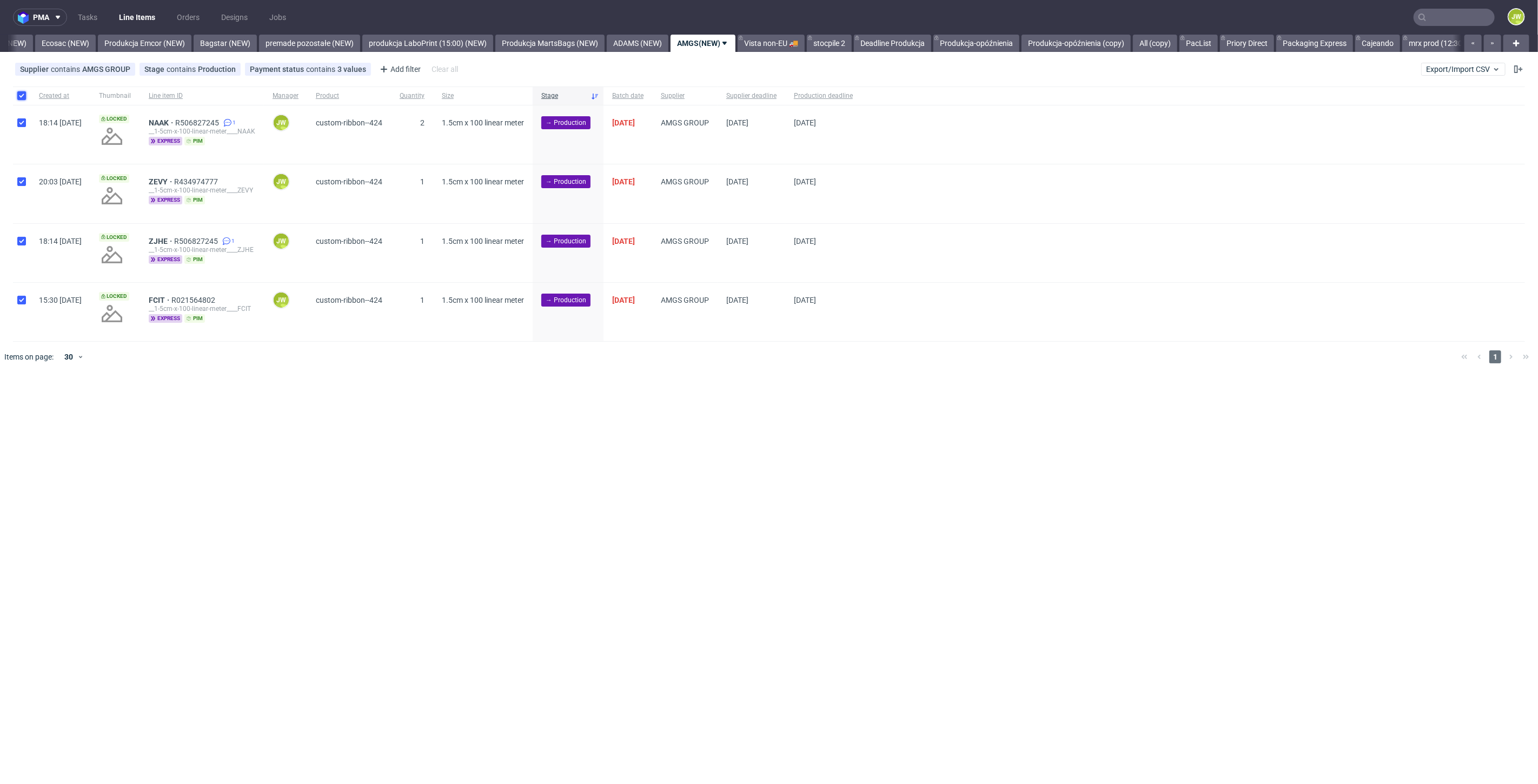
checkbox input "true"
drag, startPoint x: 615, startPoint y: 410, endPoint x: 628, endPoint y: 410, distance: 13.0
click at [615, 410] on button at bounding box center [616, 405] width 19 height 13
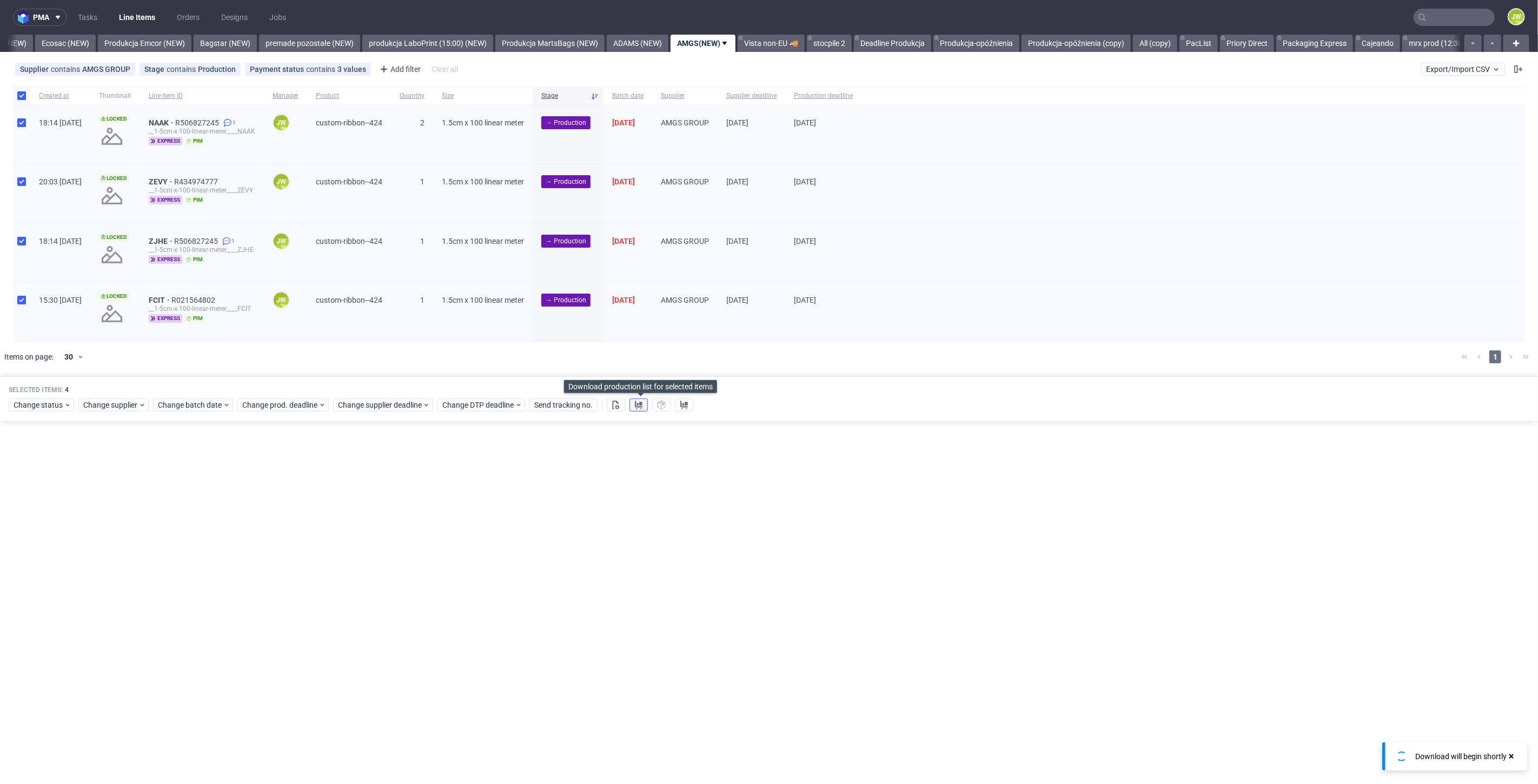
click at [640, 404] on use at bounding box center [639, 405] width 8 height 9
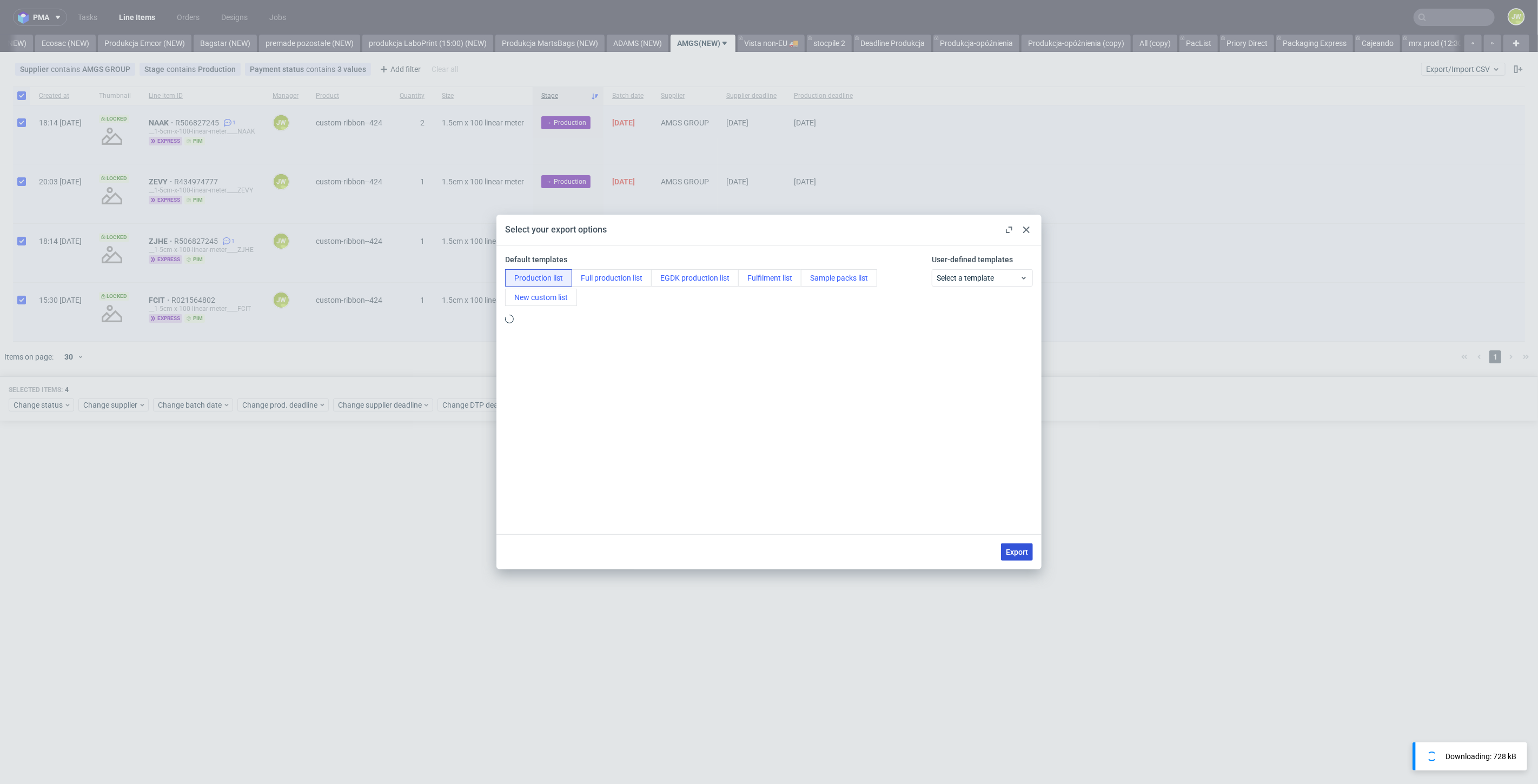
click at [1015, 546] on button "Export" at bounding box center [1017, 552] width 32 height 17
checkbox input "false"
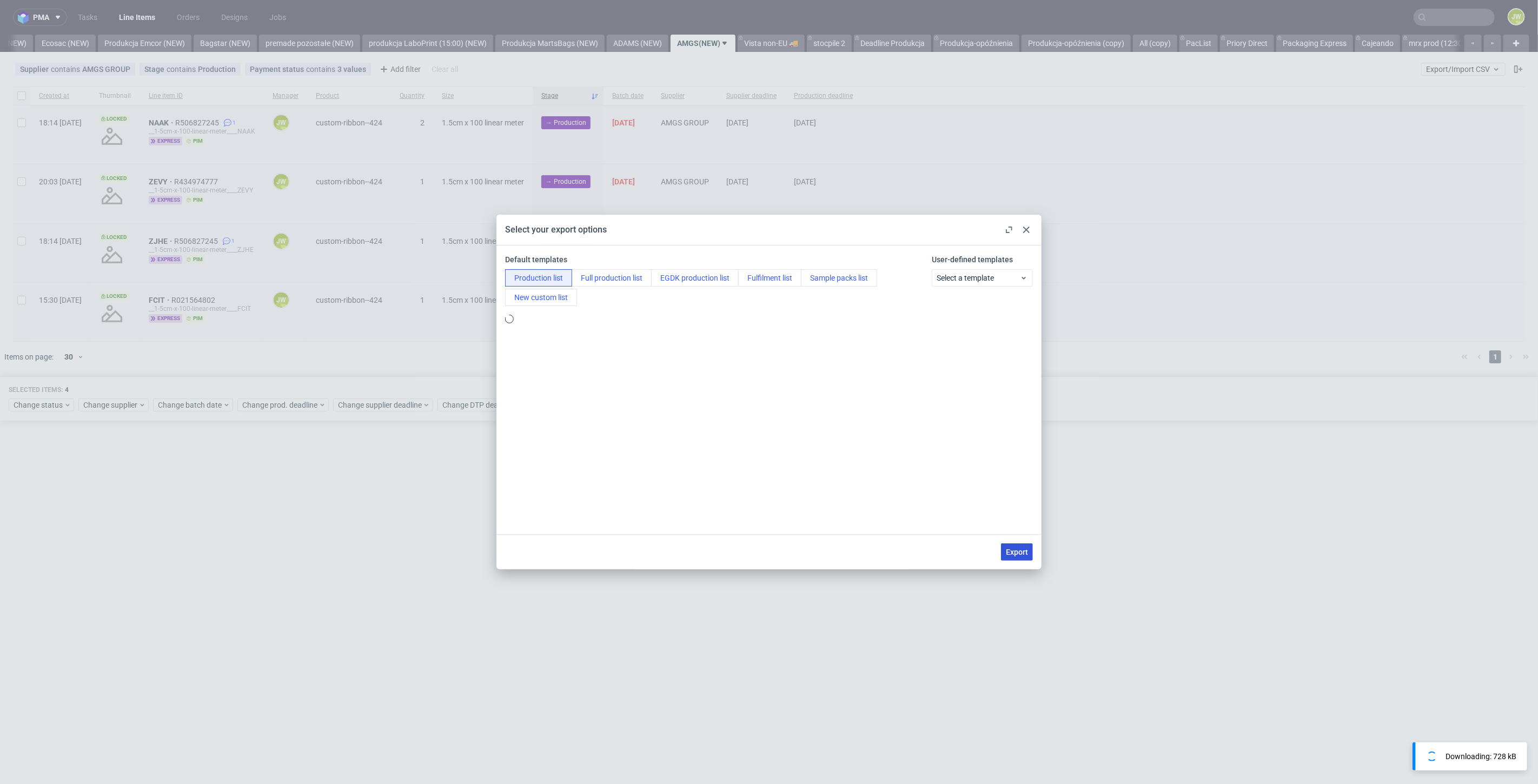
checkbox input "false"
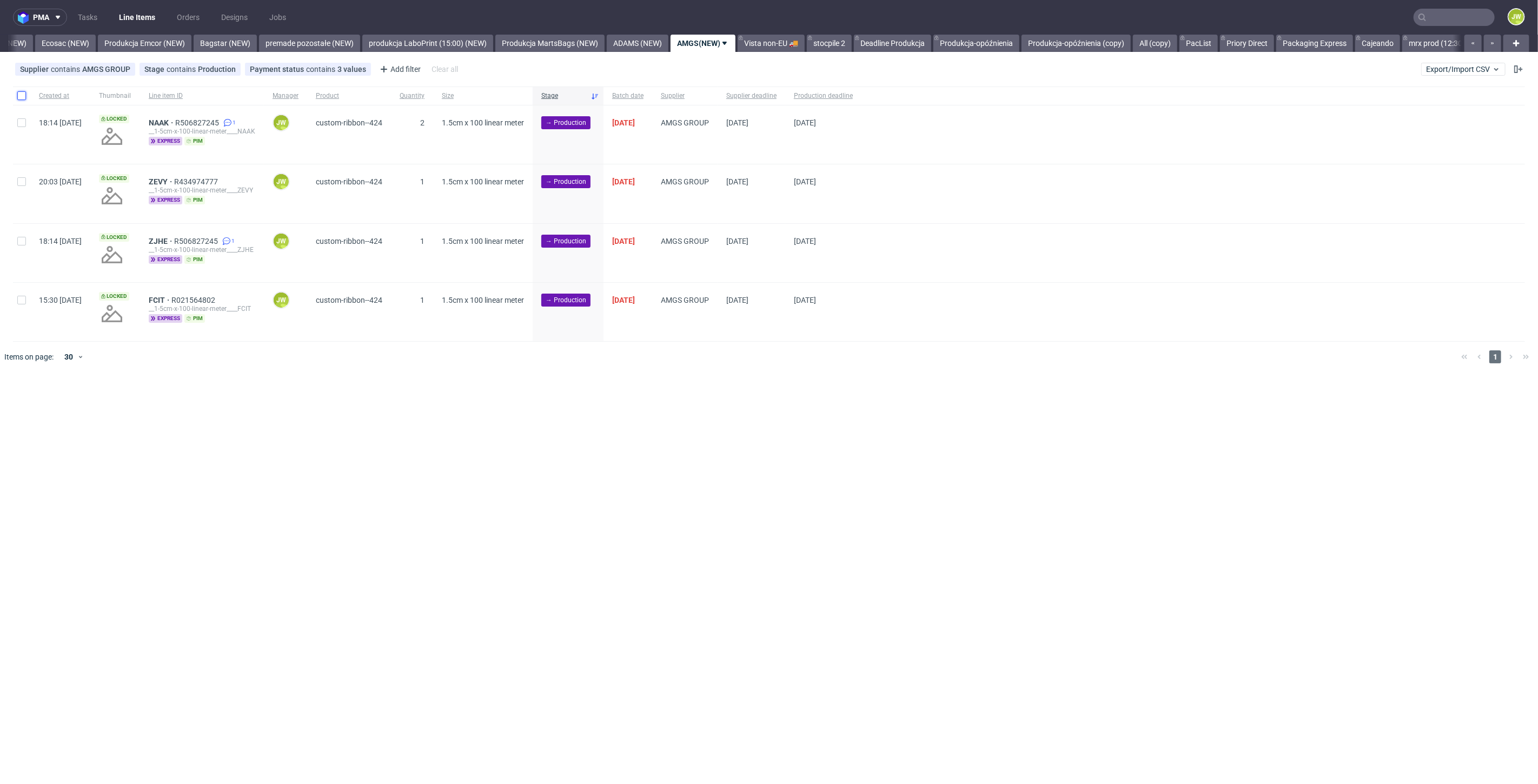
drag, startPoint x: 25, startPoint y: 98, endPoint x: 29, endPoint y: 110, distance: 12.6
click at [25, 98] on input "checkbox" at bounding box center [21, 96] width 9 height 9
checkbox input "true"
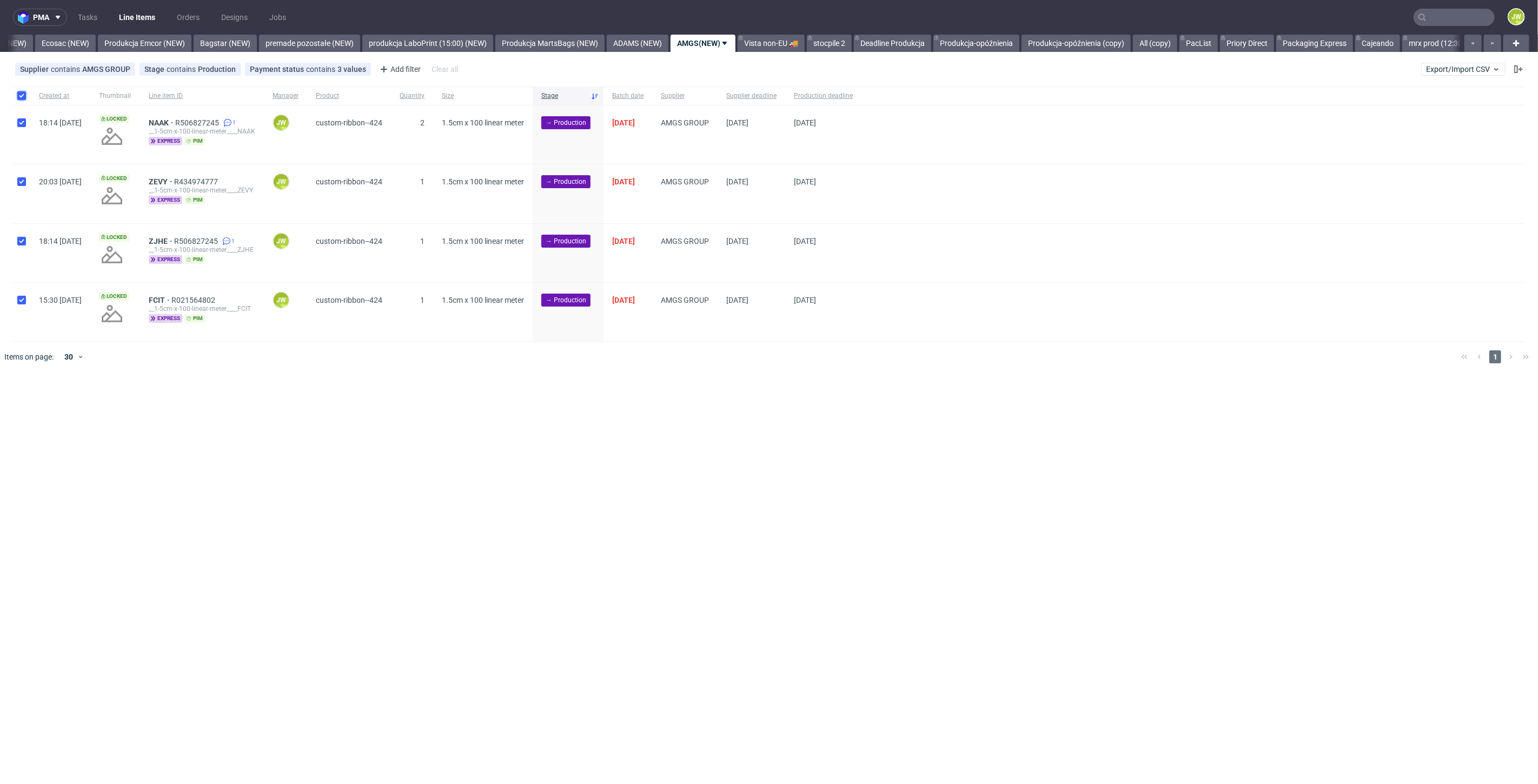
checkbox input "true"
drag, startPoint x: 41, startPoint y: 411, endPoint x: 36, endPoint y: 403, distance: 9.4
click at [41, 410] on span "Change status" at bounding box center [39, 405] width 50 height 11
click at [36, 403] on span "Change status" at bounding box center [39, 405] width 50 height 11
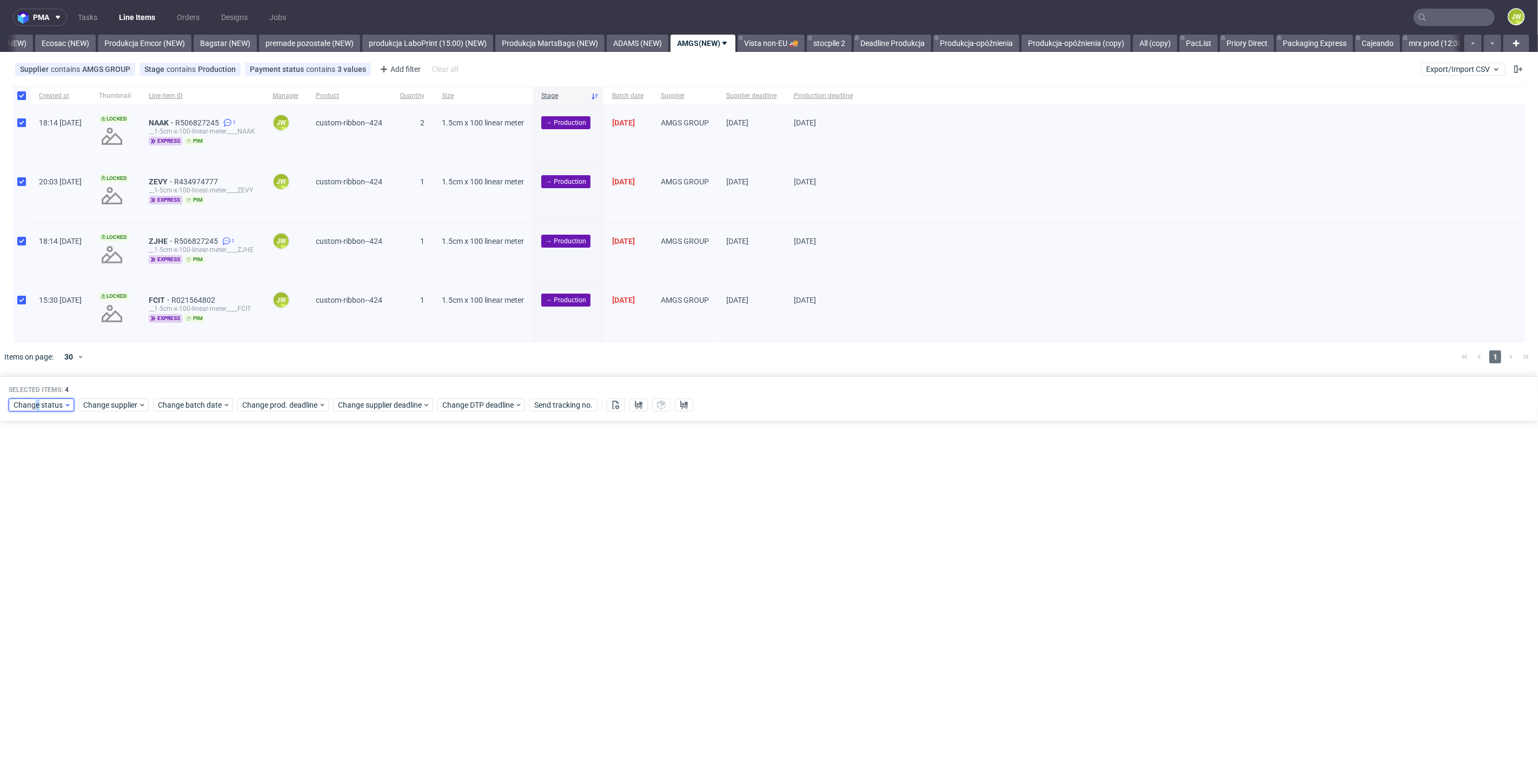
click at [36, 402] on span "Change status" at bounding box center [39, 405] width 50 height 11
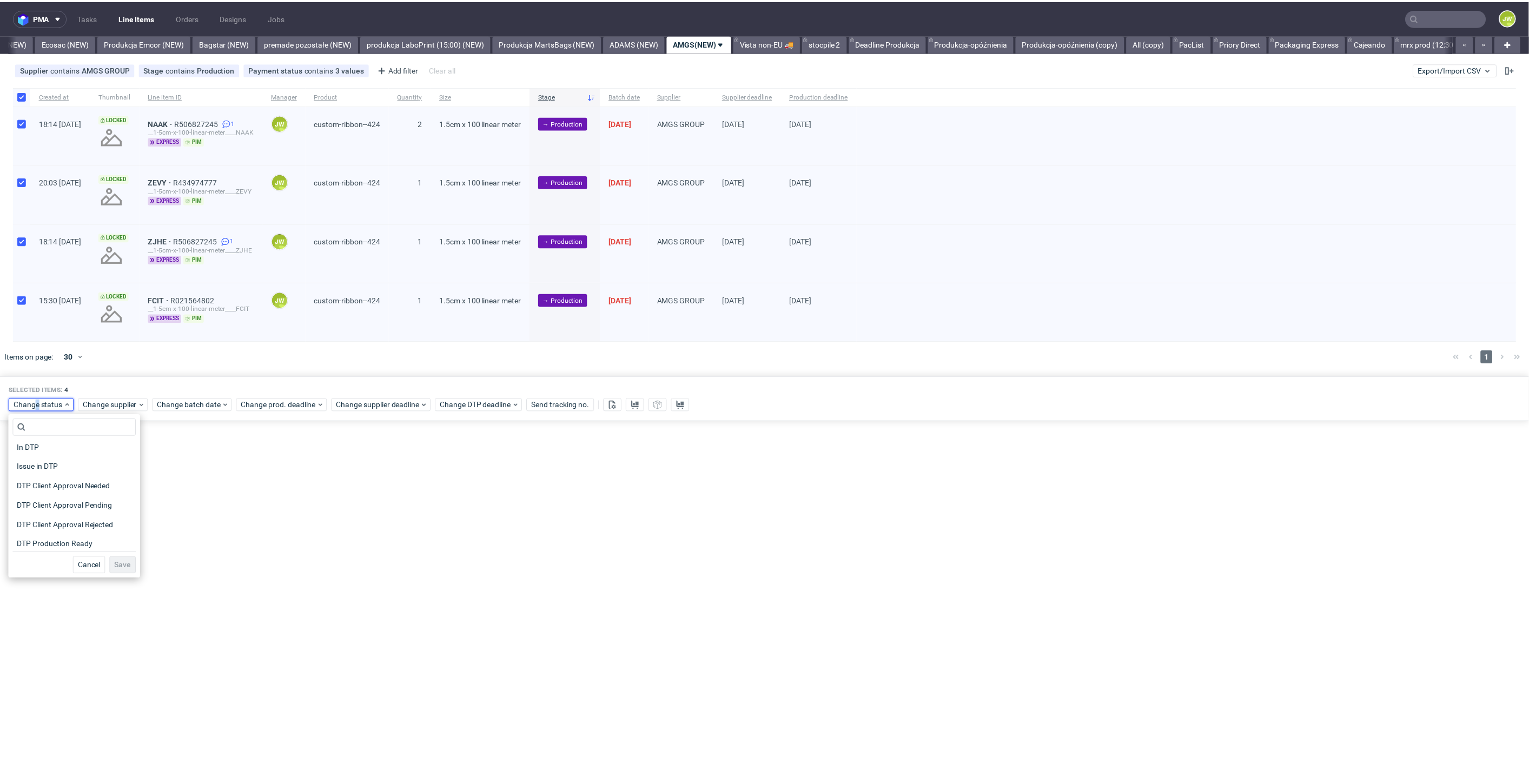
scroll to position [120, 0]
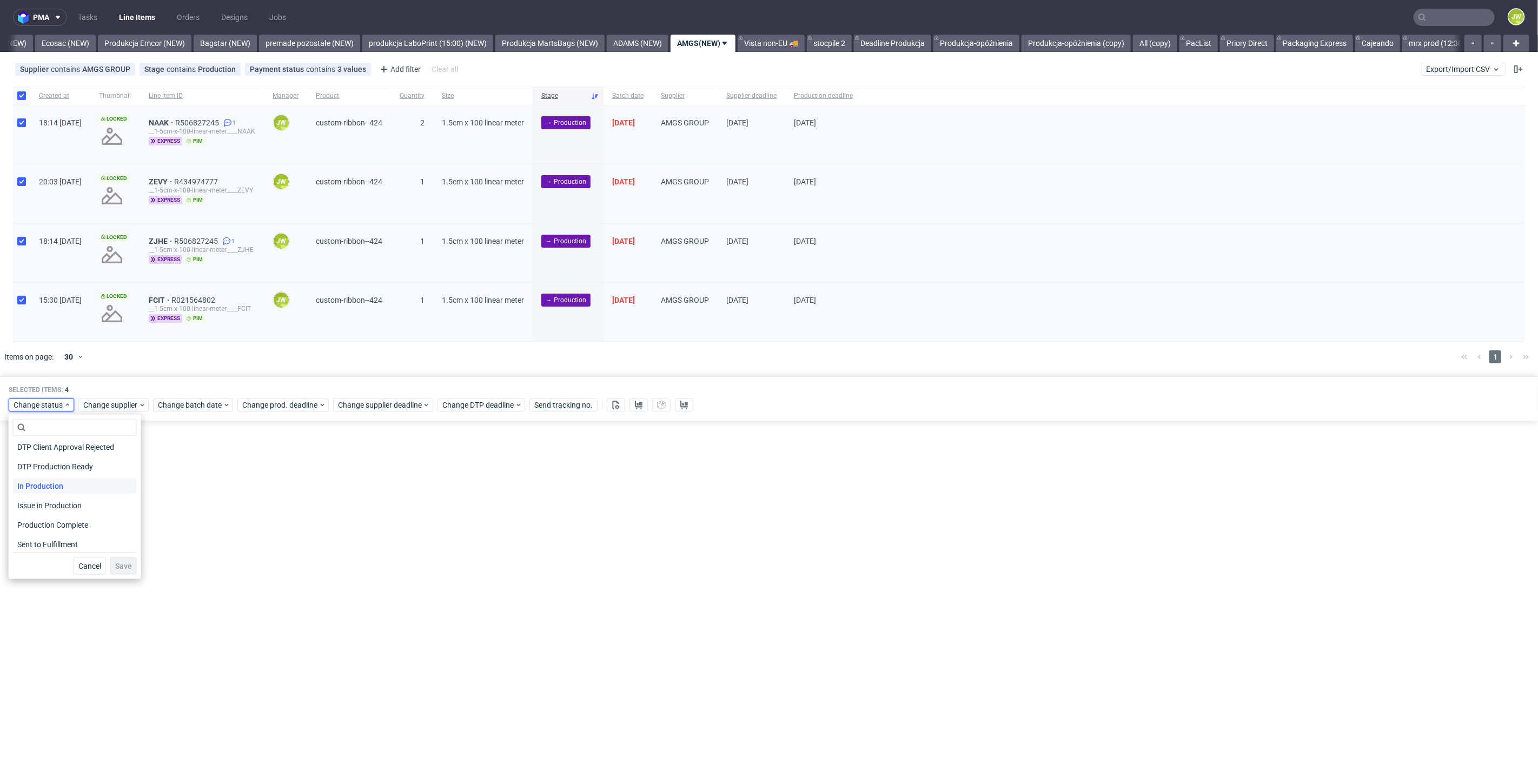
click at [28, 486] on span "In Production" at bounding box center [40, 486] width 54 height 15
click at [117, 565] on span "Save" at bounding box center [124, 565] width 17 height 8
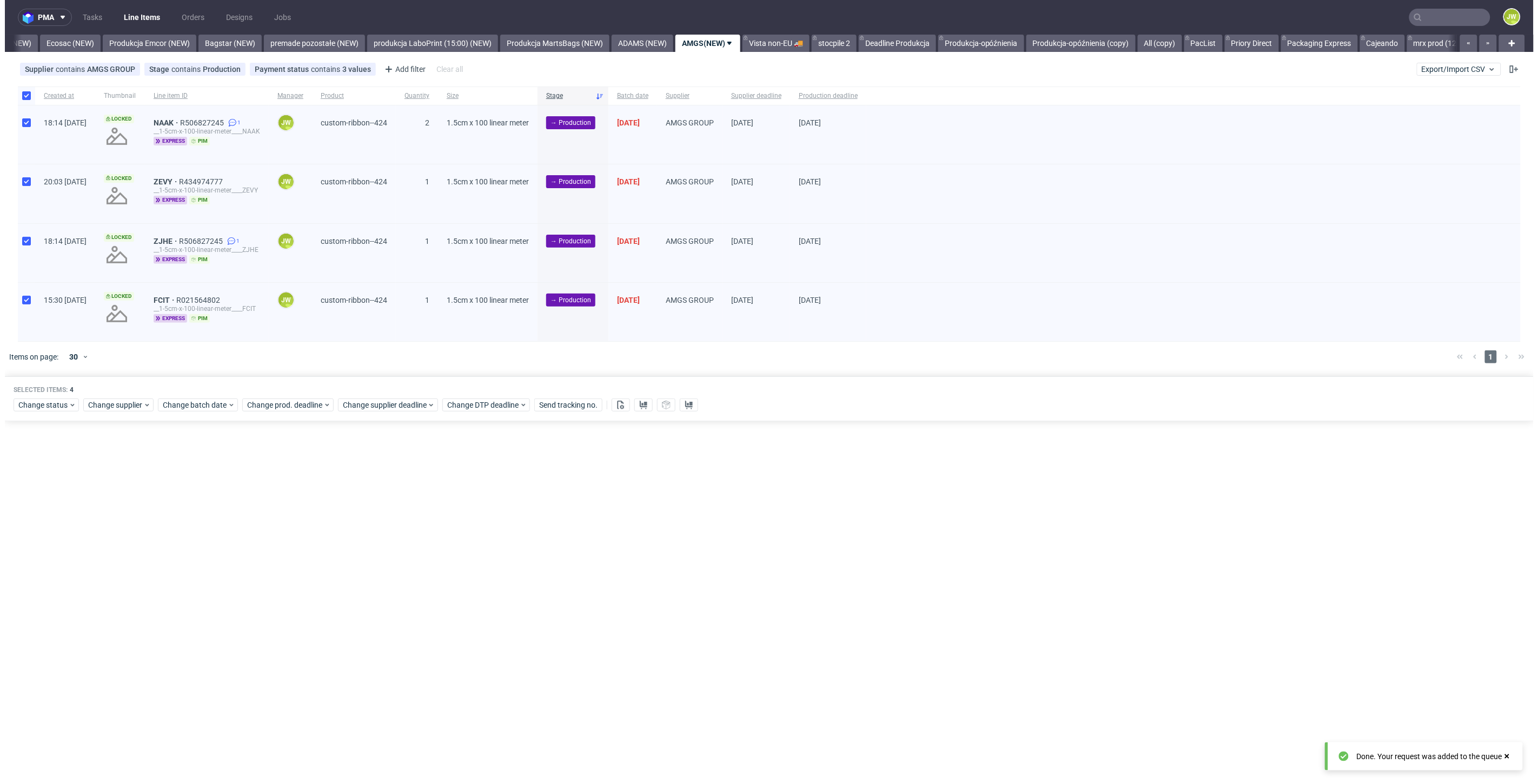
scroll to position [0, 2256]
click at [771, 44] on link "Vista non-EU 🚚" at bounding box center [771, 43] width 67 height 17
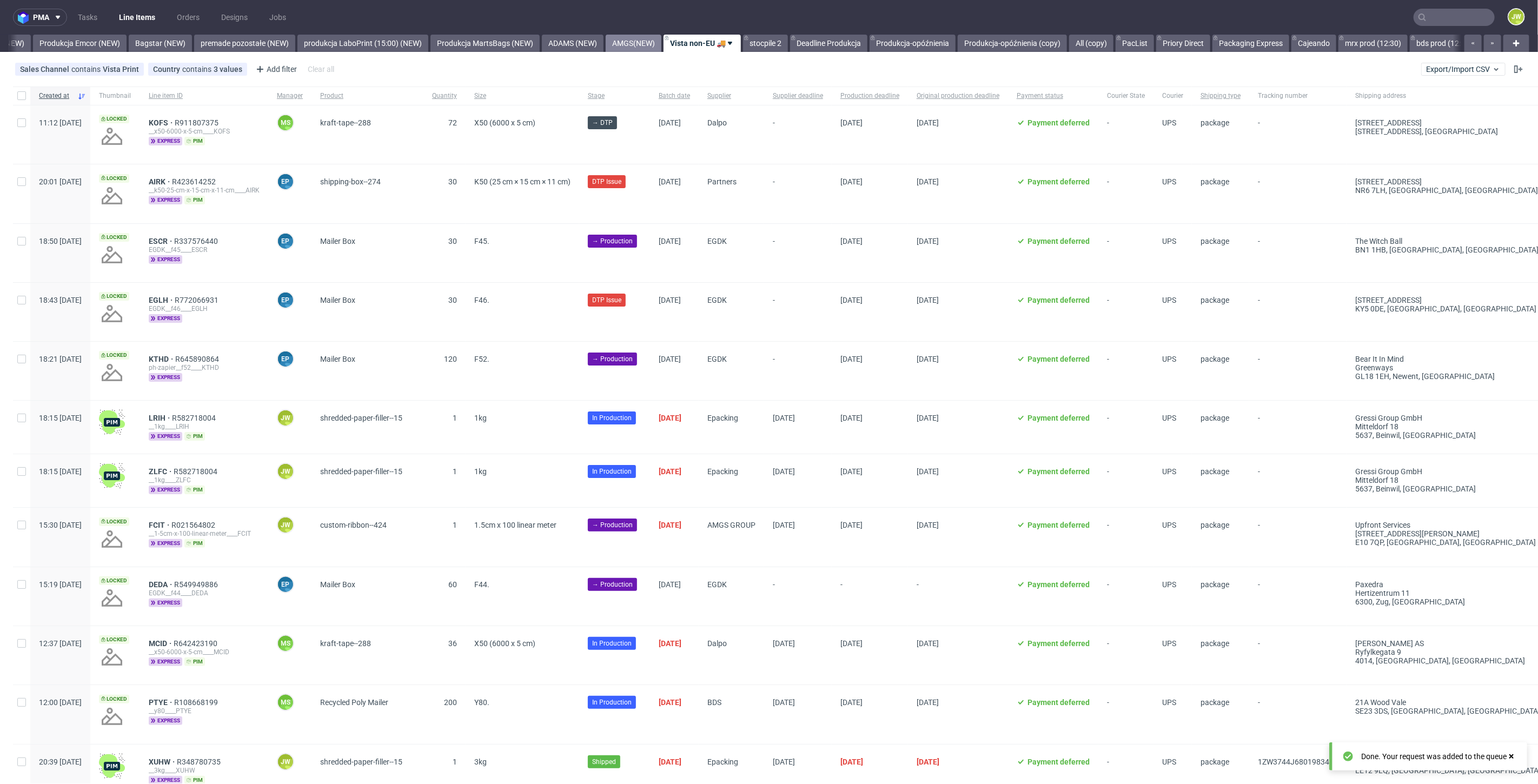
click at [661, 42] on link "AMGS(NEW)" at bounding box center [633, 43] width 56 height 17
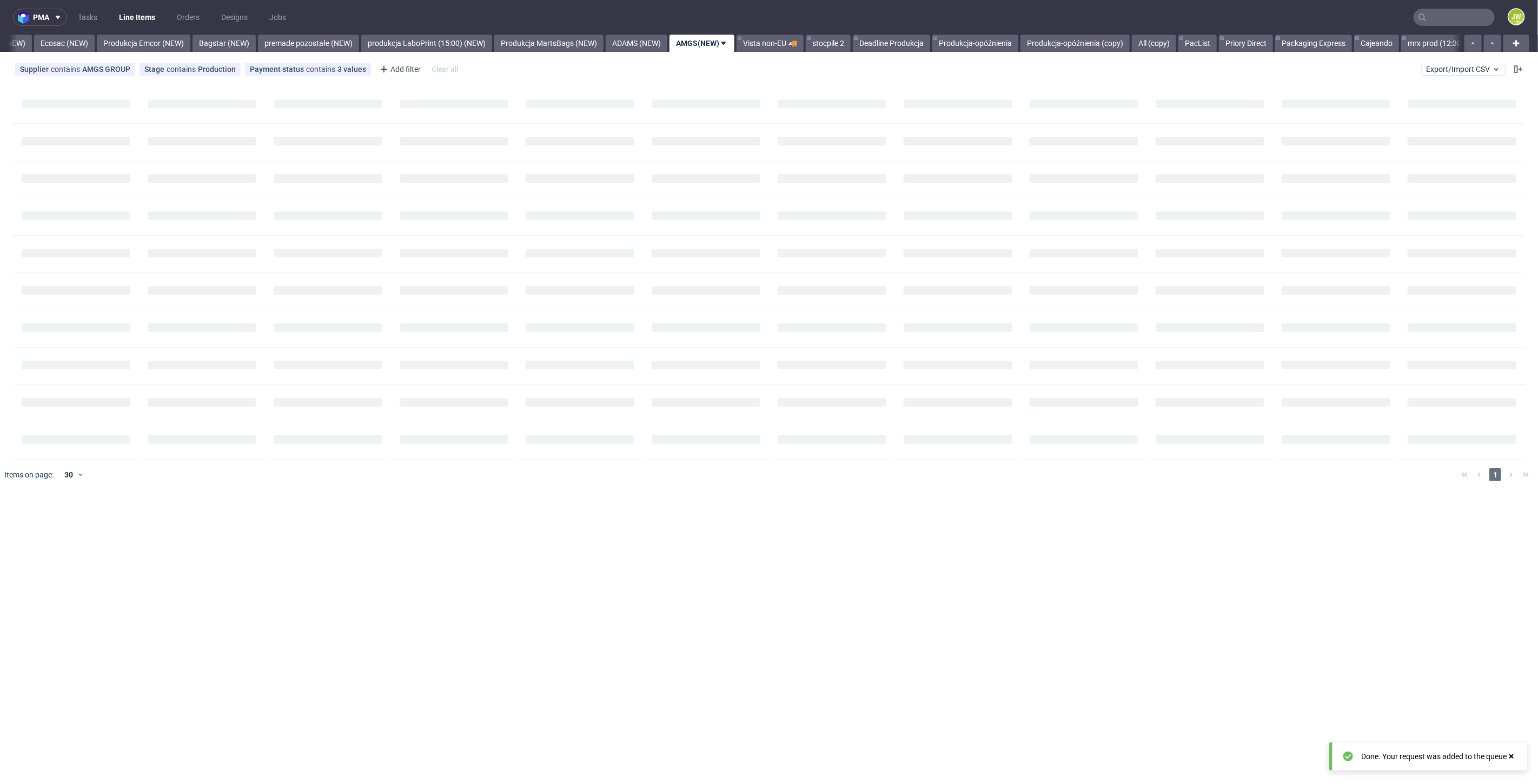
scroll to position [0, 2256]
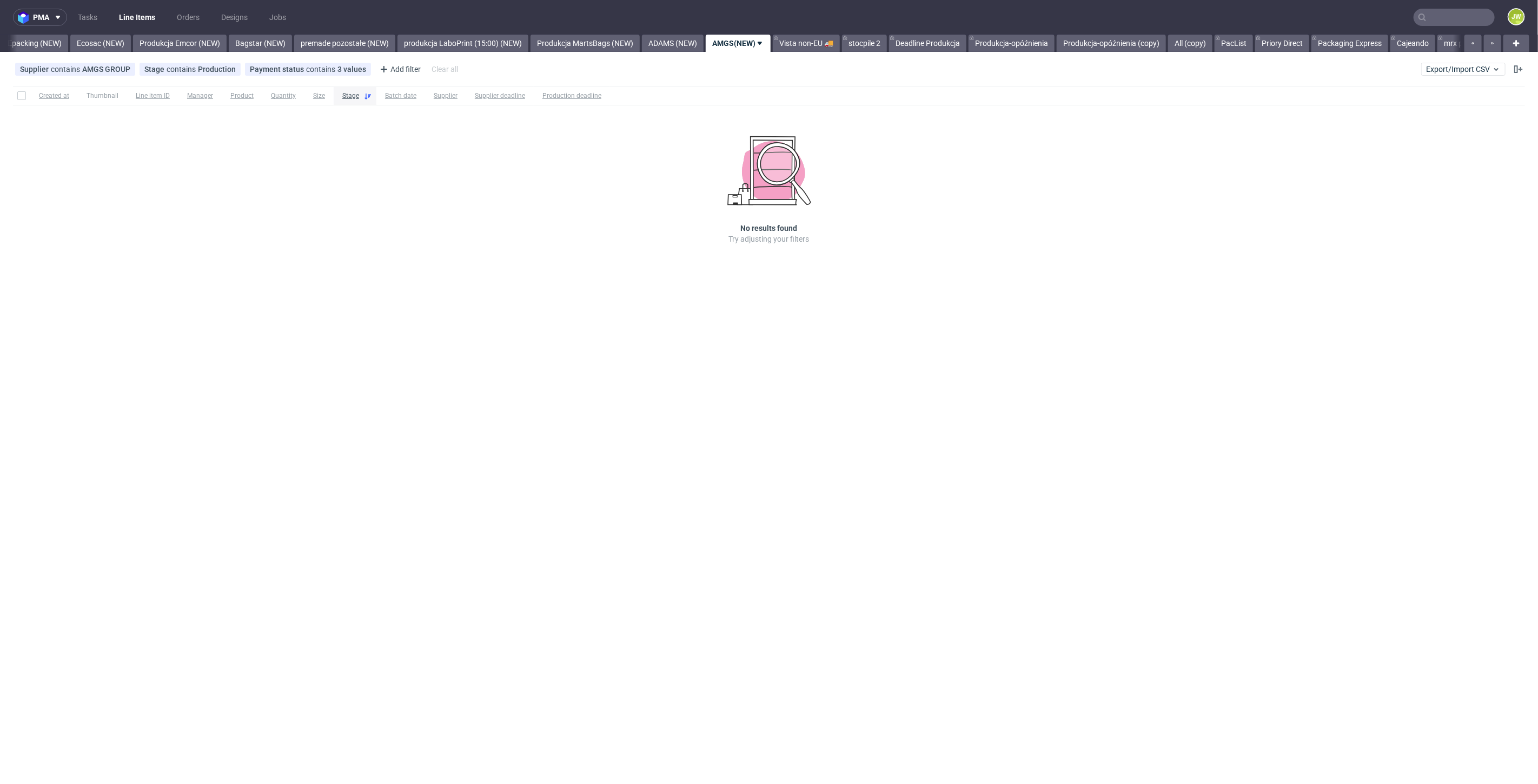
scroll to position [0, 2256]
click at [1216, 44] on link "PacList" at bounding box center [1199, 43] width 39 height 17
click at [782, 45] on link "Priory Direct" at bounding box center [754, 43] width 54 height 17
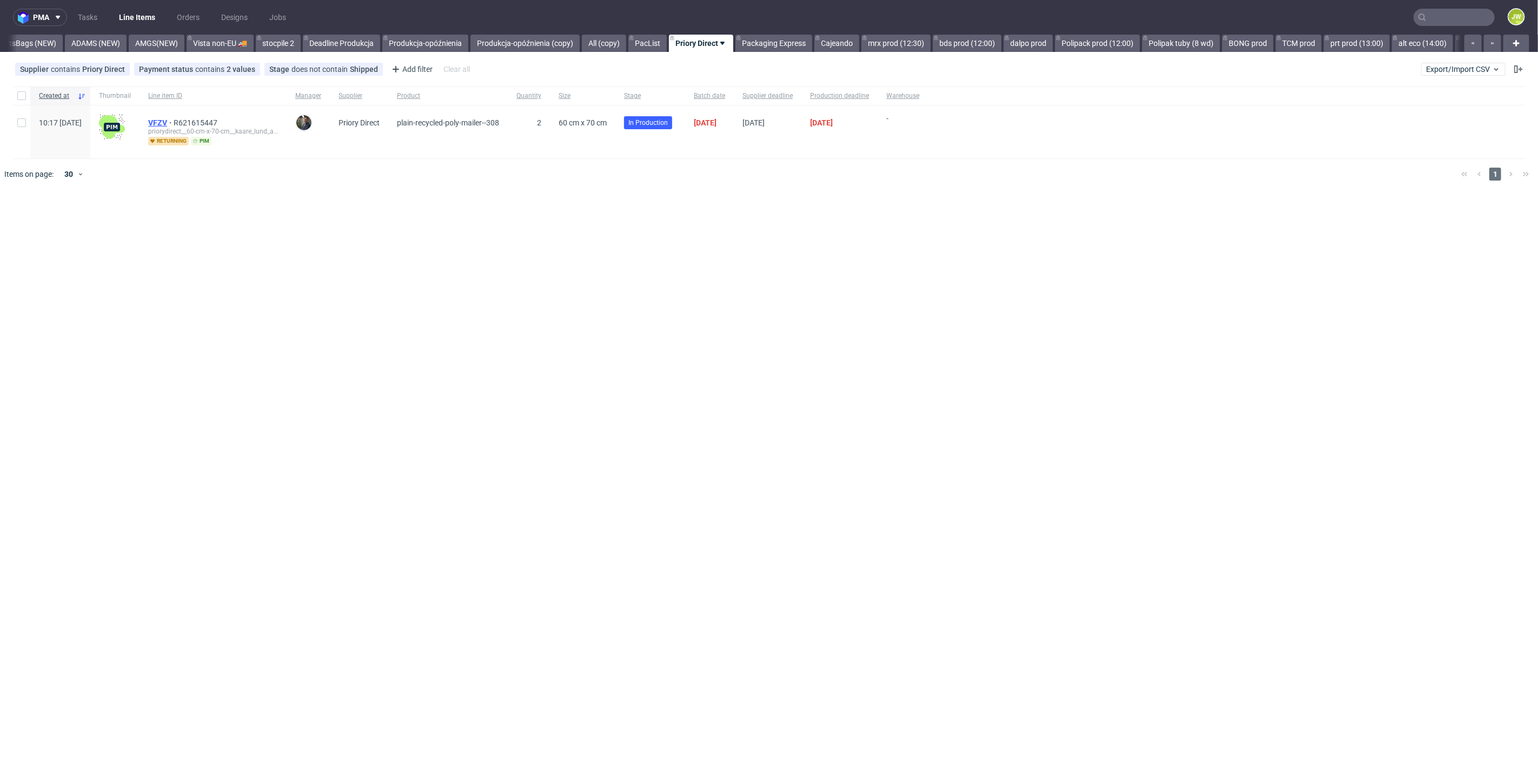
click at [174, 121] on span "VFZV" at bounding box center [161, 122] width 25 height 9
click at [790, 38] on link "Packaging Express" at bounding box center [774, 43] width 77 height 17
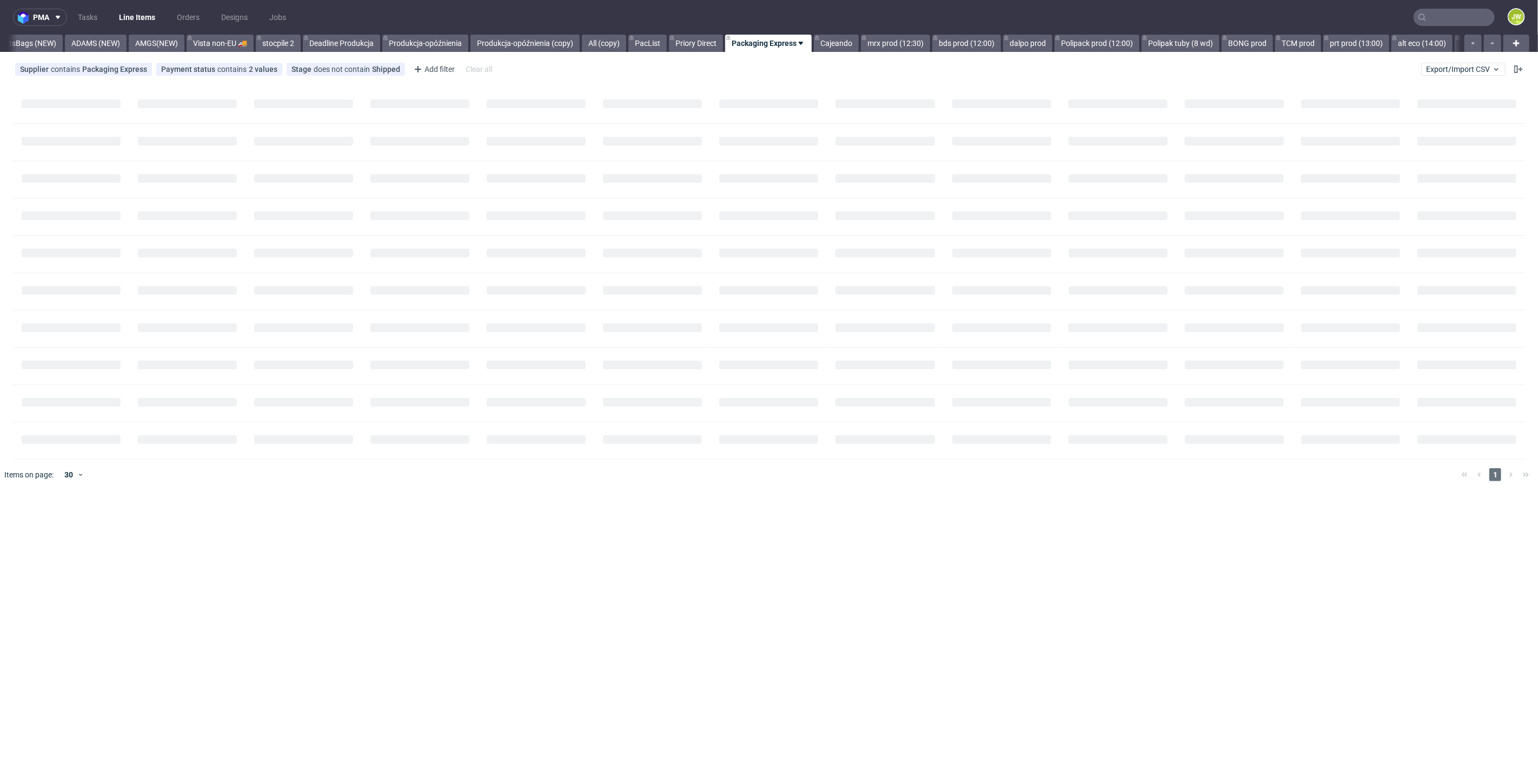
scroll to position [0, 2866]
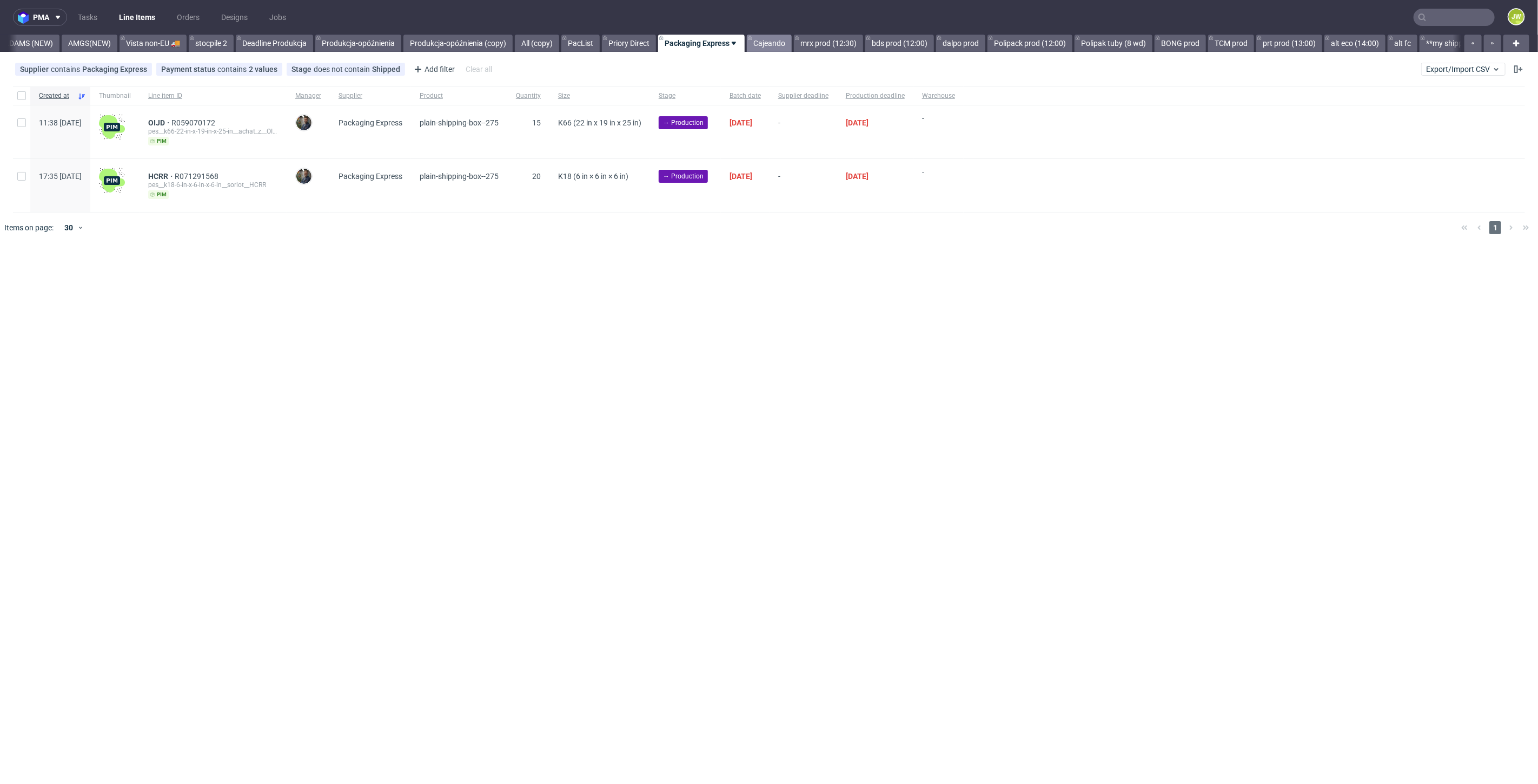
click at [792, 41] on link "Cajeando" at bounding box center [769, 43] width 45 height 17
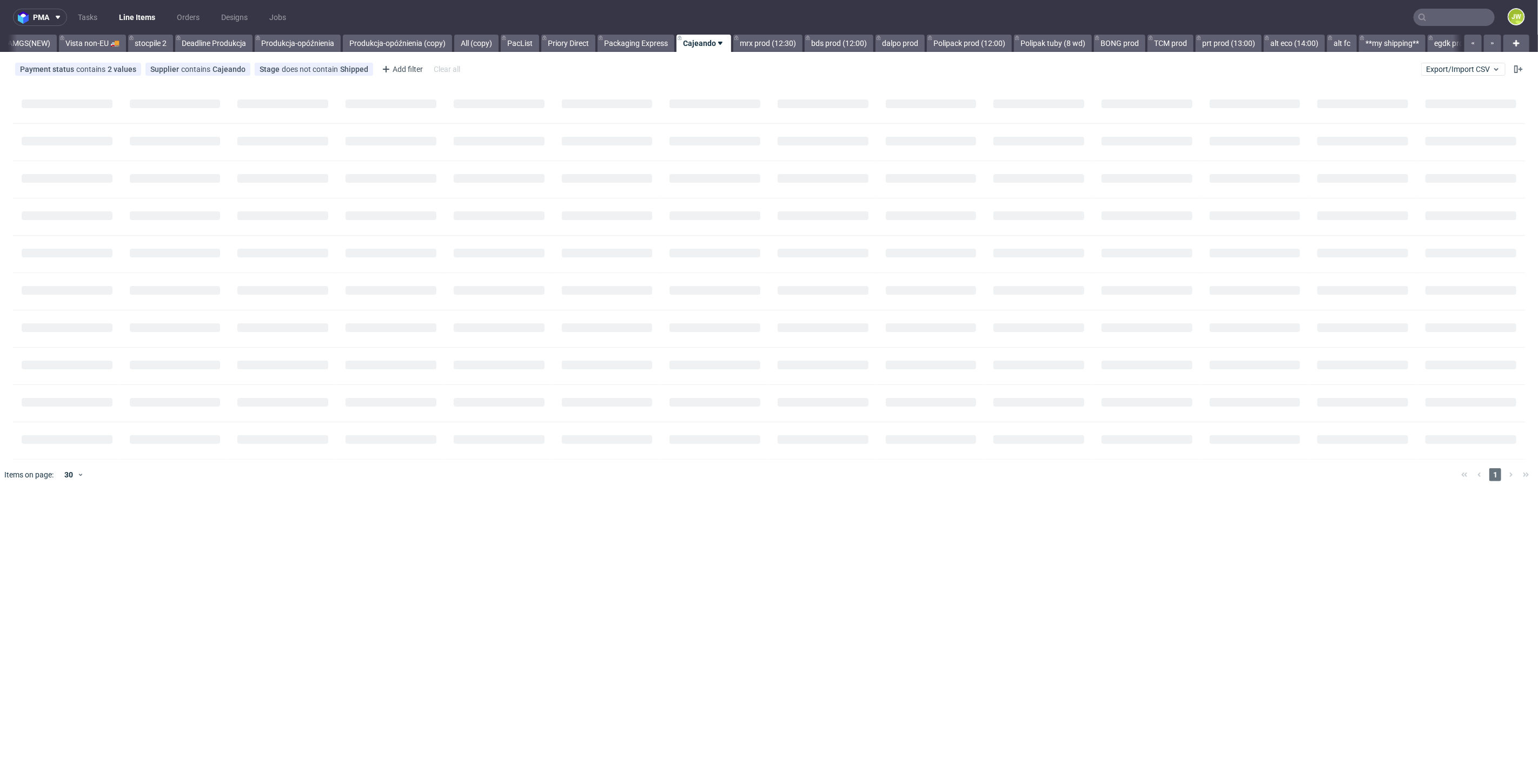
scroll to position [0, 2928]
click at [799, 36] on link "mrx prod (12:30)" at bounding box center [766, 43] width 69 height 17
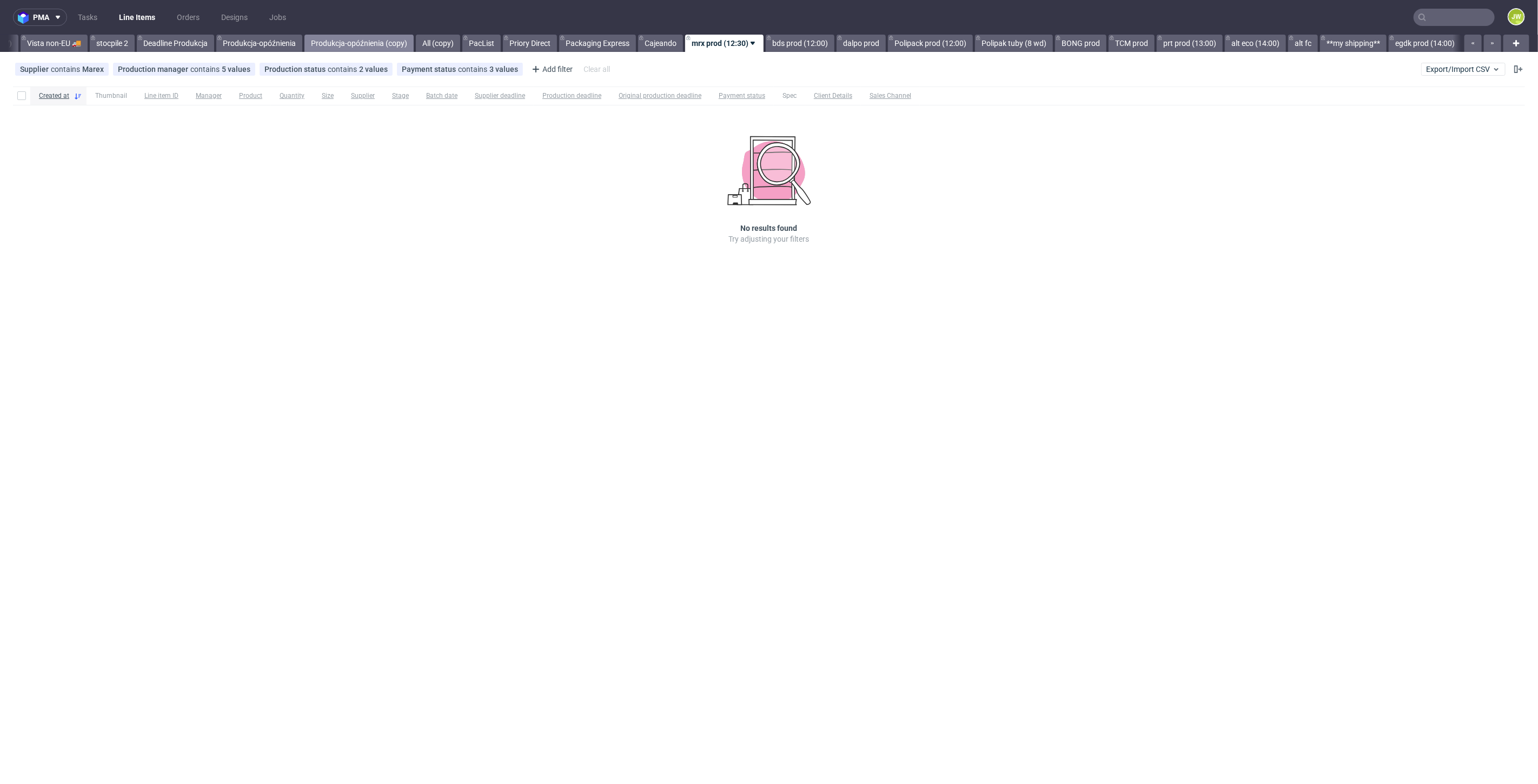
click at [347, 40] on link "Produkcja-opóźnienia (copy)" at bounding box center [359, 43] width 109 height 17
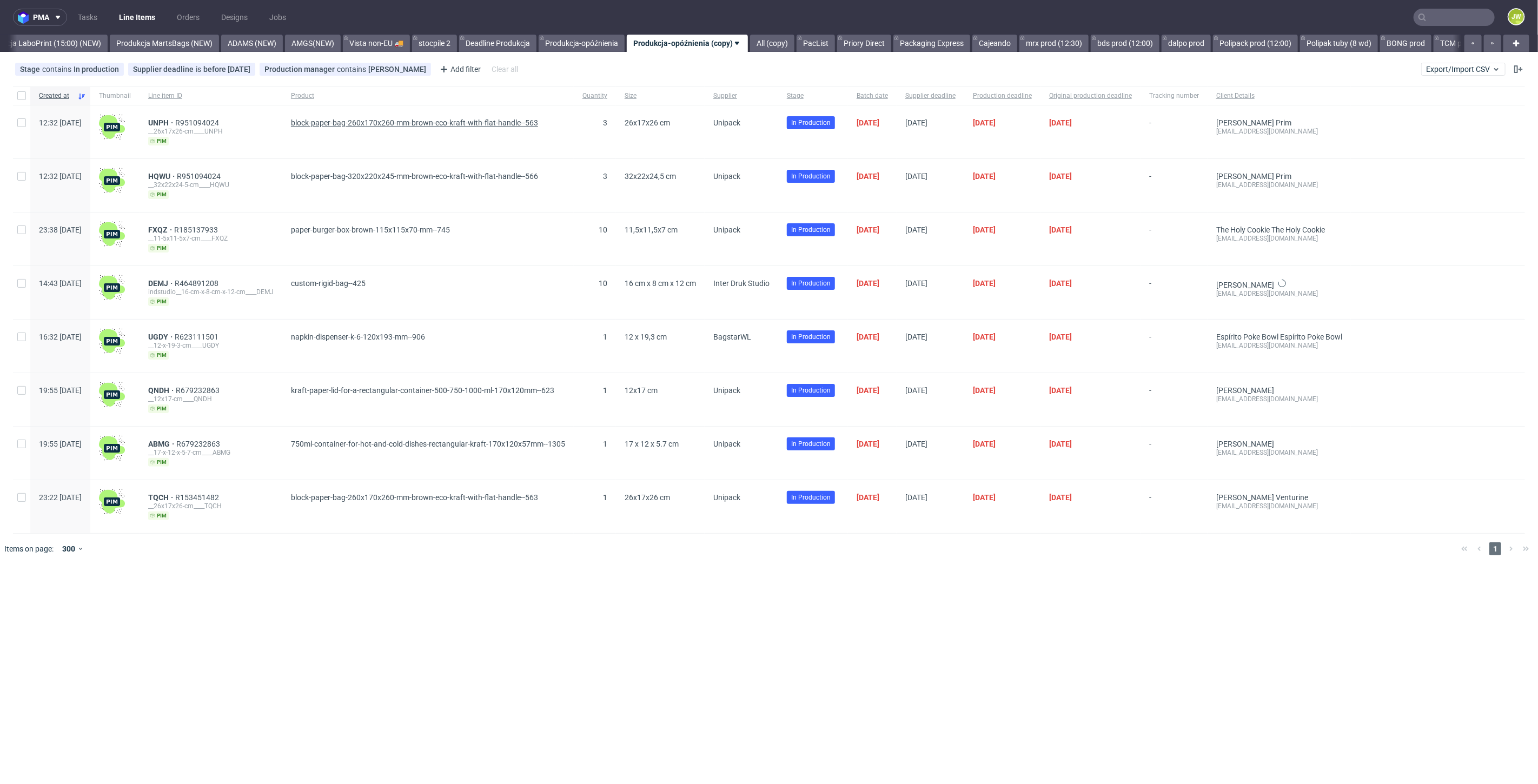
scroll to position [0, 2628]
click at [1464, 67] on span "Export/Import CSV" at bounding box center [1464, 69] width 75 height 9
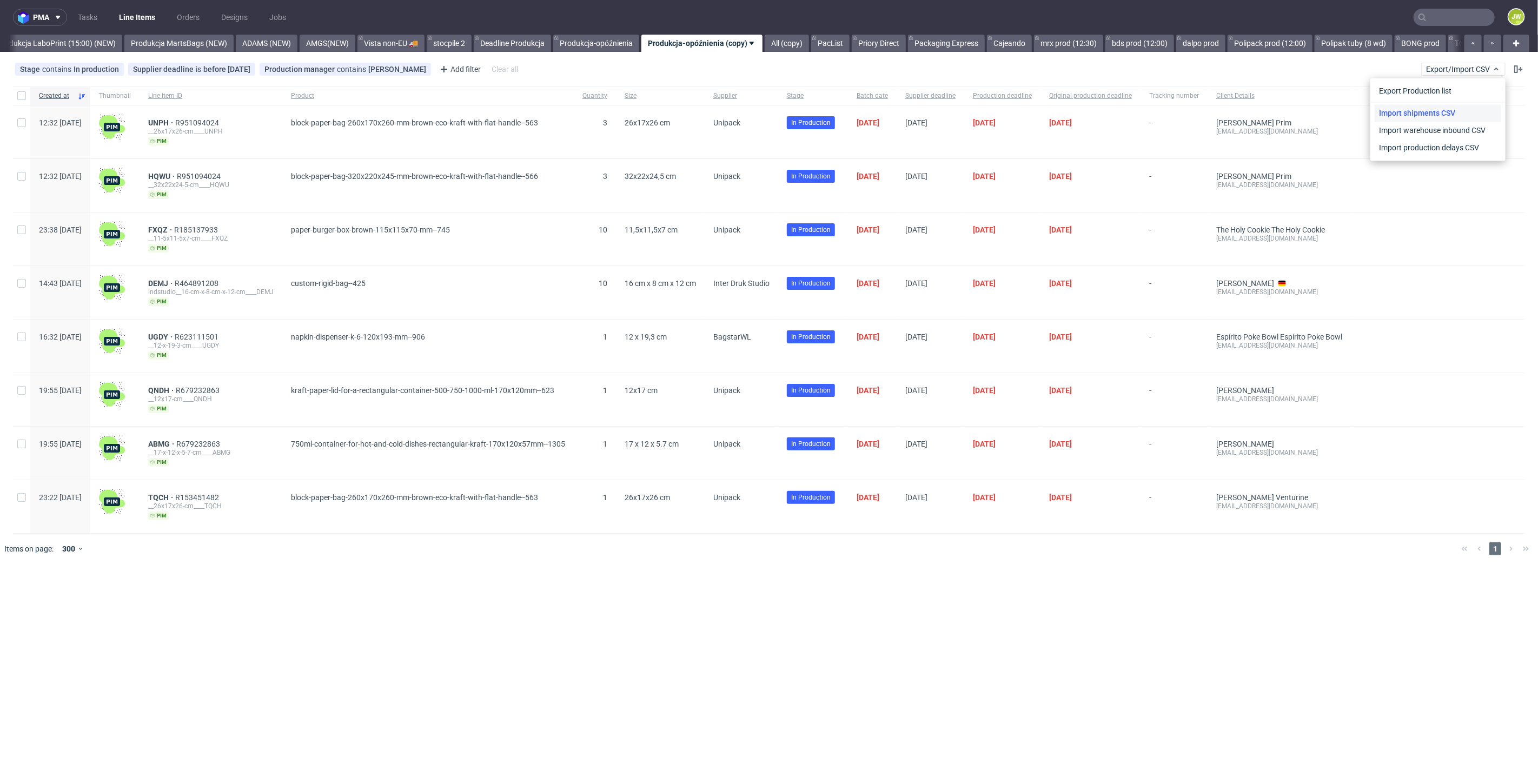
click at [1394, 110] on link "Import shipments CSV" at bounding box center [1438, 113] width 127 height 17
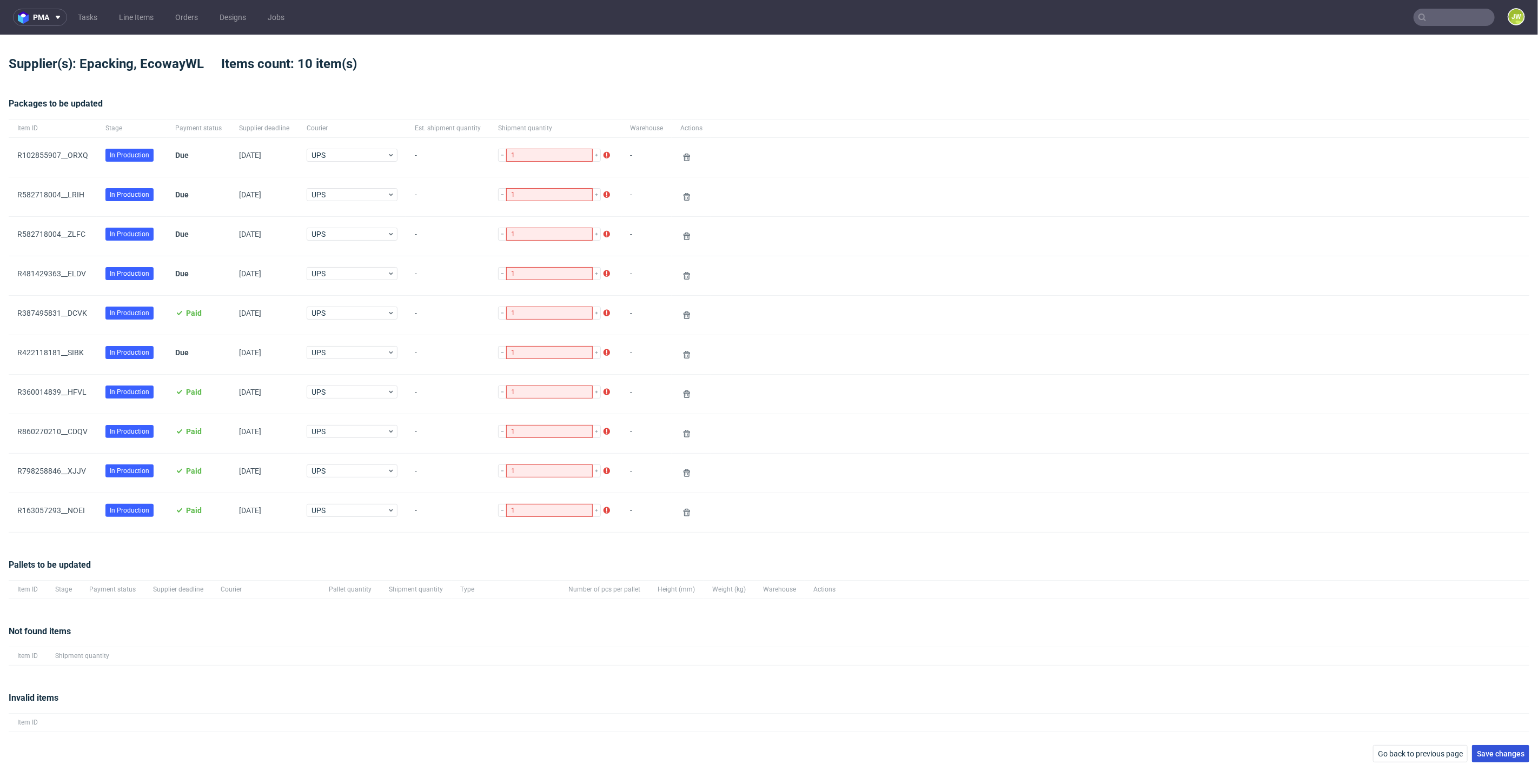
click at [1499, 750] on span "Save changes" at bounding box center [1501, 753] width 47 height 8
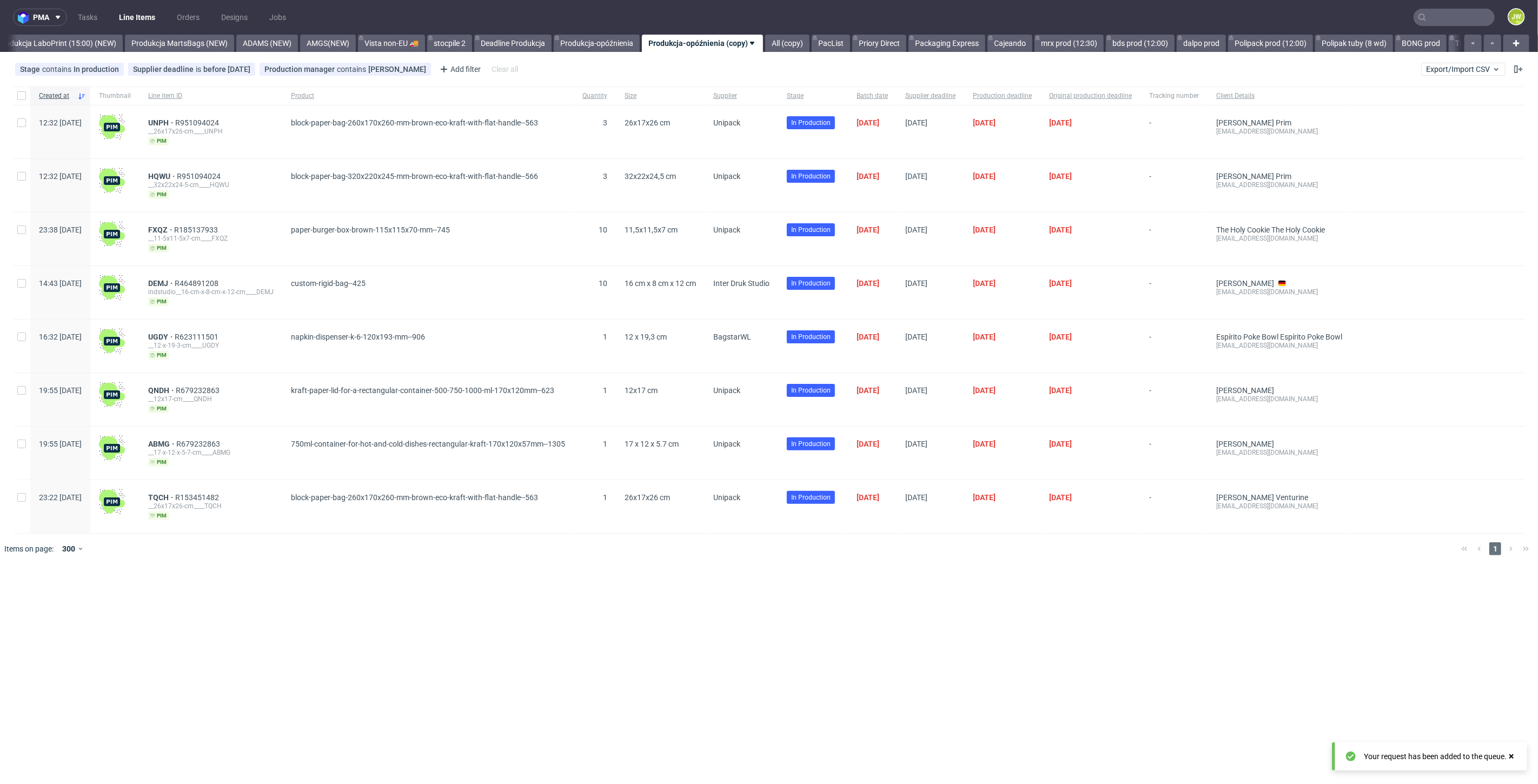
scroll to position [0, 2628]
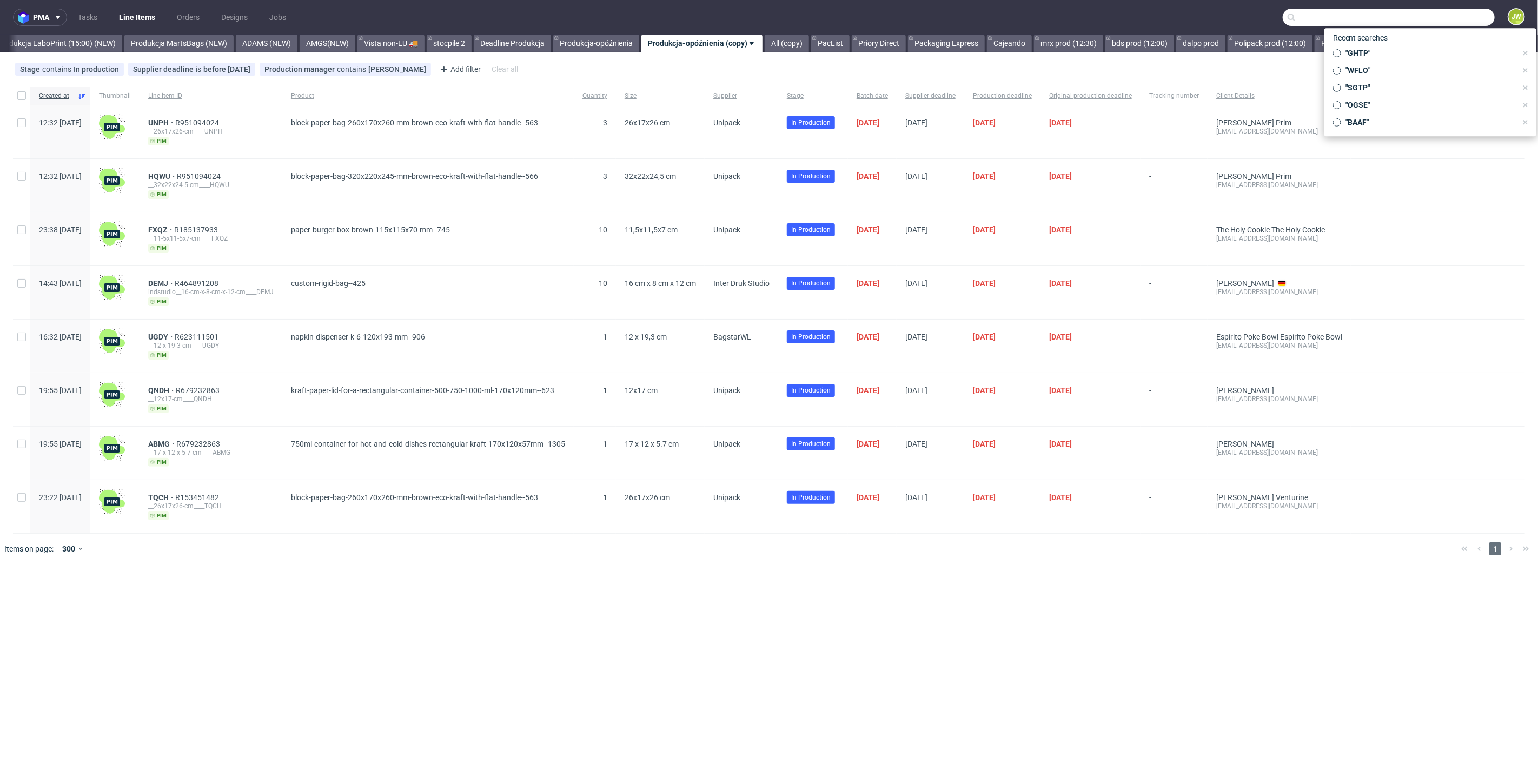
drag, startPoint x: 1470, startPoint y: 19, endPoint x: 1458, endPoint y: 16, distance: 12.4
click at [1462, 17] on input "text" at bounding box center [1389, 17] width 212 height 17
paste input "R525562622"
type input "R525562622"
click at [1391, 91] on div "R525562622 (GSIT272045)" at bounding box center [1436, 96] width 91 height 11
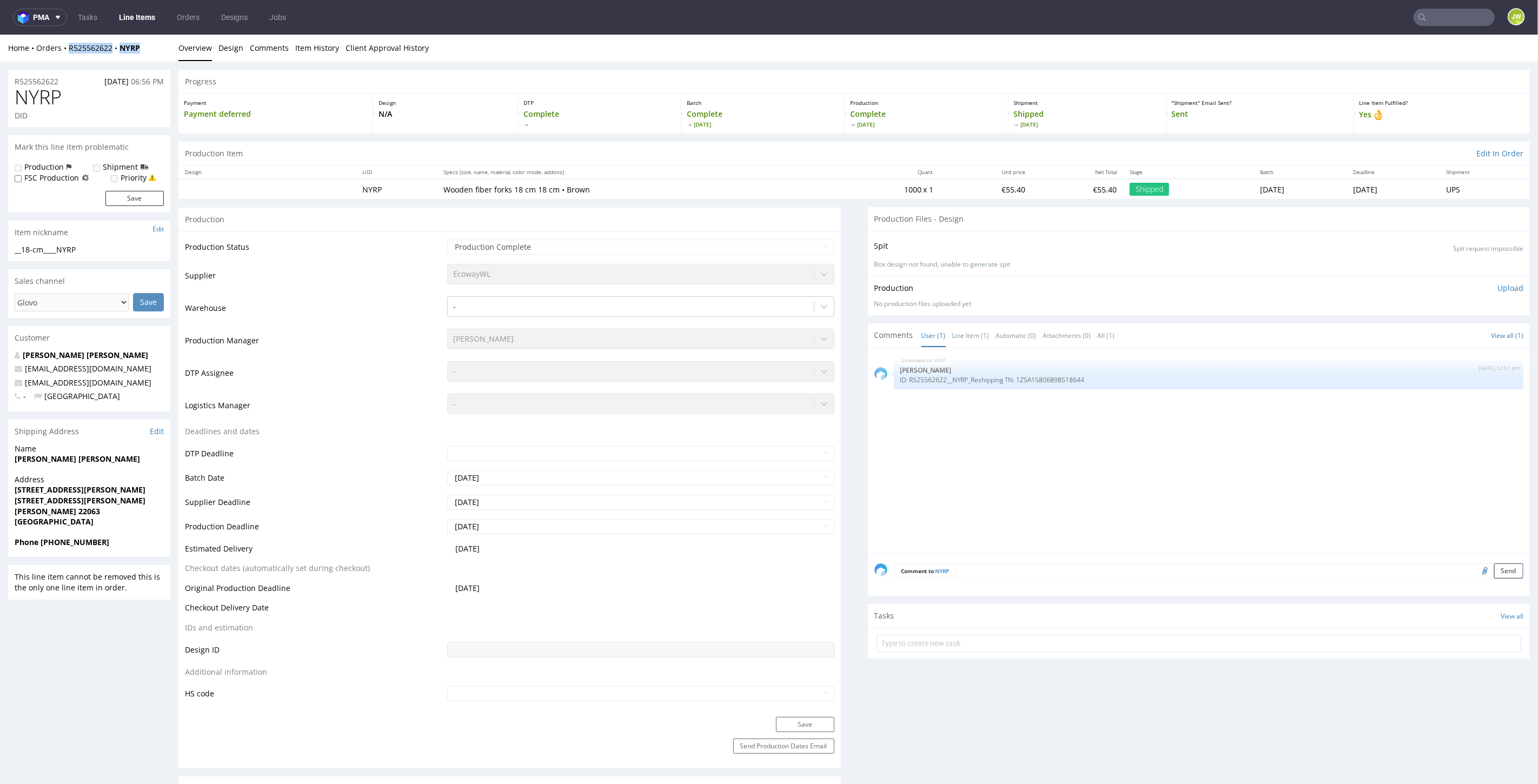
drag, startPoint x: 143, startPoint y: 39, endPoint x: 69, endPoint y: 59, distance: 76.7
click at [69, 59] on div "Home Orders R525562622 NYRP Overview Design Comments Item History Client Approv…" at bounding box center [769, 47] width 1538 height 27
copy div "R525562622 NYRP"
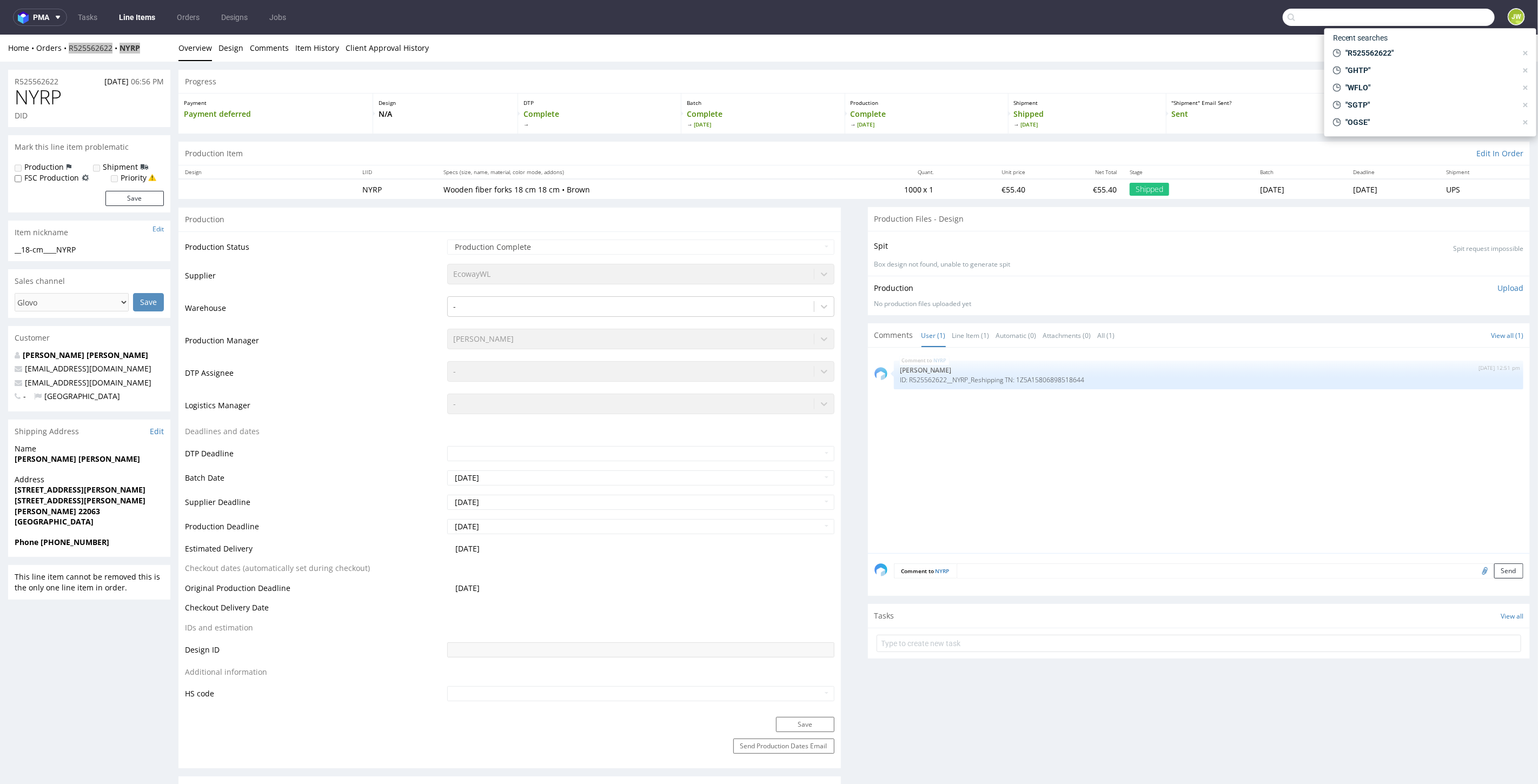
click at [1428, 14] on input "text" at bounding box center [1389, 17] width 212 height 17
paste input "YYFZ"
type input "YYFZ"
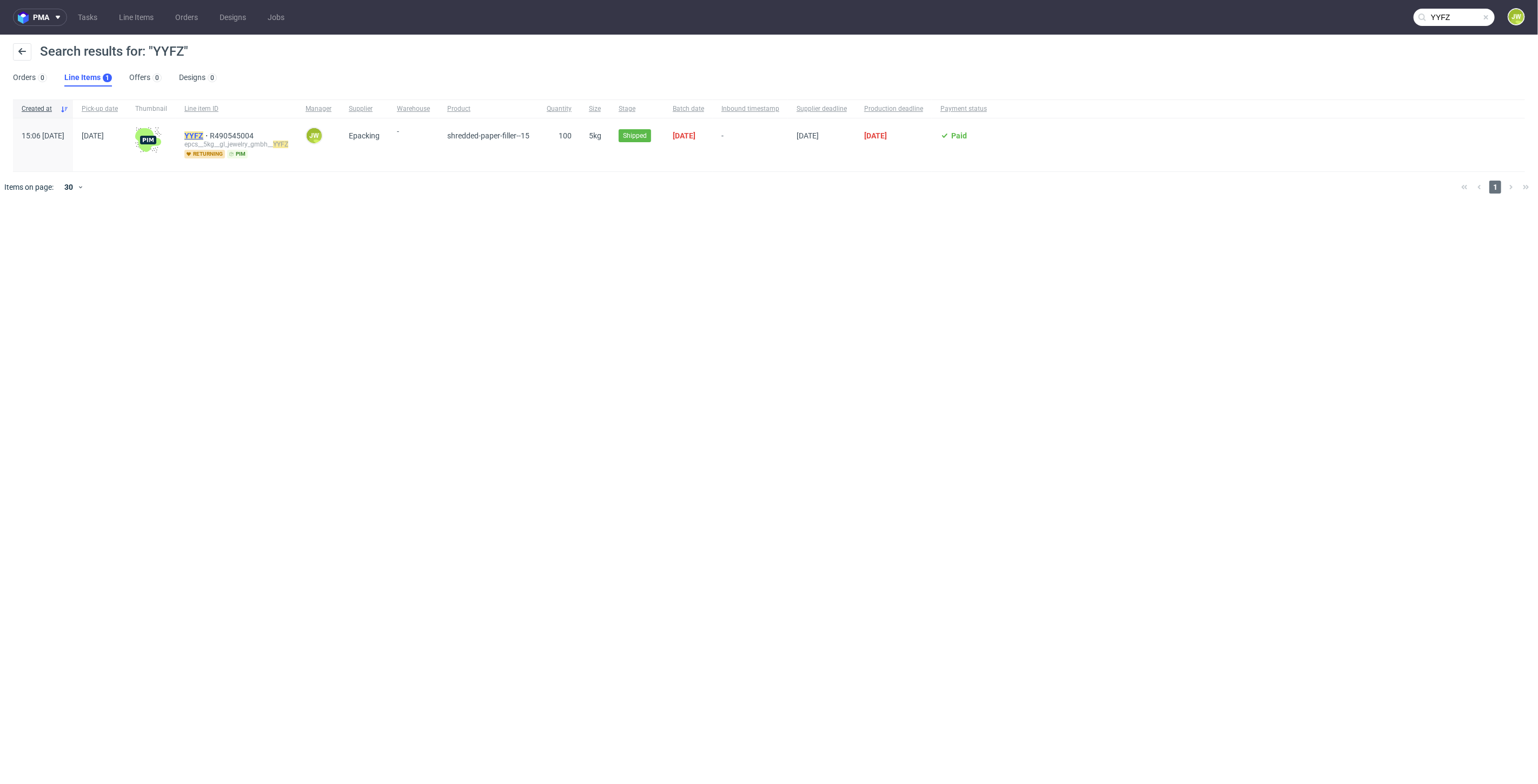
click at [204, 133] on mark "YYFZ" at bounding box center [194, 135] width 19 height 9
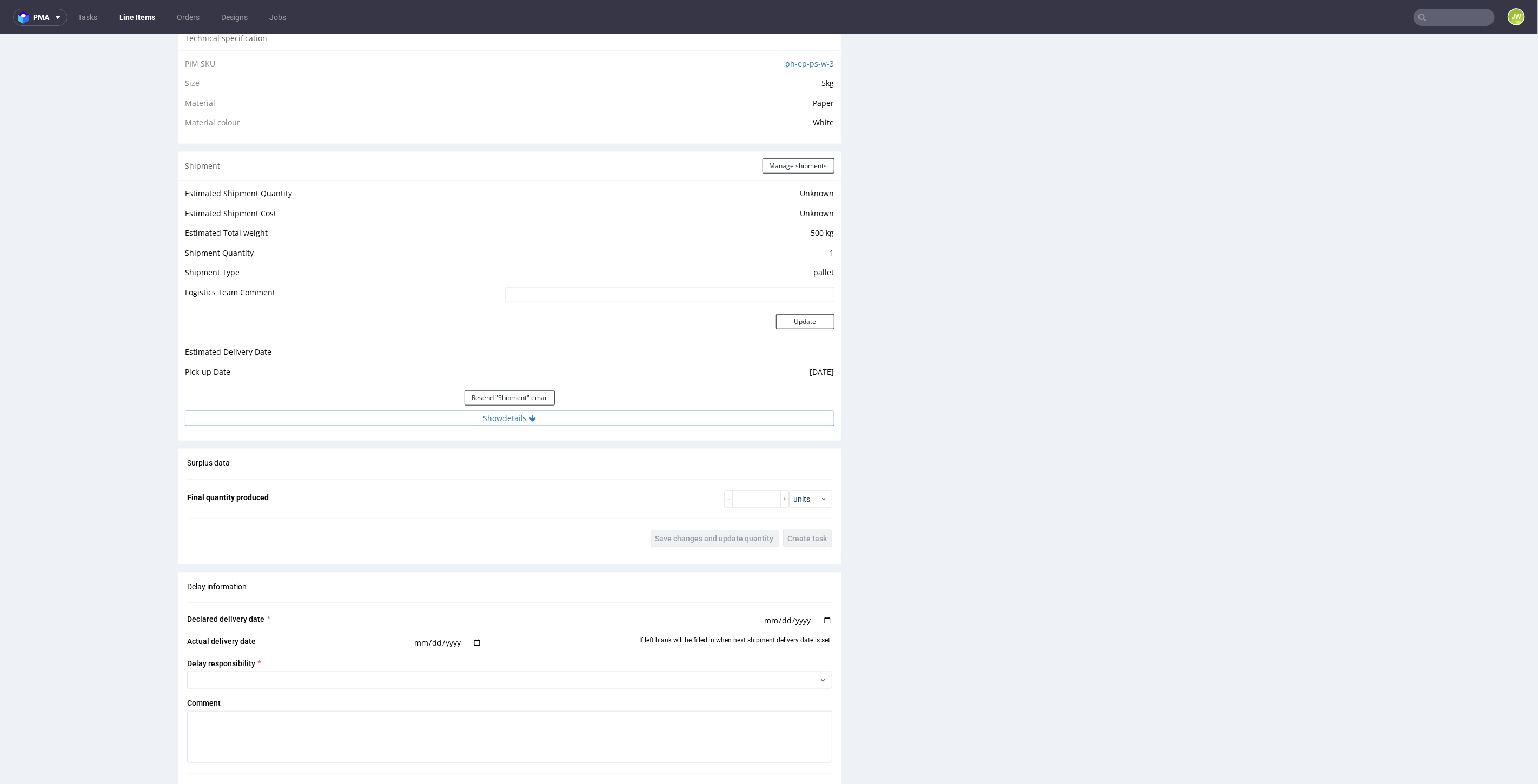
click at [505, 416] on button "Show details" at bounding box center [509, 418] width 650 height 15
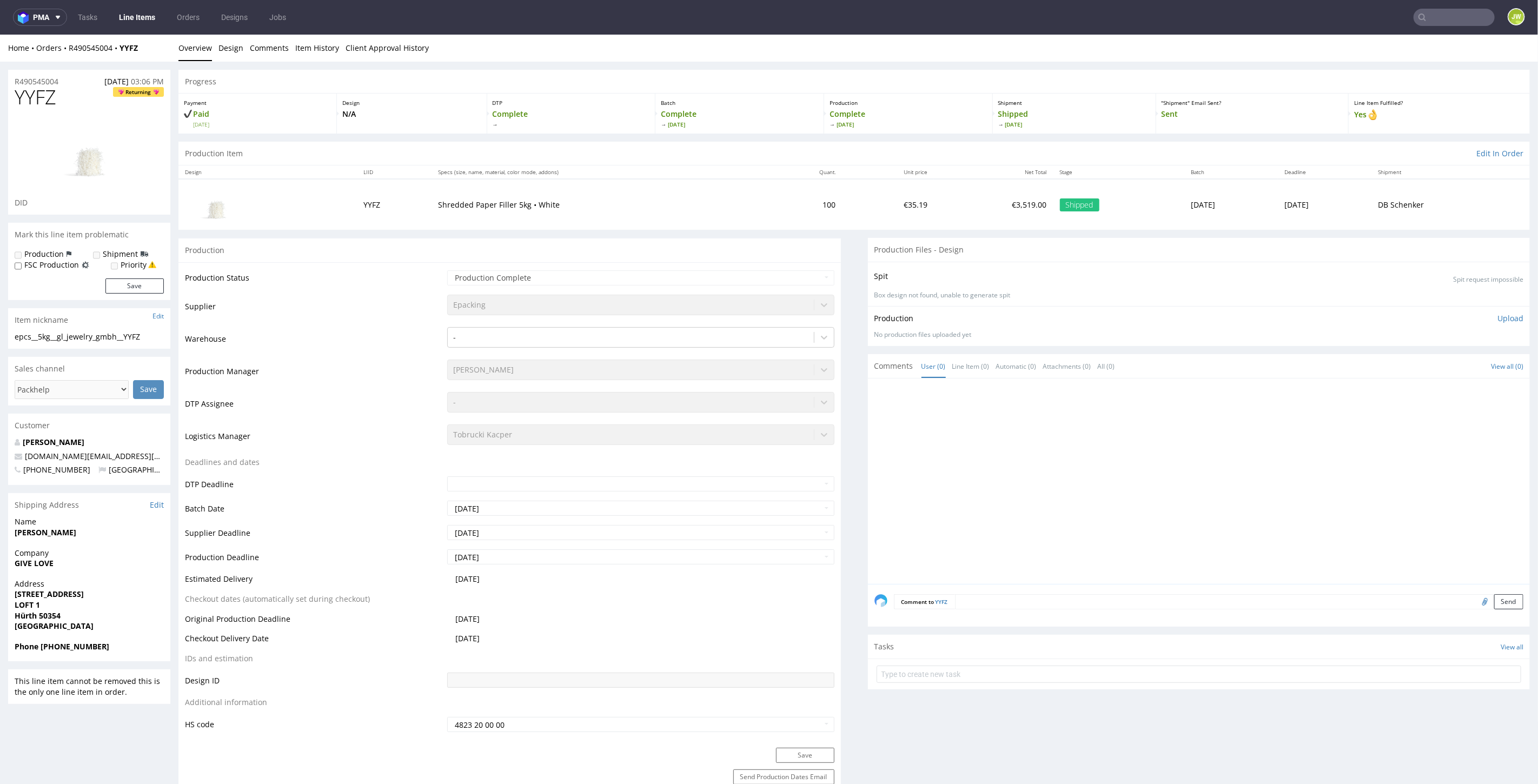
click at [131, 18] on link "Line Items" at bounding box center [138, 17] width 50 height 17
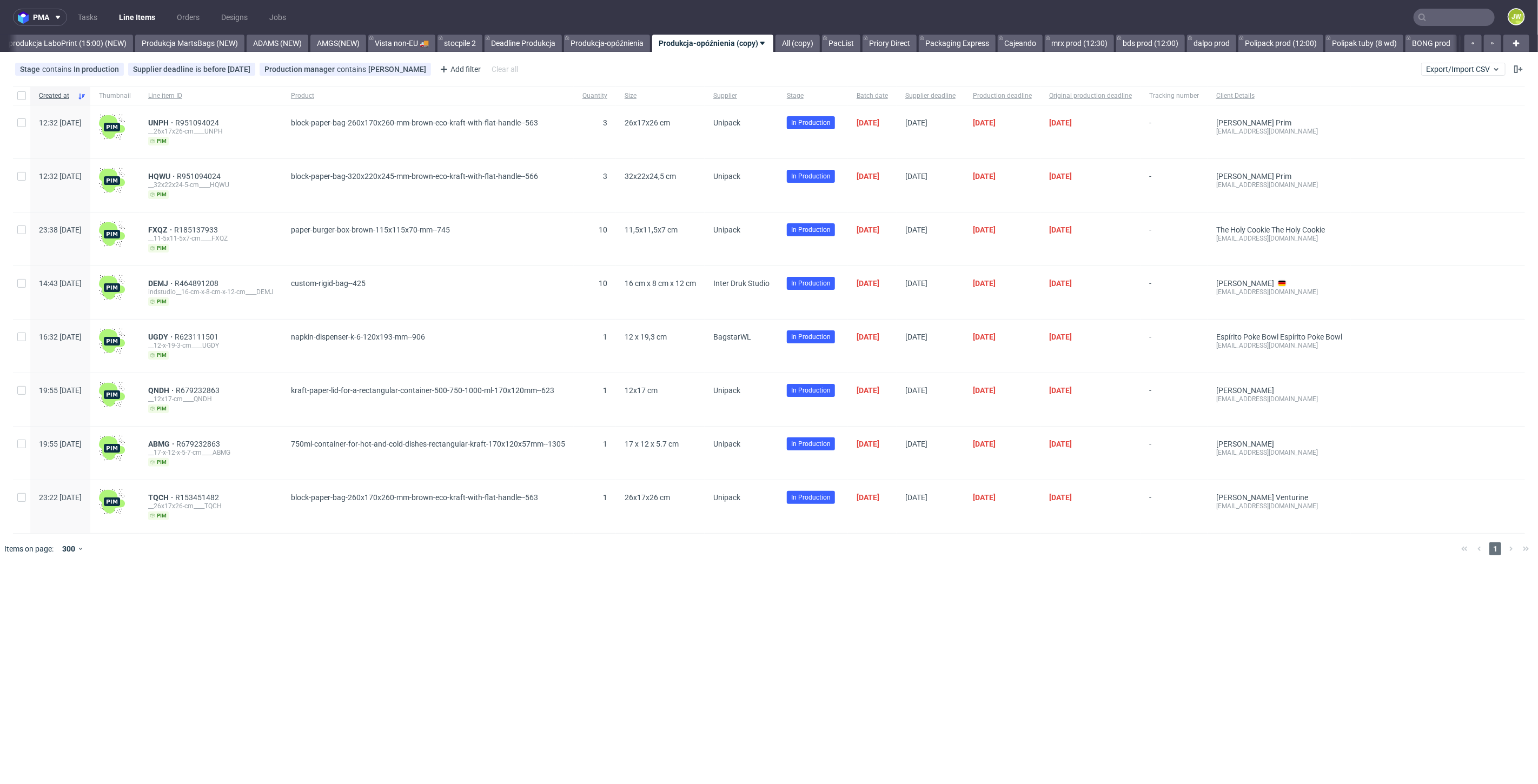
scroll to position [0, 2628]
click at [1451, 68] on span "Export/Import CSV" at bounding box center [1464, 69] width 75 height 9
click at [1422, 109] on link "Import shipments CSV" at bounding box center [1438, 113] width 127 height 17
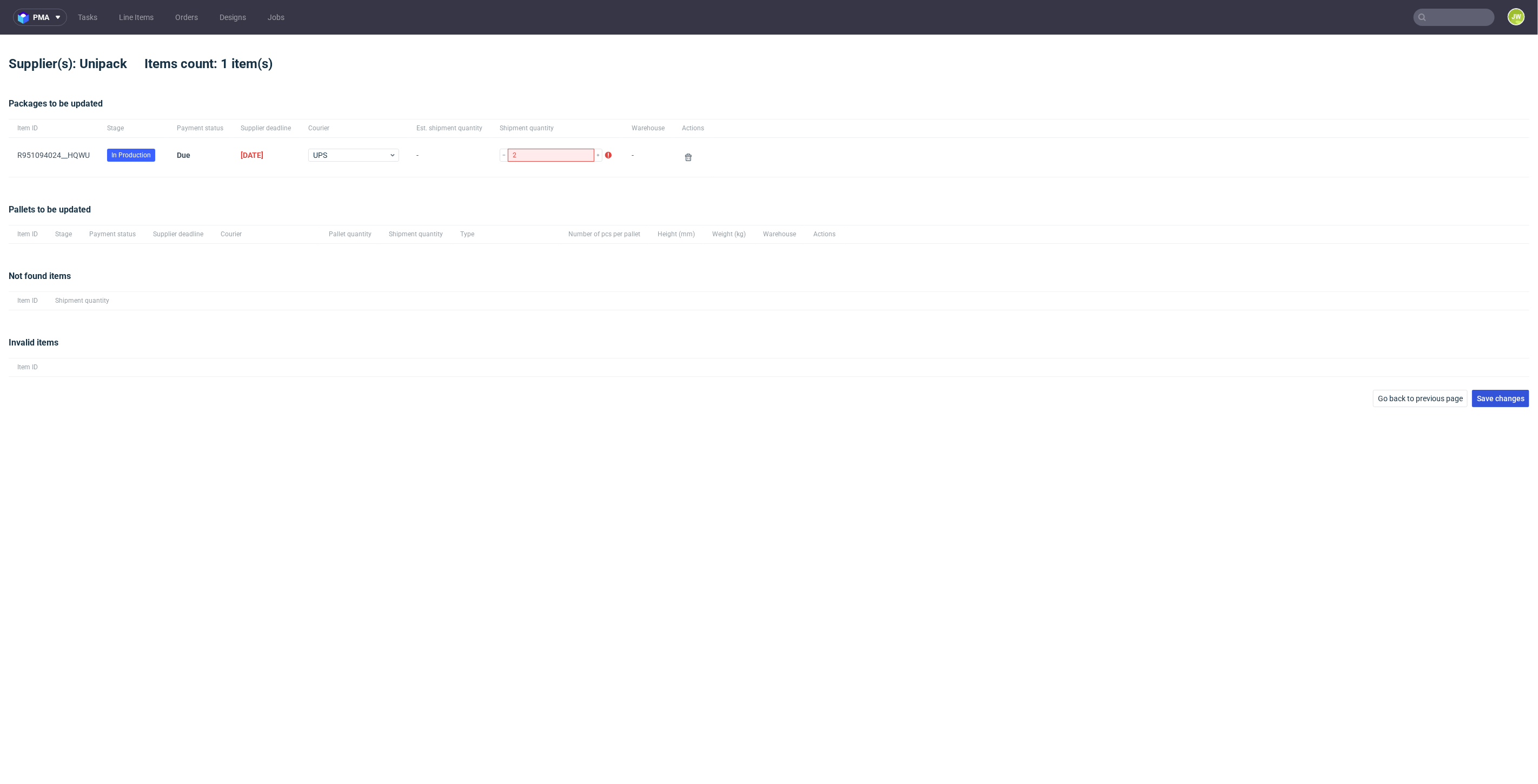
click at [1507, 396] on span "Save changes" at bounding box center [1501, 398] width 47 height 8
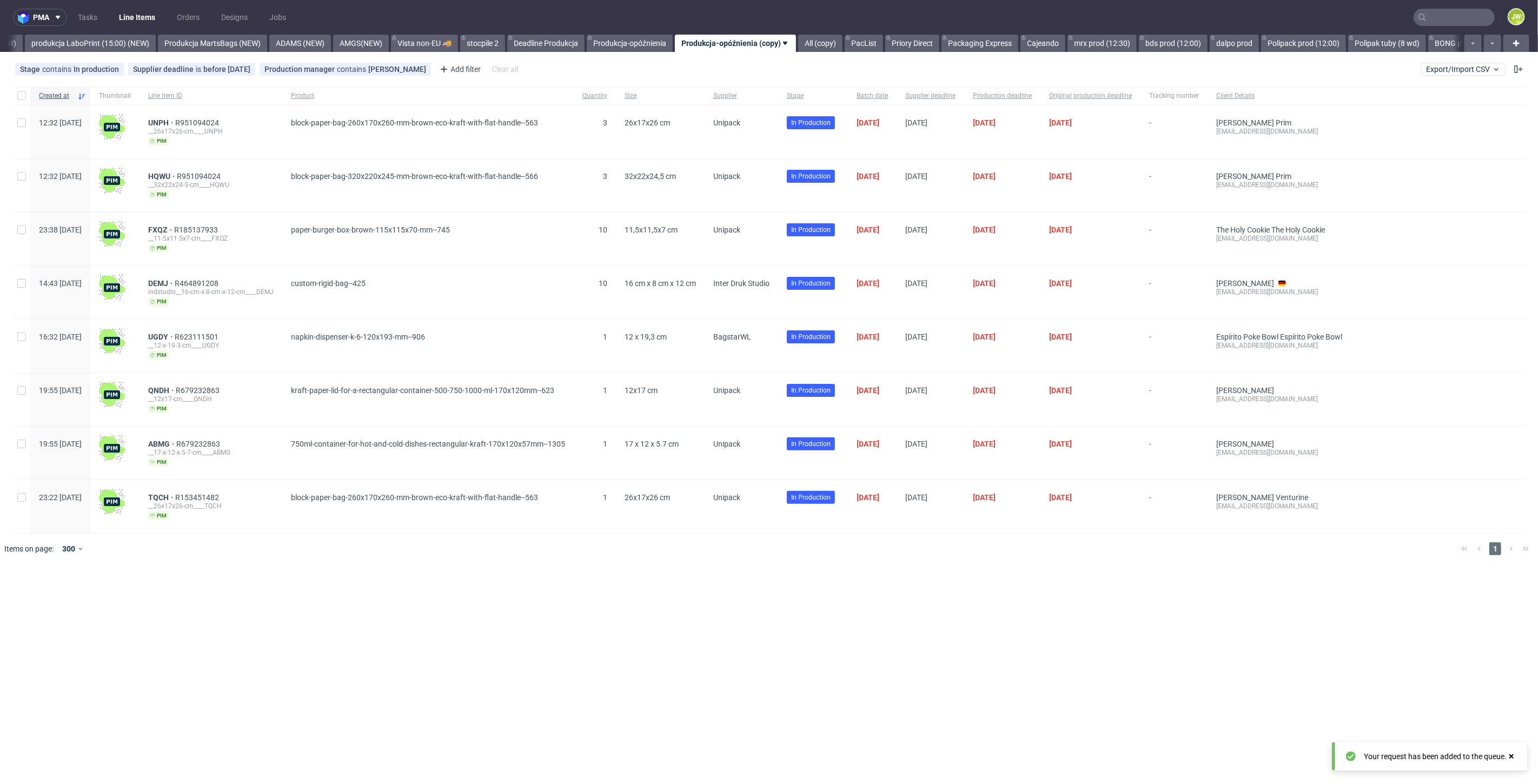
scroll to position [0, 2628]
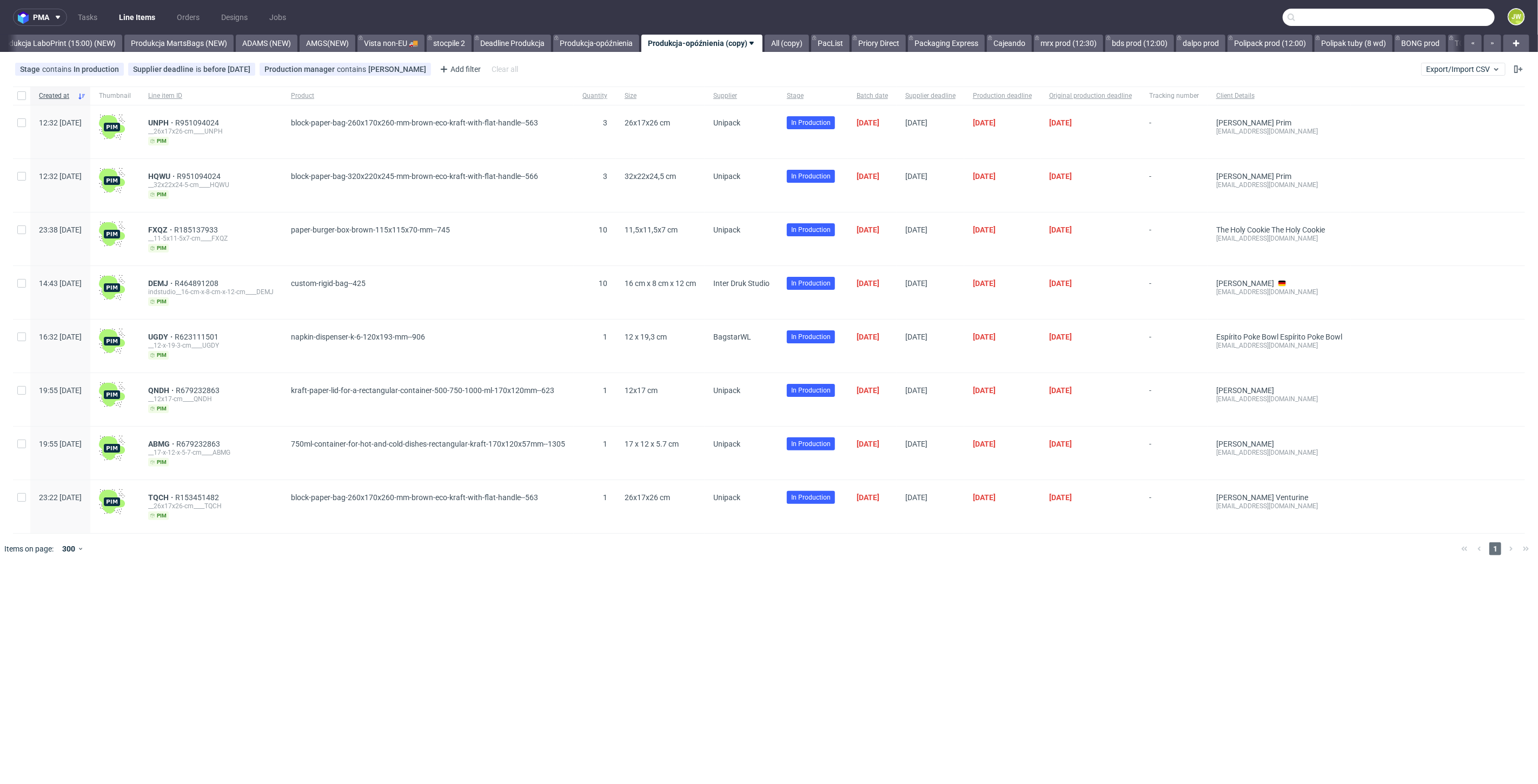
click at [1471, 21] on input "text" at bounding box center [1389, 17] width 212 height 17
paste input "R031930189"
type input "R031930189"
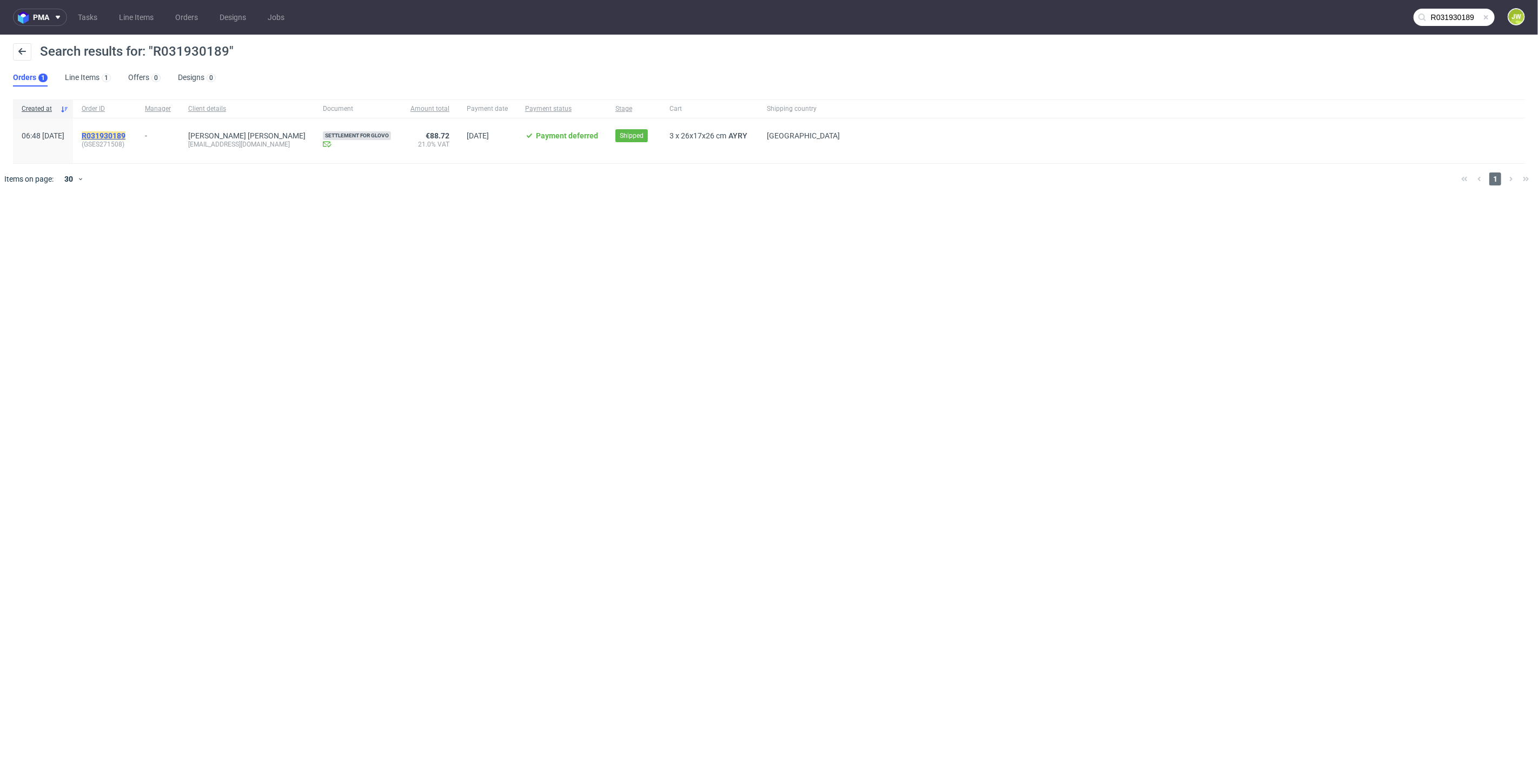
click at [124, 133] on mark "R031930189" at bounding box center [104, 135] width 44 height 9
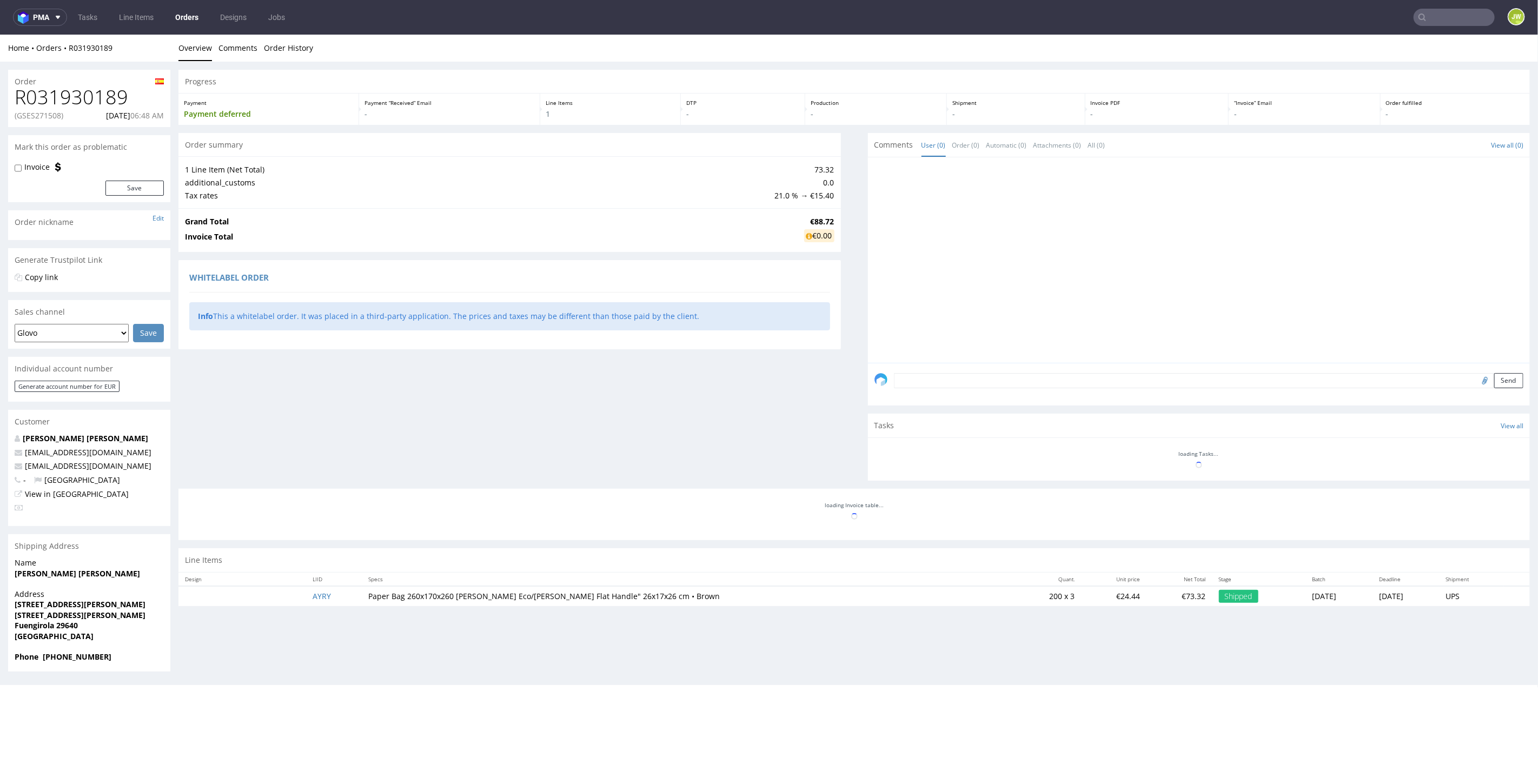
scroll to position [3, 0]
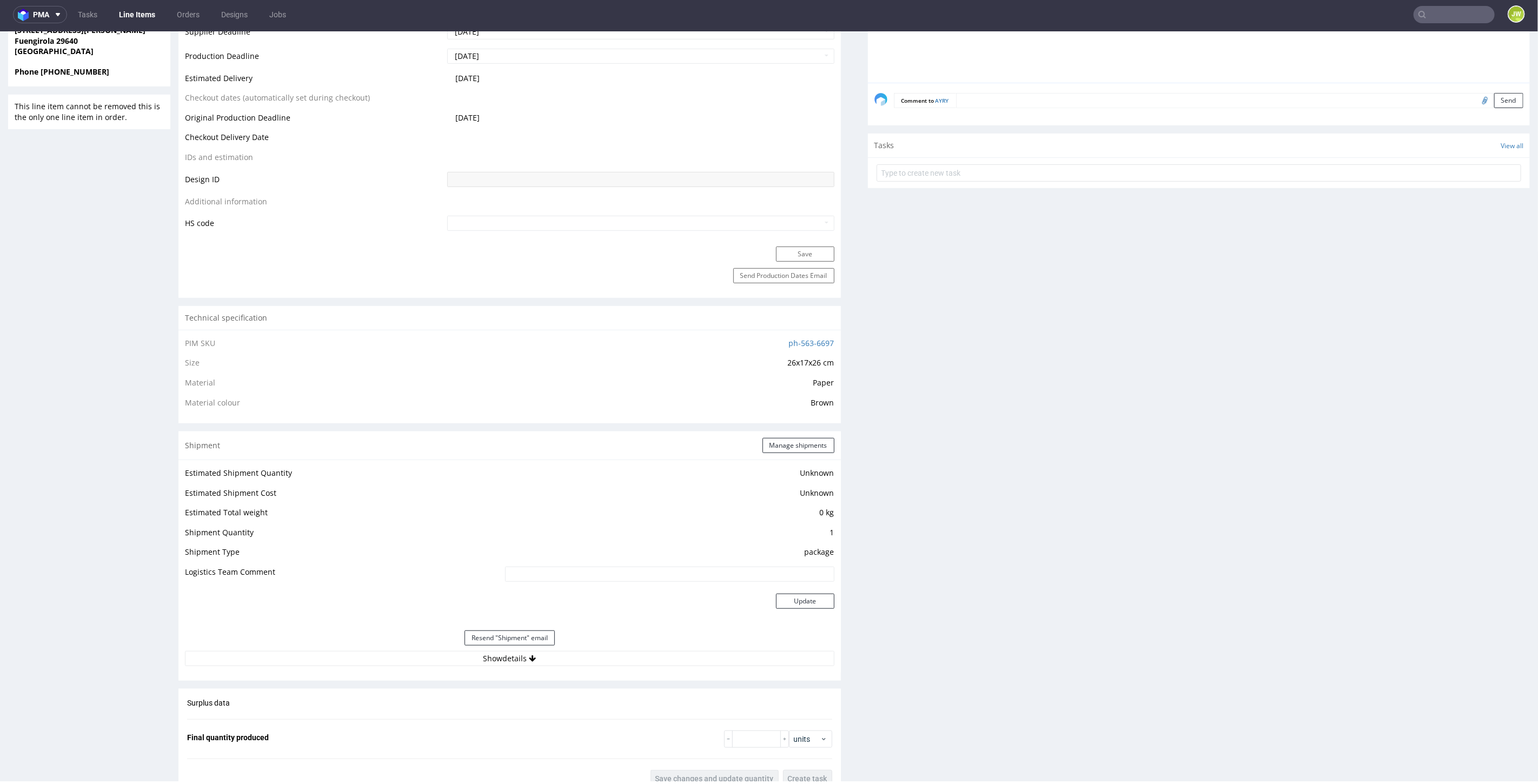
scroll to position [721, 0]
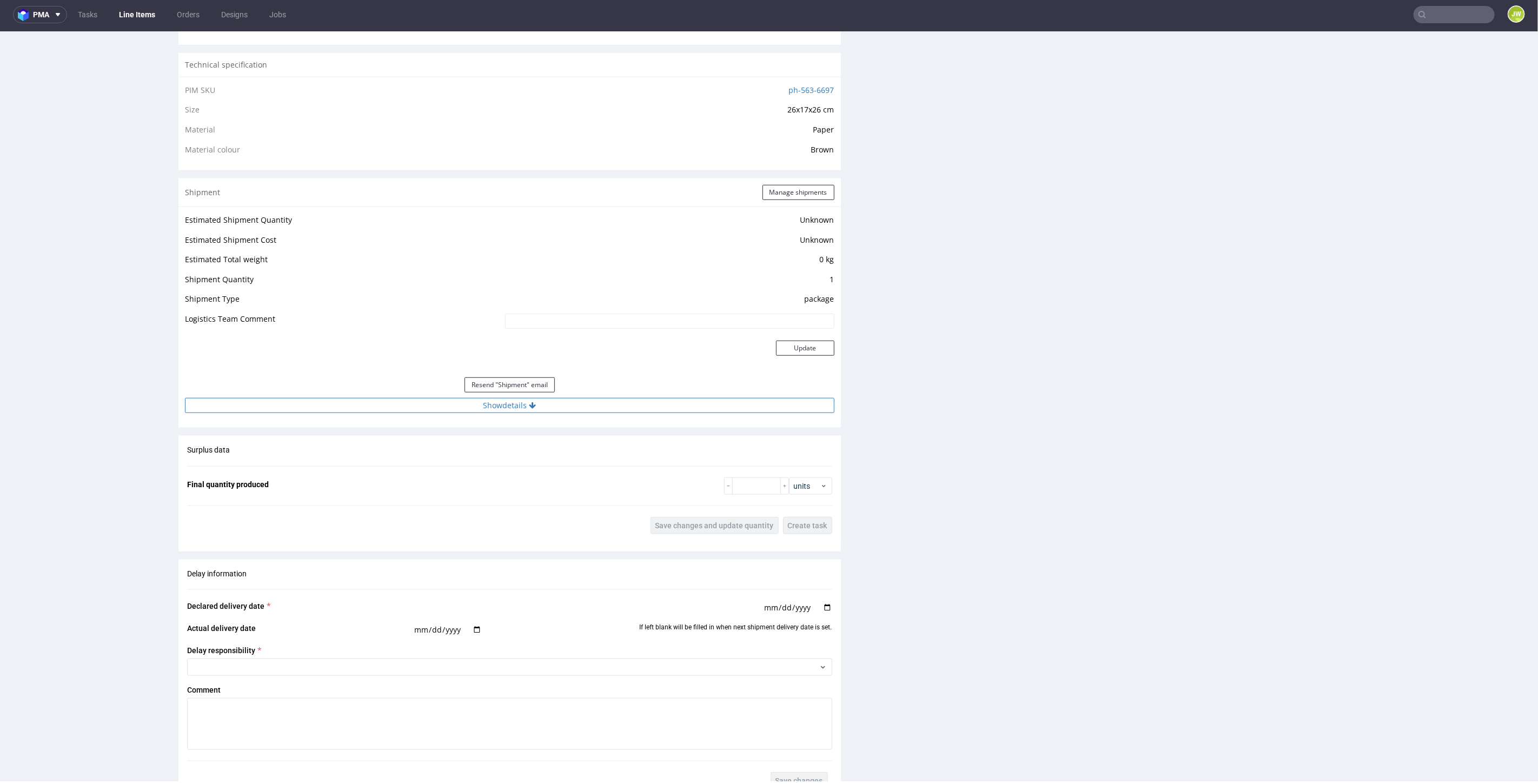
click at [490, 407] on button "Show details" at bounding box center [509, 405] width 650 height 15
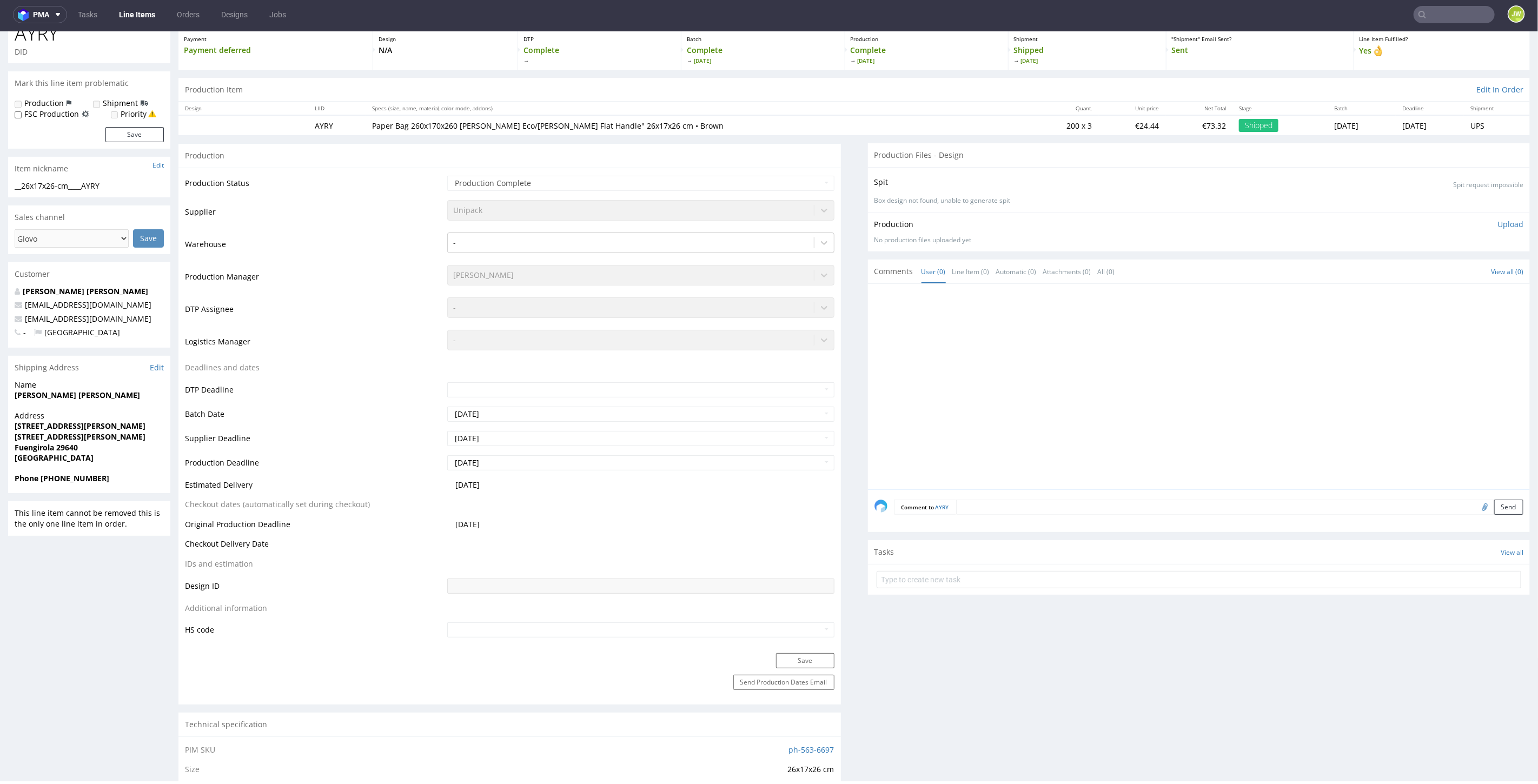
scroll to position [0, 0]
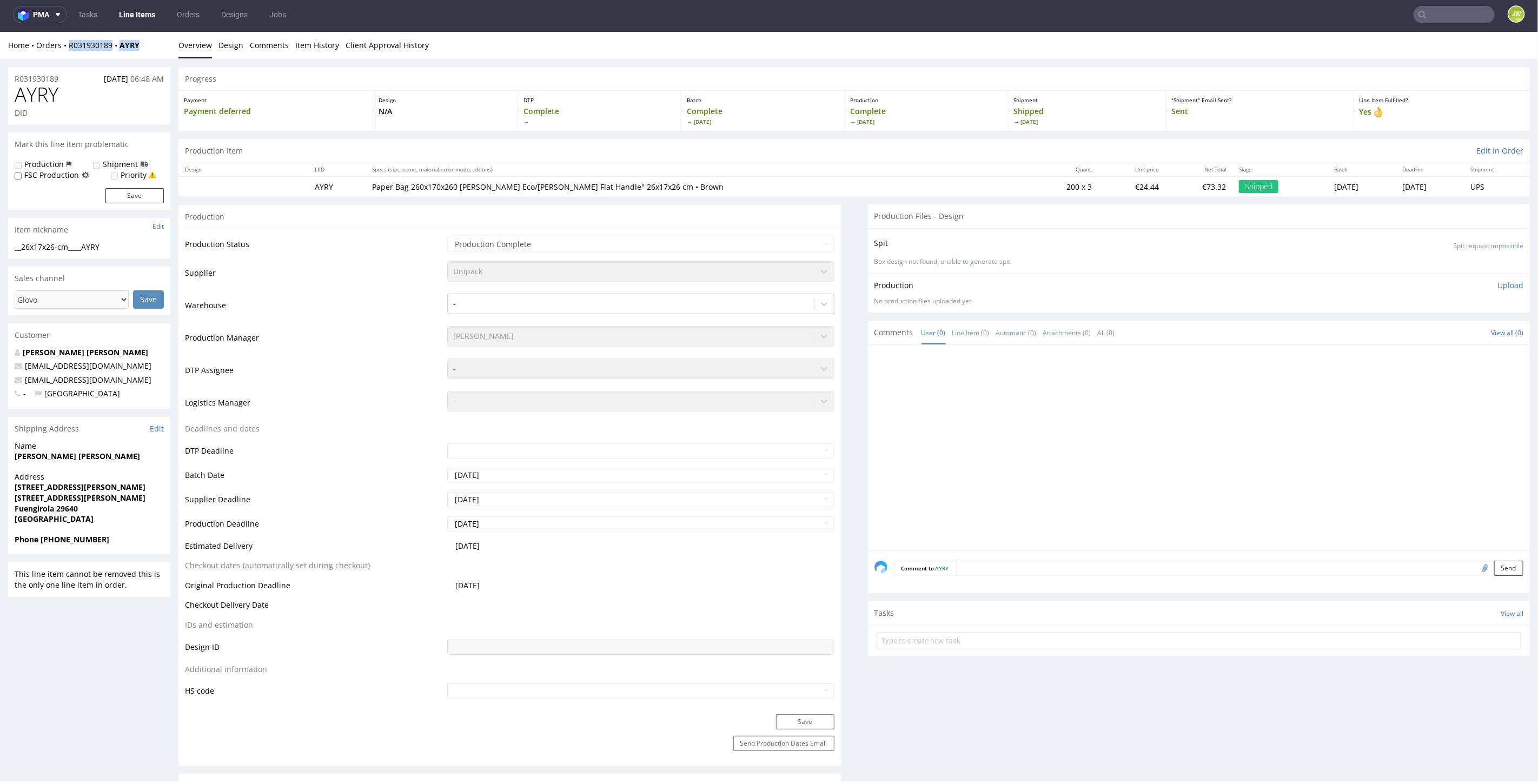
drag, startPoint x: 144, startPoint y: 51, endPoint x: 66, endPoint y: 51, distance: 78.0
click at [66, 52] on div "Home Orders R031930189 AYRY Overview Design Comments Item History Client Approv…" at bounding box center [769, 45] width 1538 height 27
copy div "R031930189 AYRY"
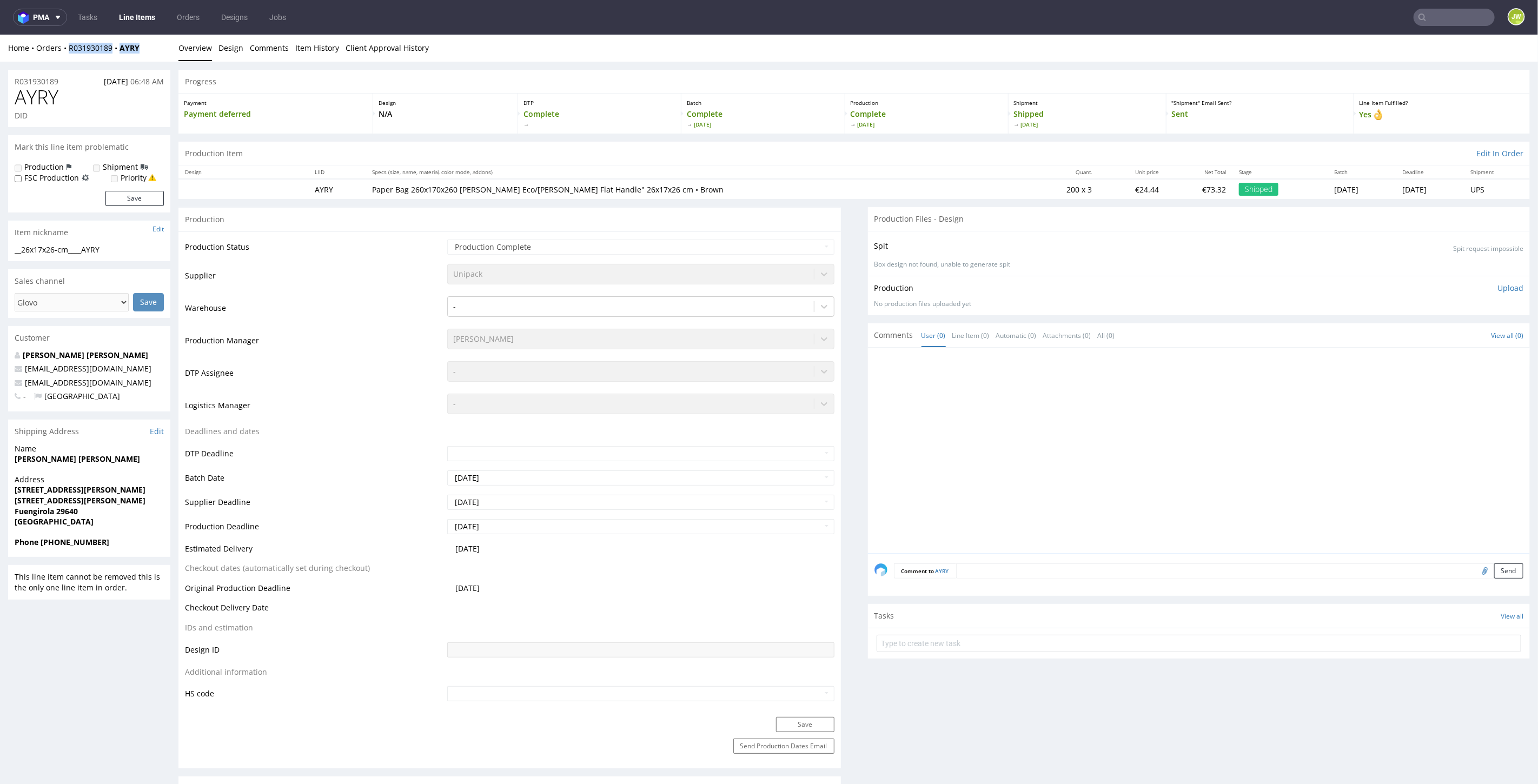
click at [141, 51] on div "Home Orders R031930189 AYRY" at bounding box center [89, 47] width 162 height 11
drag, startPoint x: 142, startPoint y: 51, endPoint x: 85, endPoint y: 49, distance: 57.0
click at [83, 52] on div "Home Orders R031930189 AYRY" at bounding box center [89, 47] width 162 height 11
click at [157, 47] on div "Home Orders R031930189 AYRY" at bounding box center [89, 47] width 162 height 11
click at [157, 46] on div "Home Orders R031930189 AYRY" at bounding box center [89, 47] width 162 height 11
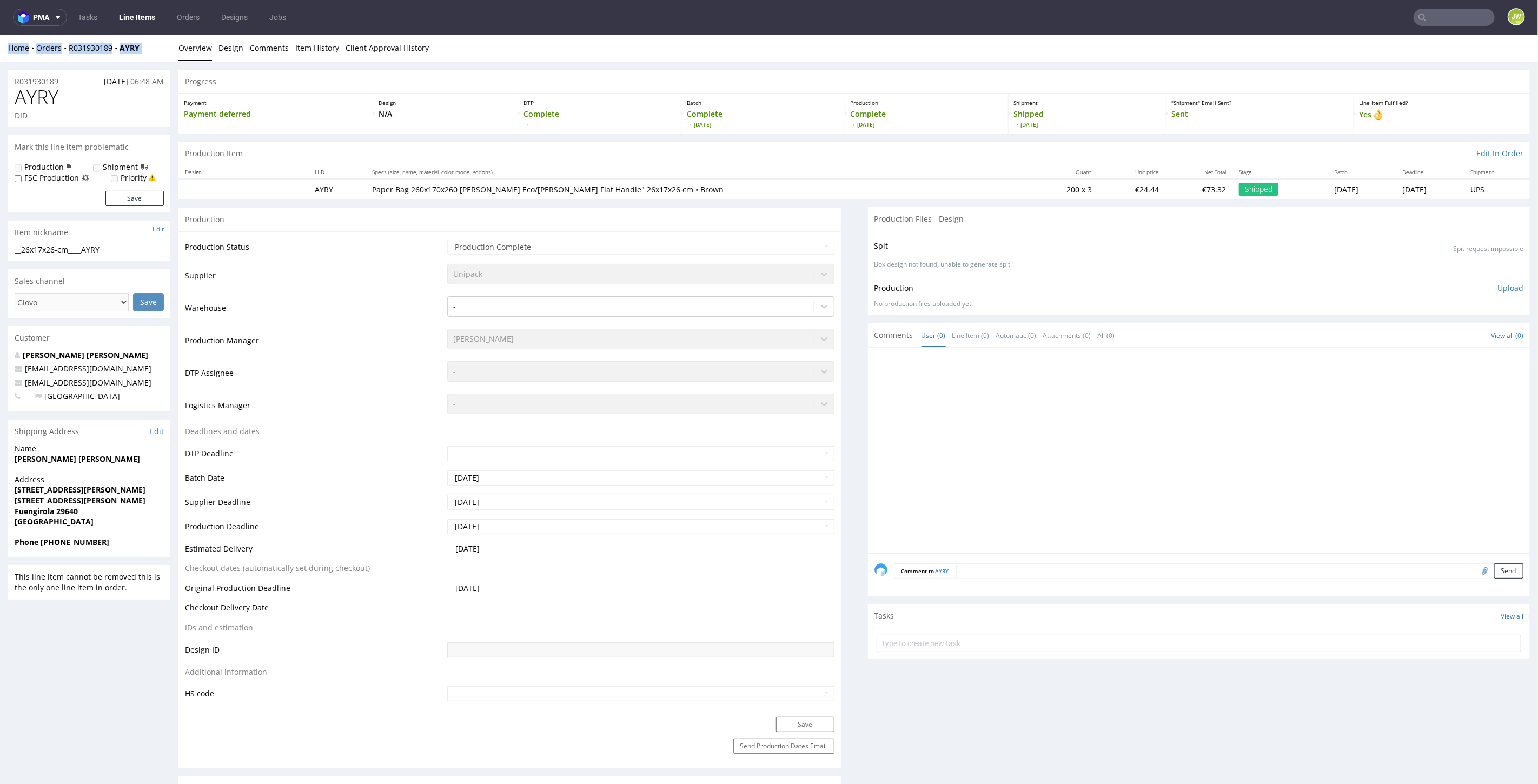
click at [154, 49] on div "Home Orders R031930189 AYRY" at bounding box center [89, 47] width 162 height 11
click at [146, 54] on div "Home Orders R031930189 AYRY Overview Design Comments Item History Client Approv…" at bounding box center [769, 47] width 1538 height 27
drag, startPoint x: 144, startPoint y: 54, endPoint x: 72, endPoint y: 54, distance: 72.0
click at [69, 54] on div "Home Orders R031930189 AYRY Overview Design Comments Item History Client Approv…" at bounding box center [769, 47] width 1538 height 27
copy div "R031930189 AYRY"
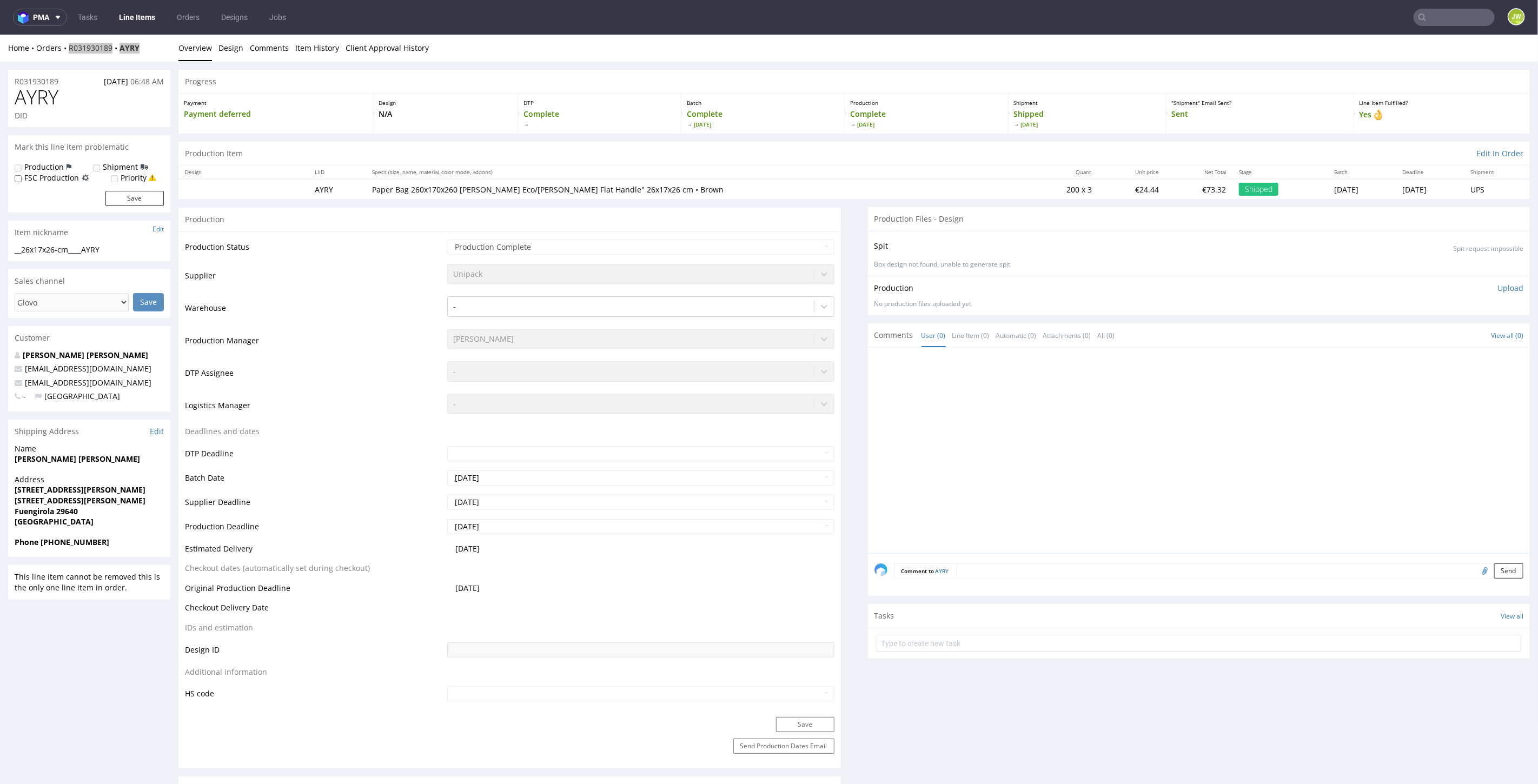
click at [1464, 19] on input "text" at bounding box center [1455, 17] width 81 height 17
type input "nyrp"
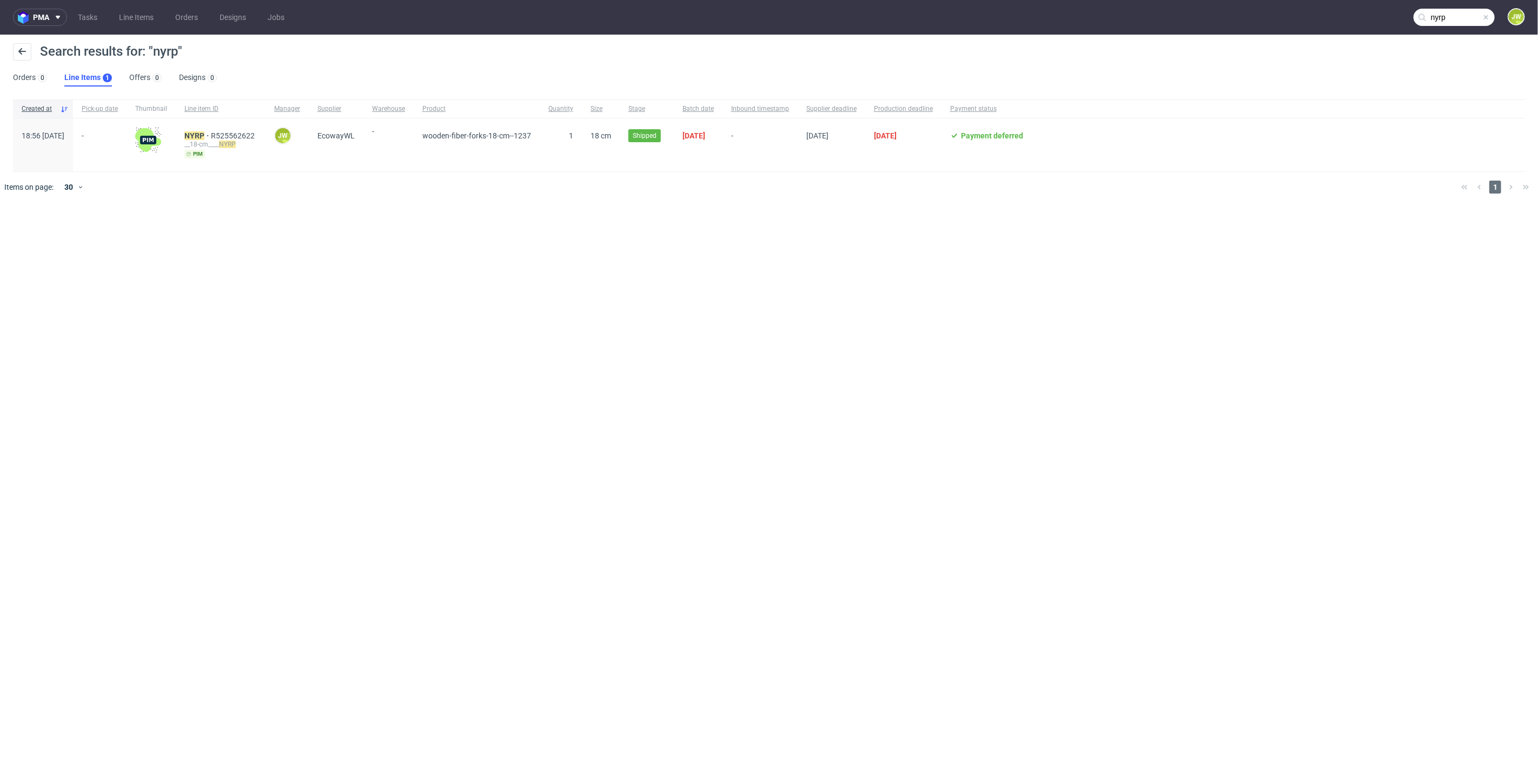
click at [218, 142] on div "__18-cm____ NYRP" at bounding box center [220, 144] width 72 height 9
click at [204, 138] on mark "NYRP" at bounding box center [194, 135] width 20 height 9
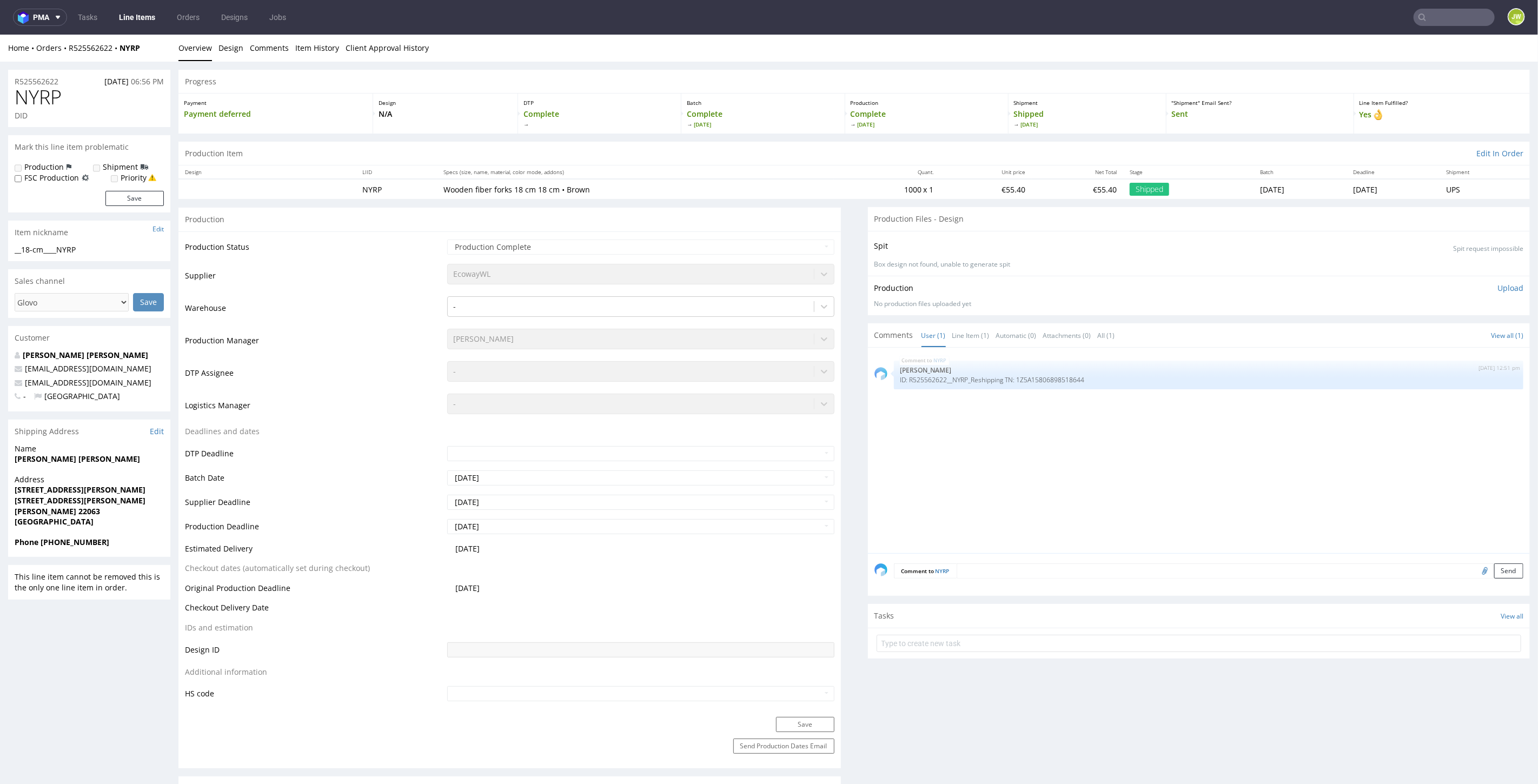
click at [985, 566] on textarea at bounding box center [1240, 570] width 567 height 15
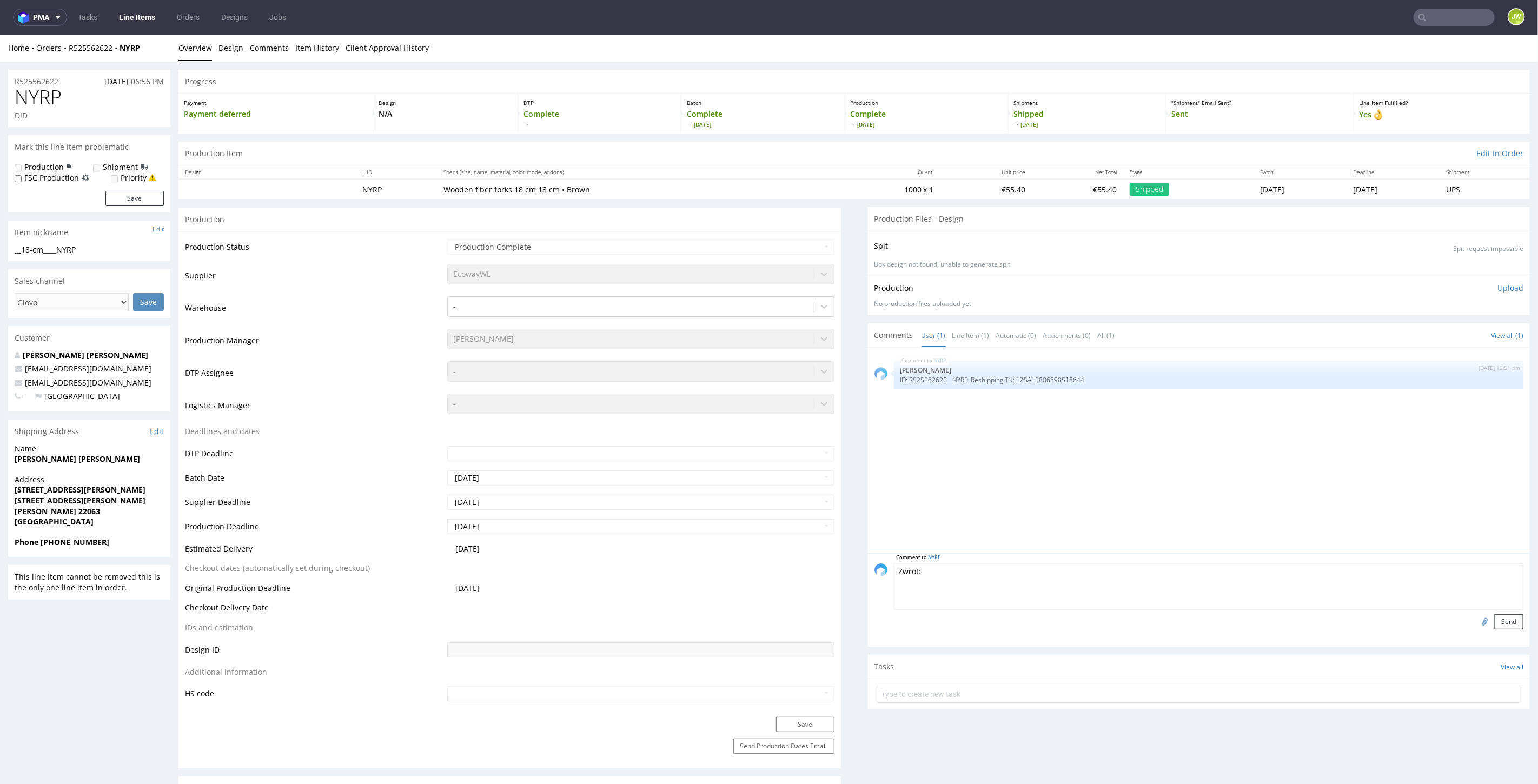
paste textarea "1Z5A15809194814322"
click at [914, 572] on textarea "Zwrot: 1Z5A15809194814322" at bounding box center [1209, 586] width 630 height 47
click at [921, 565] on textarea "Zwrot: TN:1Z5A15809194814322" at bounding box center [1209, 586] width 630 height 47
paste textarea "R525562622__NYRP_Complain"
type textarea "Zwrot: R525562622__NYRP_Complain TN:1Z5A15809194814322"
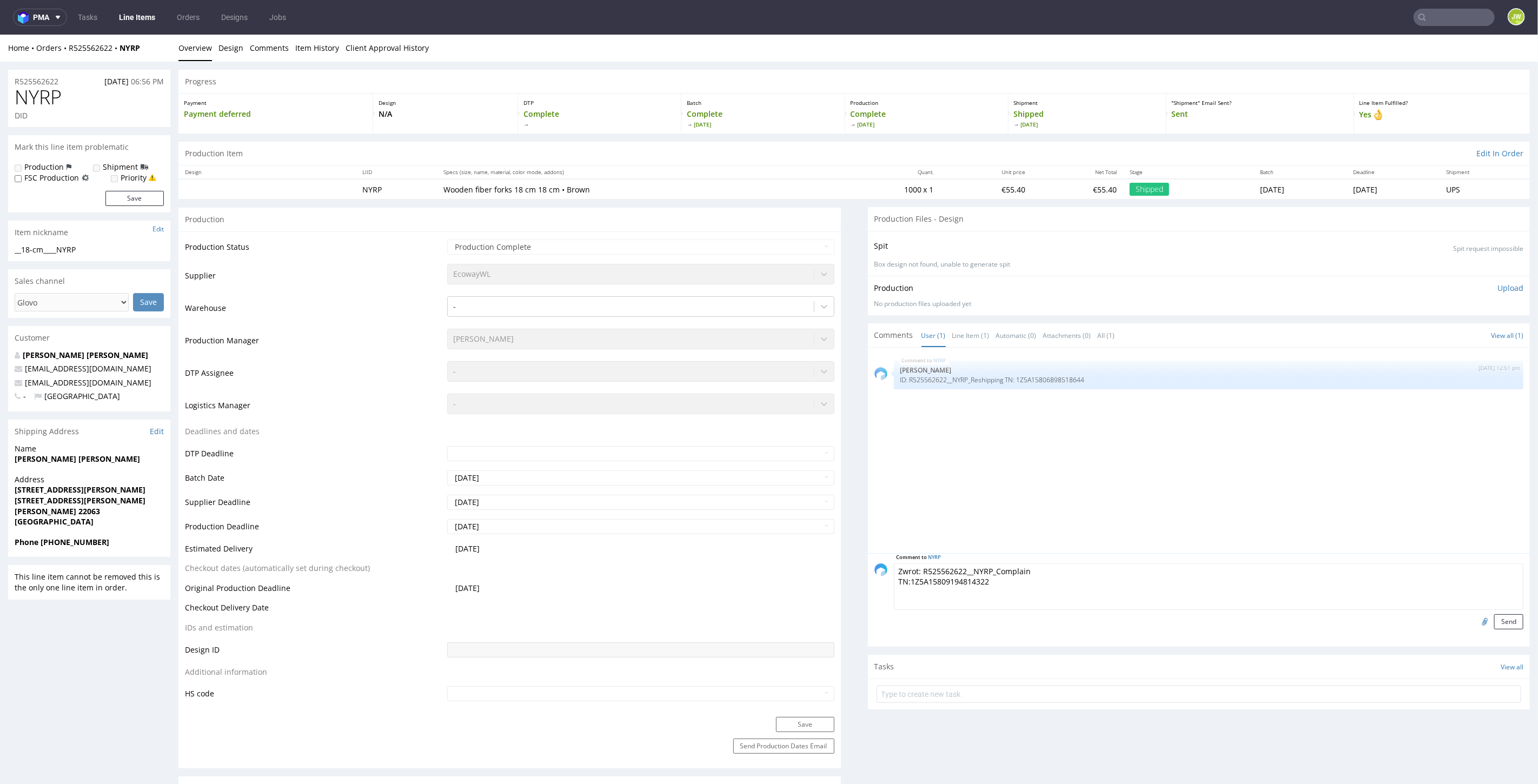
click at [1042, 484] on div "NYRP 6th Oct 25 | 12:51 pm Jędrzej Wiśniewski ID: R525562622__NYRP_Reshipping T…" at bounding box center [1202, 453] width 656 height 199
click at [1495, 618] on button "Send" at bounding box center [1509, 621] width 29 height 15
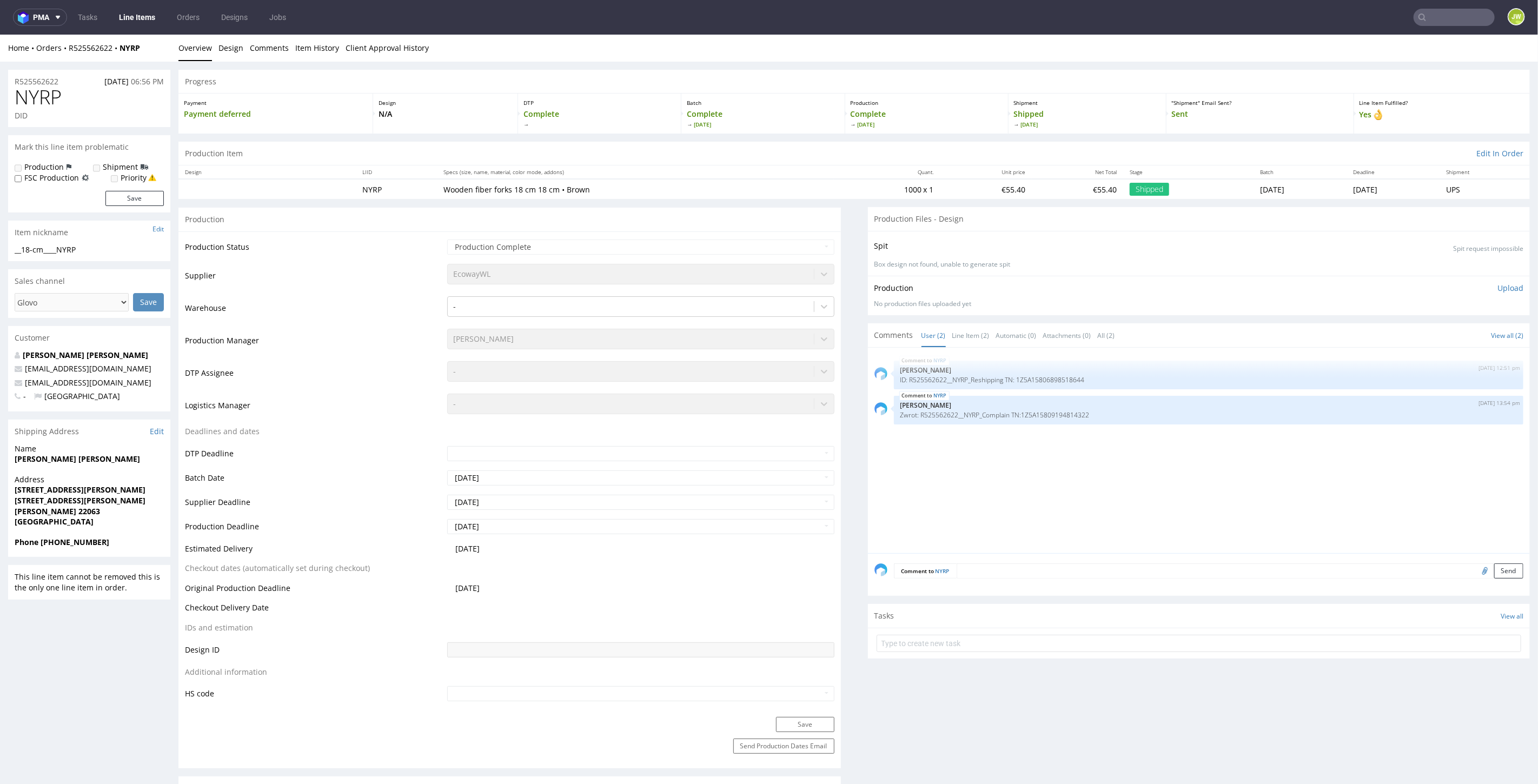
drag, startPoint x: 145, startPoint y: 21, endPoint x: 162, endPoint y: 30, distance: 19.2
click at [145, 20] on link "Line Items" at bounding box center [138, 17] width 50 height 17
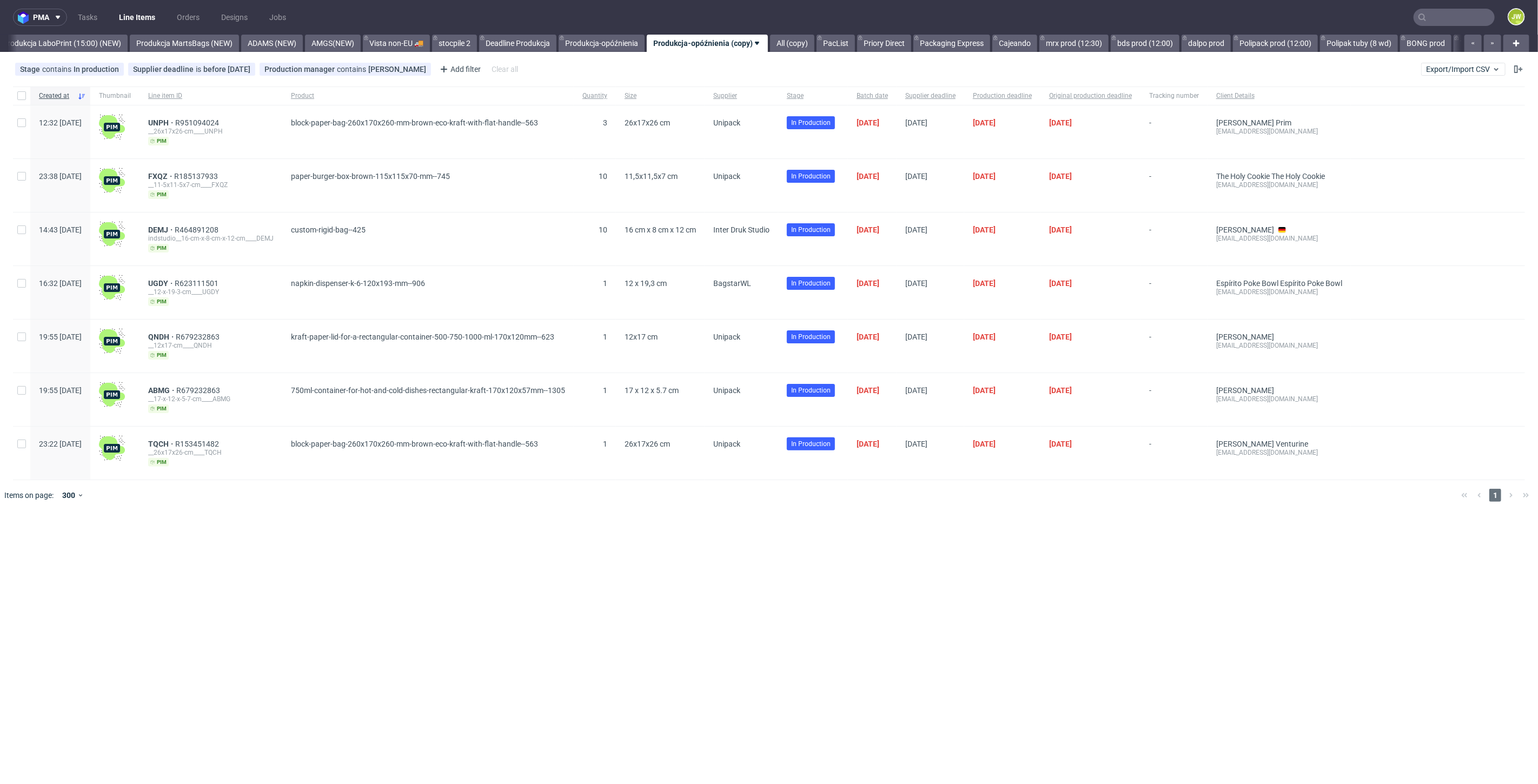
scroll to position [0, 2628]
click at [89, 45] on link "produkcja LaboPrint (15:00) (NEW)" at bounding box center [56, 43] width 131 height 17
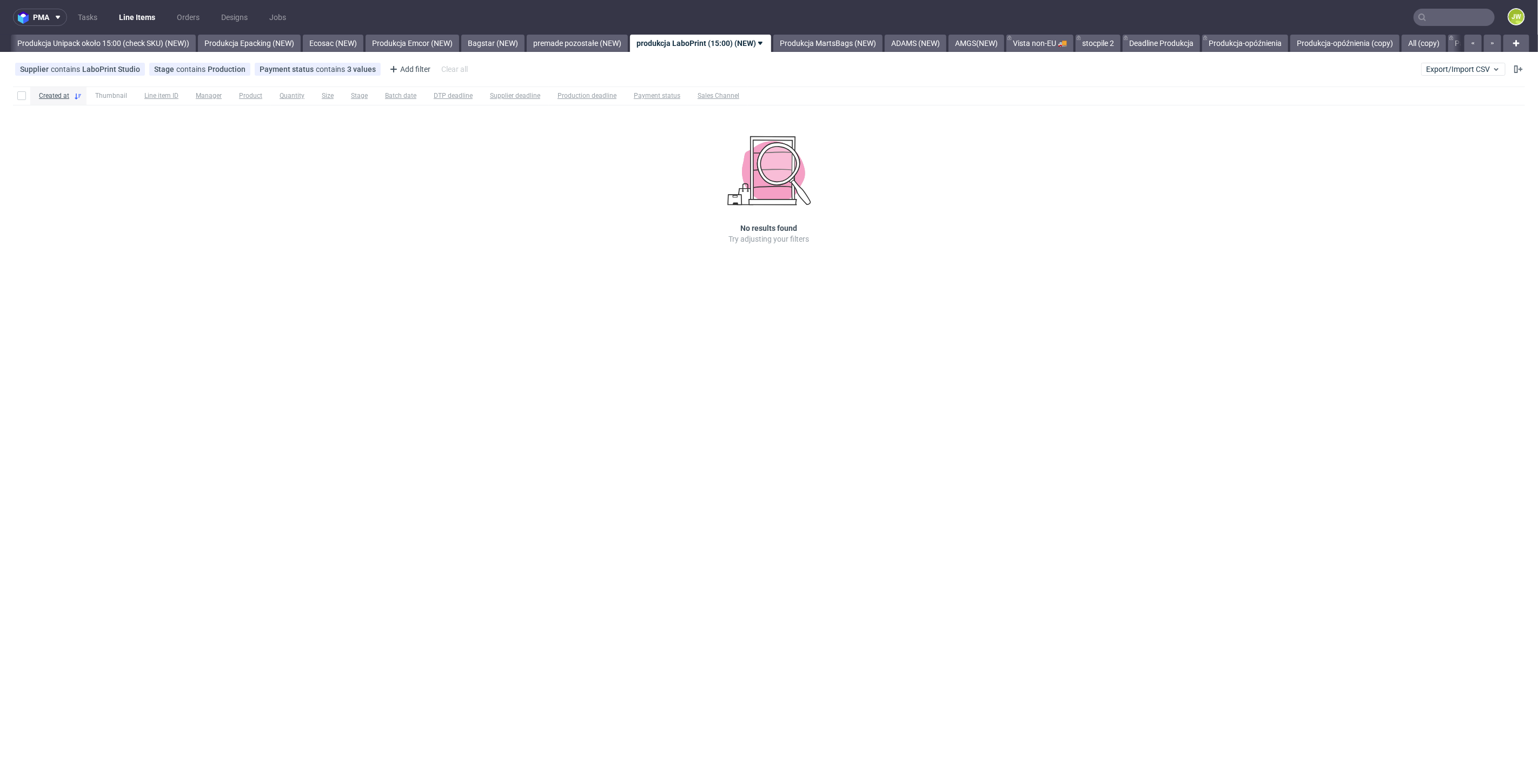
scroll to position [0, 1986]
click at [131, 40] on link "Produkcja Unipack około 15:00 (check SKU) (NEW))" at bounding box center [106, 43] width 185 height 17
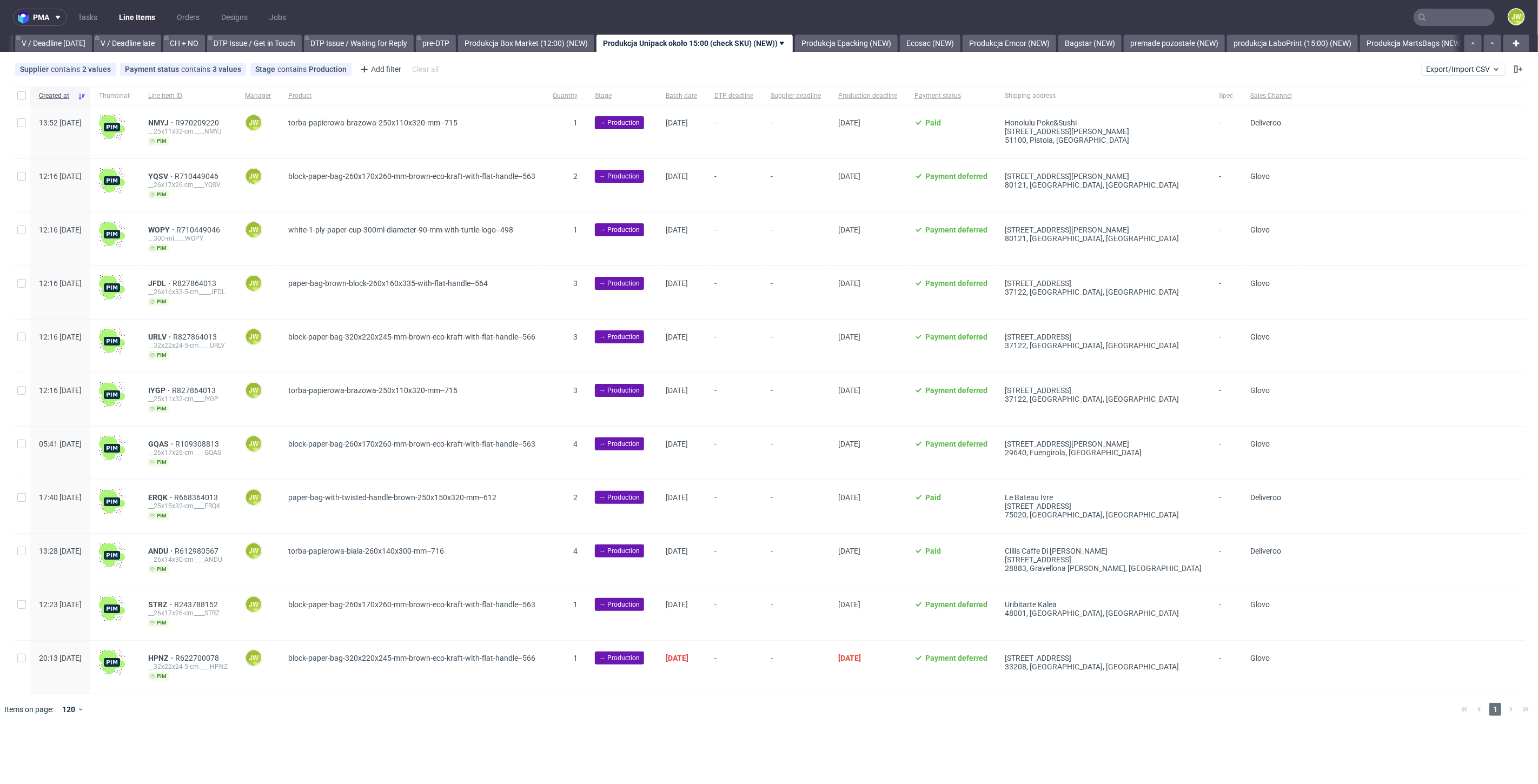
scroll to position [0, 1394]
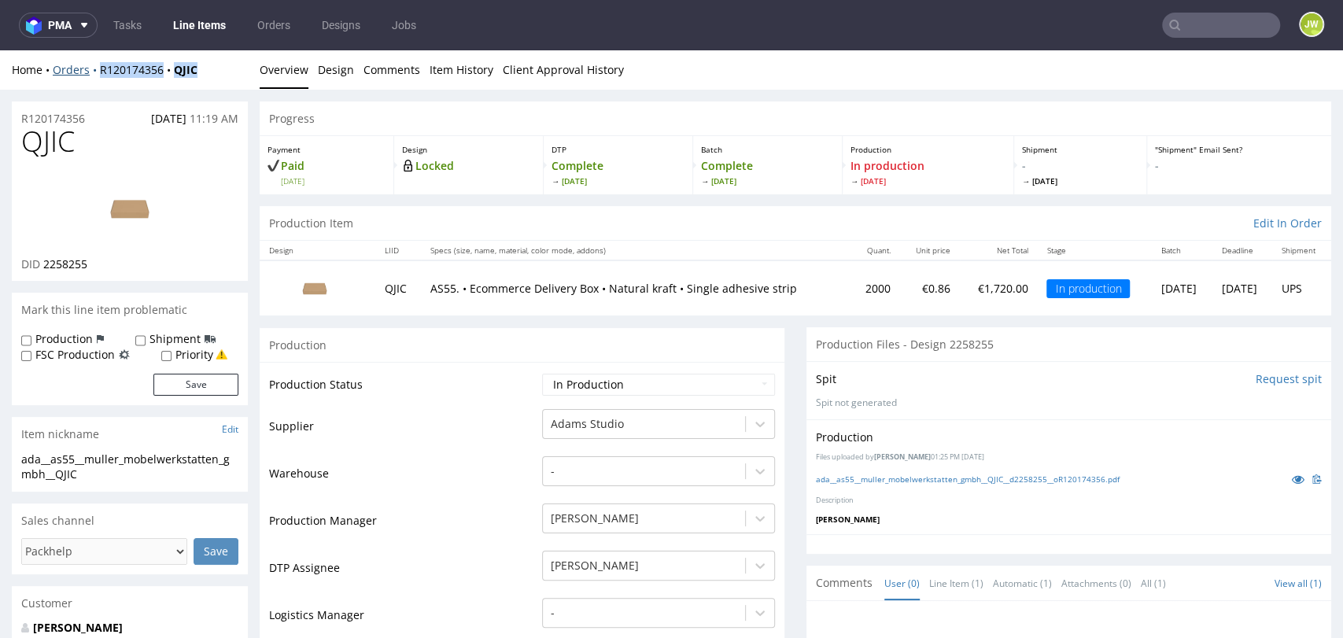
drag, startPoint x: 183, startPoint y: 70, endPoint x: 98, endPoint y: 72, distance: 84.2
click at [98, 72] on div "Home Orders R120174356 QJIC" at bounding box center [130, 70] width 236 height 16
copy div "R120174356 QJIC"
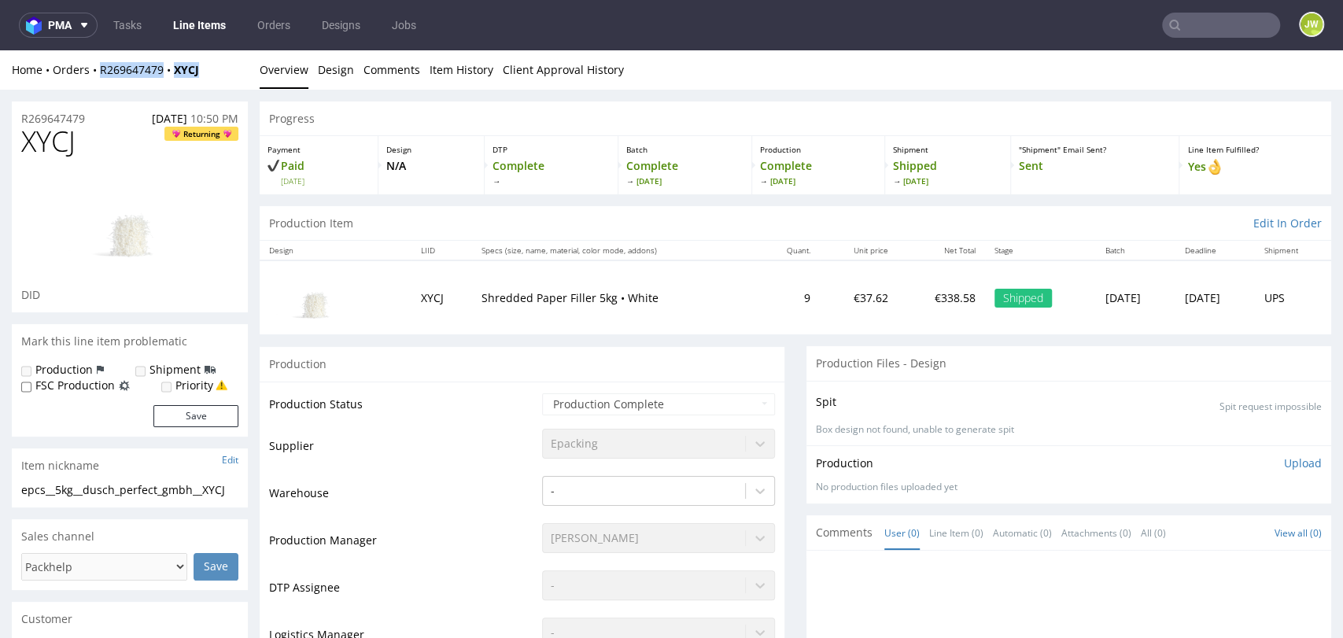
drag, startPoint x: 201, startPoint y: 70, endPoint x: 98, endPoint y: 79, distance: 104.3
click at [98, 79] on div "Home Orders R269647479 XYCJ Overview Design Comments Item History Client Approv…" at bounding box center [671, 69] width 1343 height 39
copy div "R269647479 XYCJ"
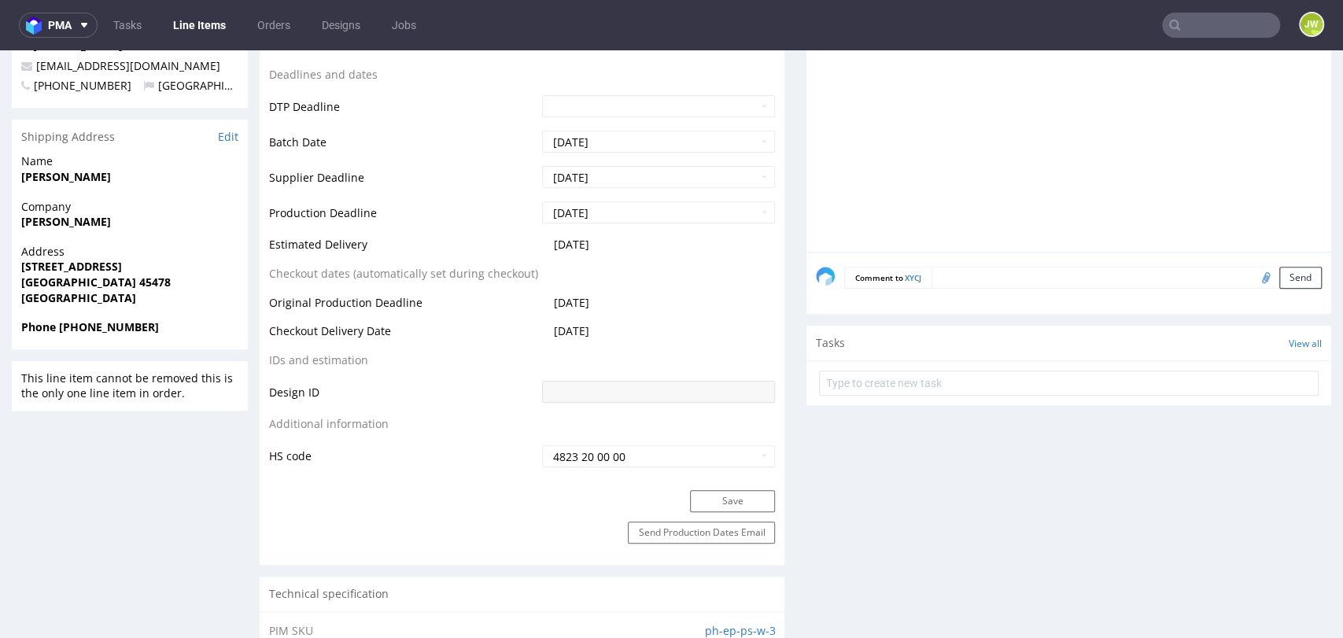
scroll to position [611, 0]
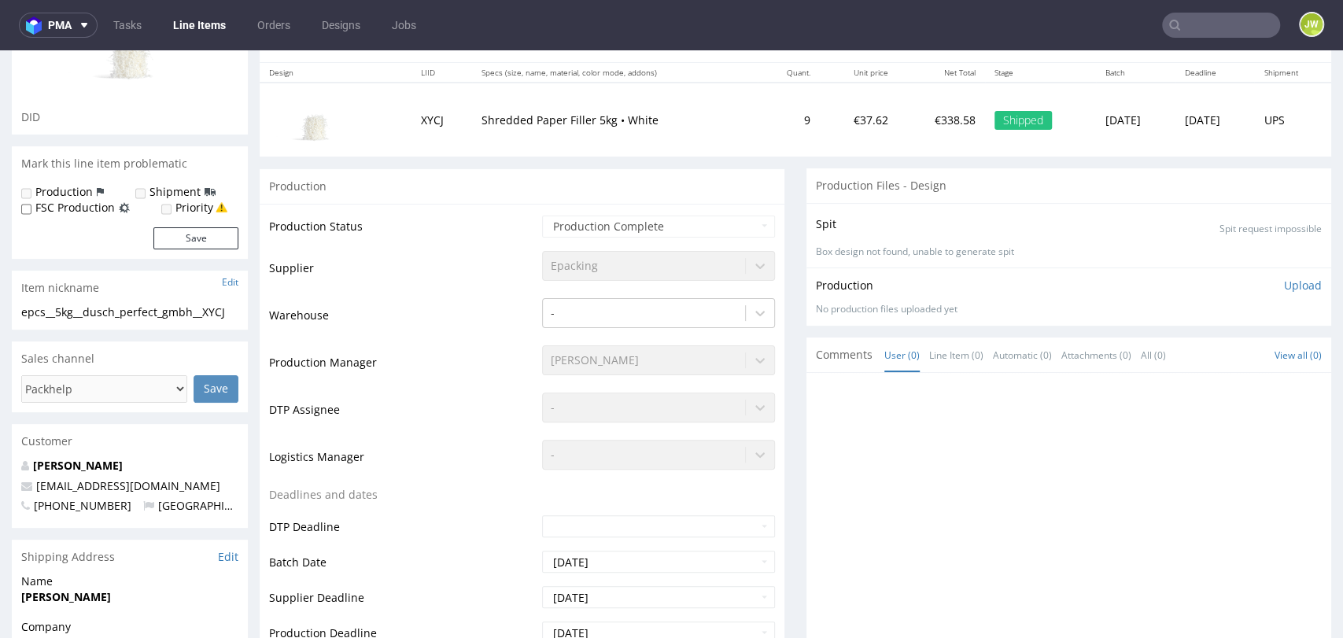
scroll to position [0, 0]
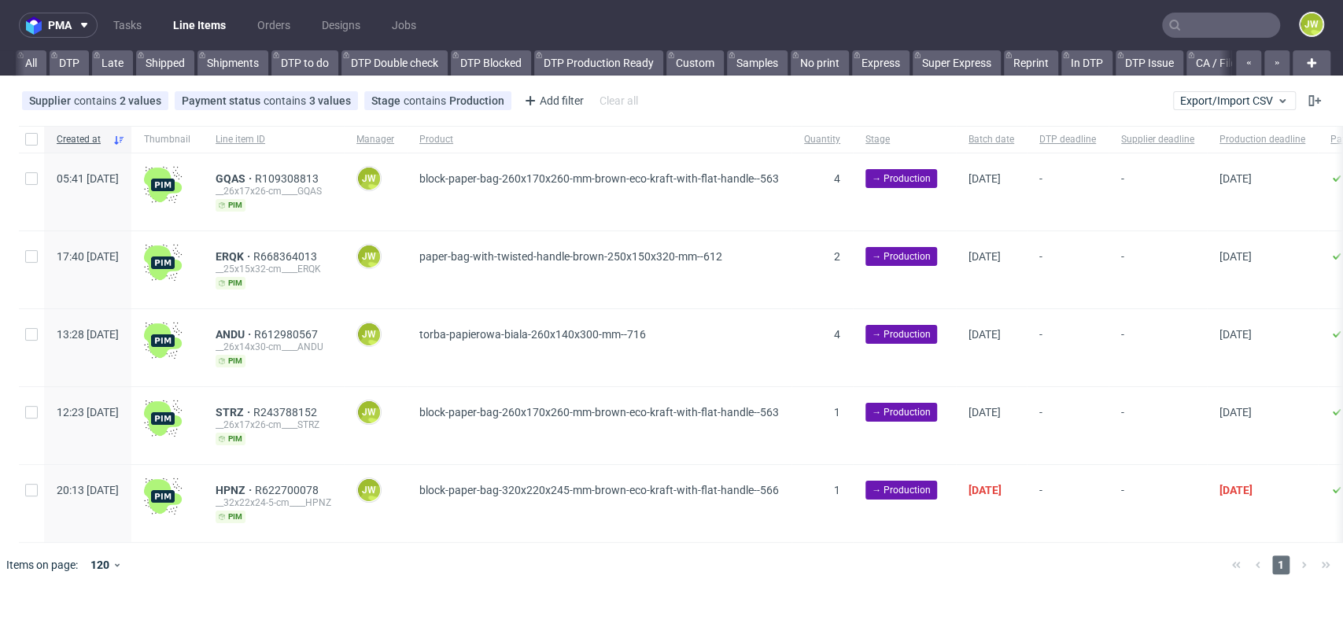
scroll to position [0, 2474]
